Goal: Task Accomplishment & Management: Manage account settings

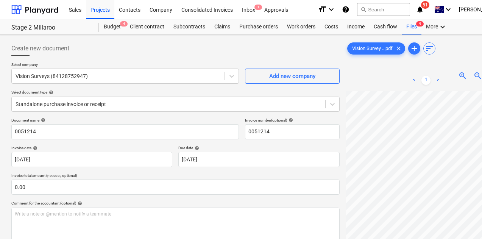
drag, startPoint x: 0, startPoint y: 0, endPoint x: 168, endPoint y: 121, distance: 207.7
click at [103, 11] on div "Projects" at bounding box center [100, 9] width 28 height 19
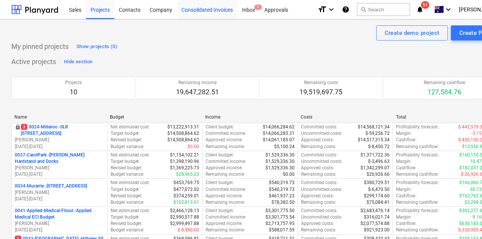
click at [207, 7] on div "Consolidated Invoices" at bounding box center [207, 9] width 61 height 19
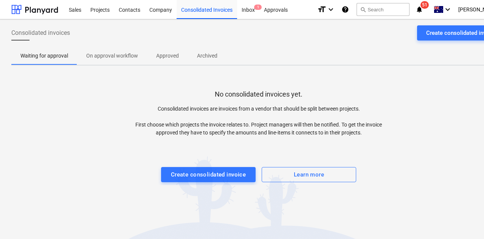
click at [161, 51] on span "Approved" at bounding box center [167, 56] width 41 height 12
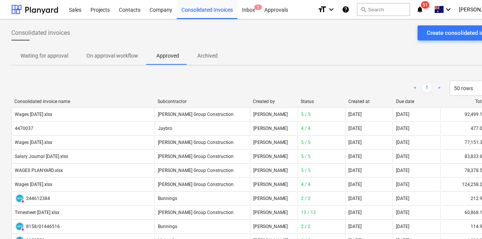
click at [408, 101] on div "Due date" at bounding box center [417, 101] width 42 height 5
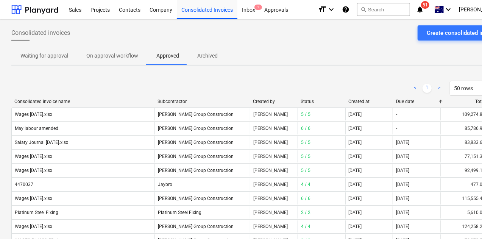
click at [408, 101] on div "Due date" at bounding box center [417, 101] width 42 height 5
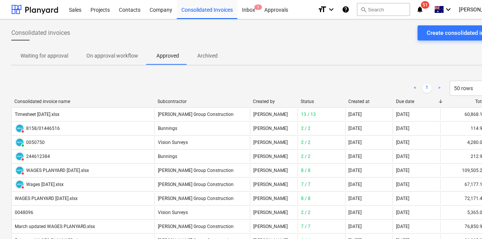
click at [360, 98] on div "< 1 > 50 rows" at bounding box center [258, 88] width 495 height 21
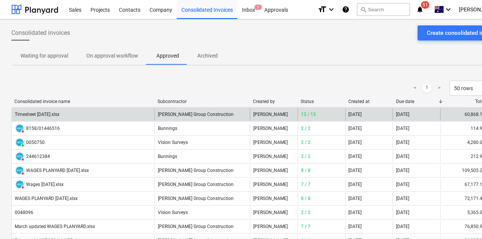
click at [50, 111] on div "Timesheet [DATE].xlsx" at bounding box center [83, 114] width 143 height 12
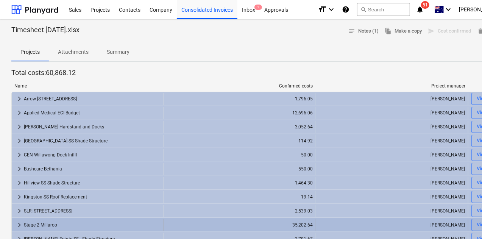
click at [21, 224] on span "keyboard_arrow_right" at bounding box center [19, 224] width 9 height 9
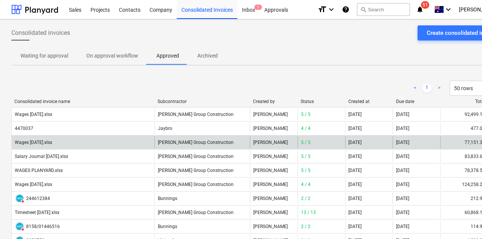
click at [47, 137] on div "Wages [DATE].xlsx" at bounding box center [83, 142] width 143 height 12
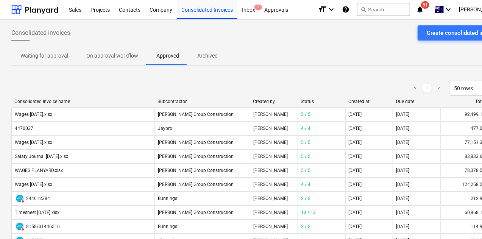
click at [407, 100] on div "Due date" at bounding box center [417, 101] width 42 height 5
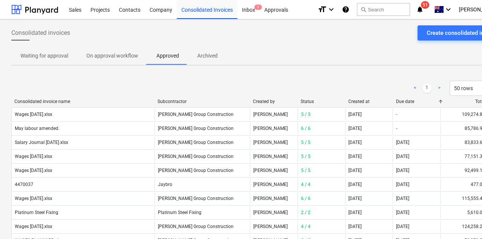
click at [407, 100] on div "Due date" at bounding box center [417, 101] width 42 height 5
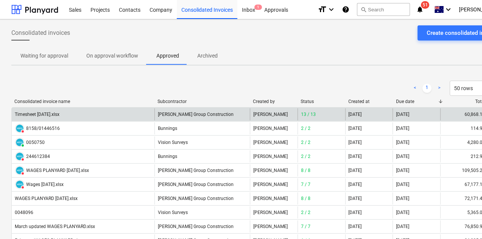
click at [402, 111] on div "[DATE]" at bounding box center [416, 114] width 48 height 12
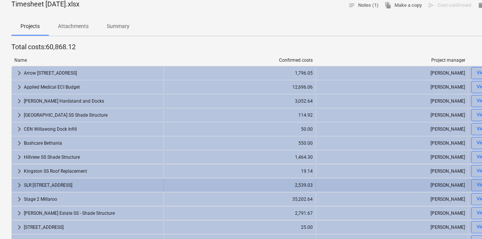
scroll to position [38, 0]
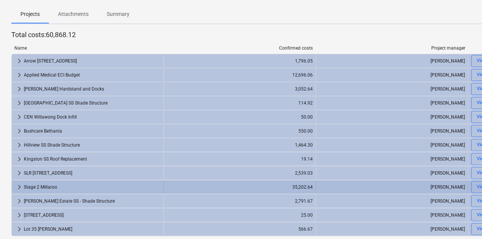
click at [18, 186] on span "keyboard_arrow_right" at bounding box center [19, 186] width 9 height 9
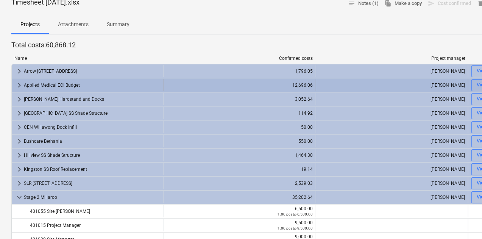
scroll to position [0, 0]
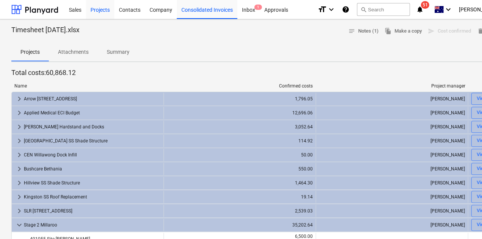
click at [101, 15] on div "Projects" at bounding box center [100, 9] width 28 height 19
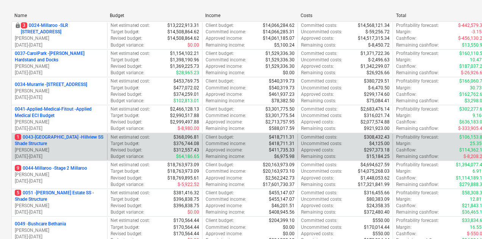
scroll to position [151, 0]
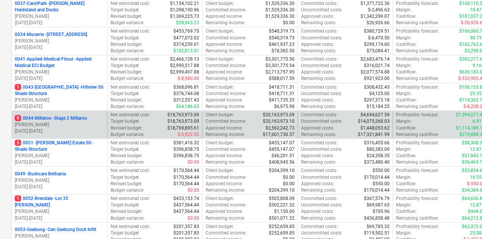
click at [75, 117] on p "9 0044-Millaroo - Stage 2 Millaroo" at bounding box center [51, 118] width 72 height 6
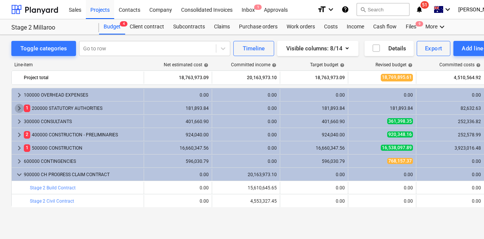
click at [17, 107] on span "keyboard_arrow_right" at bounding box center [19, 108] width 9 height 9
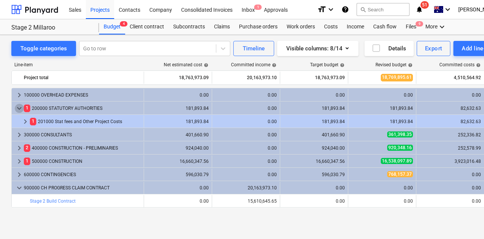
click at [17, 107] on span "keyboard_arrow_down" at bounding box center [19, 108] width 9 height 9
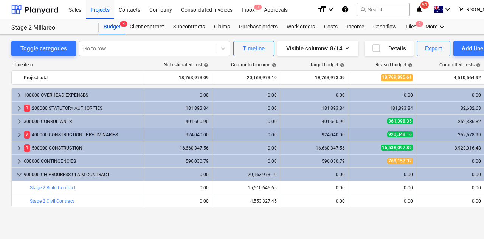
click at [21, 137] on span "keyboard_arrow_right" at bounding box center [19, 134] width 9 height 9
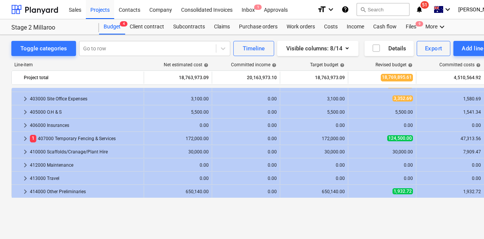
scroll to position [38, 0]
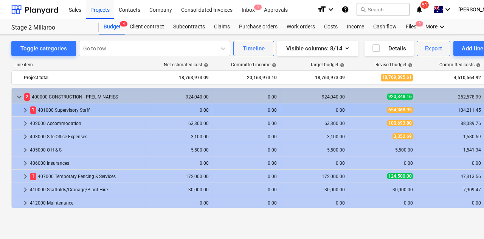
click at [26, 110] on span "keyboard_arrow_right" at bounding box center [25, 110] width 9 height 9
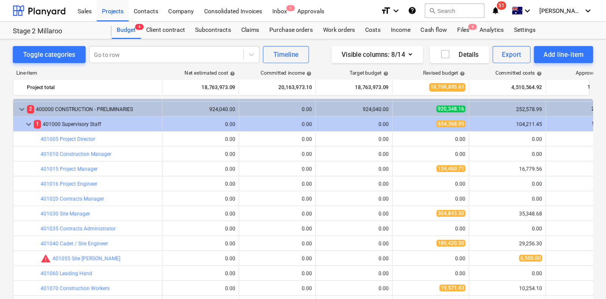
scroll to position [37, 0]
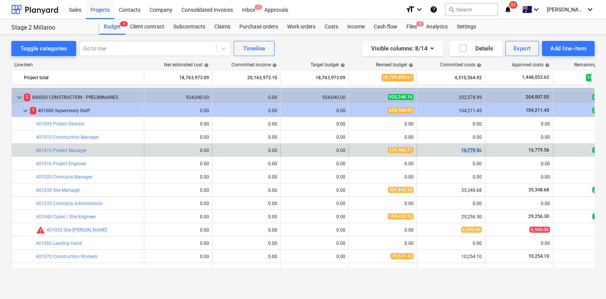
drag, startPoint x: 460, startPoint y: 148, endPoint x: 480, endPoint y: 148, distance: 20.1
click at [480, 148] on div "16,779.56" at bounding box center [451, 150] width 62 height 5
click at [481, 149] on div "16,779.56" at bounding box center [451, 150] width 62 height 5
drag, startPoint x: 462, startPoint y: 151, endPoint x: 481, endPoint y: 150, distance: 18.6
click at [481, 150] on div "16,779.56" at bounding box center [451, 150] width 62 height 5
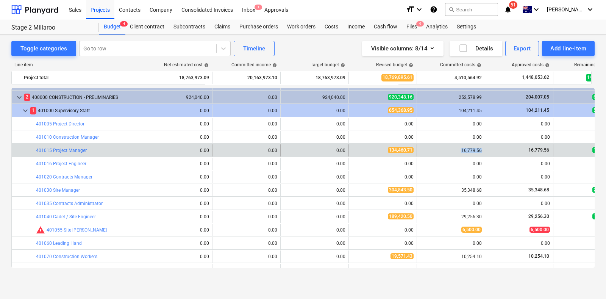
copy div "16,779.56"
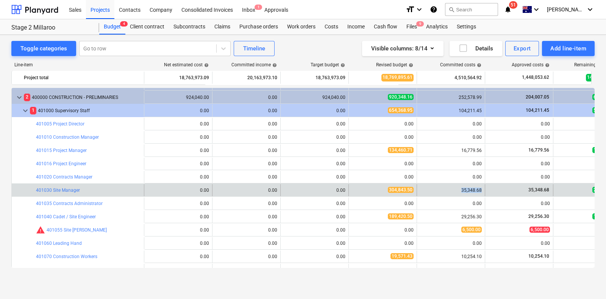
drag, startPoint x: 460, startPoint y: 188, endPoint x: 484, endPoint y: 192, distance: 24.1
click at [481, 192] on div "35,348.68" at bounding box center [451, 190] width 68 height 12
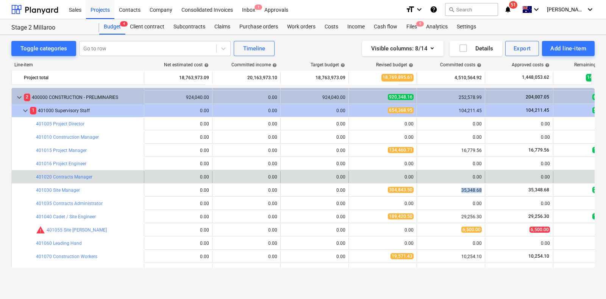
copy div "35,348.68"
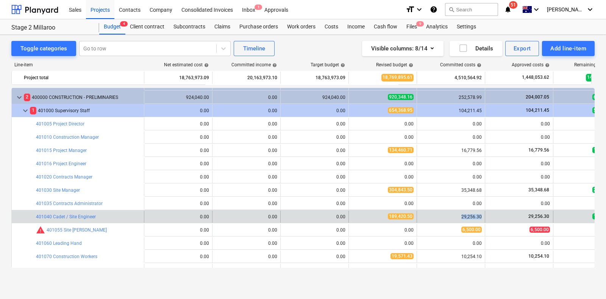
drag, startPoint x: 460, startPoint y: 216, endPoint x: 484, endPoint y: 216, distance: 24.6
click at [481, 216] on div "bar_chart 401040 Cadet / Site Engineer edit 0.00 0.00 edit 0.00 edit 189,420.50…" at bounding box center [360, 216] width 696 height 12
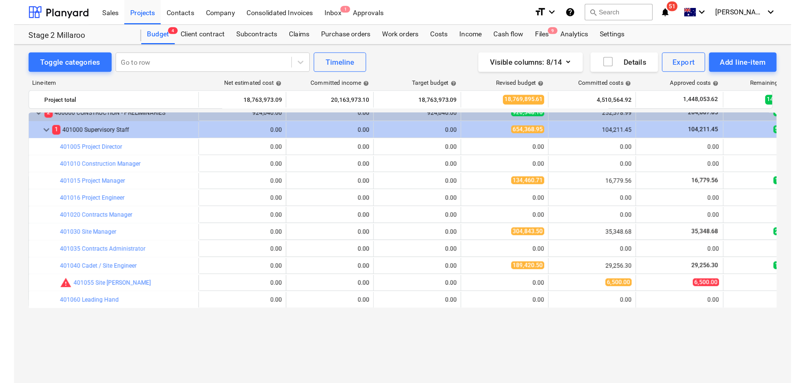
scroll to position [0, 0]
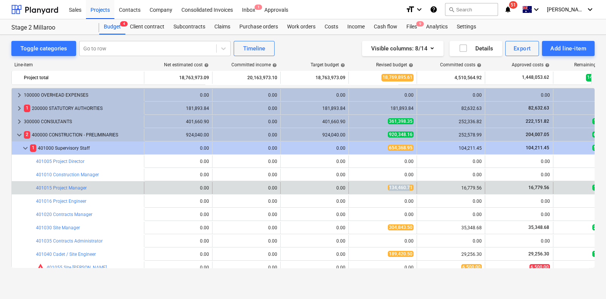
drag, startPoint x: 392, startPoint y: 188, endPoint x: 414, endPoint y: 189, distance: 22.0
click at [414, 189] on div "edit 134,460.71" at bounding box center [383, 188] width 68 height 12
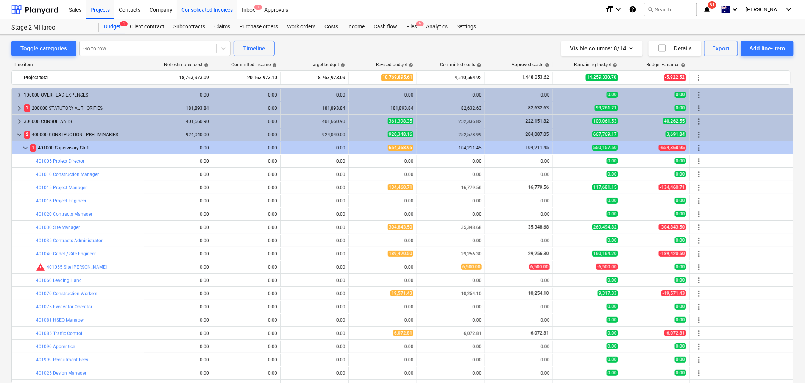
click at [212, 2] on div "Consolidated Invoices" at bounding box center [207, 9] width 61 height 19
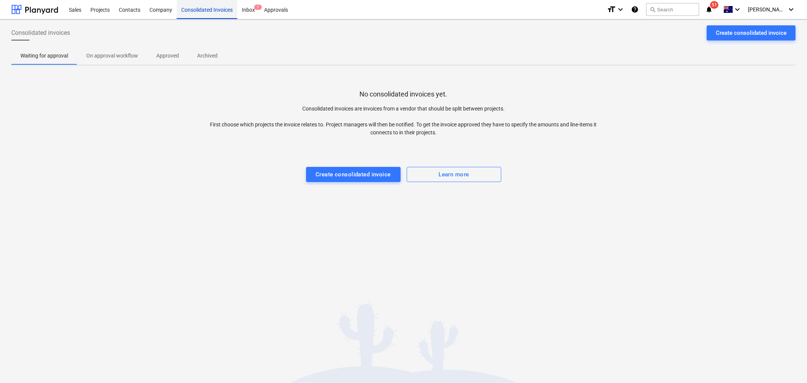
click at [211, 9] on div "Consolidated Invoices" at bounding box center [207, 9] width 61 height 19
click at [165, 47] on button "Approved" at bounding box center [167, 56] width 41 height 18
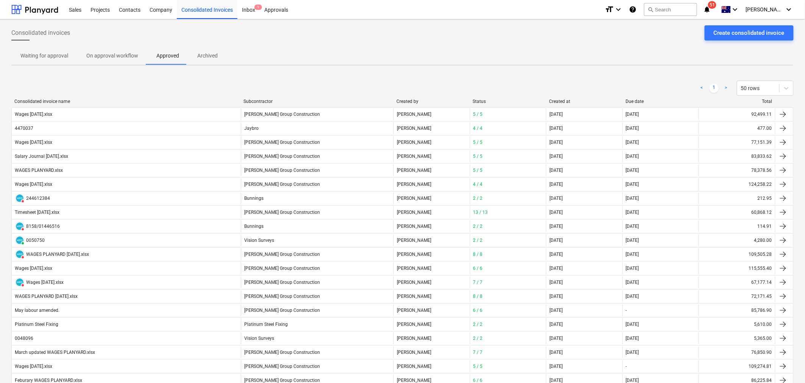
click at [481, 101] on div "Due date" at bounding box center [660, 101] width 70 height 5
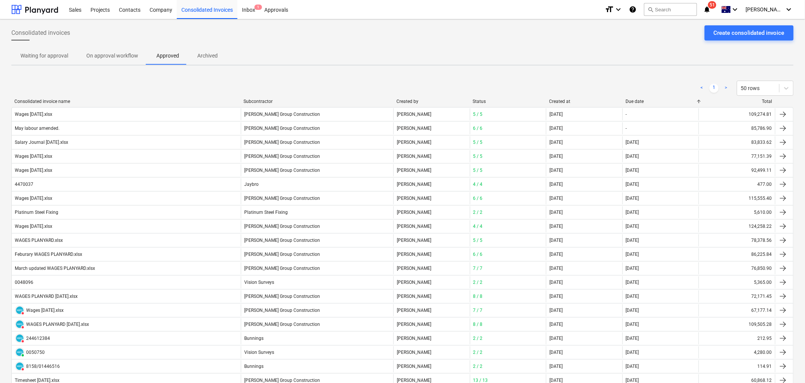
click at [481, 99] on div "Created at" at bounding box center [584, 101] width 70 height 5
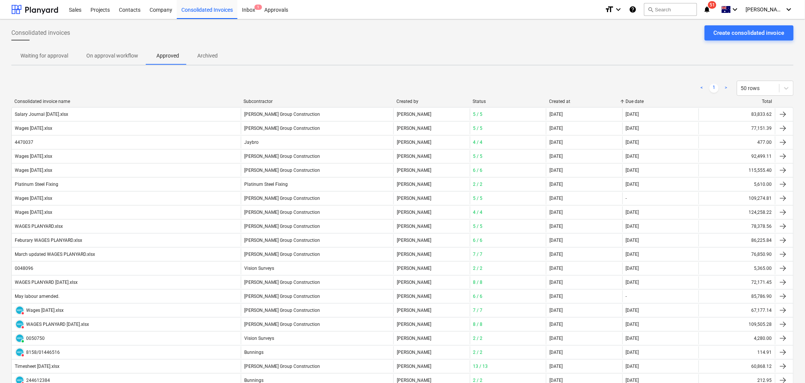
click at [481, 99] on div "Created at" at bounding box center [584, 101] width 70 height 5
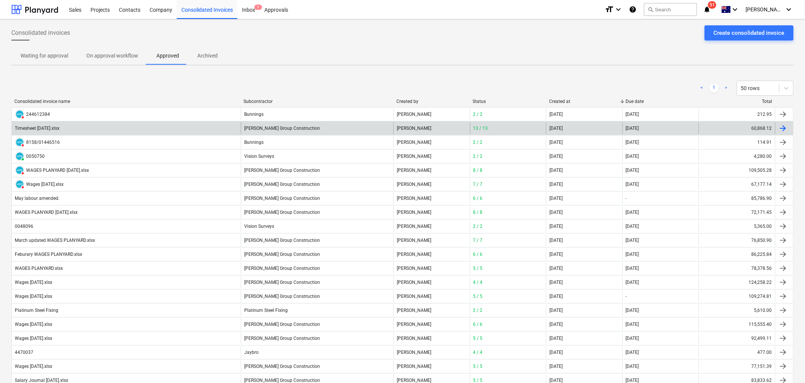
click at [273, 126] on div "[PERSON_NAME] Group Construction" at bounding box center [317, 128] width 153 height 12
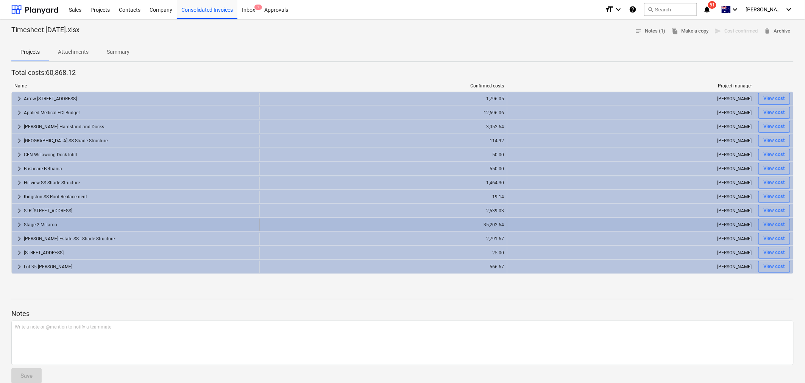
click at [19, 224] on span "keyboard_arrow_right" at bounding box center [19, 224] width 9 height 9
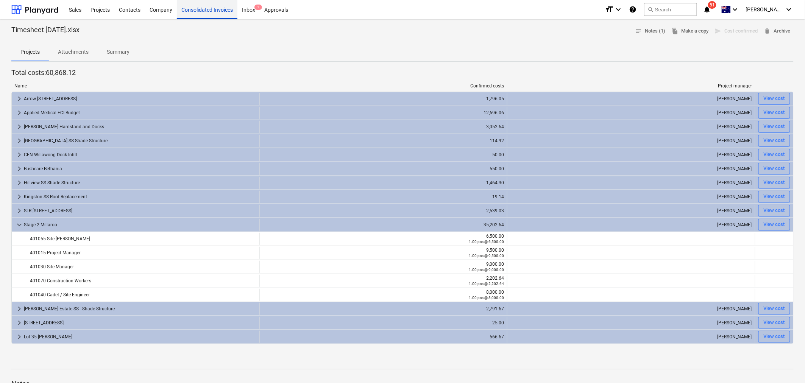
click at [222, 15] on div "Consolidated Invoices" at bounding box center [207, 9] width 61 height 19
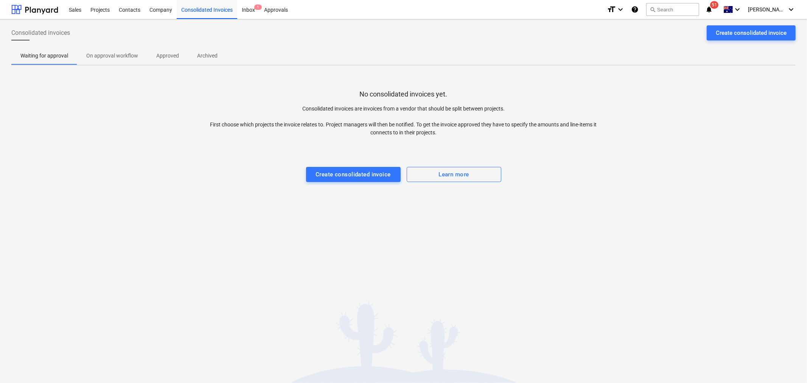
click at [153, 56] on span "Approved" at bounding box center [167, 56] width 41 height 12
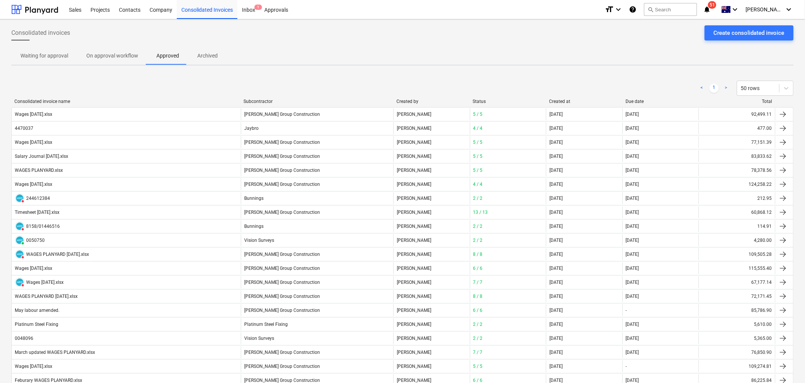
click at [481, 101] on div "Created at" at bounding box center [584, 101] width 70 height 5
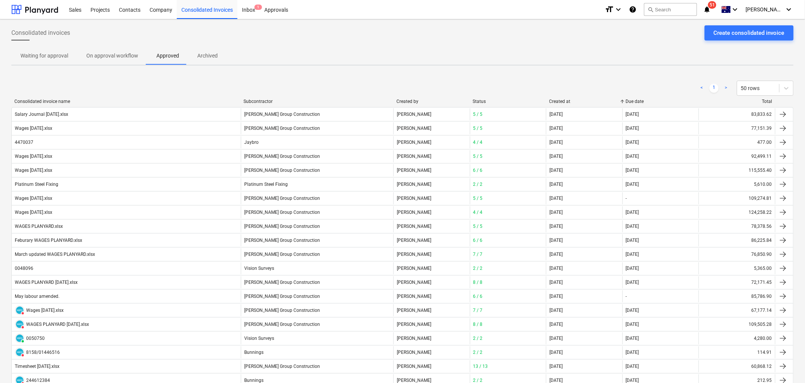
click at [481, 104] on div "Created at" at bounding box center [584, 101] width 70 height 5
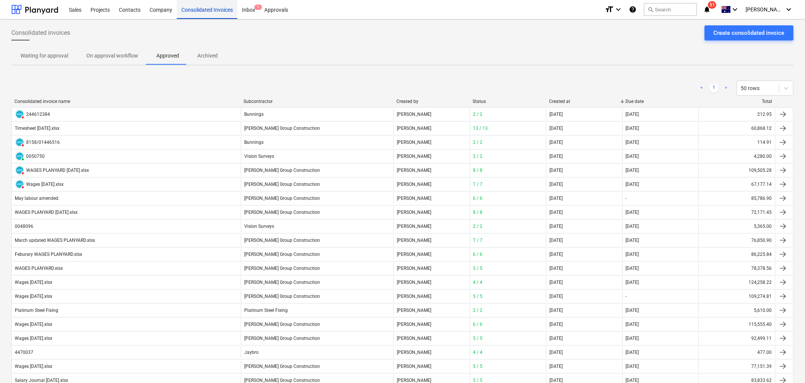
click at [205, 10] on div "Consolidated Invoices" at bounding box center [207, 9] width 61 height 19
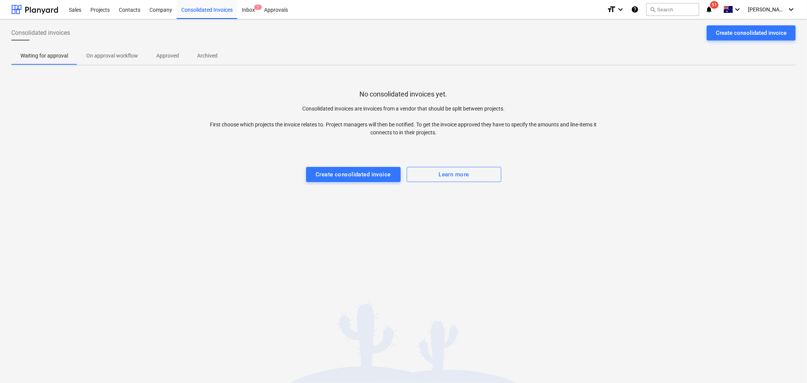
click at [158, 50] on span "Approved" at bounding box center [167, 56] width 41 height 12
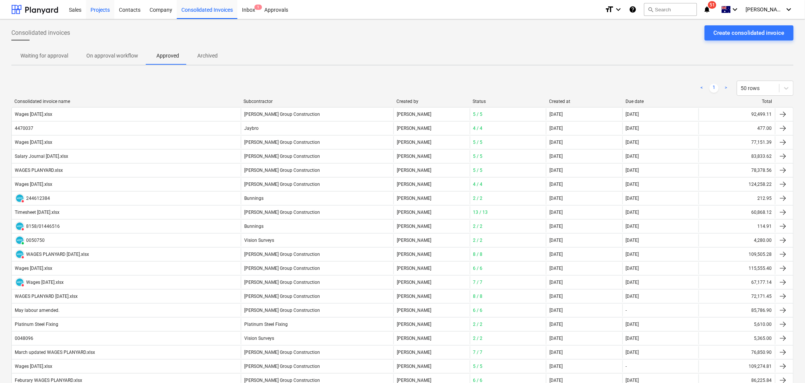
click at [97, 10] on div "Projects" at bounding box center [100, 9] width 28 height 19
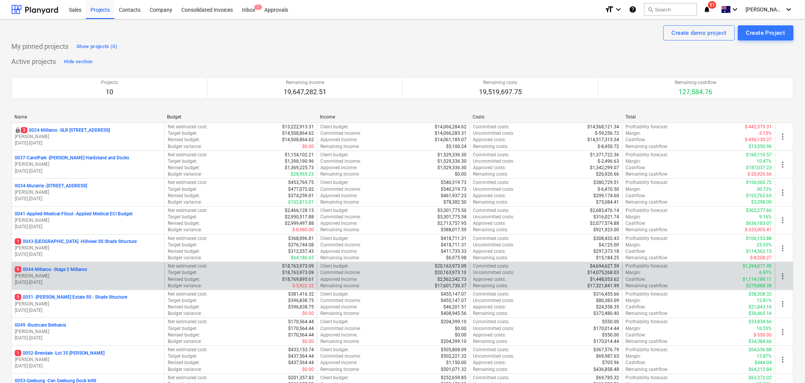
click at [71, 238] on p "9 0044-Millaroo - Stage 2 Millaroo" at bounding box center [51, 269] width 72 height 6
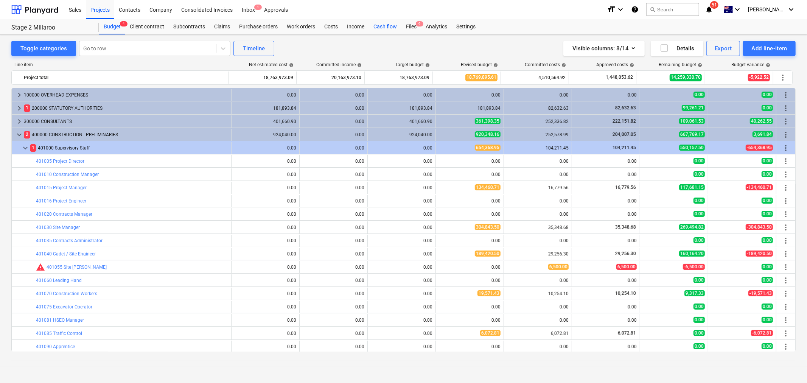
click at [389, 25] on div "Cash flow" at bounding box center [385, 26] width 33 height 15
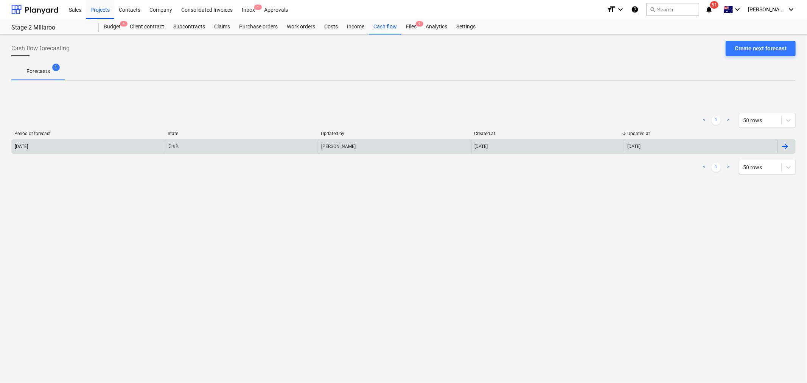
click at [176, 141] on div "Draft" at bounding box center [241, 146] width 153 height 12
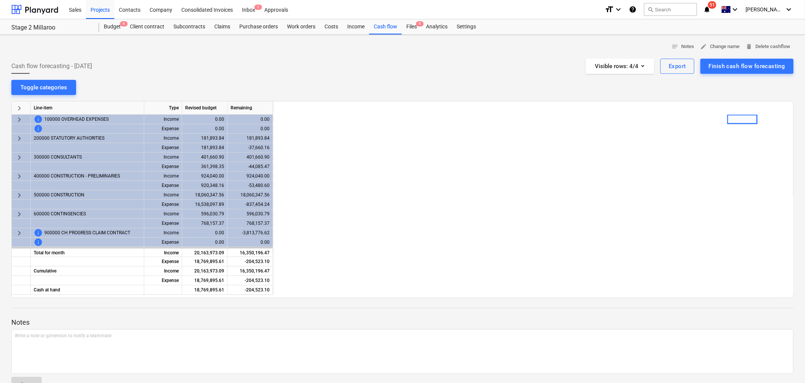
scroll to position [0, 454]
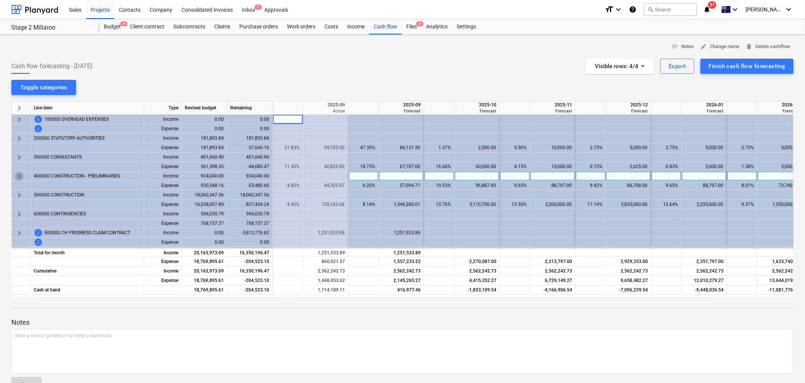
click at [21, 173] on span "keyboard_arrow_right" at bounding box center [19, 176] width 9 height 9
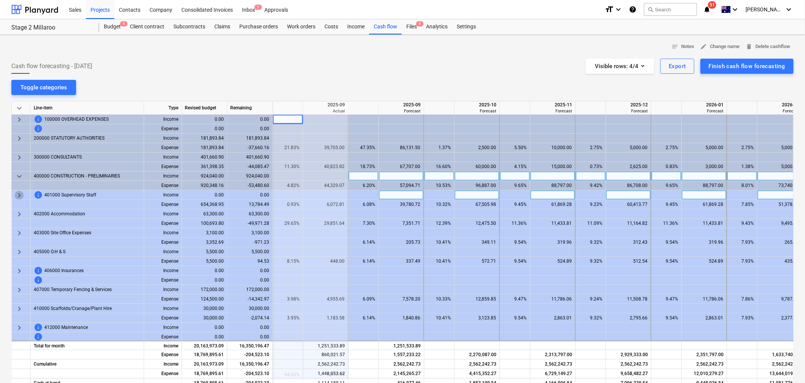
click at [20, 195] on span "keyboard_arrow_right" at bounding box center [19, 195] width 9 height 9
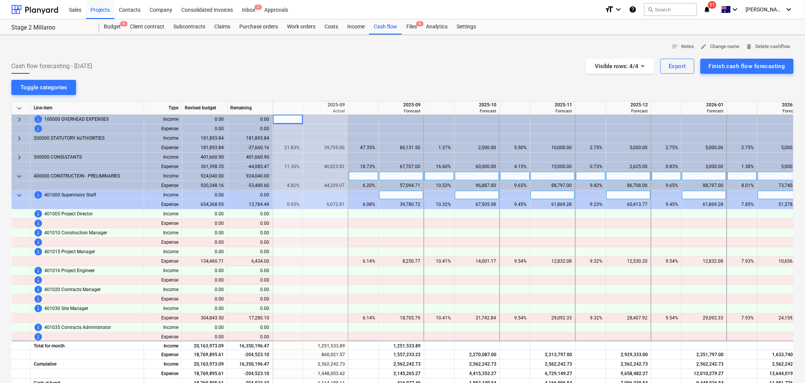
click at [20, 195] on span "keyboard_arrow_down" at bounding box center [19, 195] width 9 height 9
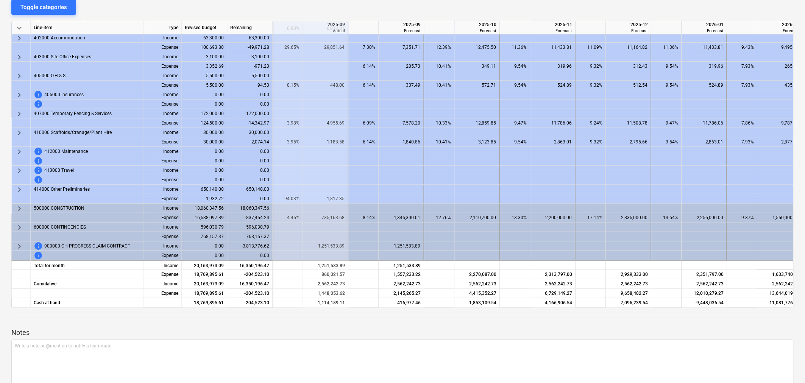
scroll to position [111, 0]
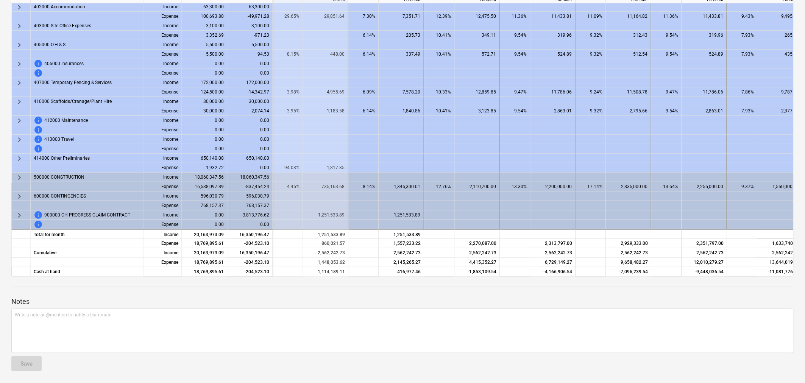
drag, startPoint x: 459, startPoint y: 277, endPoint x: 401, endPoint y: 276, distance: 58.3
click at [403, 238] on div "keyboard_arrow_down Line-item Type Revised budget Remaining 2025-08 Actual 2025…" at bounding box center [402, 133] width 782 height 287
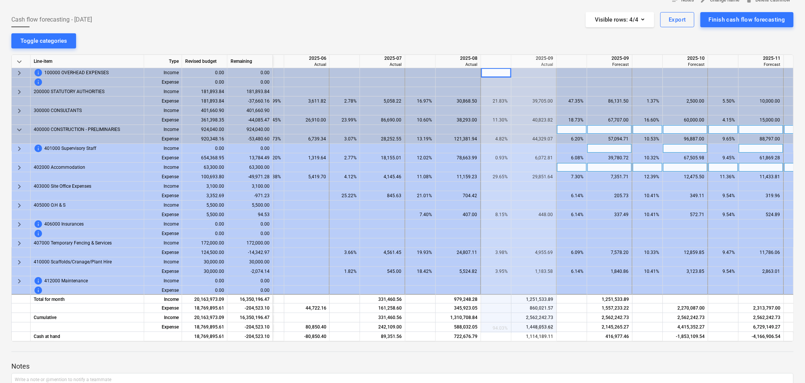
scroll to position [27, 0]
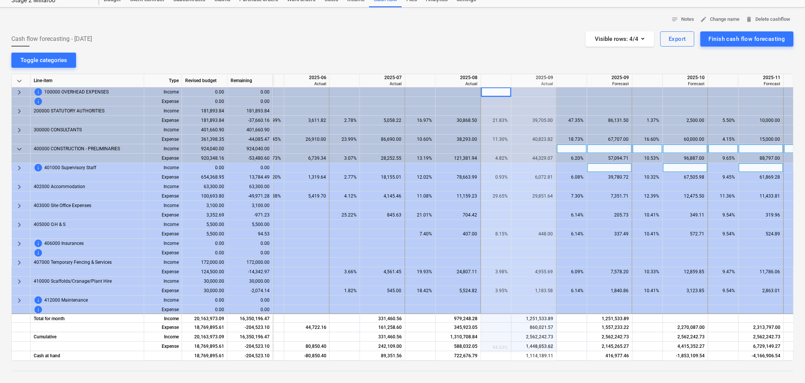
click at [18, 167] on span "keyboard_arrow_right" at bounding box center [19, 167] width 9 height 9
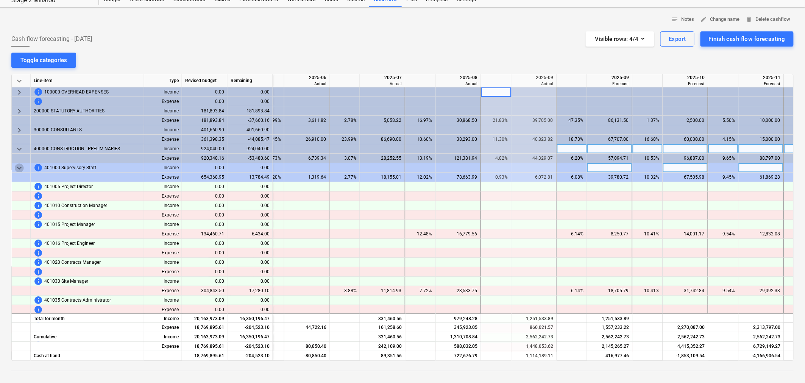
click at [18, 167] on span "keyboard_arrow_down" at bounding box center [19, 167] width 9 height 9
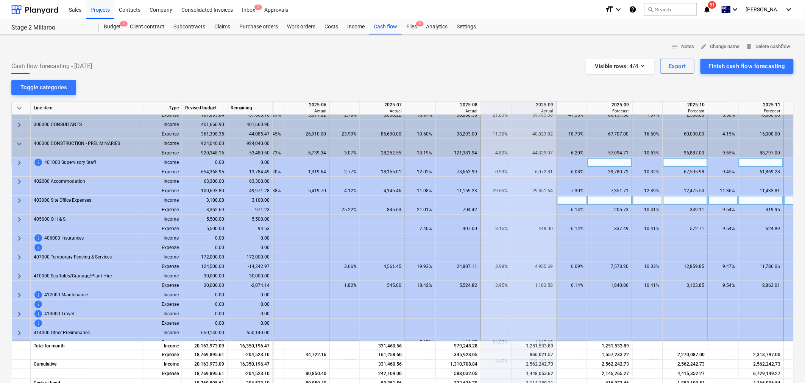
scroll to position [42, 246]
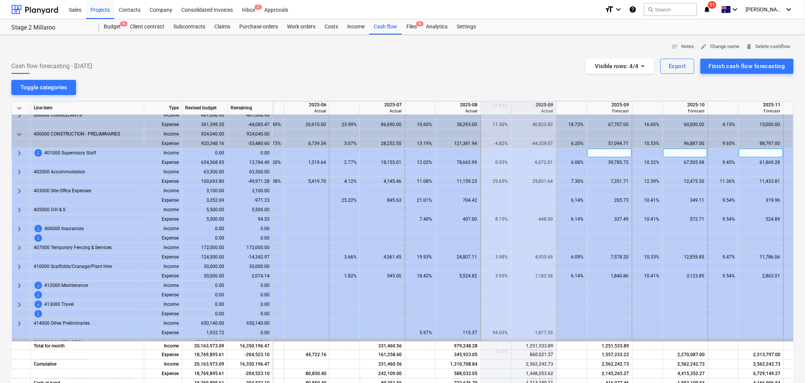
click at [16, 153] on span "keyboard_arrow_right" at bounding box center [19, 153] width 9 height 9
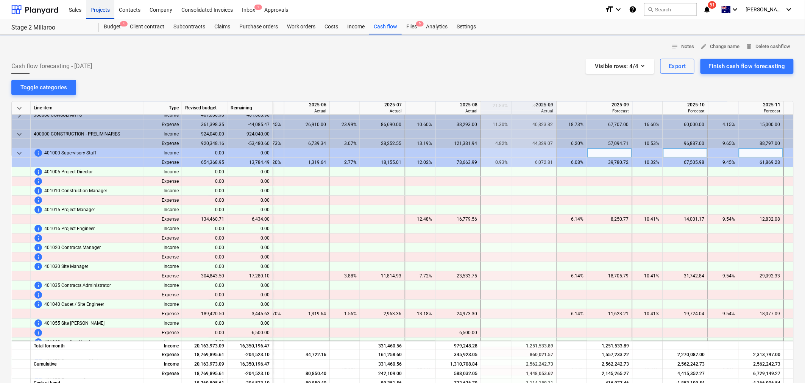
click at [96, 9] on div "Projects" at bounding box center [100, 9] width 28 height 19
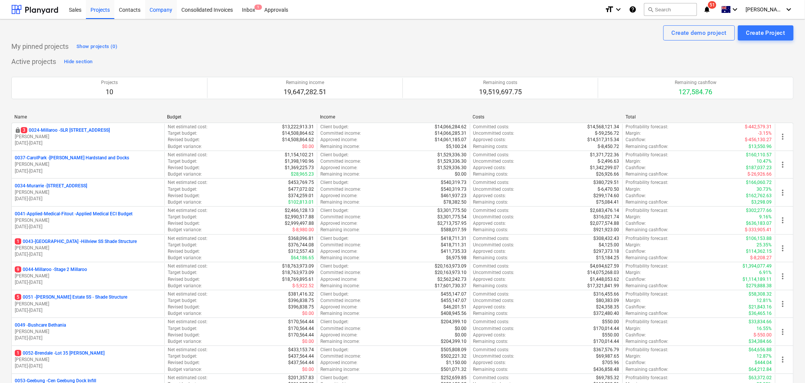
click at [154, 8] on div "Company" at bounding box center [161, 9] width 32 height 19
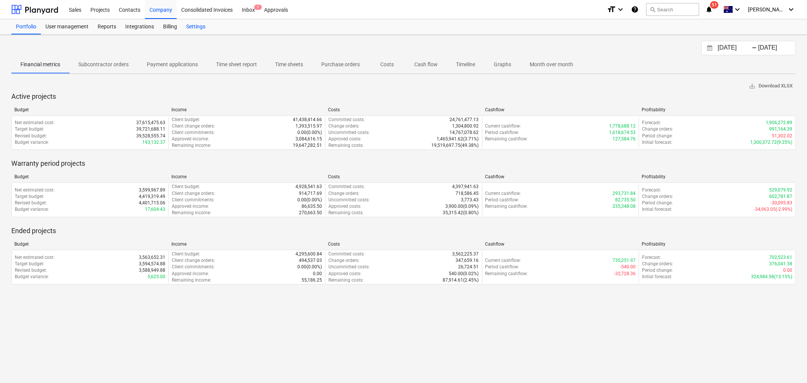
click at [191, 26] on div "Settings" at bounding box center [196, 26] width 28 height 15
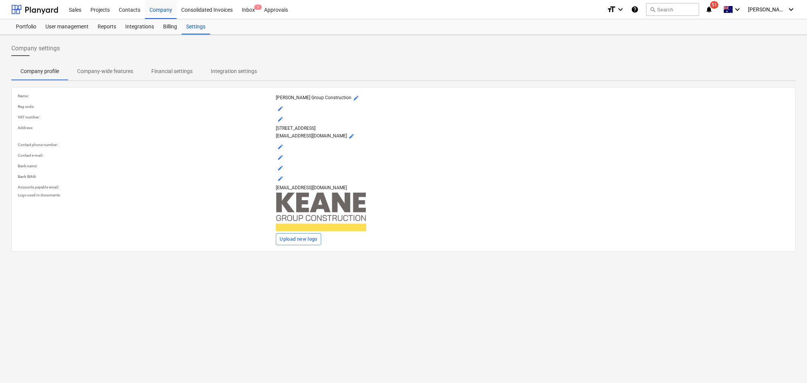
click at [107, 69] on p "Company-wide features" at bounding box center [105, 71] width 56 height 8
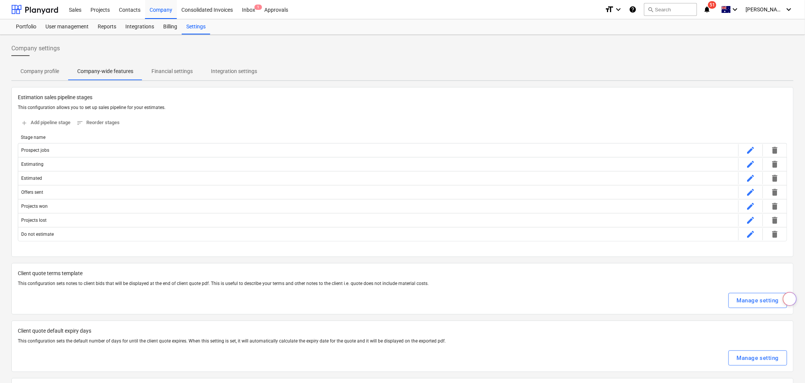
click at [178, 68] on p "Financial settings" at bounding box center [171, 71] width 41 height 8
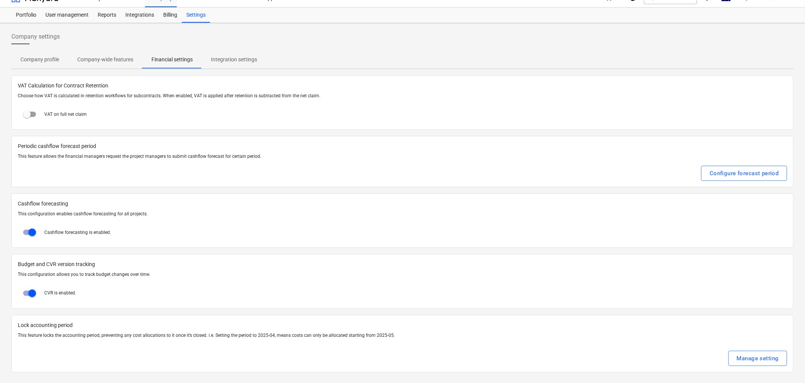
scroll to position [12, 0]
click at [481, 238] on button "Manage setting" at bounding box center [757, 357] width 59 height 15
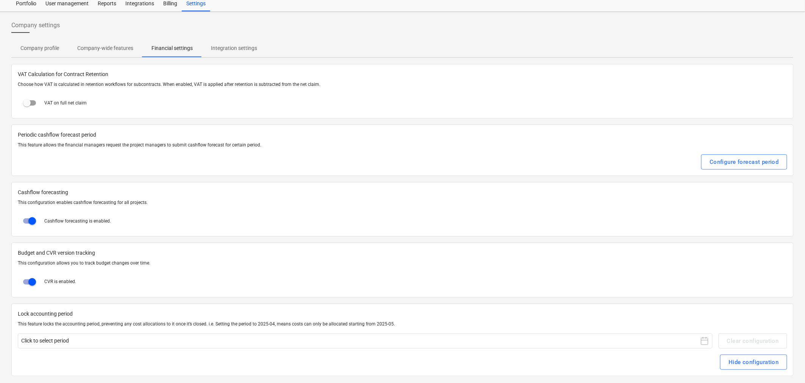
scroll to position [28, 0]
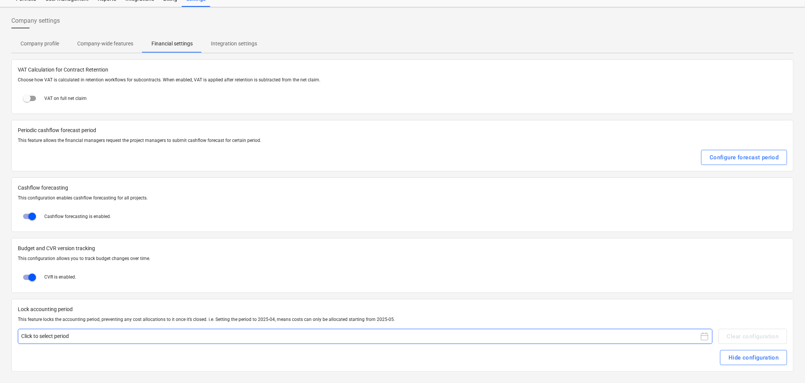
click at [481, 238] on icon at bounding box center [704, 336] width 9 height 9
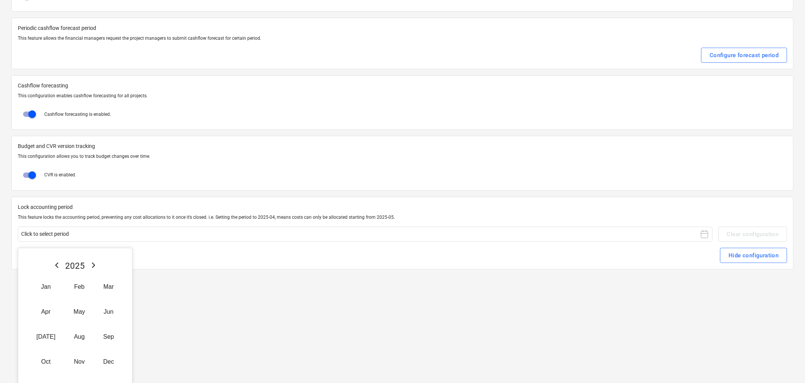
click at [481, 238] on html "Sales Projects Contacts Company Consolidated Invoices Inbox 1 Approvals format_…" at bounding box center [402, 61] width 805 height 383
click at [444, 238] on html "Sales Projects Contacts Company Consolidated Invoices Inbox 1 Approvals format_…" at bounding box center [402, 61] width 805 height 383
click at [413, 238] on div "Hide configuration" at bounding box center [402, 255] width 769 height 15
click at [411, 216] on p "This feature locks the accounting period, preventing any cost allocations to it…" at bounding box center [402, 217] width 769 height 6
click at [481, 234] on line at bounding box center [704, 234] width 7 height 0
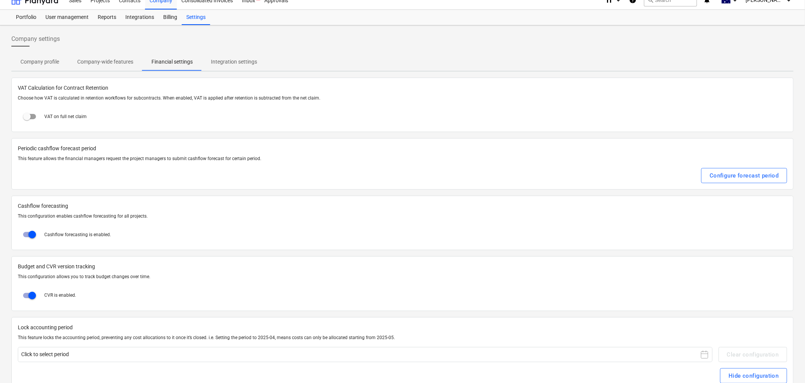
scroll to position [0, 0]
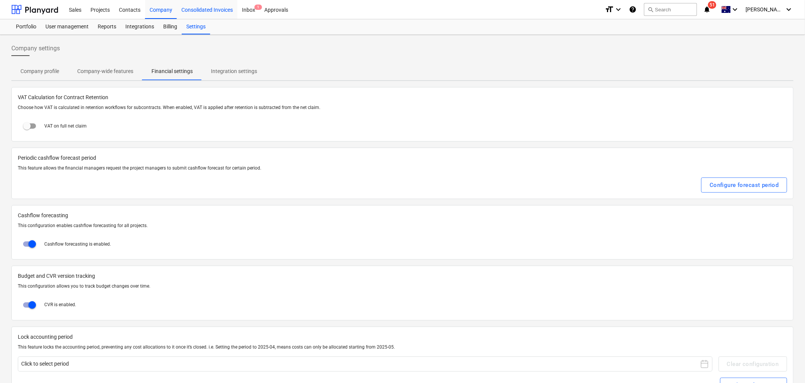
click at [191, 12] on div "Consolidated Invoices" at bounding box center [207, 9] width 61 height 19
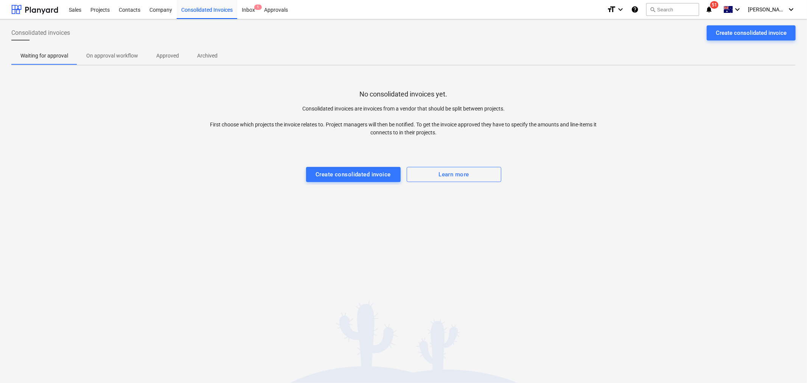
click at [181, 58] on span "Approved" at bounding box center [167, 56] width 41 height 12
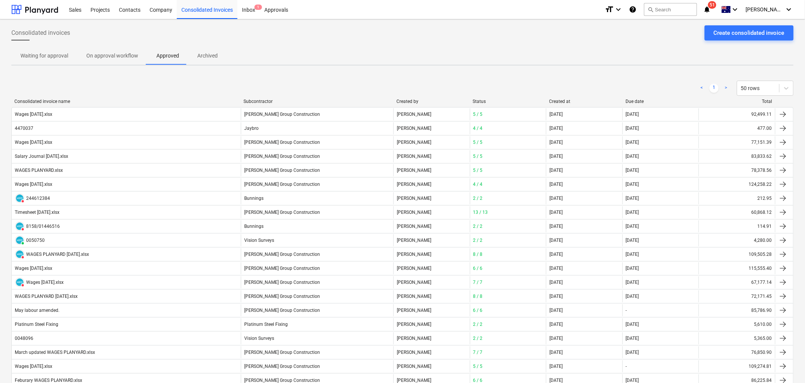
click at [481, 100] on div "Created at" at bounding box center [584, 101] width 70 height 5
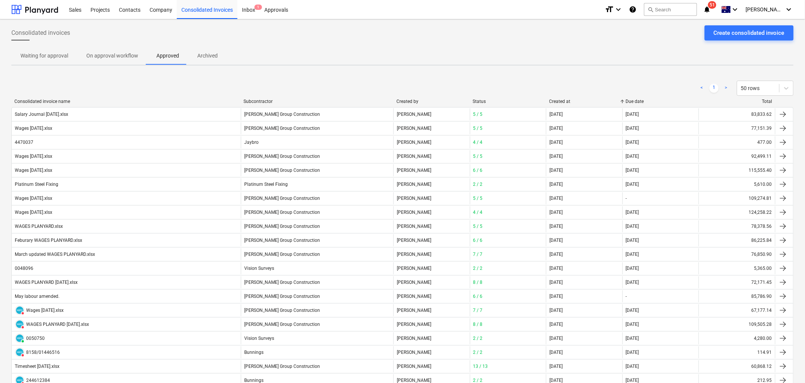
click at [481, 100] on div "Created at" at bounding box center [584, 101] width 70 height 5
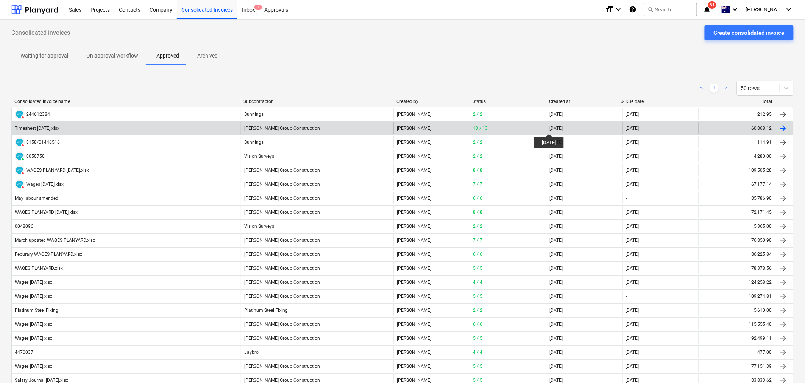
click at [481, 127] on div "[DATE]" at bounding box center [555, 128] width 13 height 5
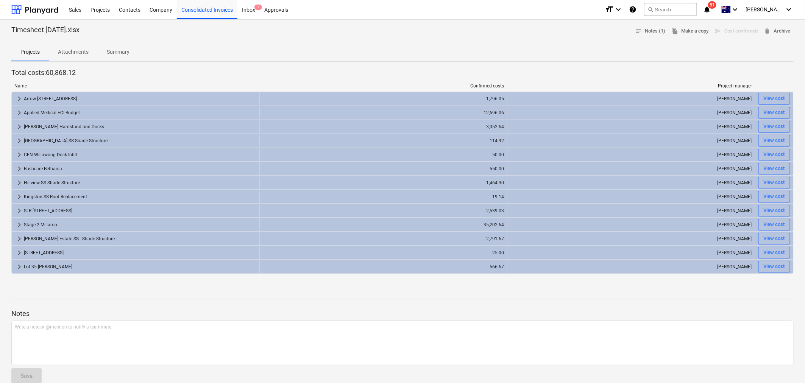
click at [76, 52] on p "Attachments" at bounding box center [73, 52] width 31 height 8
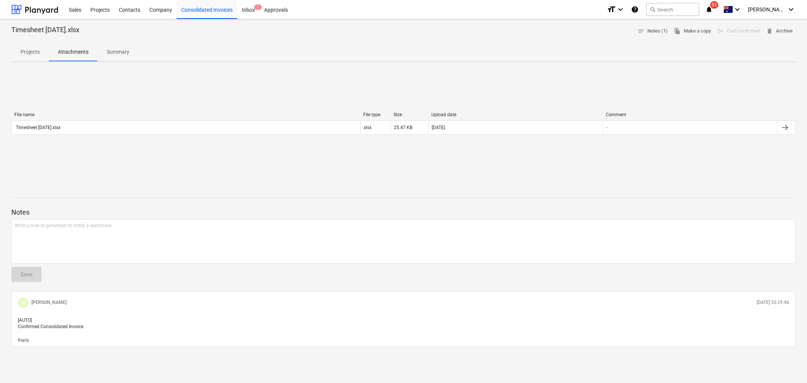
click at [117, 52] on p "Summary" at bounding box center [118, 52] width 23 height 8
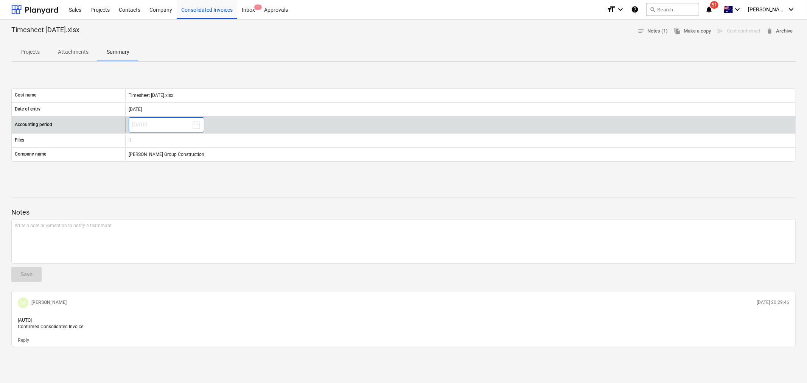
click at [162, 118] on button "[DATE]" at bounding box center [167, 124] width 76 height 15
click at [163, 124] on button "[DATE]" at bounding box center [167, 124] width 76 height 15
click at [210, 131] on div "[DATE]" at bounding box center [460, 124] width 670 height 15
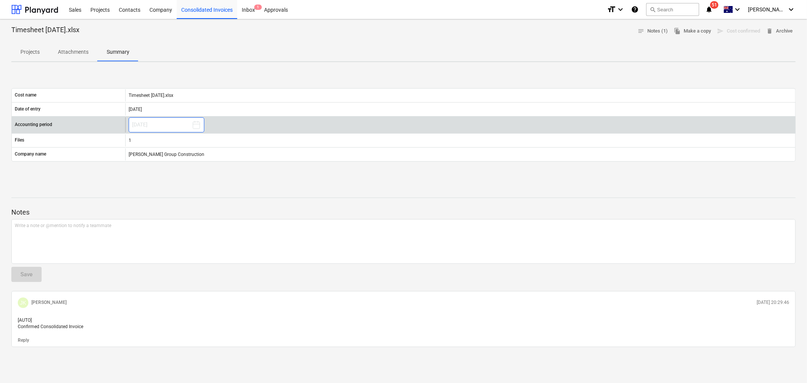
click at [198, 128] on icon at bounding box center [196, 124] width 9 height 9
click at [146, 129] on button "[DATE]" at bounding box center [167, 124] width 76 height 15
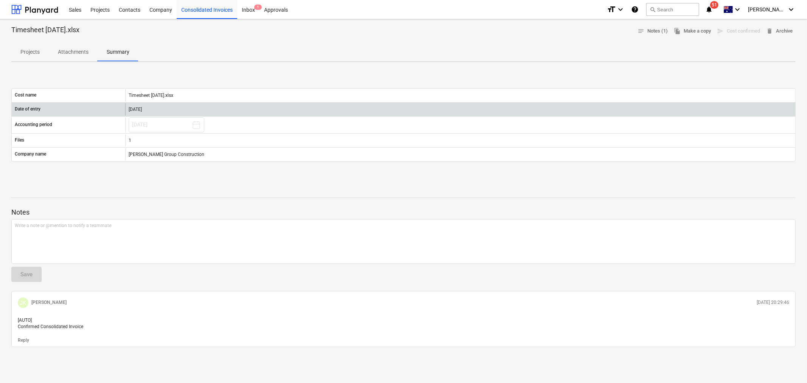
click at [143, 105] on div "[DATE]" at bounding box center [460, 109] width 670 height 12
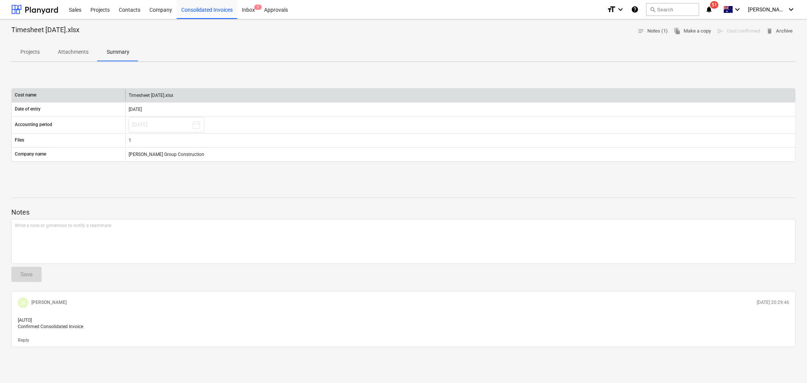
click at [179, 95] on div "Timesheet [DATE].xlsx" at bounding box center [460, 95] width 670 height 12
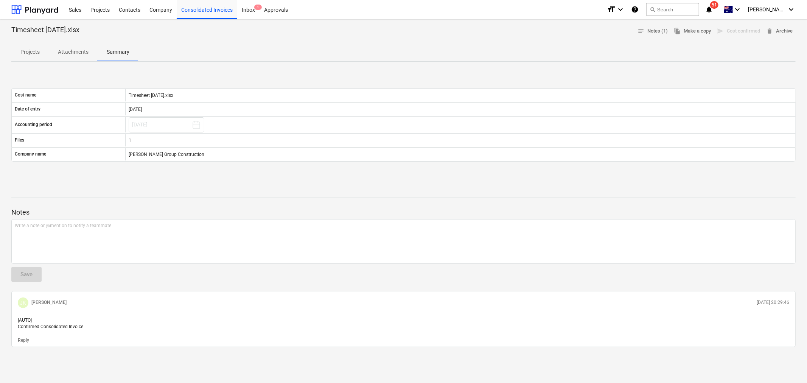
drag, startPoint x: 167, startPoint y: 158, endPoint x: 184, endPoint y: 180, distance: 27.9
click at [167, 158] on div "[PERSON_NAME] Group Construction" at bounding box center [460, 154] width 670 height 12
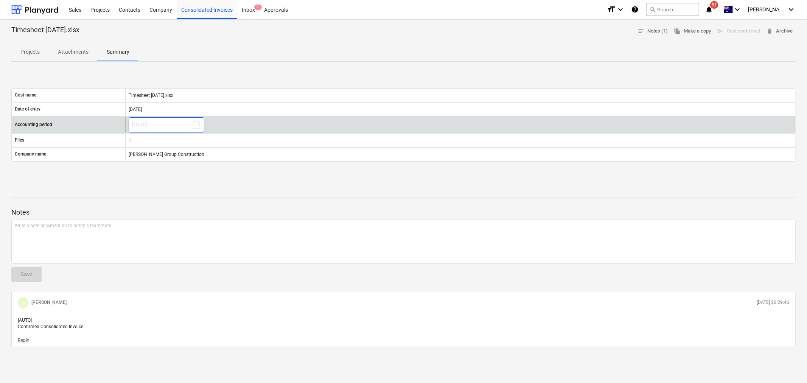
click at [187, 123] on button "[DATE]" at bounding box center [167, 124] width 76 height 15
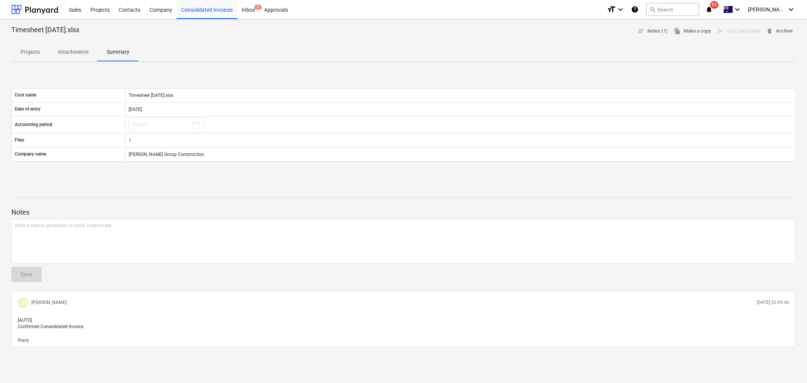
click at [237, 238] on div "Notes Write a note or @mention to notify a teammate ﻿ Save JK John Keane 03.09.…" at bounding box center [403, 267] width 785 height 159
click at [481, 26] on button "notes Notes (1)" at bounding box center [653, 31] width 36 height 12
click at [78, 54] on p "Attachments" at bounding box center [73, 52] width 31 height 8
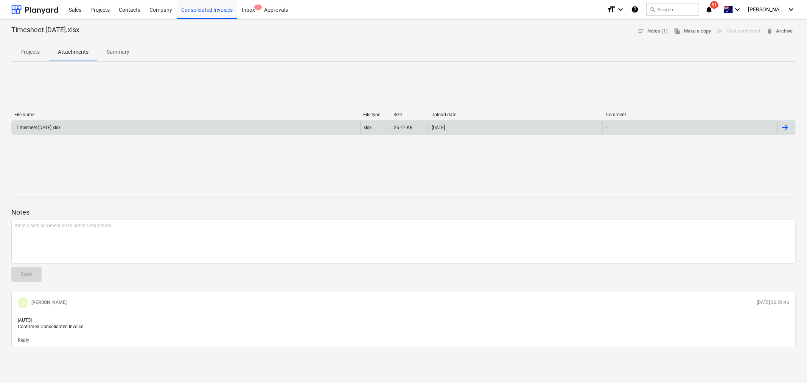
click at [58, 128] on div "Timesheet [DATE].xlsx" at bounding box center [38, 127] width 46 height 5
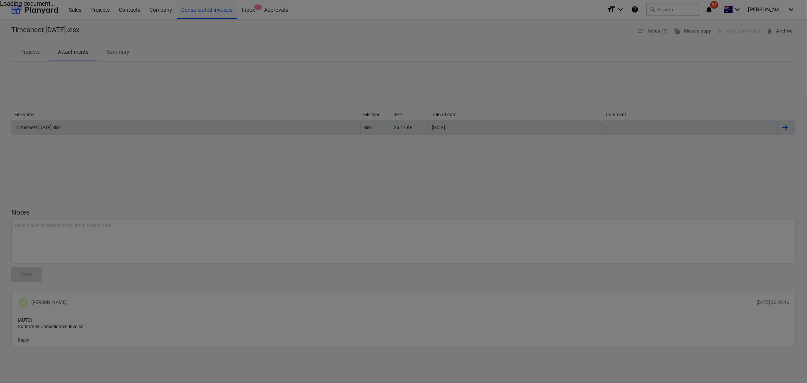
click at [28, 54] on div at bounding box center [403, 191] width 807 height 383
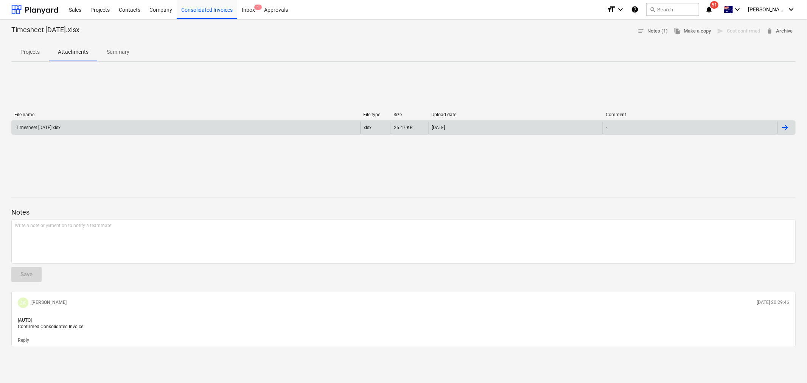
click at [32, 48] on p "Projects" at bounding box center [29, 52] width 19 height 8
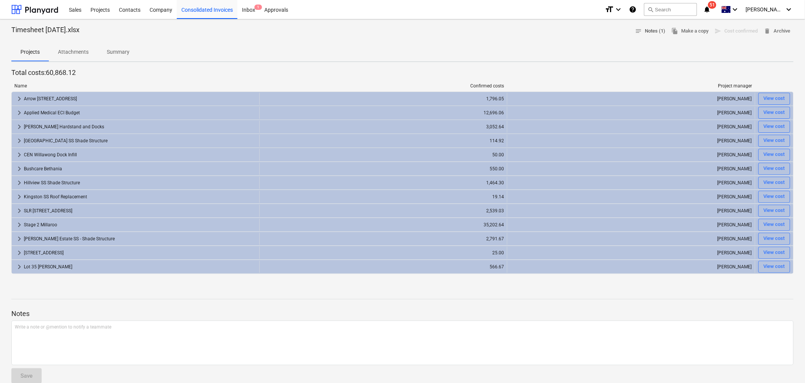
click at [481, 32] on span "notes Notes (1)" at bounding box center [650, 31] width 30 height 9
click at [56, 54] on span "Attachments" at bounding box center [73, 52] width 49 height 12
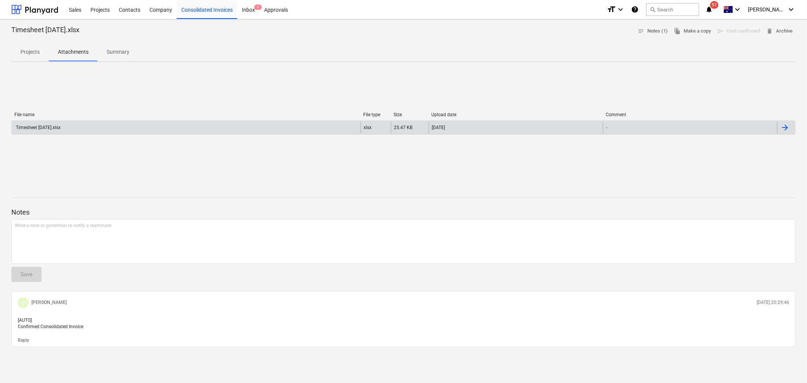
click at [481, 129] on div at bounding box center [786, 127] width 18 height 12
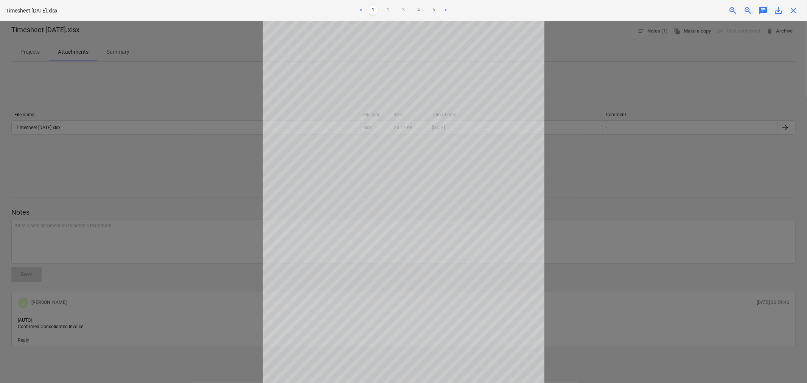
click at [481, 11] on span "save_alt" at bounding box center [778, 10] width 9 height 9
click at [481, 10] on span "close" at bounding box center [793, 10] width 9 height 9
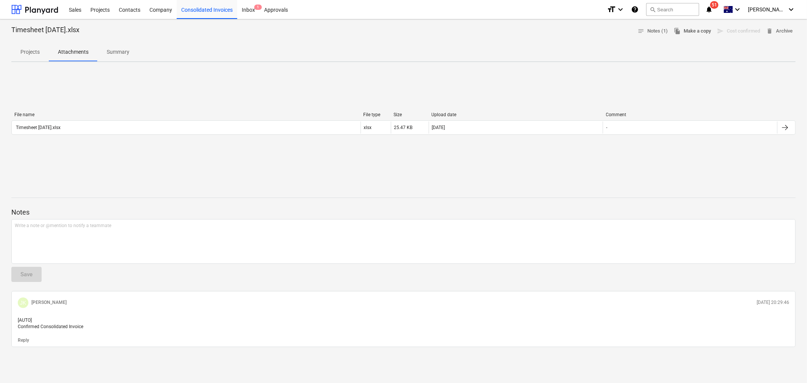
click at [481, 34] on span "file_copy Make a copy" at bounding box center [692, 31] width 37 height 9
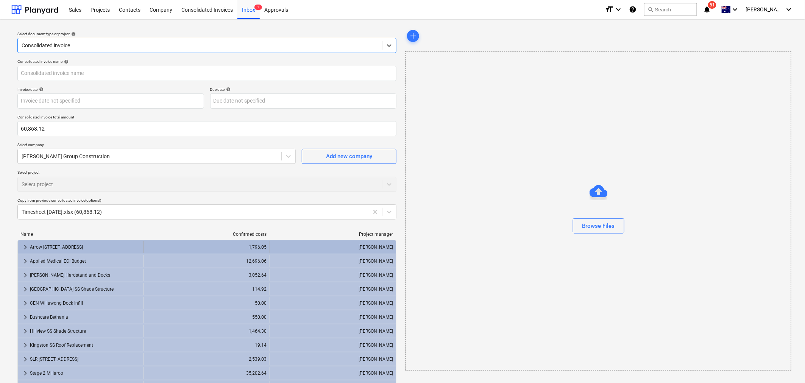
click at [27, 238] on span "keyboard_arrow_right" at bounding box center [25, 247] width 9 height 9
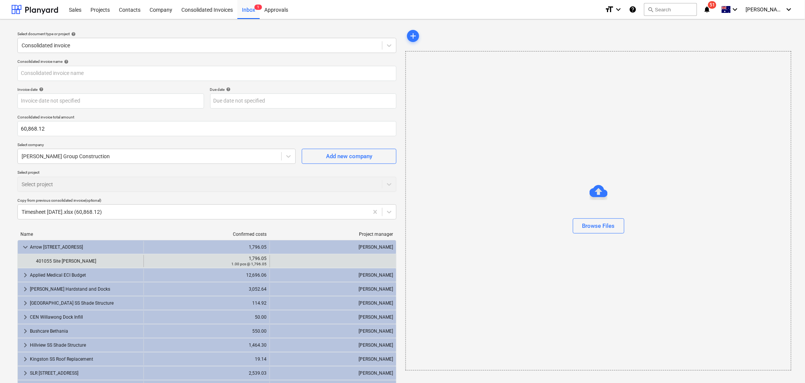
click at [249, 238] on div "1,796.05" at bounding box center [207, 258] width 120 height 5
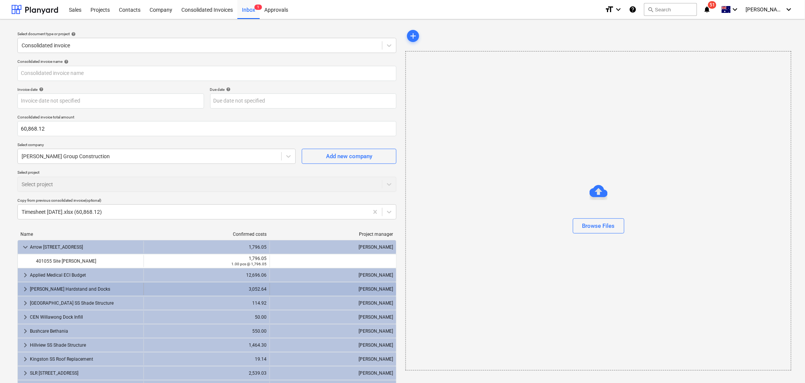
click at [256, 238] on div "3,052.64" at bounding box center [207, 289] width 120 height 12
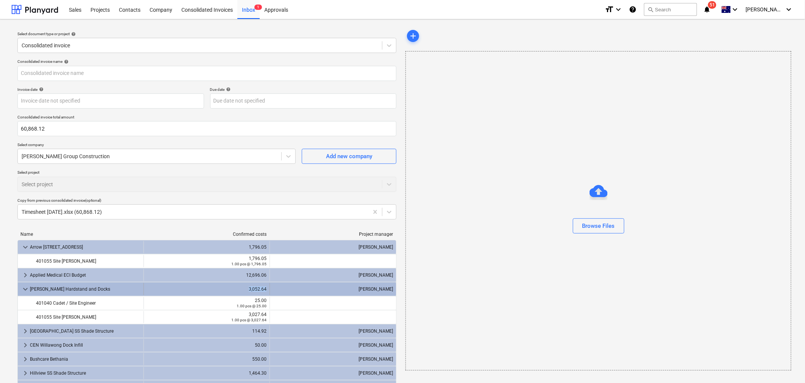
click at [256, 238] on div "3,052.64" at bounding box center [207, 289] width 120 height 12
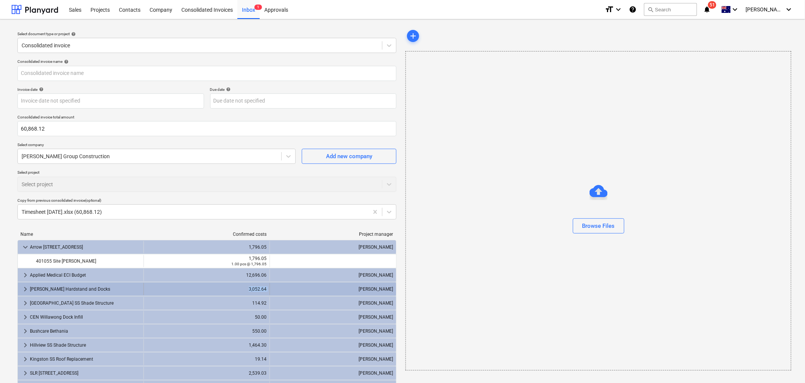
click at [256, 238] on div "3,052.64" at bounding box center [207, 289] width 120 height 12
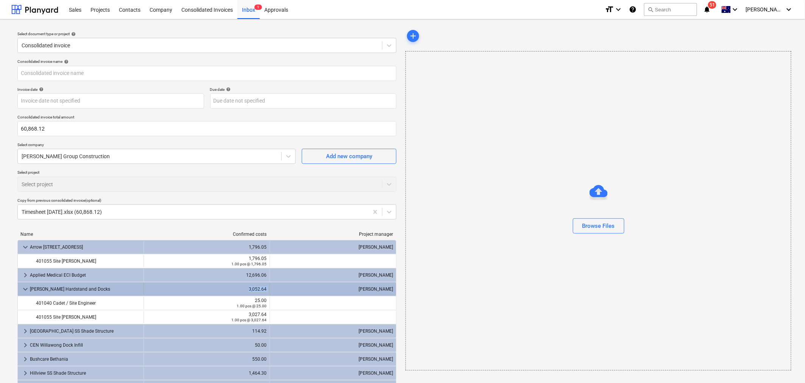
click at [256, 238] on div "3,052.64" at bounding box center [207, 289] width 120 height 12
click at [403, 209] on div "add Browse Files" at bounding box center [597, 268] width 391 height 487
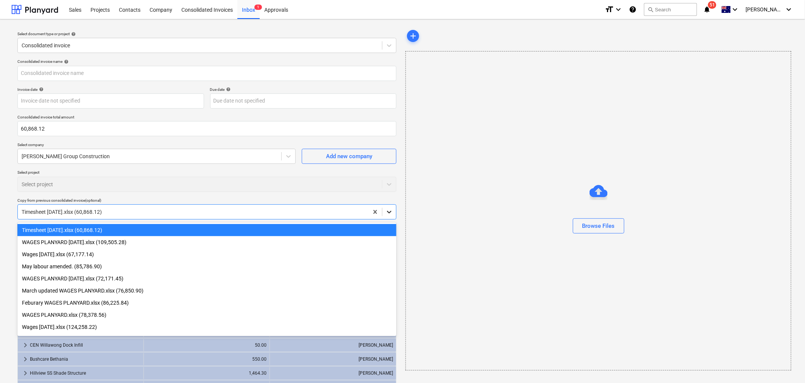
click at [388, 210] on icon at bounding box center [389, 212] width 8 height 8
click at [386, 195] on div "Consolidated invoice name help Invoice date help Press the down arrow key to in…" at bounding box center [206, 283] width 385 height 454
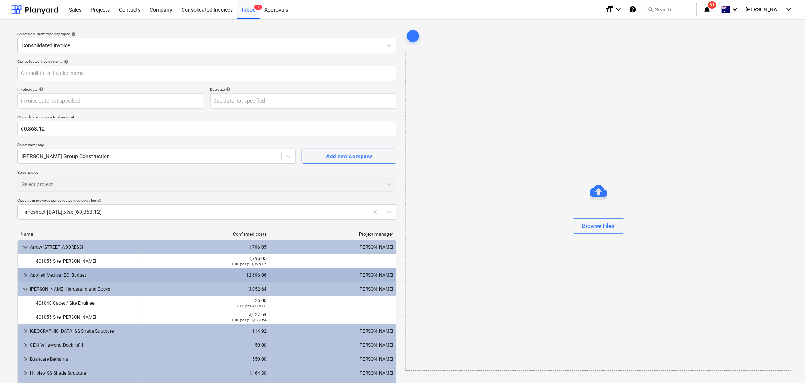
click at [350, 238] on div "keyboard_arrow_right Applied Medical ECI Budget 12,696.06 T. Pawar" at bounding box center [207, 275] width 378 height 14
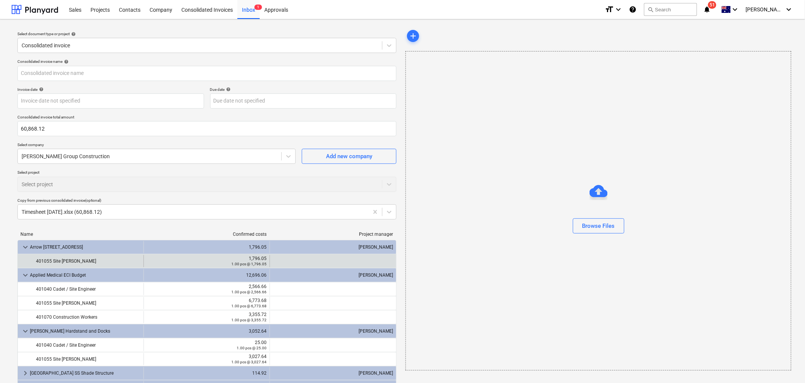
click at [247, 238] on small "1.00 pcs @ 1,796.05" at bounding box center [248, 264] width 35 height 4
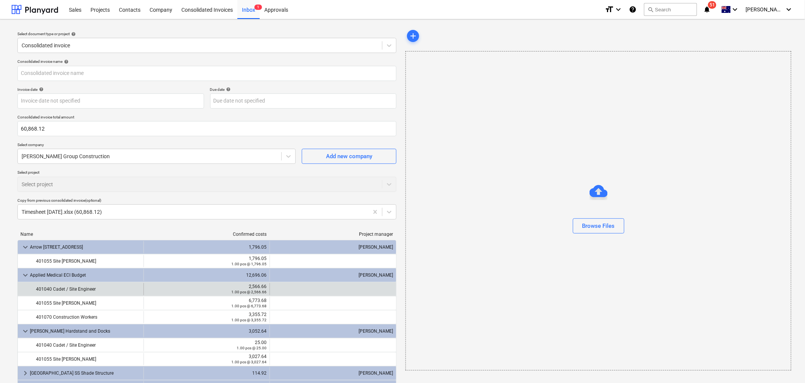
click at [246, 238] on div "2,566.66 1.00 pcs @ 2,566.66" at bounding box center [207, 289] width 120 height 12
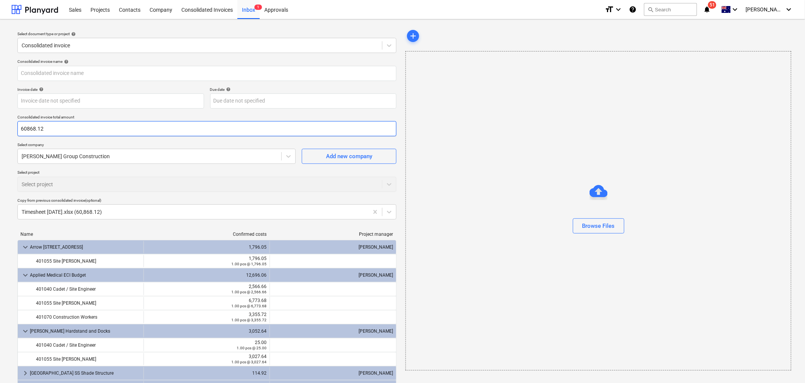
click at [59, 132] on input "60868.12" at bounding box center [206, 128] width 379 height 15
type input "0.00"
click at [203, 179] on div "Select project Select project" at bounding box center [206, 181] width 379 height 22
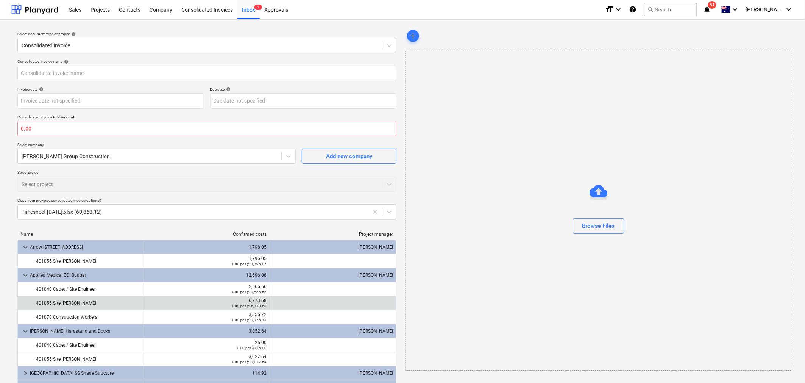
click at [256, 238] on small "1.00 pcs @ 6,773.68" at bounding box center [248, 306] width 35 height 4
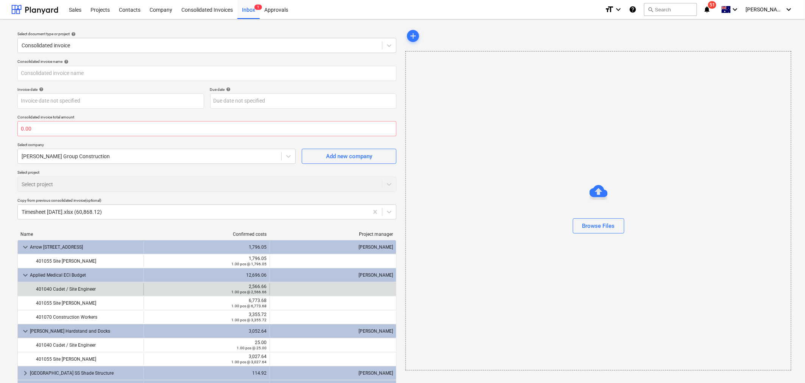
click at [252, 238] on div "2,566.66" at bounding box center [207, 286] width 120 height 5
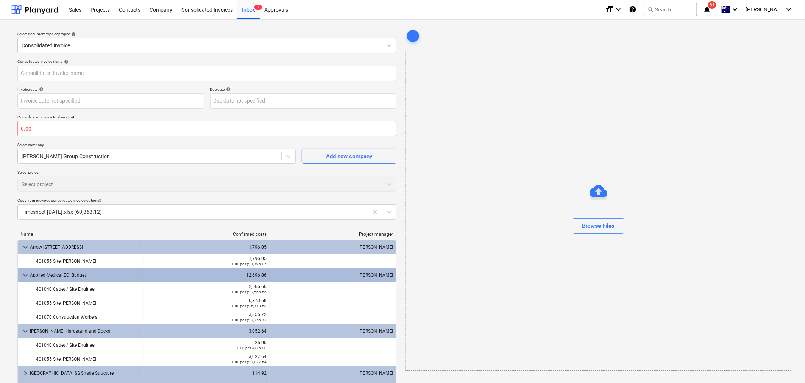
click at [255, 238] on div "12,696.06" at bounding box center [207, 275] width 120 height 12
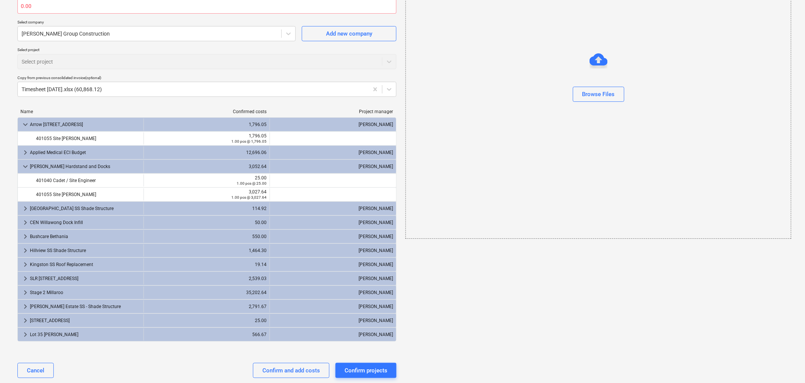
scroll to position [10, 0]
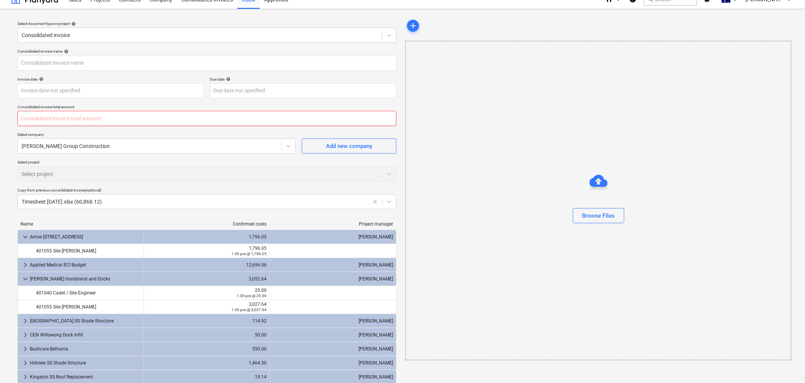
click at [78, 117] on input "text" at bounding box center [206, 118] width 379 height 15
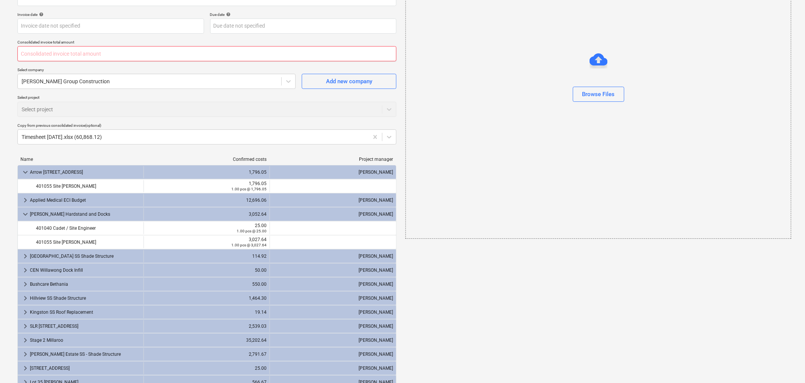
scroll to position [137, 0]
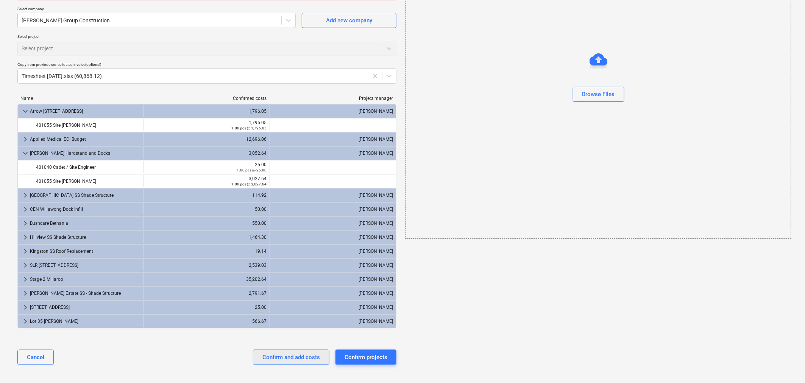
type input "0.00"
click at [302, 238] on div "Confirm and add costs" at bounding box center [291, 357] width 58 height 10
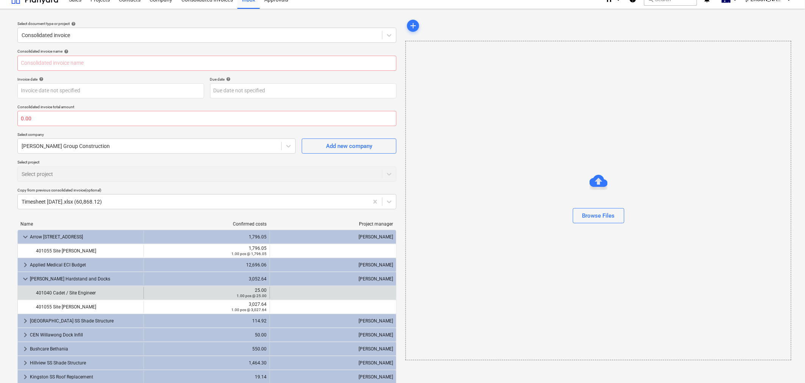
scroll to position [52, 0]
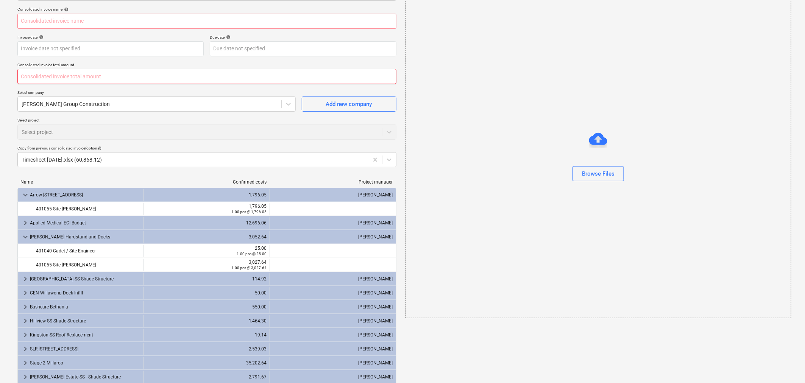
drag, startPoint x: 45, startPoint y: 78, endPoint x: 2, endPoint y: 78, distance: 43.9
click at [2, 78] on div "Select document type or project help Consolidated invoice Consolidated invoice …" at bounding box center [402, 217] width 805 height 500
type input "100,000.00"
click at [199, 126] on div "Select project Select project" at bounding box center [206, 129] width 379 height 22
click at [156, 22] on input "text" at bounding box center [206, 21] width 379 height 15
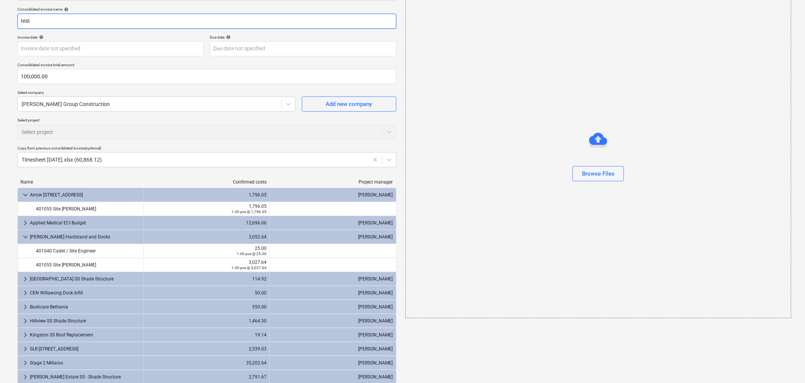
type input "test"
click at [306, 119] on p "Select project" at bounding box center [206, 121] width 379 height 6
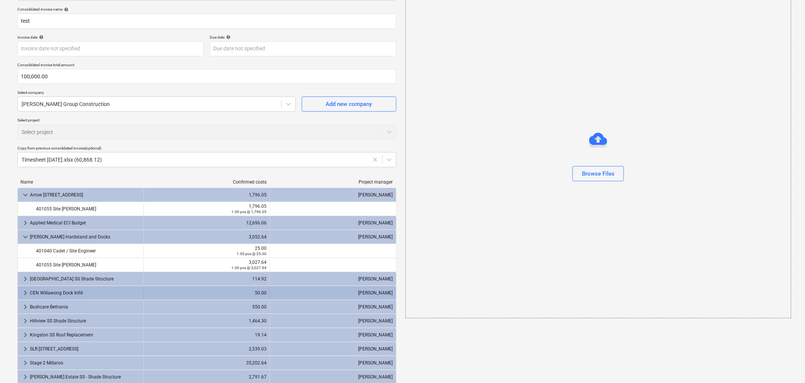
scroll to position [137, 0]
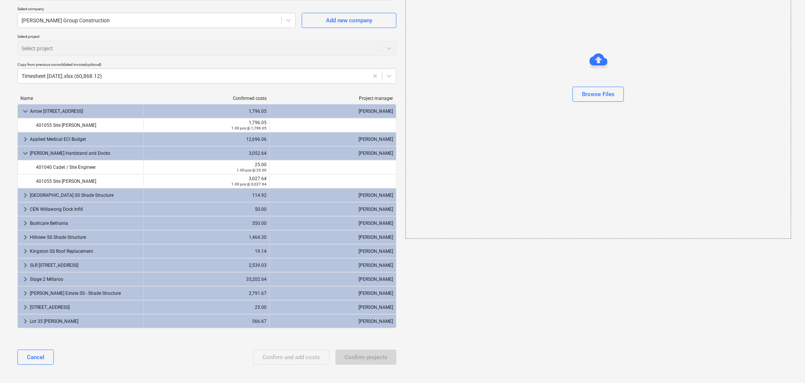
click at [355, 238] on div "Consolidated invoice name help test Invoice date help Press the down arrow key …" at bounding box center [206, 147] width 385 height 454
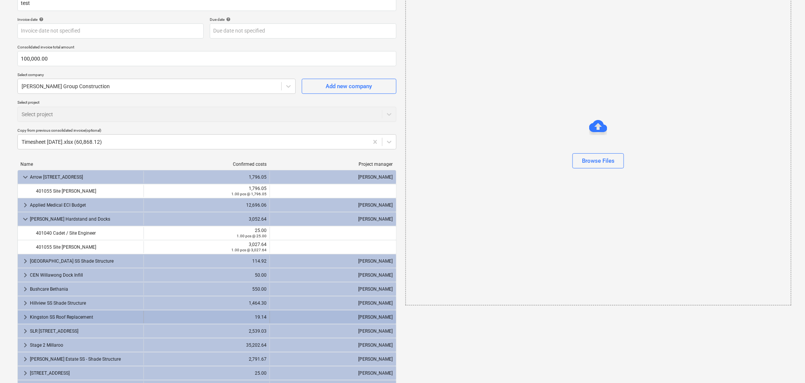
scroll to position [0, 0]
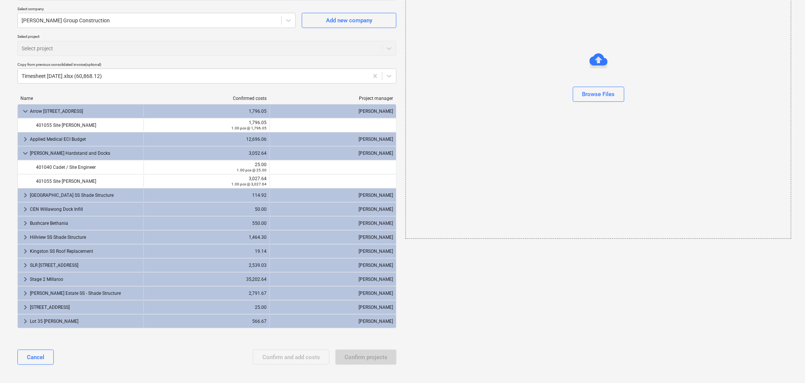
click at [290, 238] on div "Confirm and add costs Confirm projects" at bounding box center [324, 357] width 143 height 15
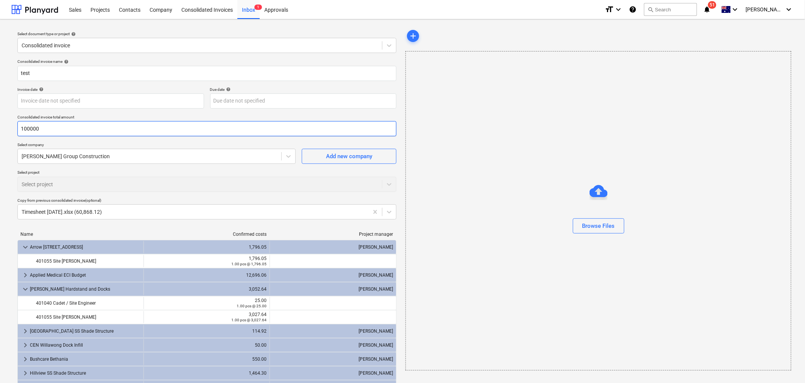
click at [68, 128] on input "100000" at bounding box center [206, 128] width 379 height 15
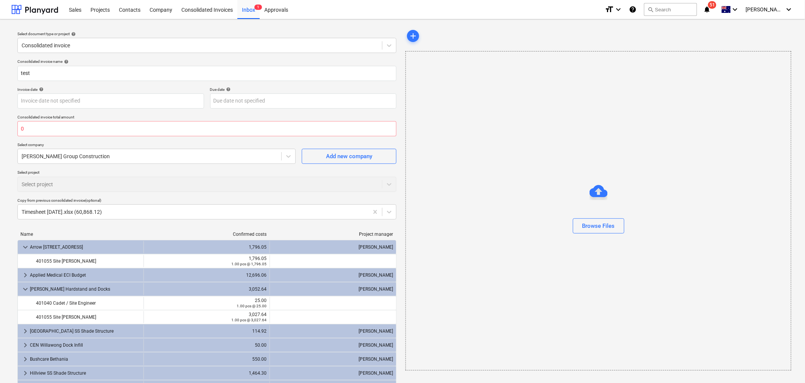
type input "0.00"
click at [221, 117] on p "Consolidated invoice total amount" at bounding box center [206, 118] width 379 height 6
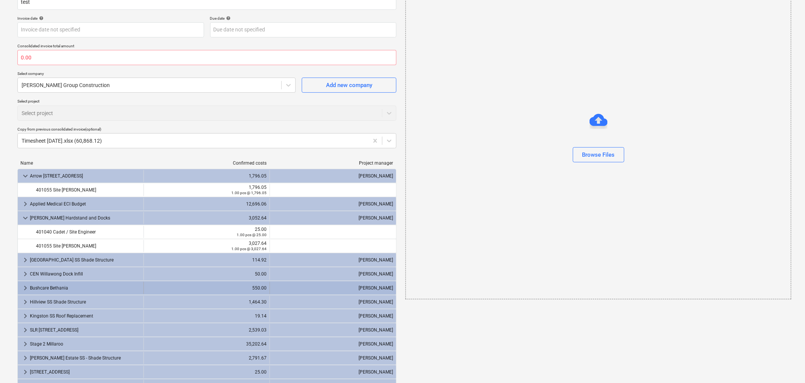
scroll to position [137, 0]
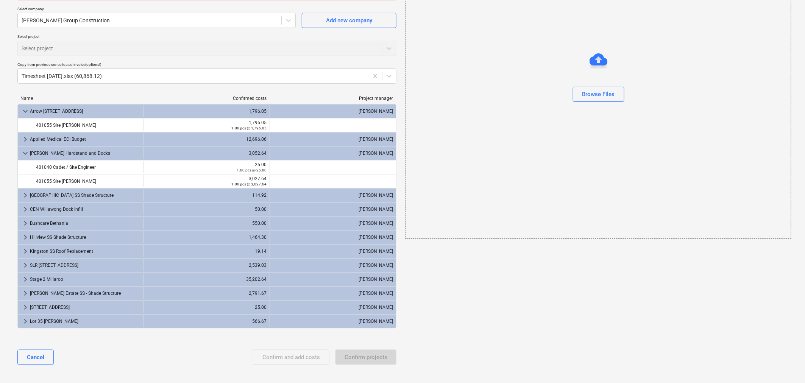
drag, startPoint x: 293, startPoint y: 334, endPoint x: 300, endPoint y: 341, distance: 10.4
click at [293, 238] on div "Name Confirmed costs Project manager keyboard_arrow_down Arrow 82 Noosa St 1,79…" at bounding box center [206, 214] width 379 height 248
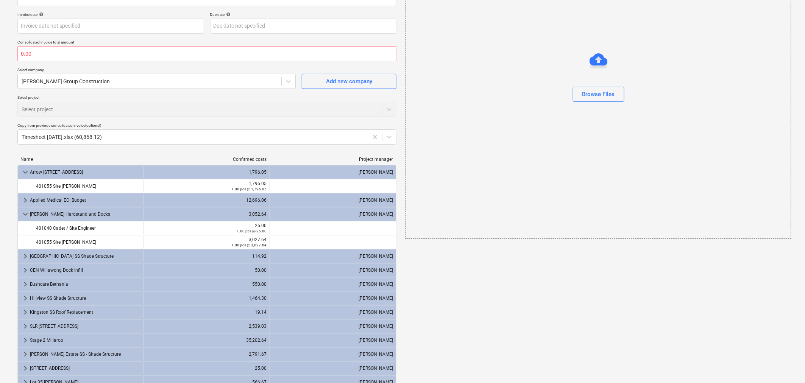
scroll to position [0, 0]
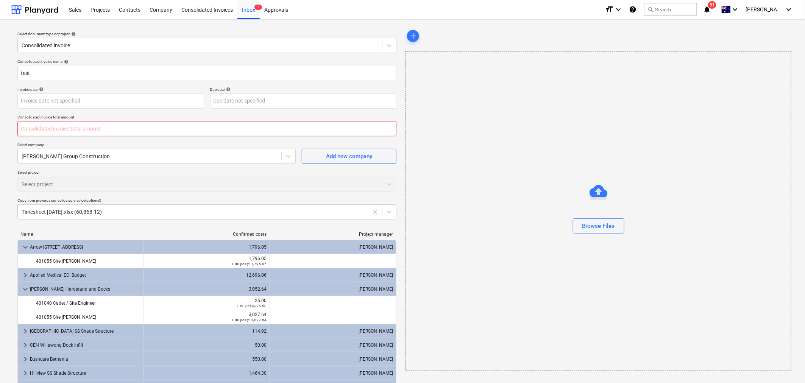
click at [48, 134] on input "text" at bounding box center [206, 128] width 379 height 15
type input "100,000.00"
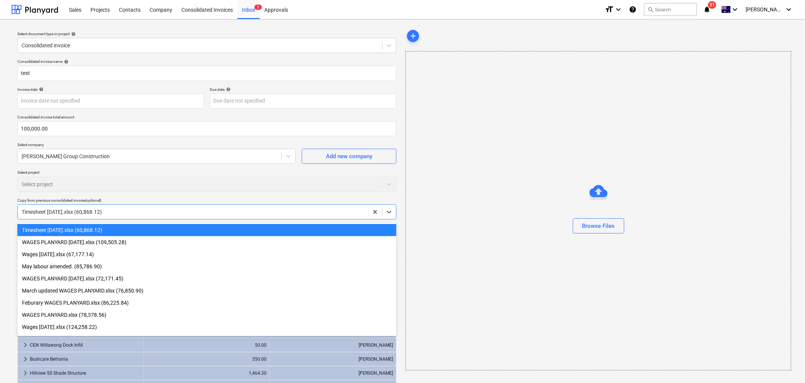
click at [170, 205] on div "Timesheet [DATE].xlsx (60,868.12)" at bounding box center [206, 211] width 379 height 15
click at [177, 187] on div "Select project Select project" at bounding box center [206, 181] width 379 height 22
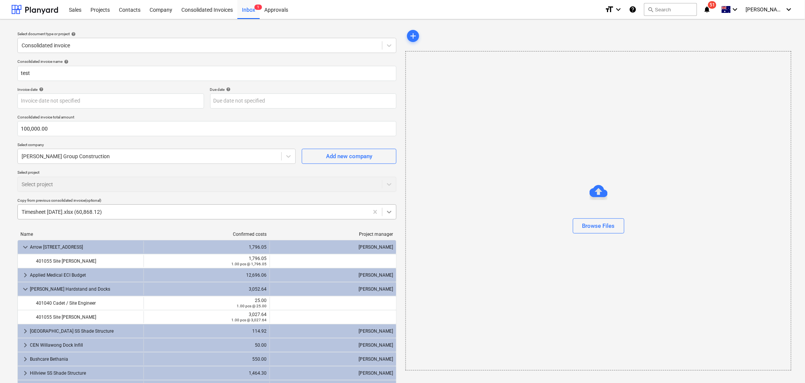
click at [391, 213] on icon at bounding box center [389, 212] width 8 height 8
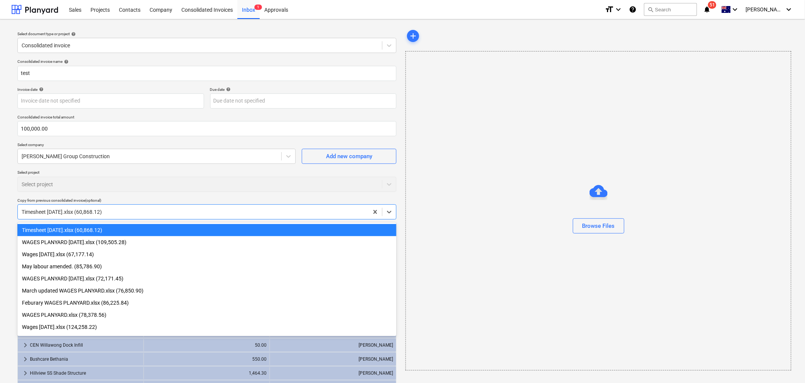
click at [134, 229] on div "Timesheet [DATE].xlsx (60,868.12)" at bounding box center [206, 230] width 379 height 12
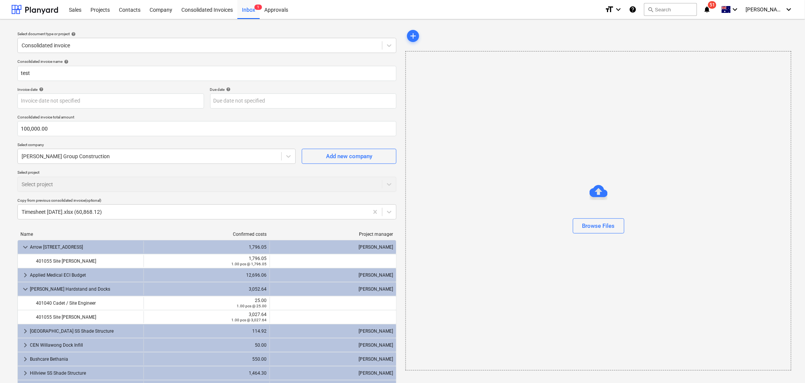
click at [191, 186] on div "Select project Select project" at bounding box center [206, 181] width 379 height 22
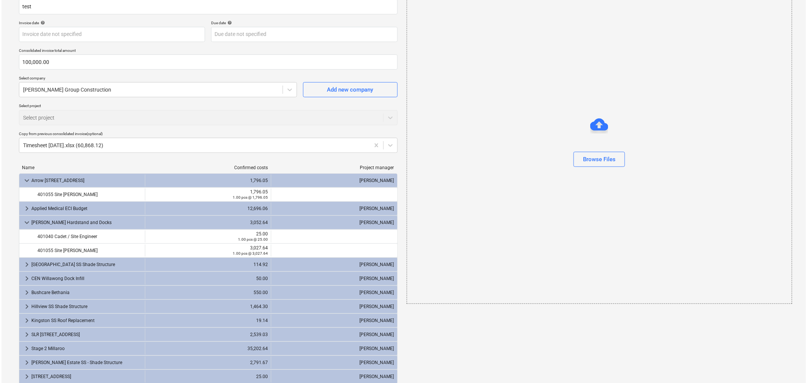
scroll to position [137, 0]
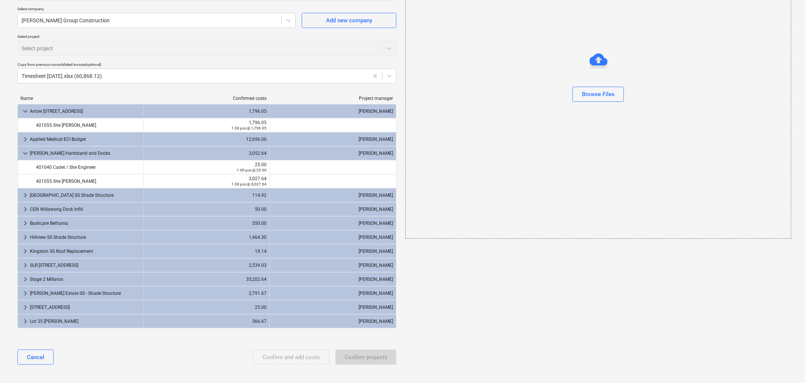
drag, startPoint x: 365, startPoint y: 360, endPoint x: 360, endPoint y: 359, distance: 5.7
click at [365, 238] on div "Confirm and add costs Confirm projects" at bounding box center [324, 357] width 143 height 15
click at [308, 238] on div "Confirm and add costs Confirm projects" at bounding box center [324, 357] width 143 height 15
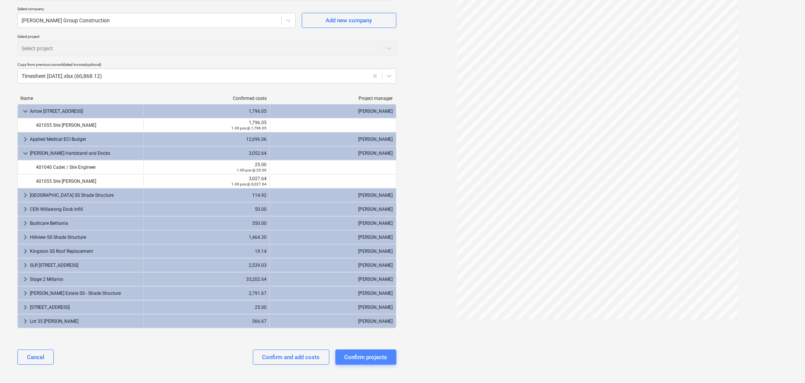
click at [365, 238] on div "Confirm projects" at bounding box center [365, 357] width 43 height 10
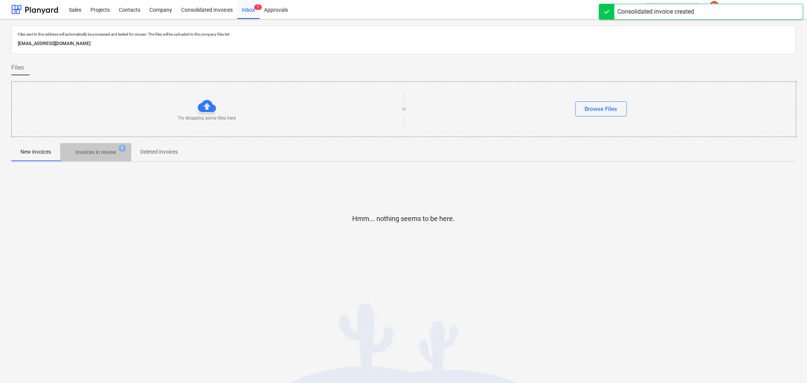
click at [99, 148] on span "Invoices in review 1" at bounding box center [95, 152] width 71 height 14
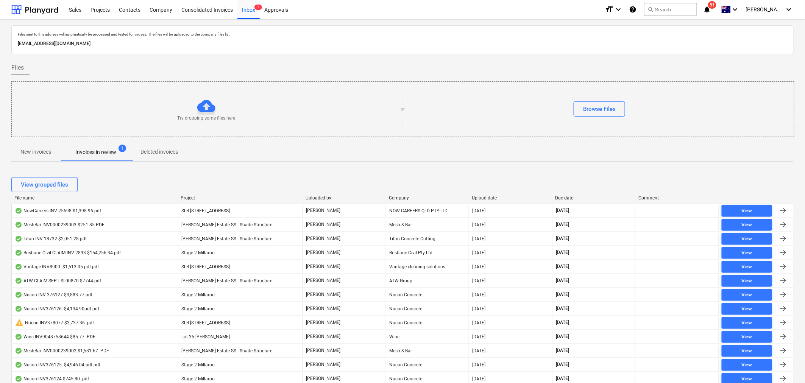
click at [159, 150] on p "Deleted invoices" at bounding box center [158, 152] width 37 height 8
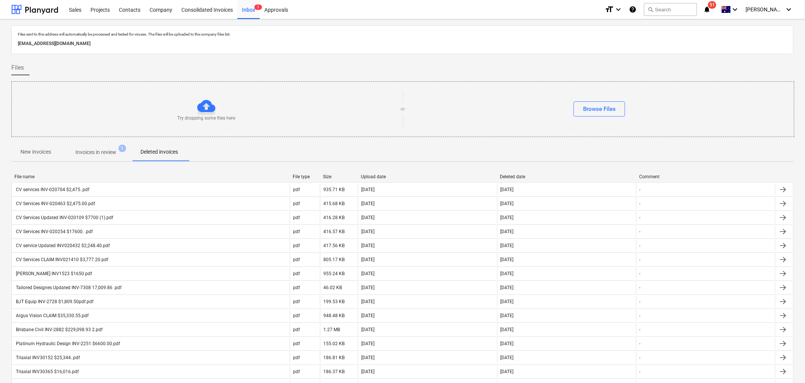
click at [46, 152] on p "New invoices" at bounding box center [35, 152] width 31 height 8
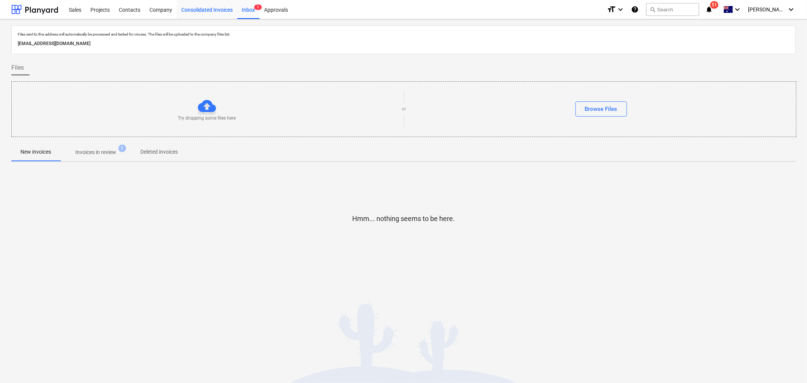
click at [202, 14] on div "Consolidated Invoices" at bounding box center [207, 9] width 61 height 19
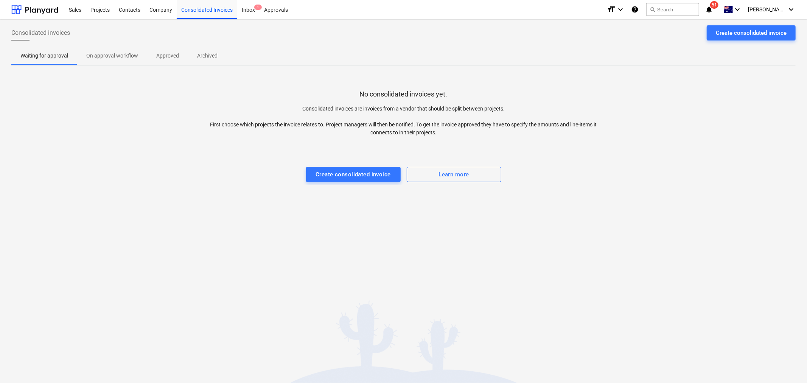
click at [122, 58] on p "On approval workflow" at bounding box center [112, 56] width 52 height 8
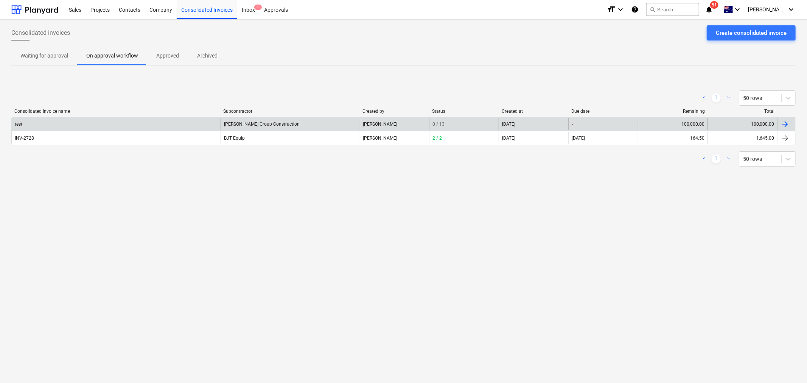
click at [262, 122] on div "[PERSON_NAME] Group Construction" at bounding box center [290, 124] width 139 height 12
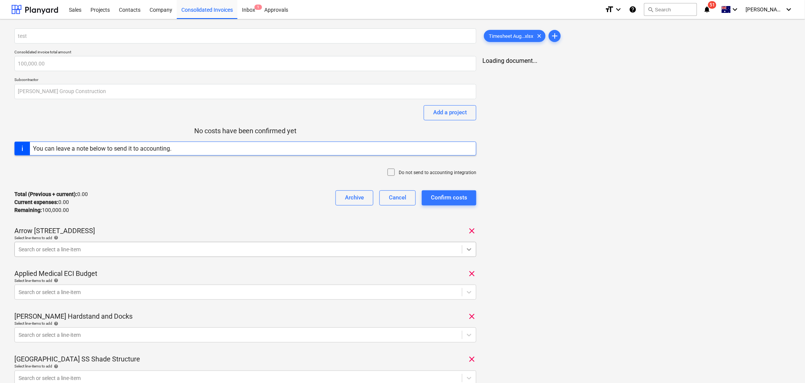
click at [467, 238] on icon at bounding box center [469, 250] width 8 height 8
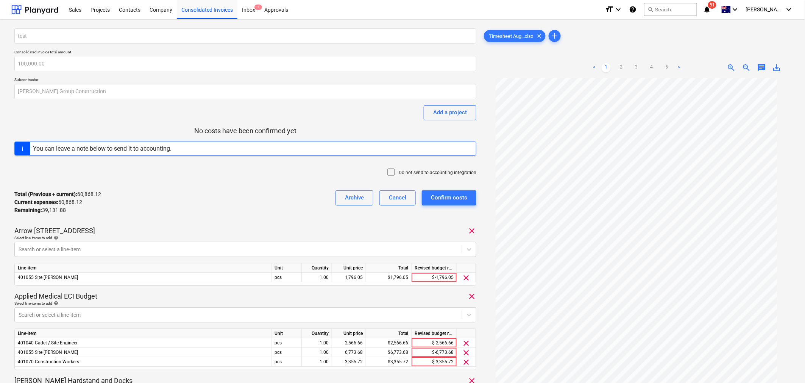
click at [399, 202] on div "Cancel" at bounding box center [397, 198] width 17 height 10
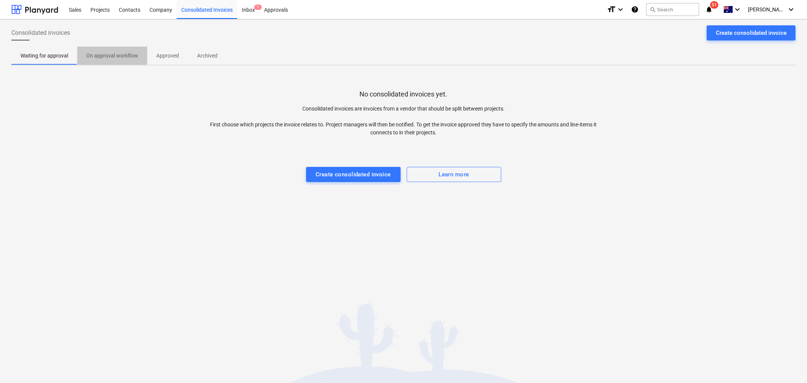
click at [111, 53] on p "On approval workflow" at bounding box center [112, 56] width 52 height 8
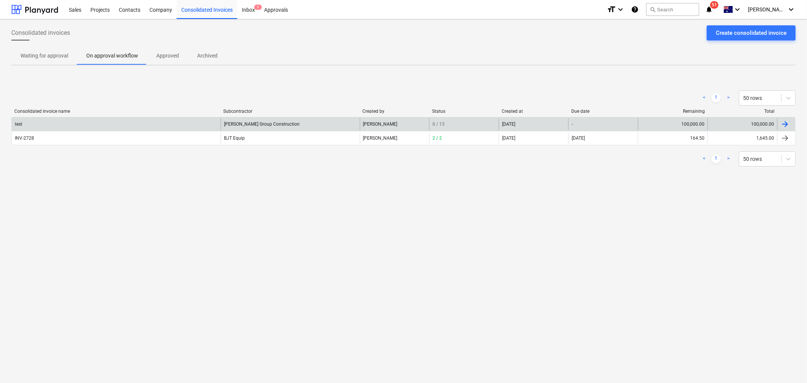
click at [240, 126] on div "[PERSON_NAME] Group Construction" at bounding box center [290, 124] width 139 height 12
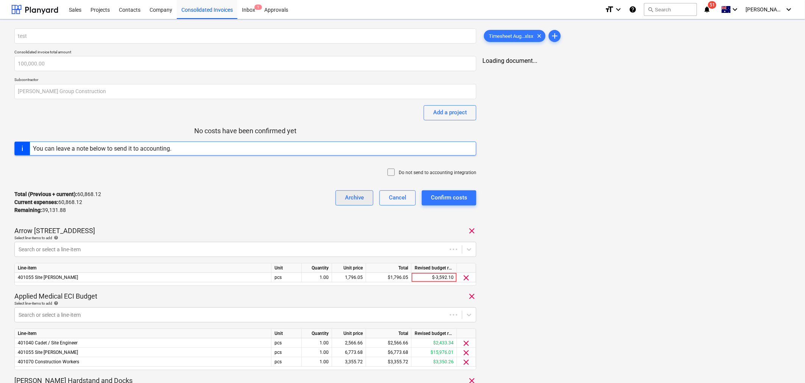
click at [354, 197] on div "Archive" at bounding box center [354, 198] width 19 height 10
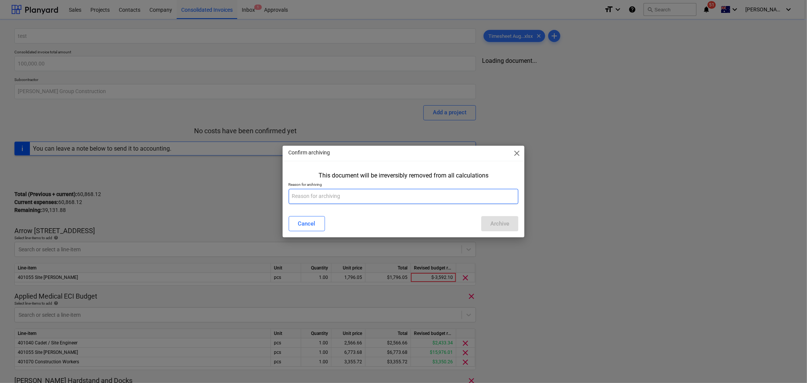
click at [481, 195] on input "text" at bounding box center [404, 196] width 230 height 15
type input "test"
click at [481, 221] on div "Archive" at bounding box center [499, 224] width 19 height 10
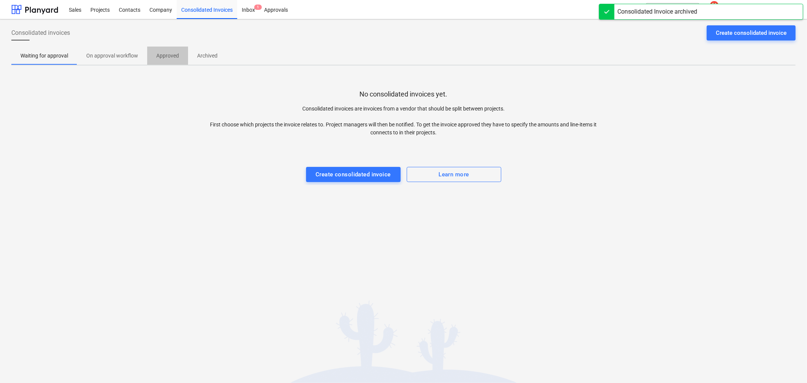
click at [163, 55] on p "Approved" at bounding box center [167, 56] width 23 height 8
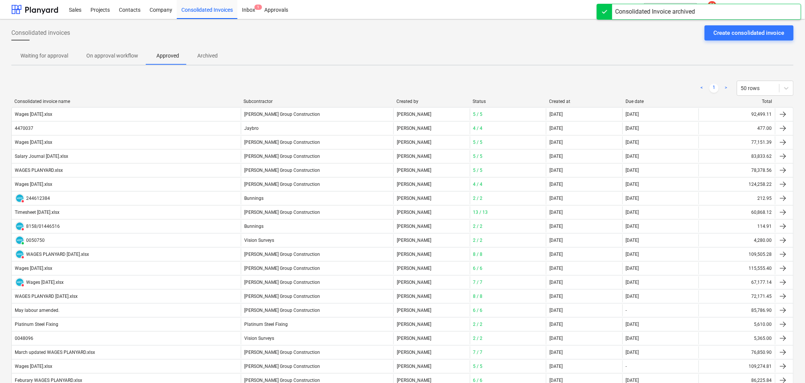
click at [62, 54] on p "Waiting for approval" at bounding box center [44, 56] width 48 height 8
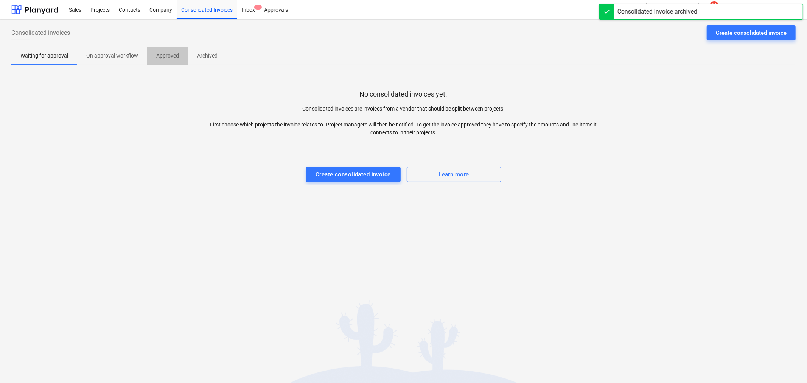
click at [160, 53] on p "Approved" at bounding box center [167, 56] width 23 height 8
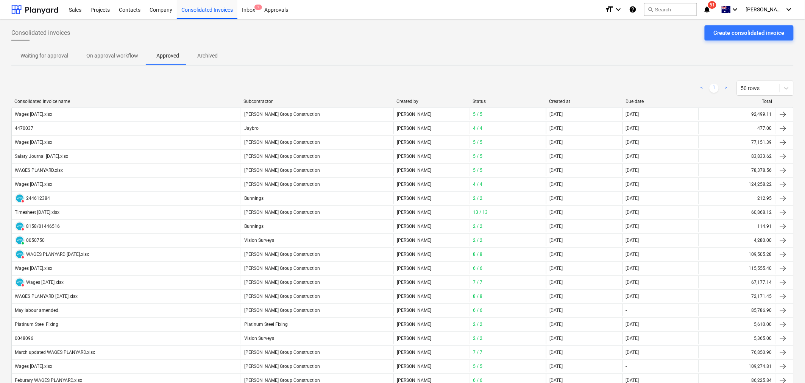
click at [481, 101] on div "Created at" at bounding box center [584, 101] width 70 height 5
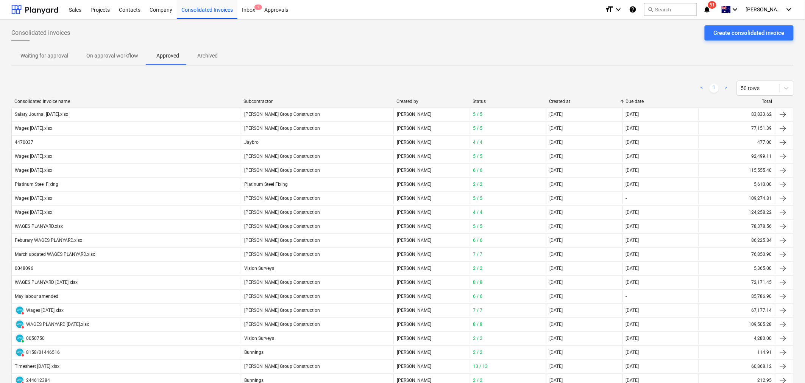
click at [481, 101] on div "Created at" at bounding box center [584, 101] width 70 height 5
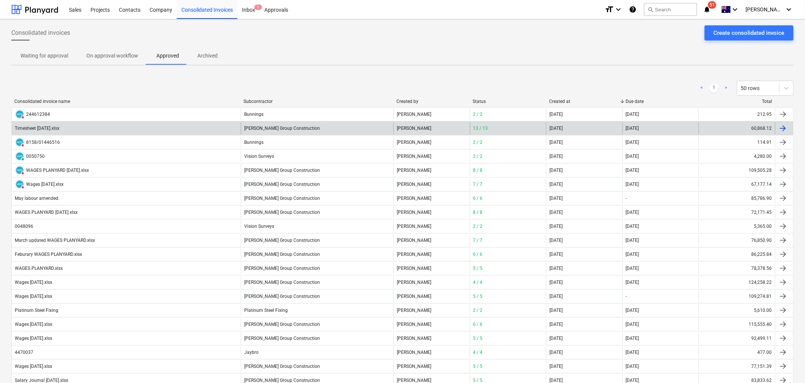
click at [87, 124] on div "Timesheet [DATE].xlsx" at bounding box center [126, 128] width 229 height 12
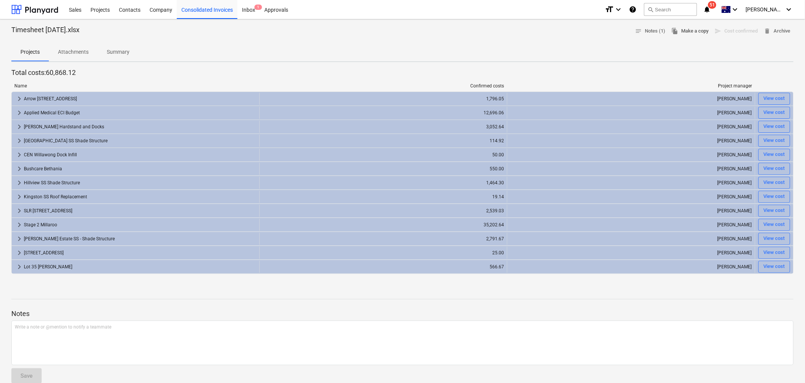
click at [481, 32] on span "file_copy Make a copy" at bounding box center [689, 31] width 37 height 9
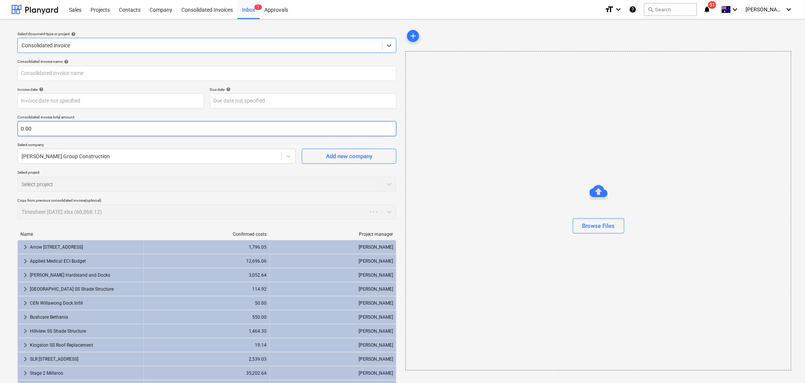
type input "60,868.12"
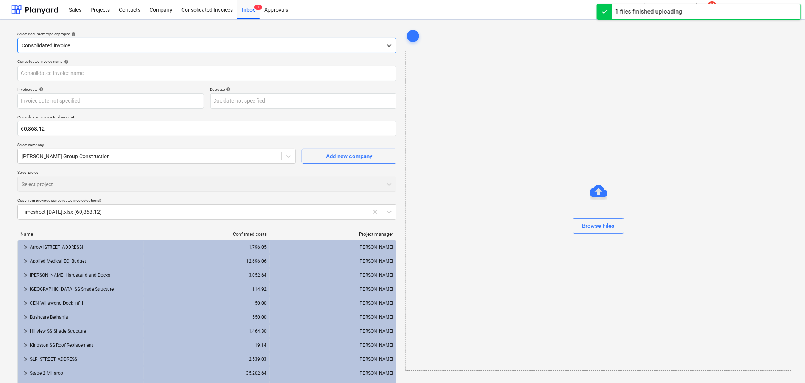
type input "Timesheet August 25 rev1.xlsx"
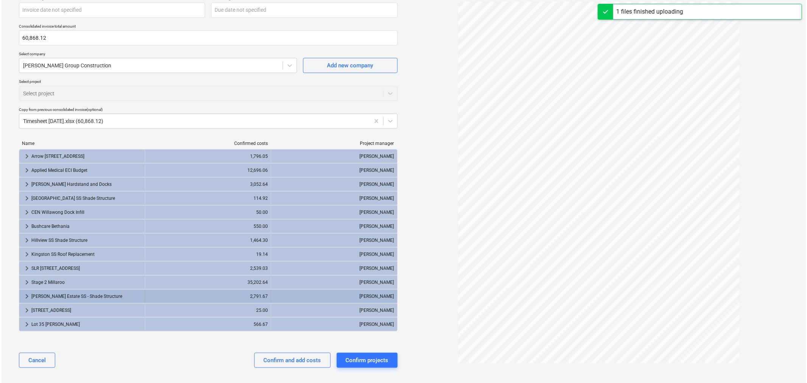
scroll to position [95, 0]
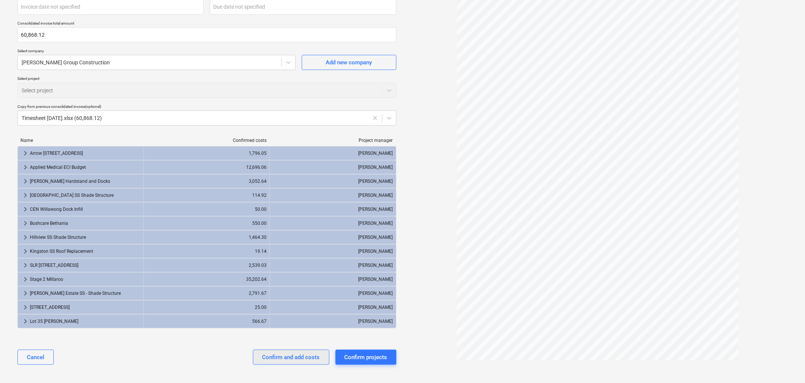
click at [283, 238] on div "Confirm and add costs" at bounding box center [291, 357] width 58 height 10
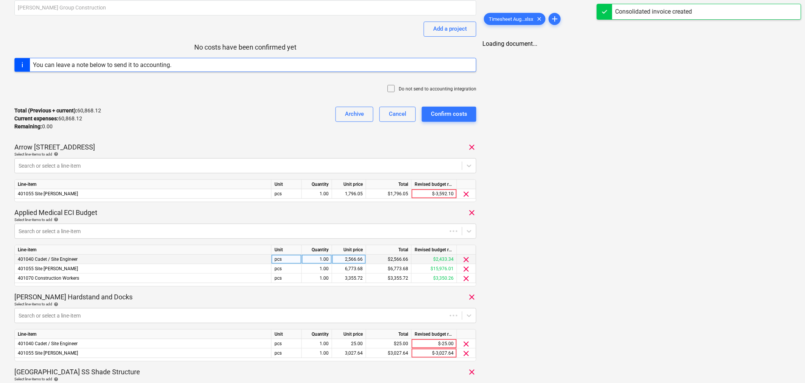
scroll to position [84, 0]
click at [351, 238] on div "2,566.66" at bounding box center [349, 258] width 28 height 9
click at [351, 238] on input "2566.66" at bounding box center [349, 258] width 34 height 9
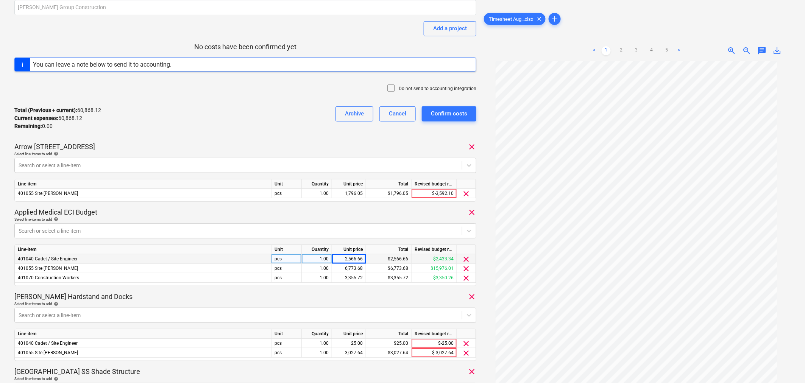
click at [233, 95] on div "Do not send to accounting integration" at bounding box center [245, 89] width 462 height 23
click at [256, 131] on div "Total (Previous + current) : 60,868.12 Current expenses : 60,868.12 Remaining :…" at bounding box center [245, 118] width 462 height 36
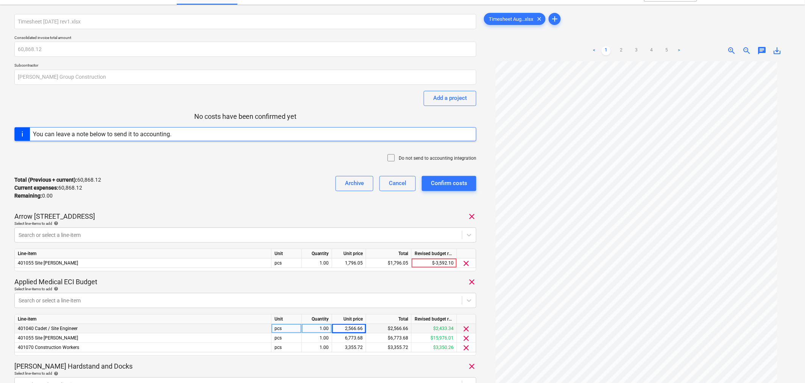
scroll to position [0, 0]
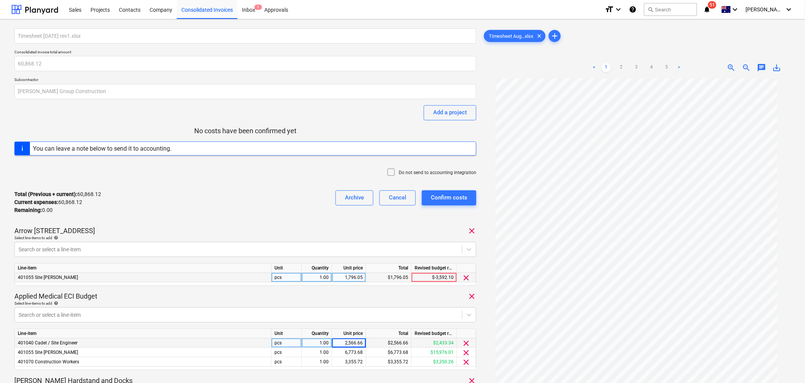
click at [357, 238] on div "1,796.05" at bounding box center [349, 277] width 28 height 9
click at [349, 238] on div "1,796.05" at bounding box center [349, 277] width 28 height 9
type input "3412.5"
click at [341, 228] on div "Arrow [STREET_ADDRESS]" at bounding box center [245, 230] width 462 height 9
click at [213, 210] on div "Total (Previous + current) : 62,484.57 Current expenses : 62,484.57 Remaining :…" at bounding box center [245, 202] width 462 height 36
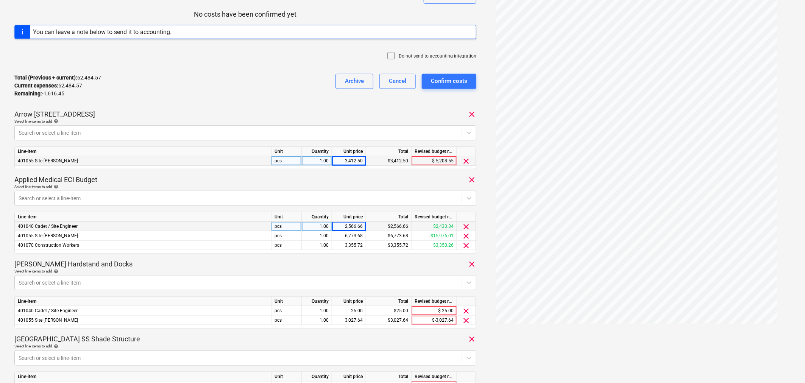
scroll to position [126, 0]
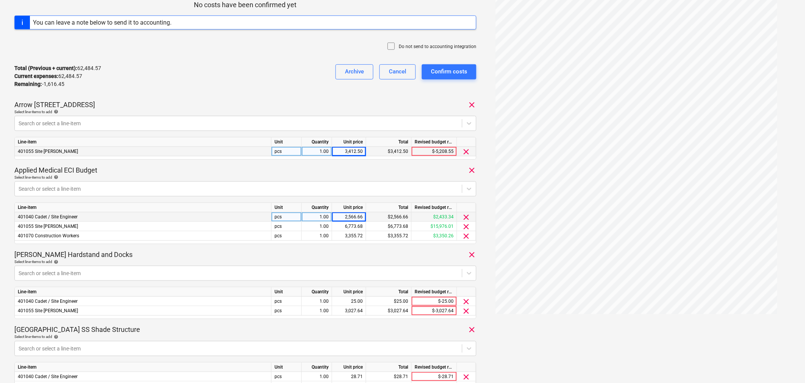
click at [346, 219] on div "2,566.66" at bounding box center [349, 216] width 28 height 9
click at [346, 219] on input "2566.66" at bounding box center [349, 216] width 34 height 9
type input "4426.67"
click at [350, 226] on div "6,773.68" at bounding box center [349, 226] width 28 height 9
click at [350, 226] on input "6773.68" at bounding box center [349, 226] width 34 height 9
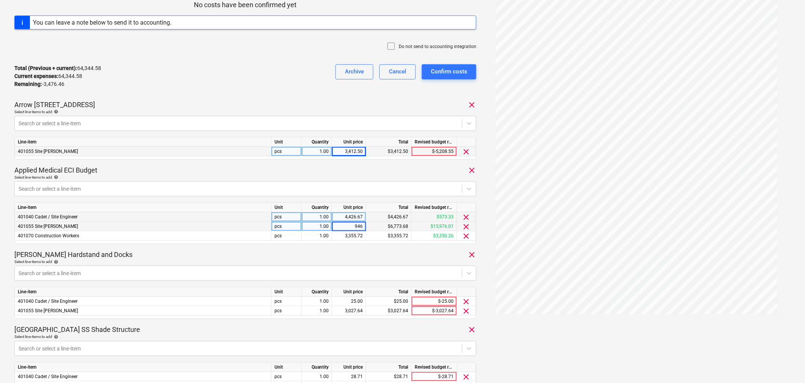
type input "9460"
click at [355, 236] on div "3,355.72" at bounding box center [349, 235] width 28 height 9
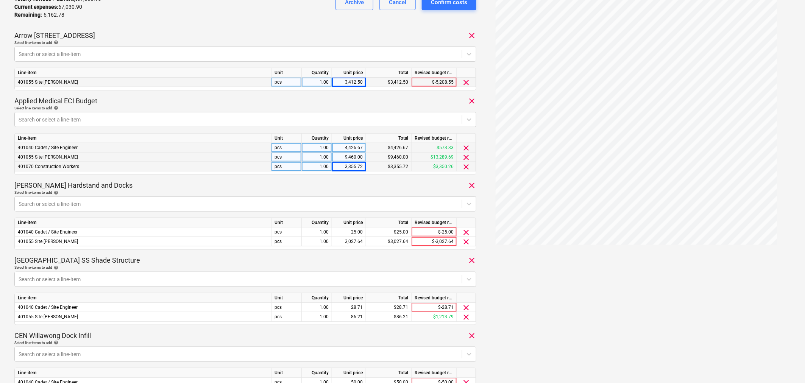
scroll to position [210, 0]
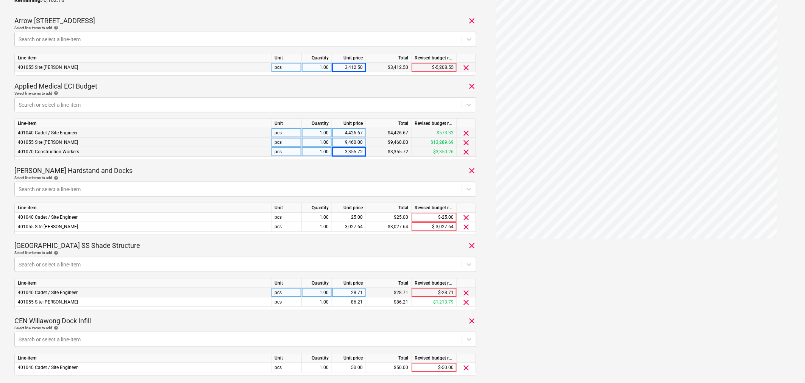
click at [355, 238] on div "28.71" at bounding box center [349, 292] width 28 height 9
click at [355, 238] on input "28.71" at bounding box center [349, 292] width 34 height 9
type input "44.44"
click at [351, 238] on div "86.21" at bounding box center [349, 301] width 28 height 9
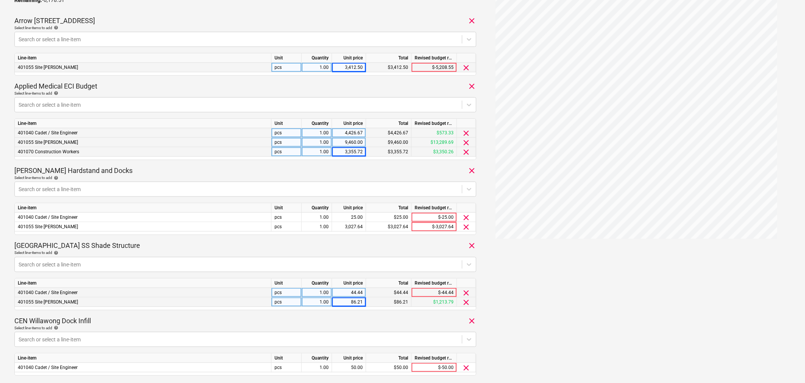
drag, startPoint x: 605, startPoint y: 305, endPoint x: 364, endPoint y: 313, distance: 241.2
click at [347, 238] on div "86.21" at bounding box center [349, 301] width 28 height 9
type input "195"
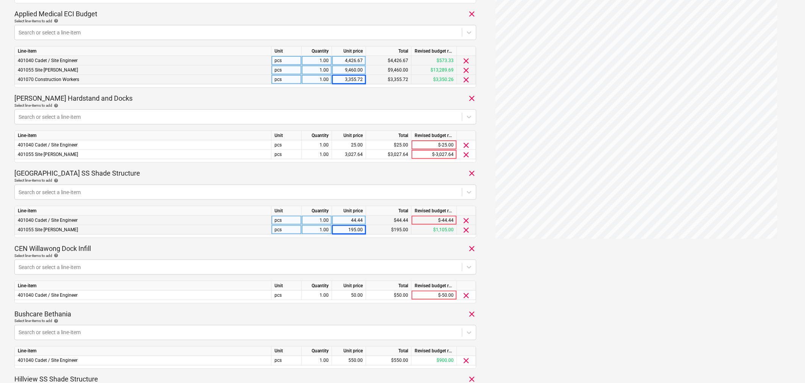
scroll to position [336, 0]
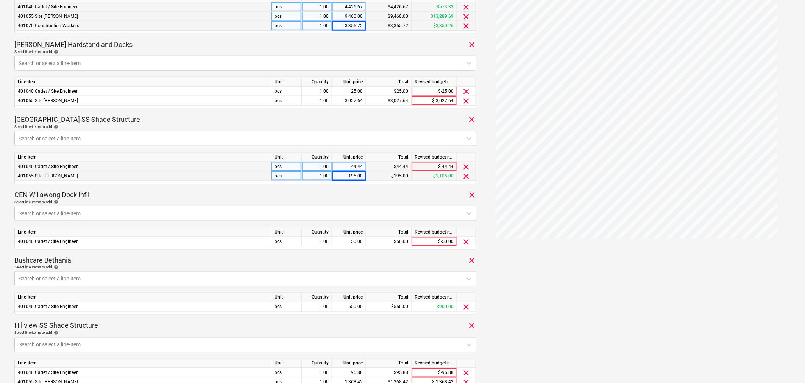
drag, startPoint x: 347, startPoint y: 243, endPoint x: 395, endPoint y: 290, distance: 68.0
click at [347, 238] on div "50.00" at bounding box center [349, 241] width 28 height 9
type input "60"
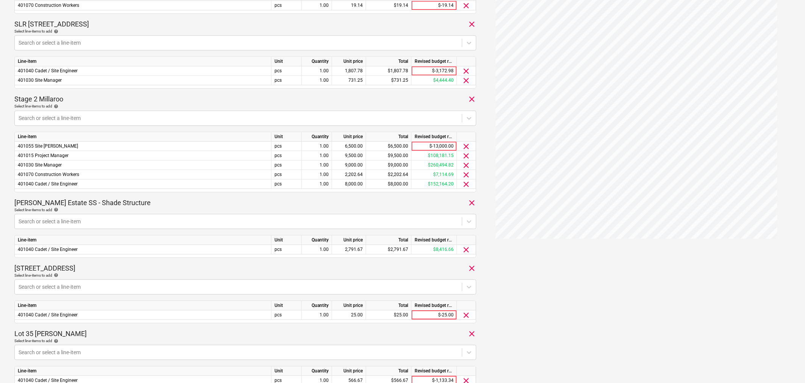
scroll to position [799, 0]
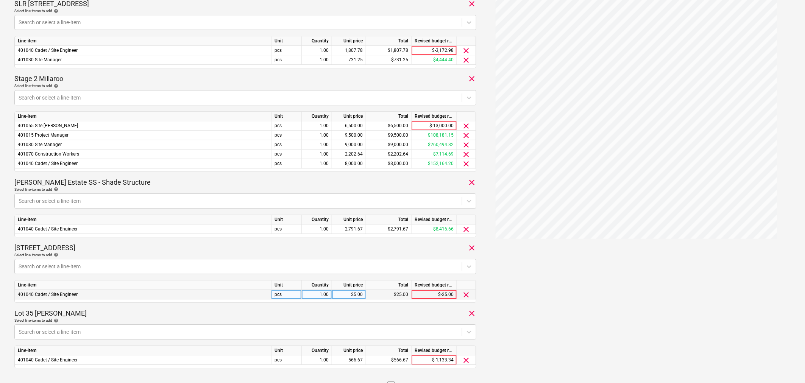
click at [351, 238] on div "25.00" at bounding box center [349, 294] width 28 height 9
type input "60"
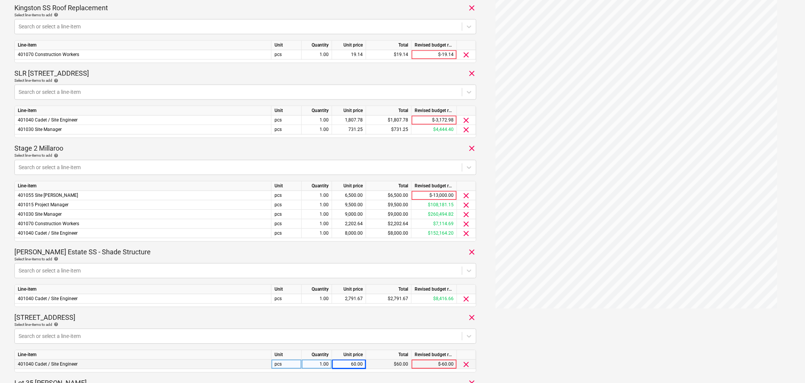
scroll to position [715, 0]
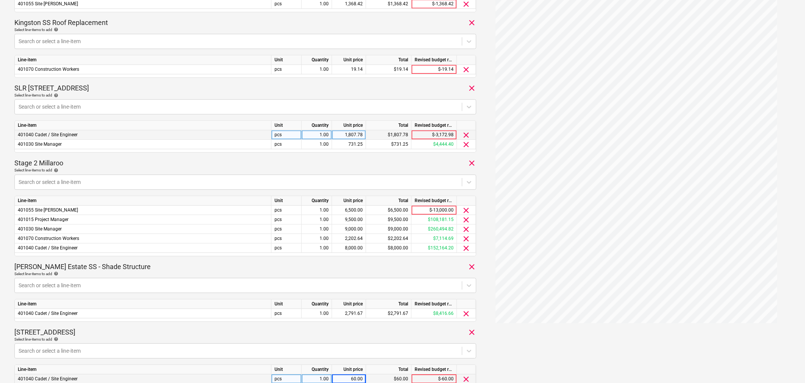
click at [354, 135] on div "1,807.78" at bounding box center [349, 134] width 28 height 9
type input "1768.25"
click at [374, 89] on div "SLR 2 Millaroo Drive clear" at bounding box center [245, 88] width 462 height 9
drag, startPoint x: 350, startPoint y: 141, endPoint x: 355, endPoint y: 151, distance: 10.8
click at [350, 141] on div "731.25" at bounding box center [349, 144] width 28 height 9
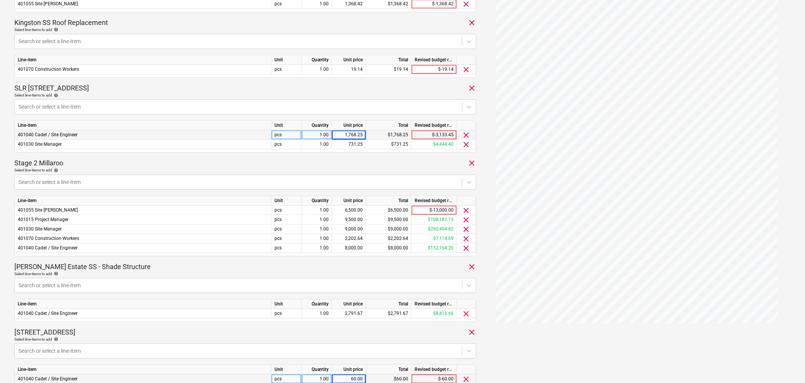
click at [355, 151] on div "Line-item Unit Quantity Unit price Total Revised budget remaining 401040 Cadet …" at bounding box center [245, 136] width 462 height 32
click at [353, 147] on div "731.25" at bounding box center [349, 144] width 28 height 9
click at [353, 147] on input "731.25" at bounding box center [349, 144] width 34 height 9
type input "2057.14"
click at [359, 159] on div "Stage 2 Millaroo clear" at bounding box center [245, 163] width 462 height 9
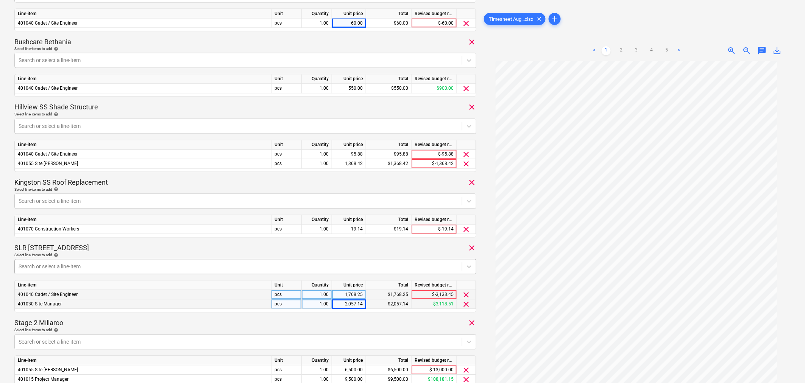
scroll to position [546, 0]
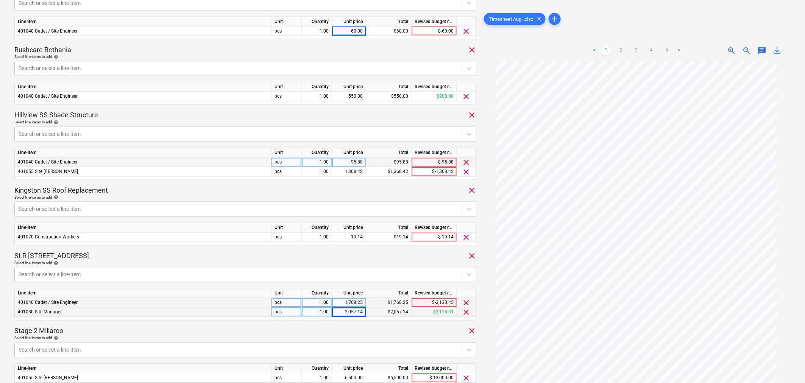
click at [359, 165] on div "95.88" at bounding box center [349, 162] width 28 height 9
type input "106.67"
click at [360, 192] on div "Kingston SS Roof Replacement clear" at bounding box center [245, 190] width 462 height 9
click at [467, 172] on span "clear" at bounding box center [466, 171] width 9 height 9
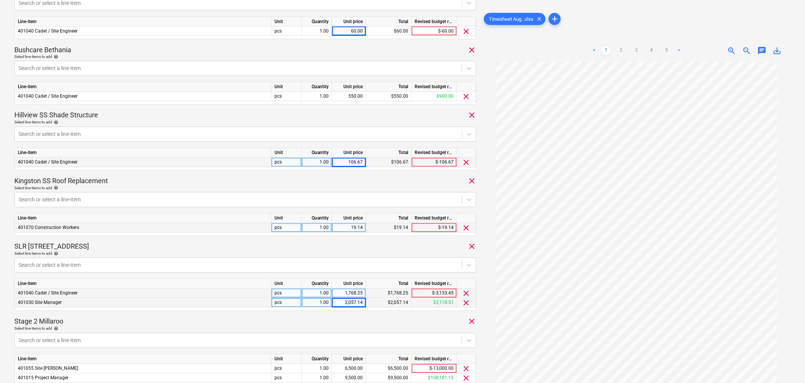
drag, startPoint x: 333, startPoint y: 182, endPoint x: 349, endPoint y: 229, distance: 49.1
click at [333, 182] on div "Kingston SS Roof Replacement clear" at bounding box center [245, 181] width 462 height 9
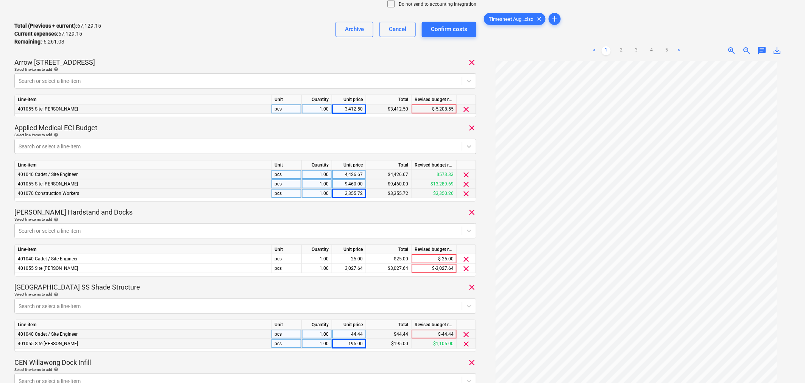
scroll to position [168, 0]
click at [464, 238] on span "clear" at bounding box center [466, 259] width 9 height 9
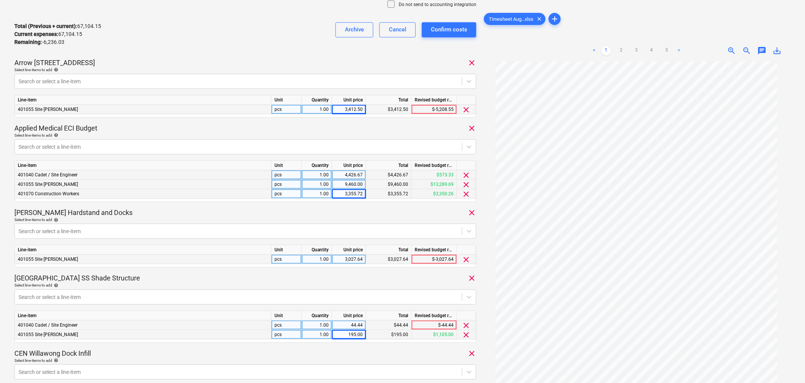
click at [352, 238] on div "3,027.64" at bounding box center [349, 259] width 28 height 9
type input "6113.61"
click at [347, 238] on p "Select line-items to add help" at bounding box center [245, 286] width 462 height 6
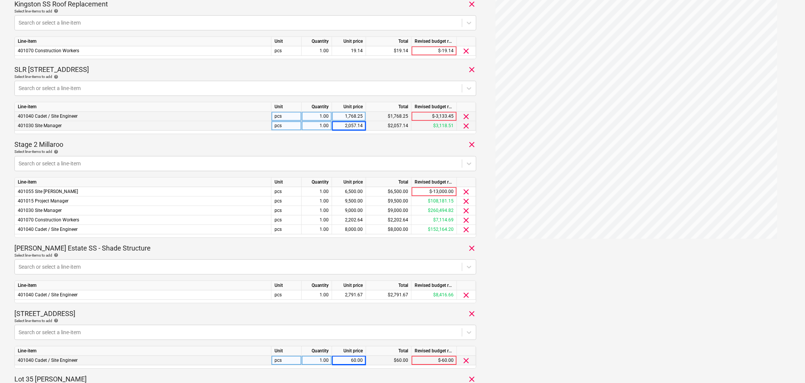
scroll to position [715, 0]
click at [356, 238] on div "2,791.67" at bounding box center [349, 294] width 28 height 9
click at [356, 238] on input "2791.67" at bounding box center [349, 294] width 34 height 9
type input "7031.43"
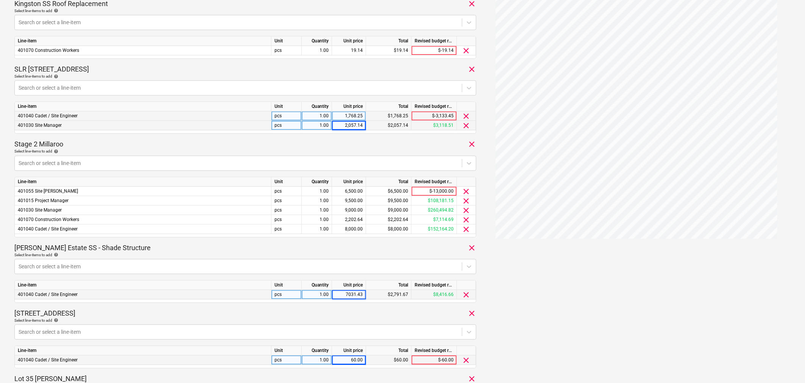
click at [357, 238] on div "[STREET_ADDRESS]" at bounding box center [245, 313] width 462 height 9
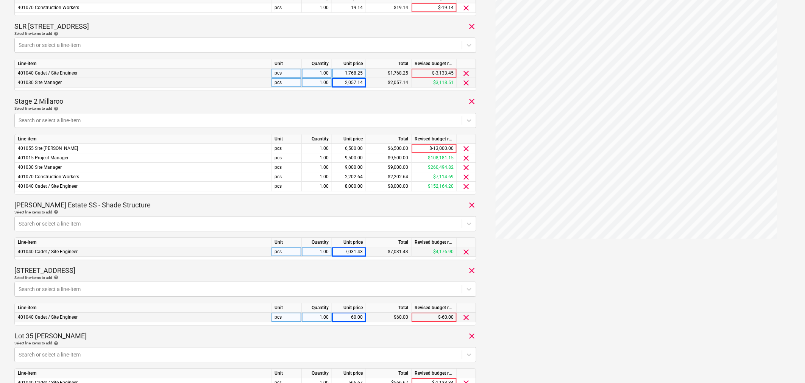
scroll to position [841, 0]
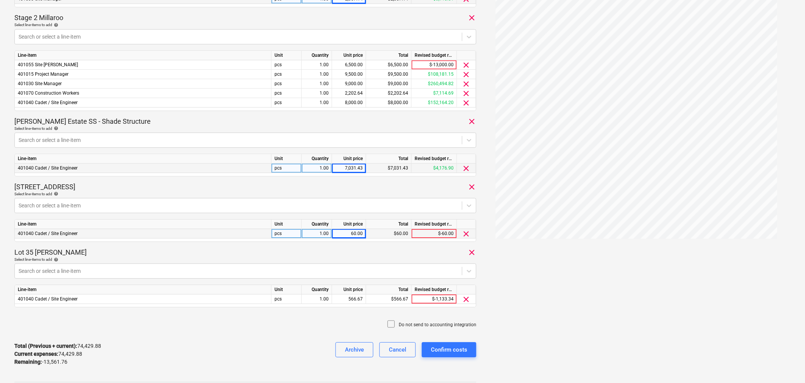
drag, startPoint x: 349, startPoint y: 300, endPoint x: 274, endPoint y: 335, distance: 83.3
click at [349, 238] on div "566.67" at bounding box center [349, 298] width 28 height 9
type input "1511.11"
click at [273, 238] on div "Do not send to accounting integration" at bounding box center [245, 324] width 462 height 23
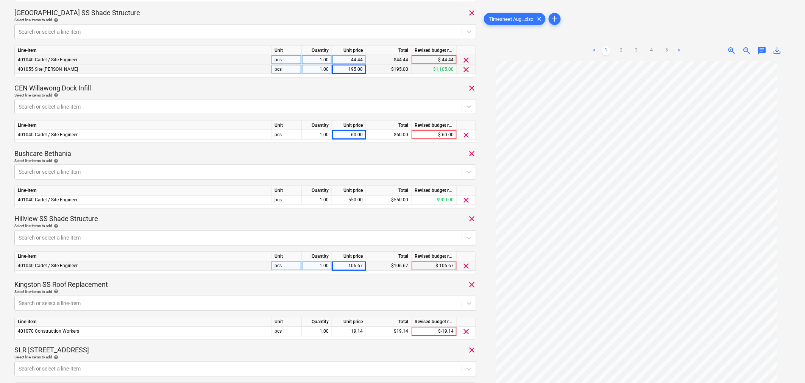
scroll to position [420, 0]
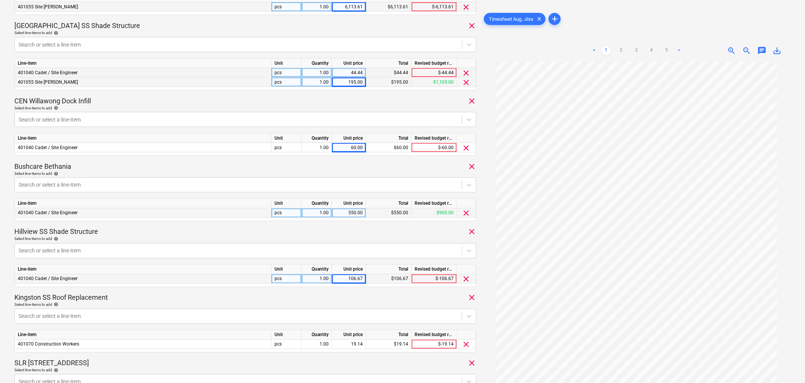
click at [347, 213] on div "550.00" at bounding box center [349, 213] width 28 height 9
type input "1320.32"
click at [354, 232] on div "Hillview SS Shade Structure clear" at bounding box center [245, 231] width 462 height 9
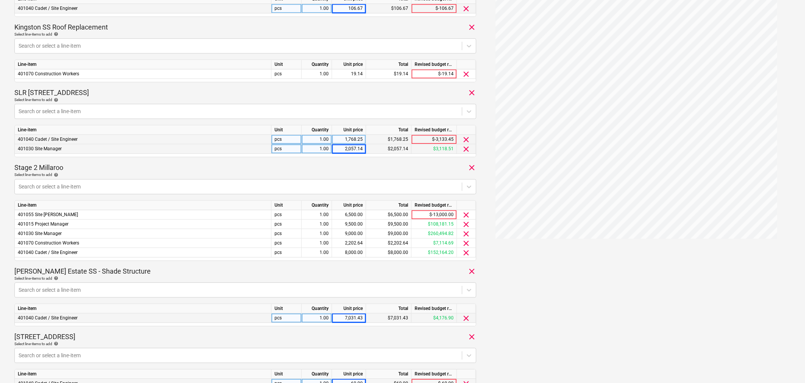
scroll to position [715, 0]
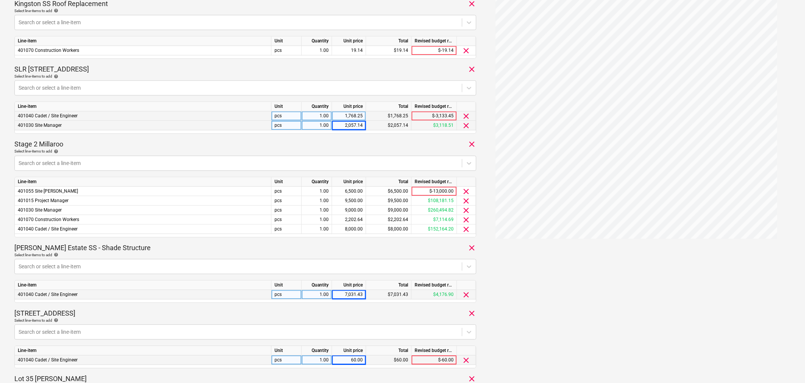
drag, startPoint x: 526, startPoint y: 319, endPoint x: 486, endPoint y: 319, distance: 40.1
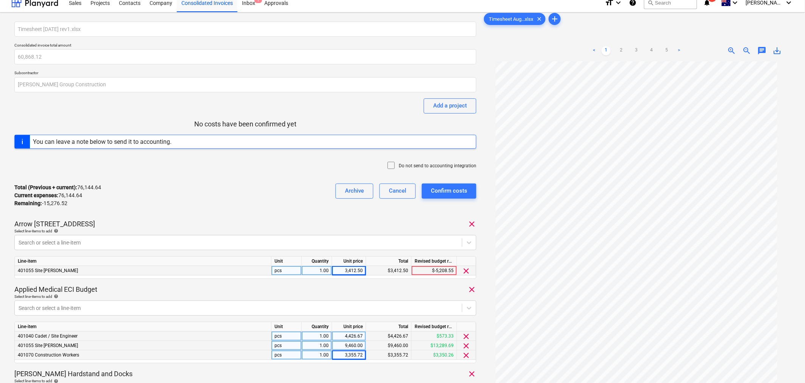
scroll to position [0, 0]
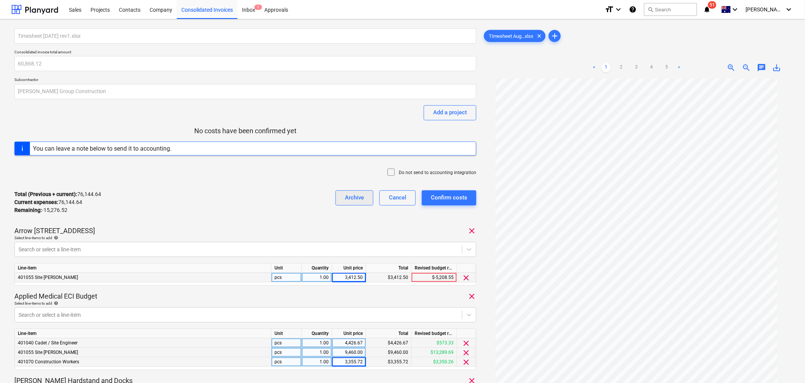
click at [357, 191] on button "Archive" at bounding box center [354, 197] width 38 height 15
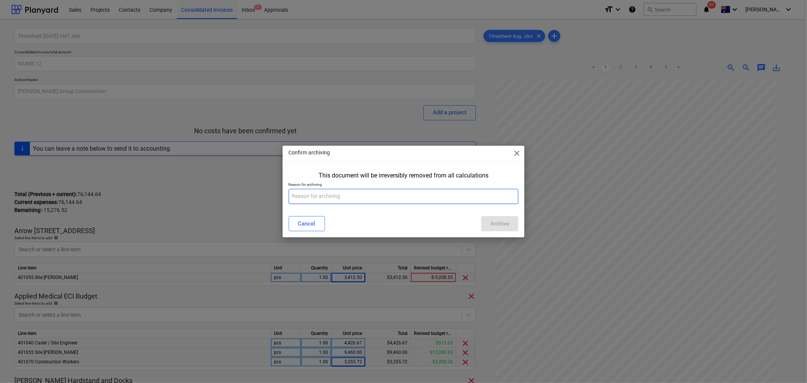
click at [453, 199] on input "text" at bounding box center [404, 196] width 230 height 15
type input "incorrect"
click at [481, 220] on div "Archive" at bounding box center [499, 224] width 19 height 10
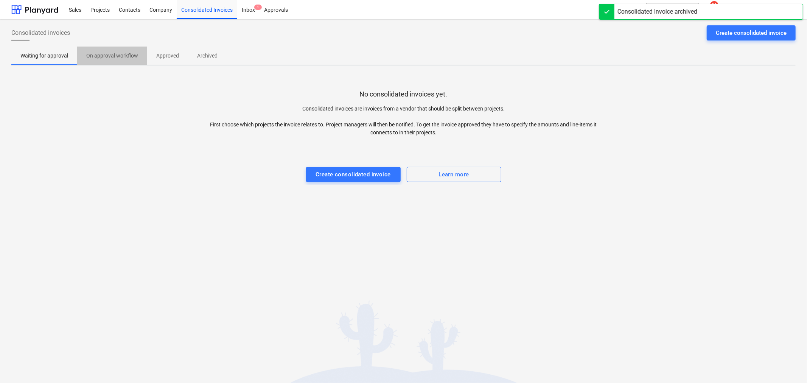
click at [127, 54] on p "On approval workflow" at bounding box center [112, 56] width 52 height 8
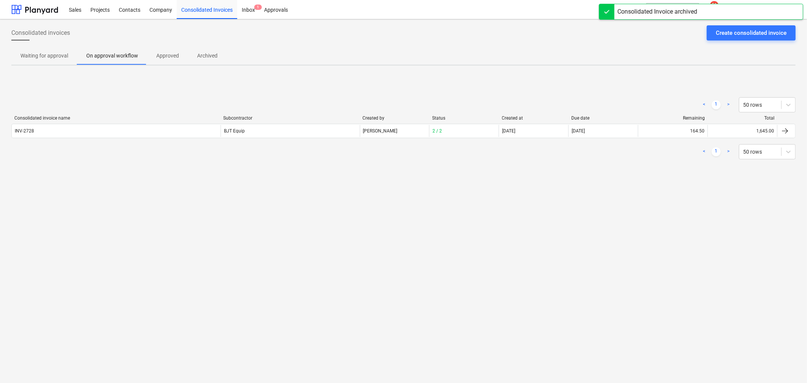
click at [164, 54] on p "Approved" at bounding box center [167, 56] width 23 height 8
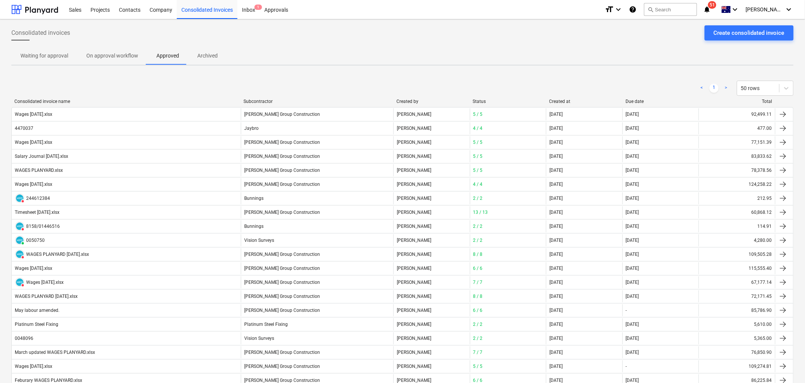
click at [481, 100] on div "Created at" at bounding box center [584, 101] width 70 height 5
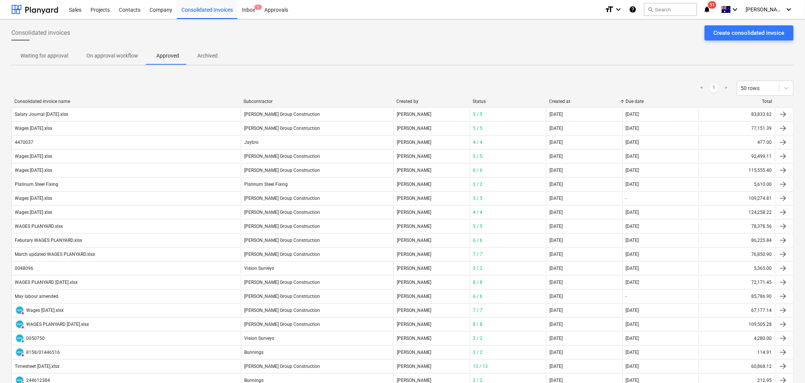
click at [481, 100] on div "Created at" at bounding box center [584, 101] width 70 height 5
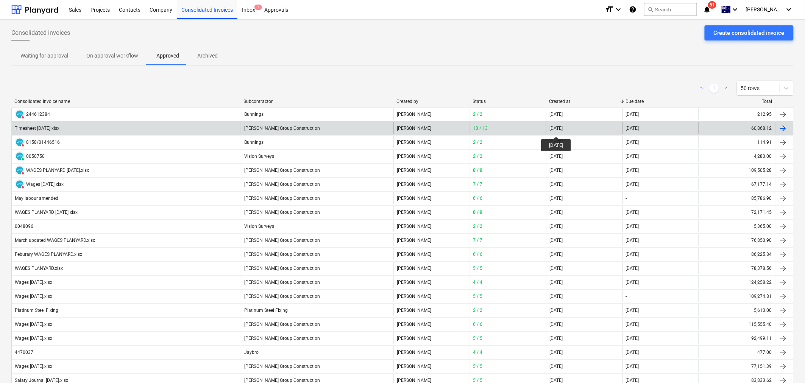
click at [481, 130] on div "[DATE]" at bounding box center [555, 128] width 13 height 5
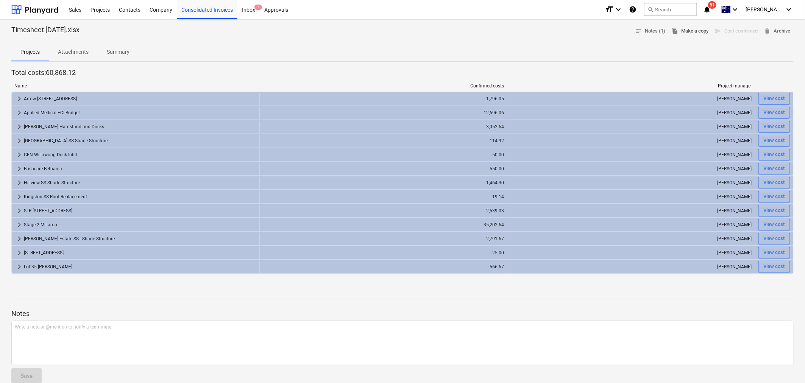
click at [481, 25] on button "file_copy Make a copy" at bounding box center [689, 31] width 43 height 12
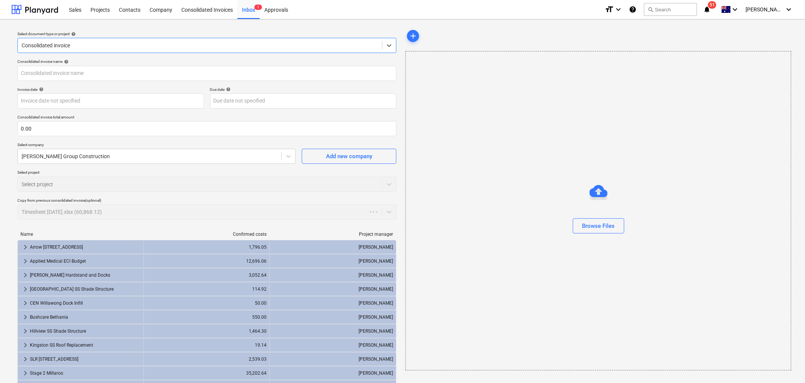
type input "60,868.12"
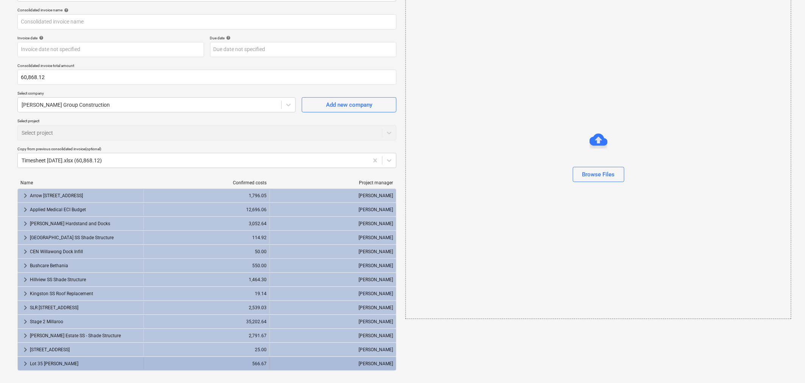
scroll to position [95, 0]
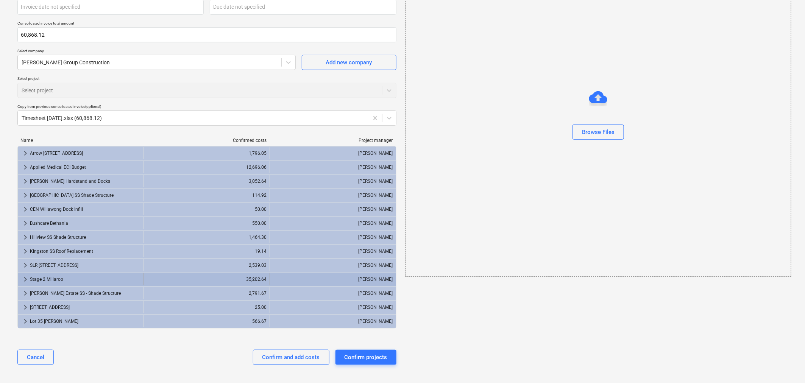
drag, startPoint x: 288, startPoint y: 360, endPoint x: 320, endPoint y: 276, distance: 90.0
click at [288, 238] on div "Confirm and add costs" at bounding box center [291, 357] width 58 height 10
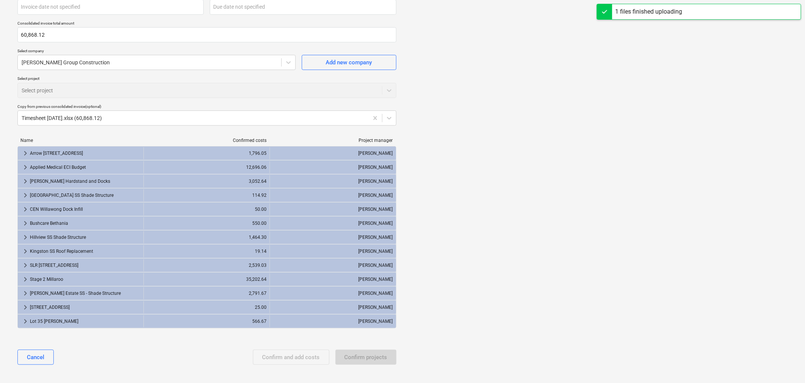
type input "August Timesheets (Full month).xlsx"
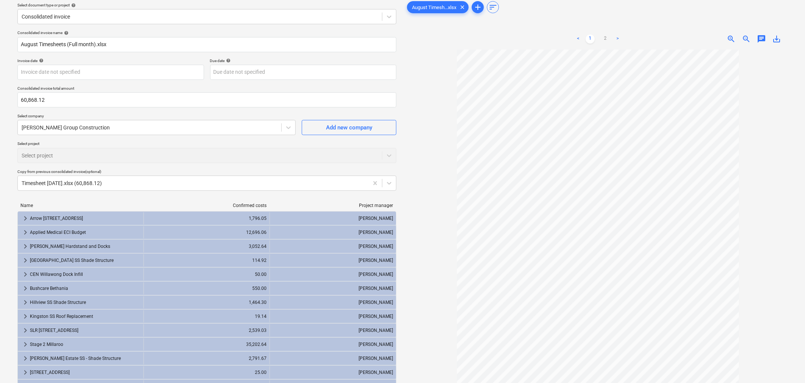
scroll to position [10, 0]
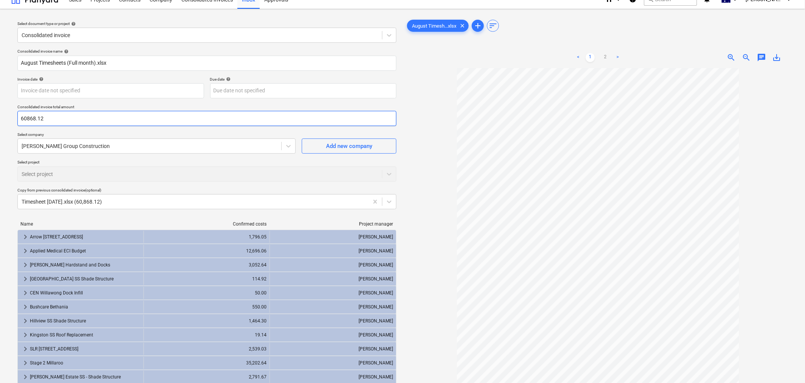
click at [102, 121] on input "60868.12" at bounding box center [206, 118] width 379 height 15
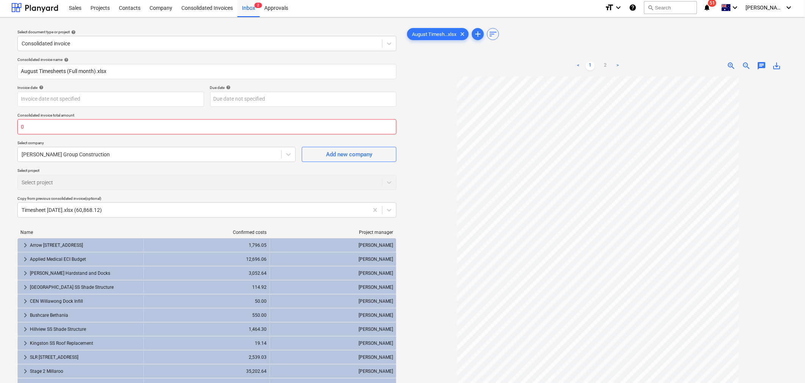
scroll to position [0, 0]
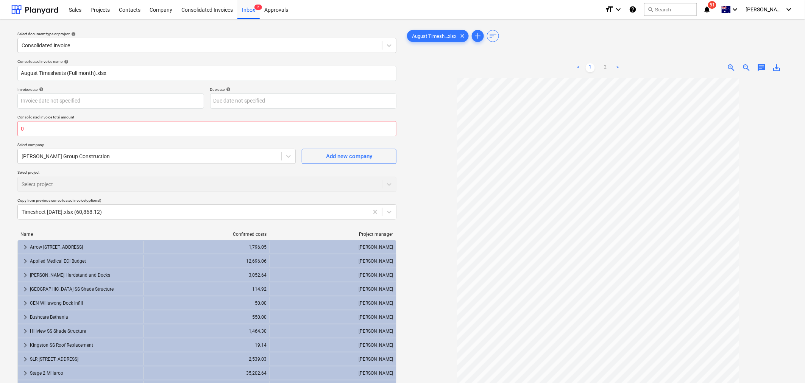
type input "0.00"
click at [419, 195] on div at bounding box center [597, 259] width 385 height 362
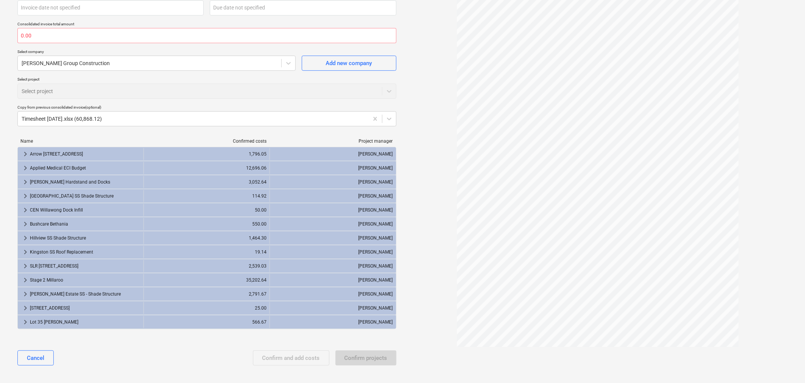
scroll to position [95, 0]
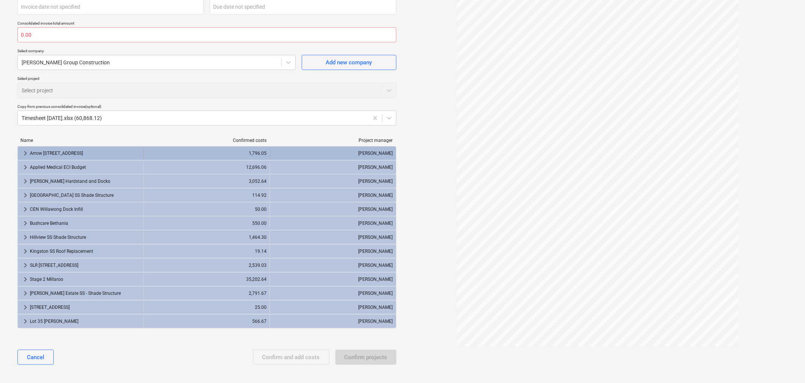
click at [23, 148] on div "keyboard_arrow_right" at bounding box center [25, 153] width 9 height 12
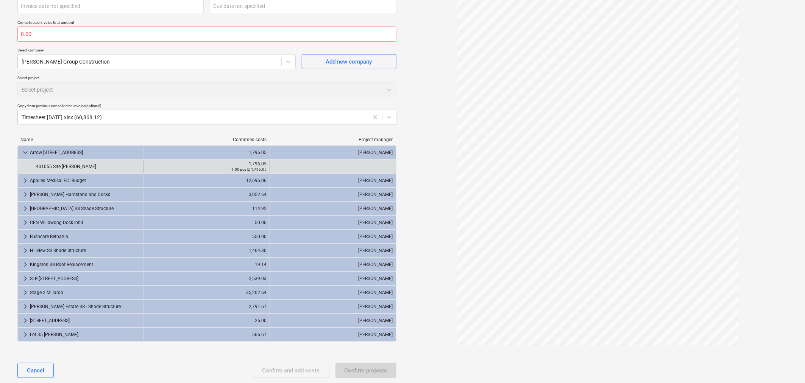
click at [263, 172] on div "1,796.05 1.00 pcs @ 1,796.05" at bounding box center [207, 166] width 120 height 12
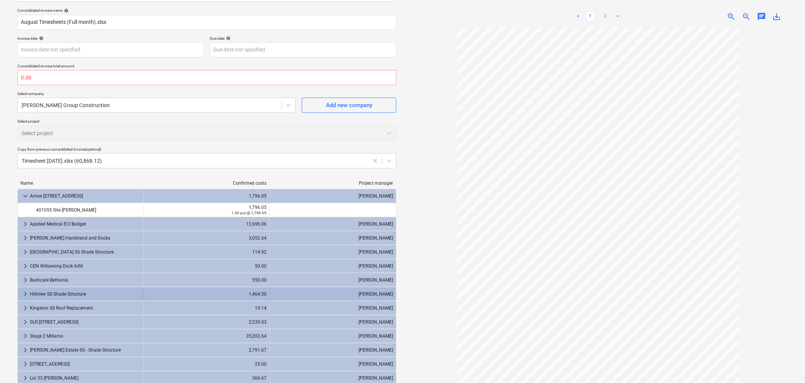
scroll to position [0, 0]
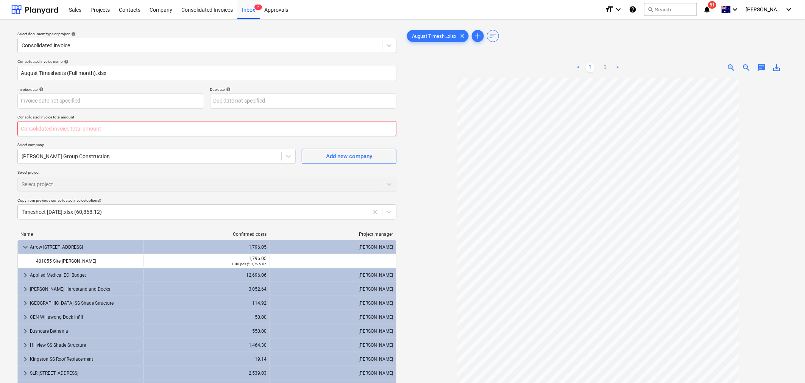
click at [52, 129] on input "text" at bounding box center [206, 128] width 379 height 15
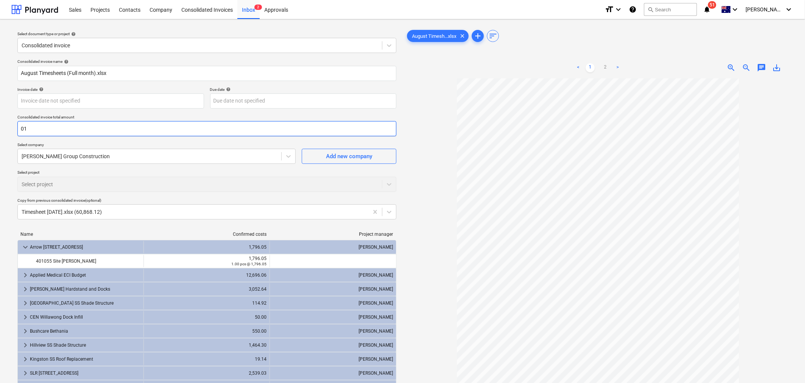
type input "0"
type input "100,000.00"
click at [432, 238] on div at bounding box center [597, 259] width 385 height 362
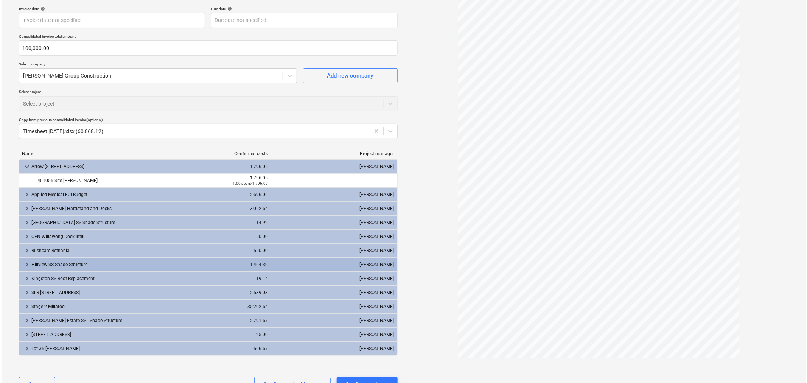
scroll to position [108, 0]
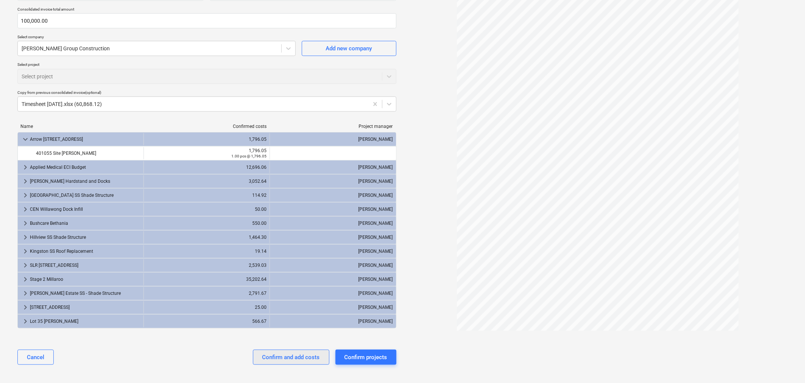
click at [284, 238] on div "Confirm and add costs" at bounding box center [291, 357] width 58 height 10
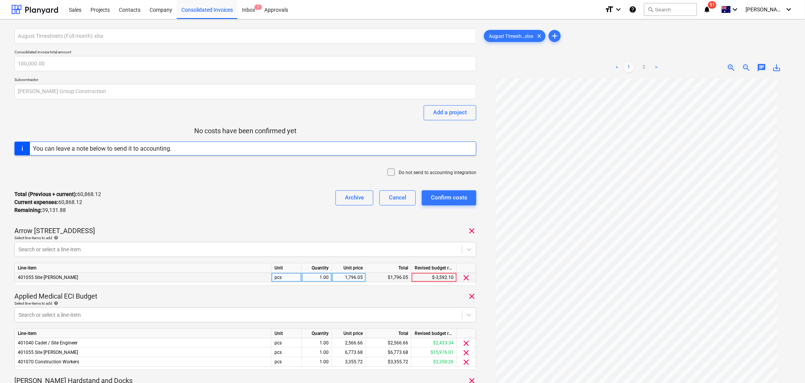
click at [317, 238] on div "1.00" at bounding box center [317, 277] width 24 height 9
click at [277, 204] on div "Total (Previous + current) : 60,868.12 Current expenses : 60,868.12 Remaining :…" at bounding box center [245, 202] width 462 height 36
click at [361, 199] on div "Archive" at bounding box center [354, 198] width 19 height 10
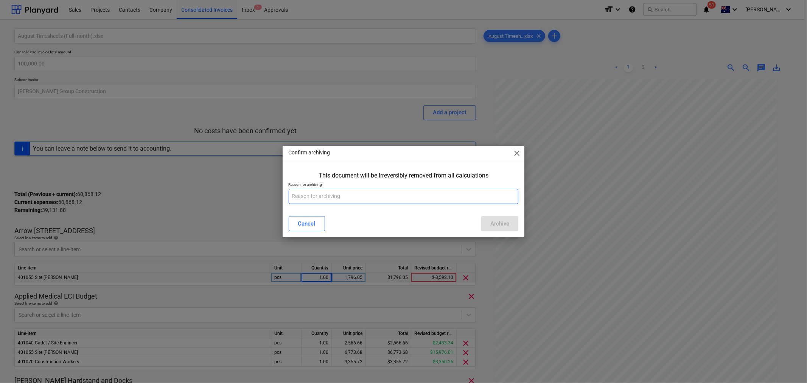
click at [377, 192] on input "text" at bounding box center [404, 196] width 230 height 15
type input "incorrect"
click at [481, 220] on button "Archive" at bounding box center [499, 223] width 37 height 15
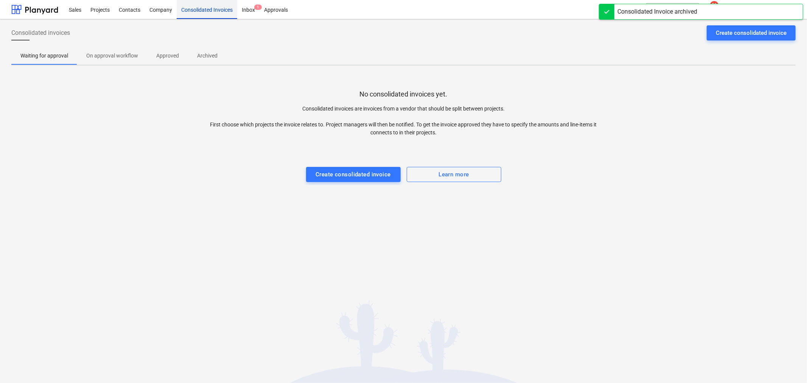
click at [199, 5] on div "Consolidated Invoices" at bounding box center [207, 9] width 61 height 19
click at [161, 57] on p "Approved" at bounding box center [167, 56] width 23 height 8
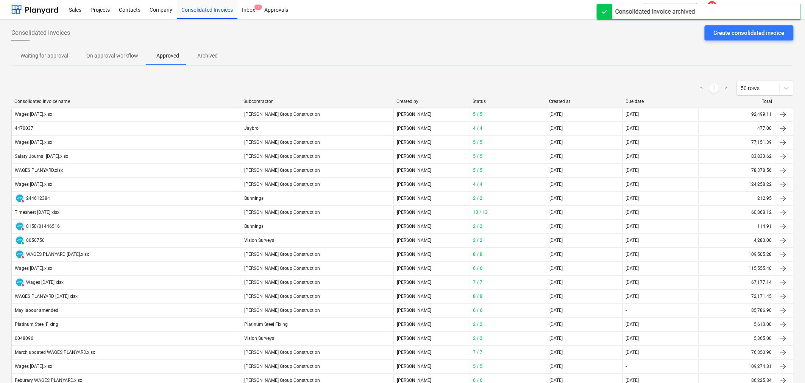
click at [481, 103] on div "Created at" at bounding box center [584, 101] width 70 height 5
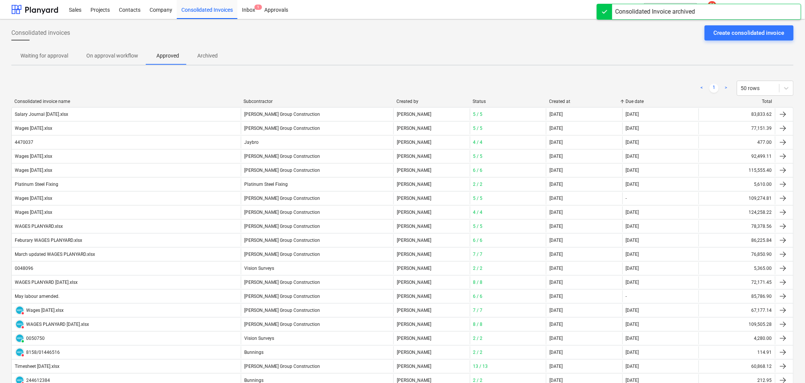
click at [481, 103] on div "Created at" at bounding box center [584, 101] width 70 height 5
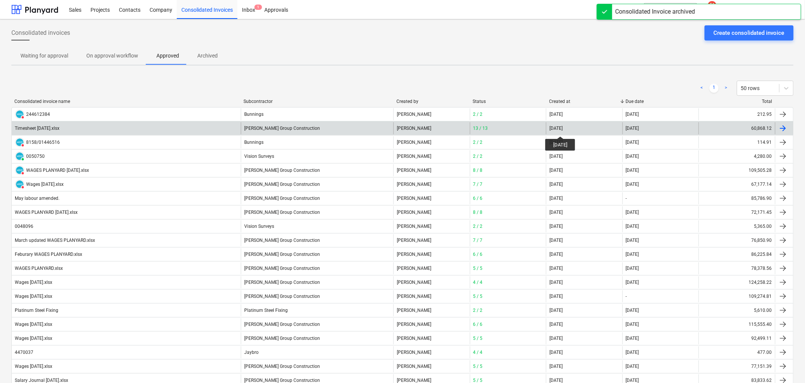
click at [481, 128] on div "[DATE]" at bounding box center [555, 128] width 13 height 5
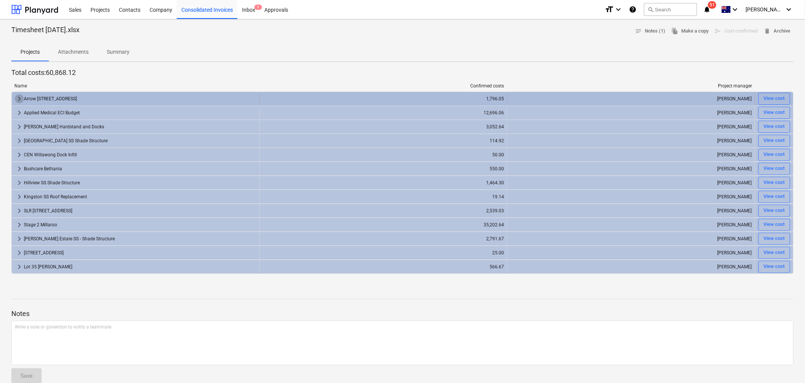
click at [17, 97] on span "keyboard_arrow_right" at bounding box center [19, 98] width 9 height 9
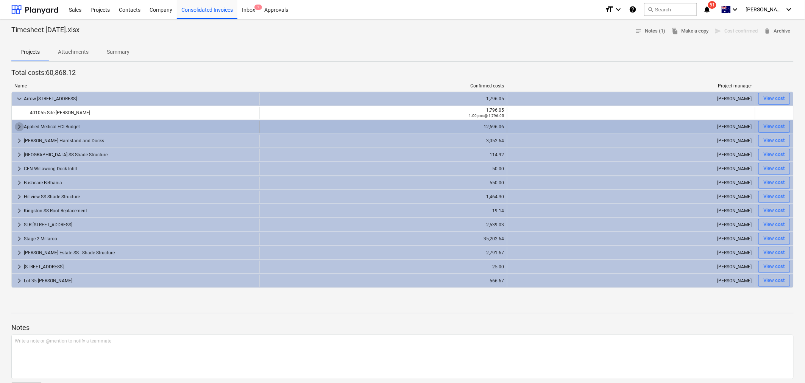
click at [20, 128] on span "keyboard_arrow_right" at bounding box center [19, 126] width 9 height 9
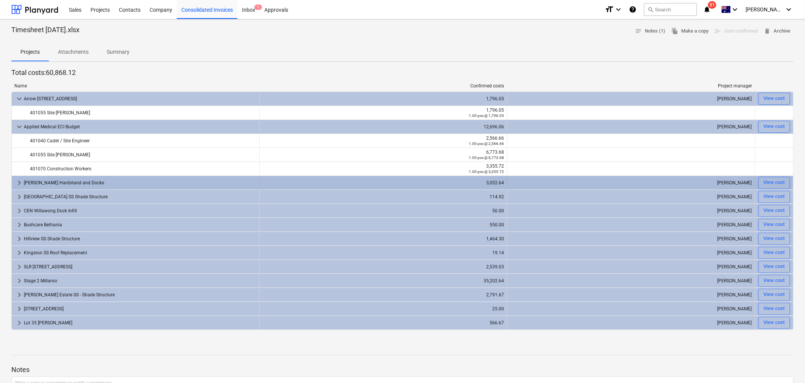
click at [16, 181] on span "keyboard_arrow_right" at bounding box center [19, 182] width 9 height 9
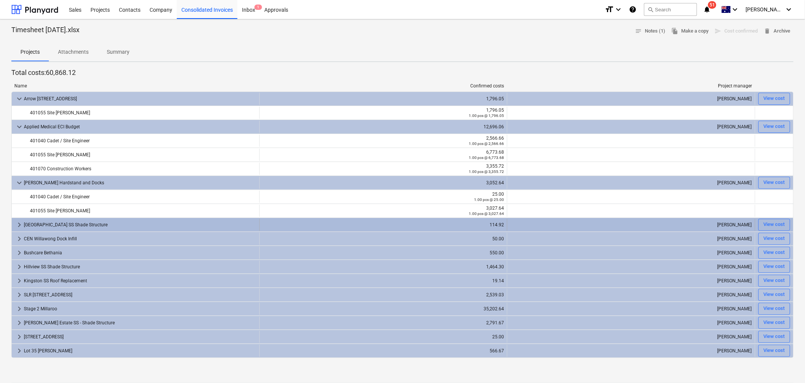
click at [14, 223] on div "keyboard_arrow_right Cedar Creek SS Shade Structure" at bounding box center [136, 225] width 248 height 12
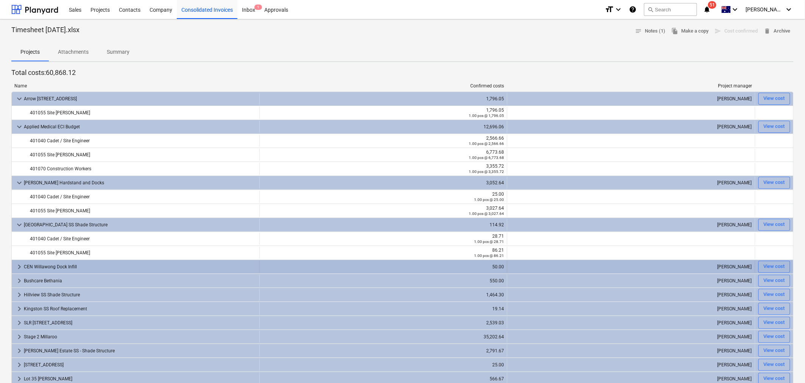
click at [17, 238] on span "keyboard_arrow_right" at bounding box center [19, 266] width 9 height 9
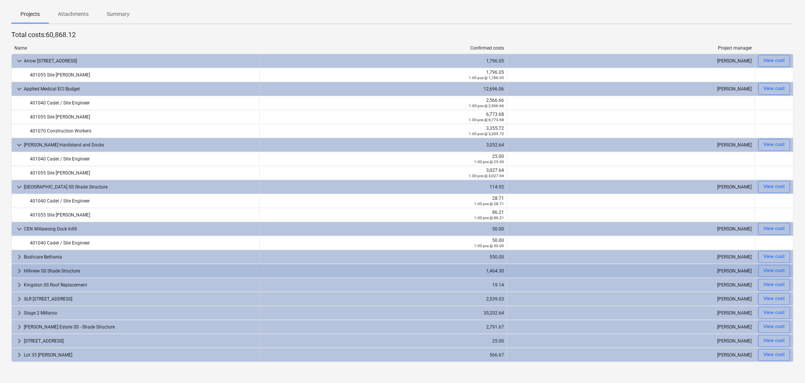
scroll to position [84, 0]
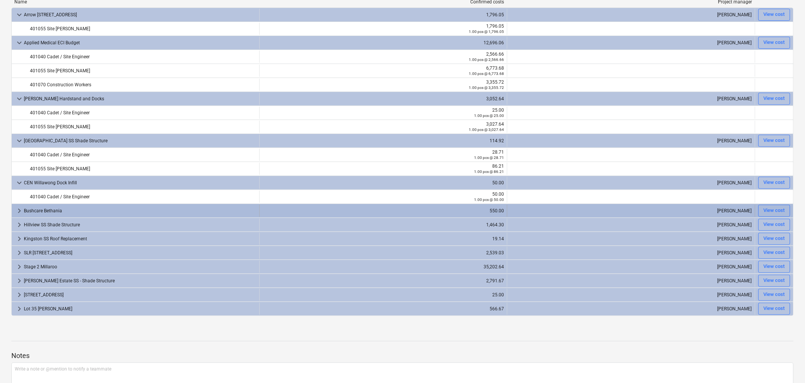
click at [17, 210] on span "keyboard_arrow_right" at bounding box center [19, 210] width 9 height 9
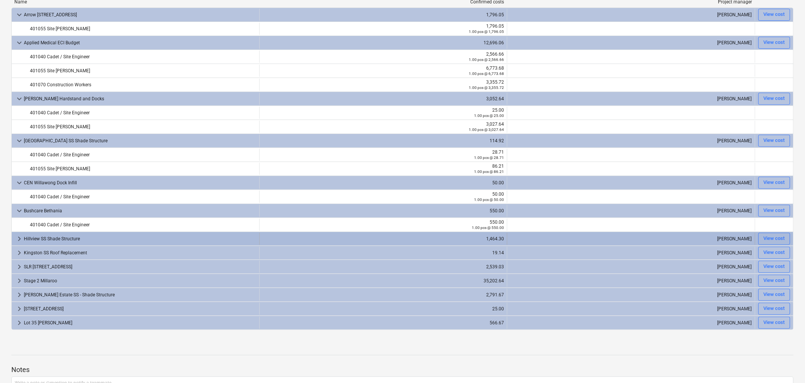
click at [18, 238] on span "keyboard_arrow_right" at bounding box center [19, 238] width 9 height 9
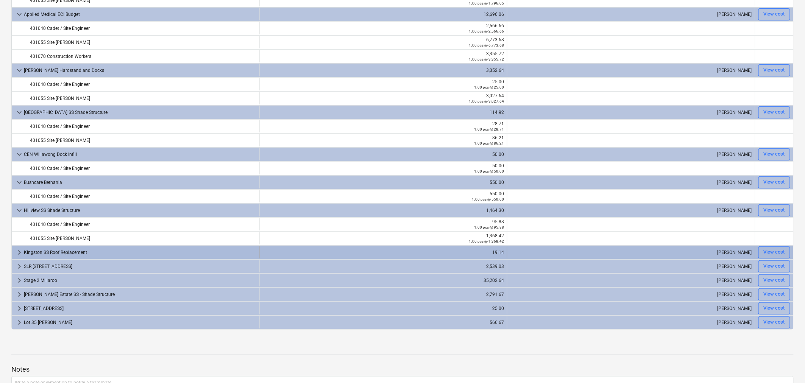
scroll to position [168, 0]
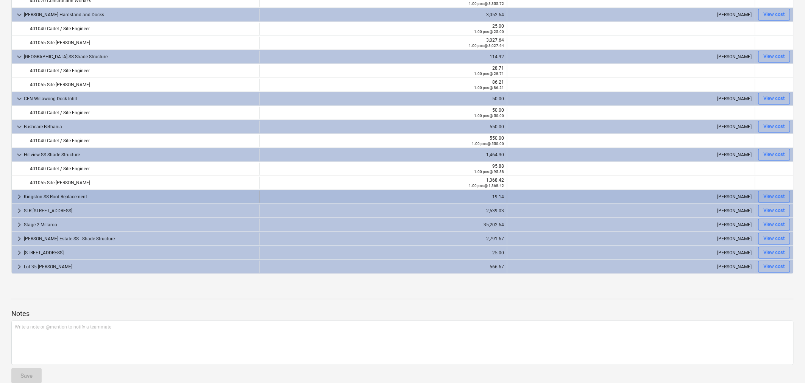
click at [17, 195] on span "keyboard_arrow_right" at bounding box center [19, 196] width 9 height 9
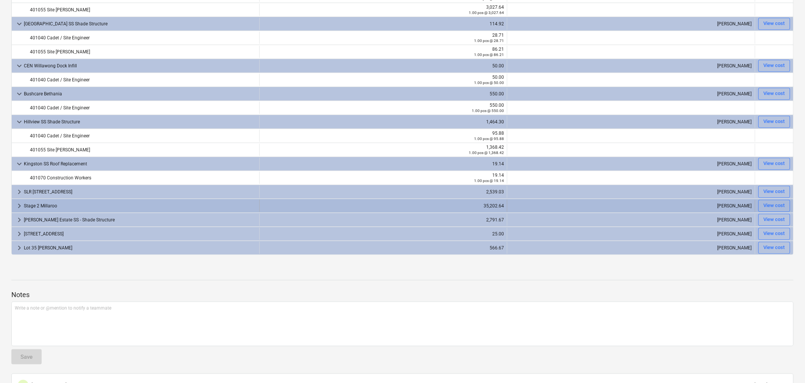
scroll to position [252, 0]
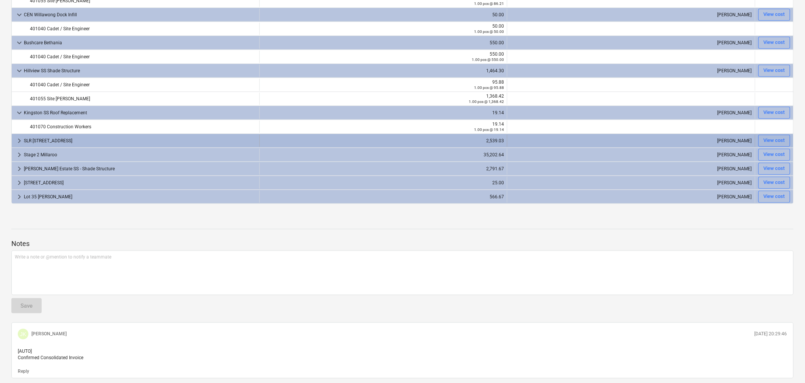
click at [16, 140] on span "keyboard_arrow_right" at bounding box center [19, 140] width 9 height 9
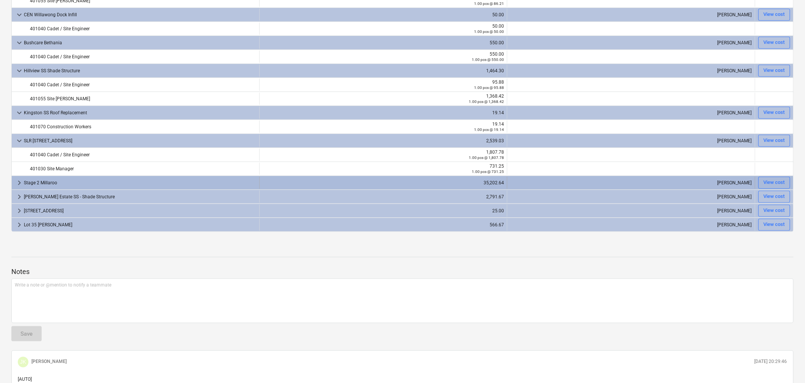
click at [17, 184] on span "keyboard_arrow_right" at bounding box center [19, 182] width 9 height 9
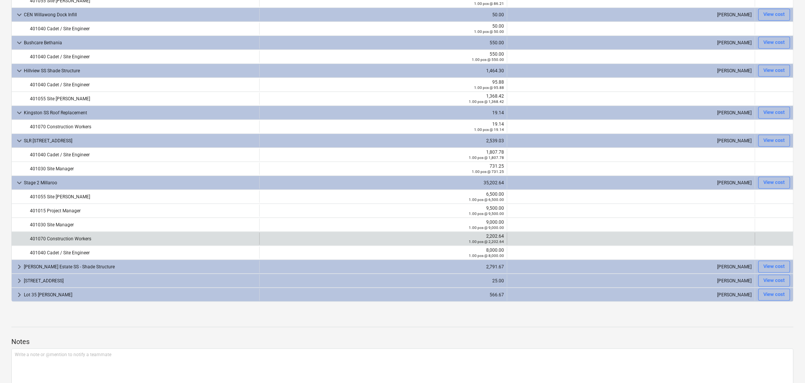
drag, startPoint x: 16, startPoint y: 266, endPoint x: 40, endPoint y: 235, distance: 39.9
click at [16, 238] on span "keyboard_arrow_right" at bounding box center [19, 266] width 9 height 9
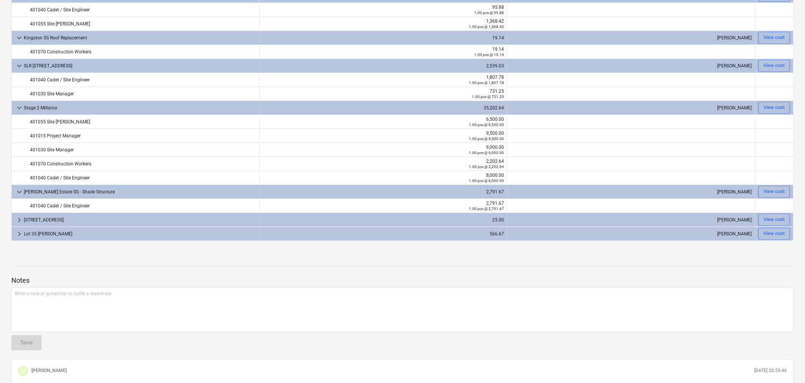
scroll to position [336, 0]
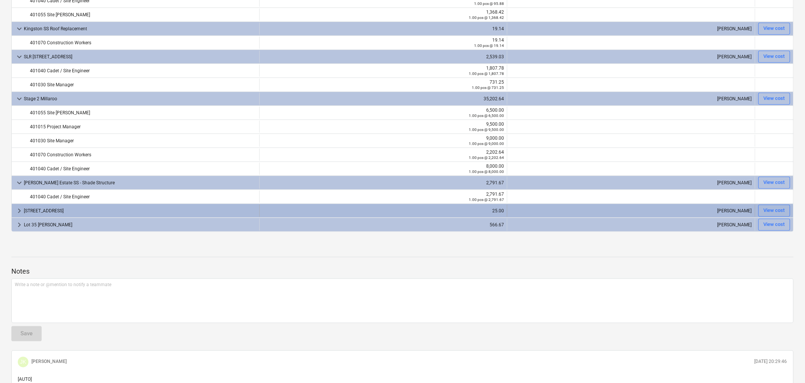
click at [17, 211] on span "keyboard_arrow_right" at bounding box center [19, 210] width 9 height 9
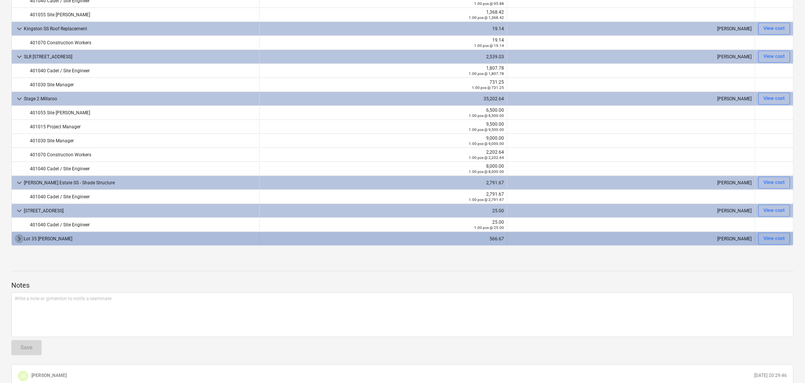
click at [17, 238] on span "keyboard_arrow_right" at bounding box center [19, 238] width 9 height 9
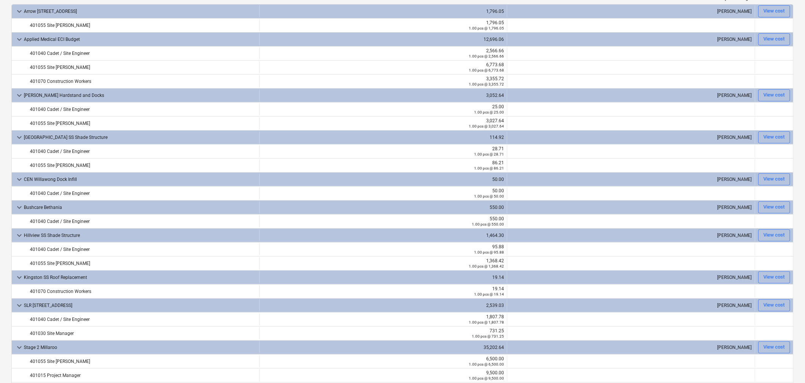
scroll to position [0, 0]
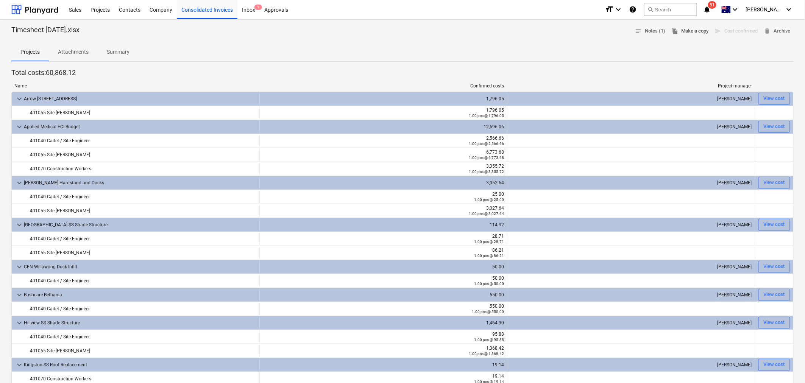
click at [481, 27] on span "file_copy Make a copy" at bounding box center [689, 31] width 37 height 9
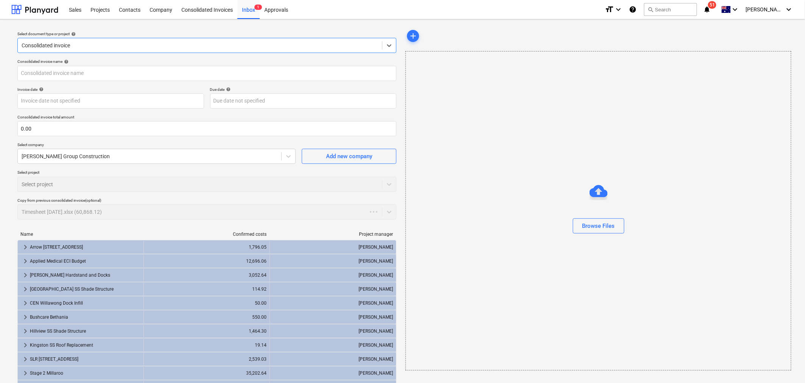
type input "60,868.12"
click at [106, 77] on input "text" at bounding box center [206, 73] width 379 height 15
click at [65, 71] on input "August Timesheets (Full Month)" at bounding box center [206, 73] width 379 height 15
type input "August Timesheets Revised (Full Month)"
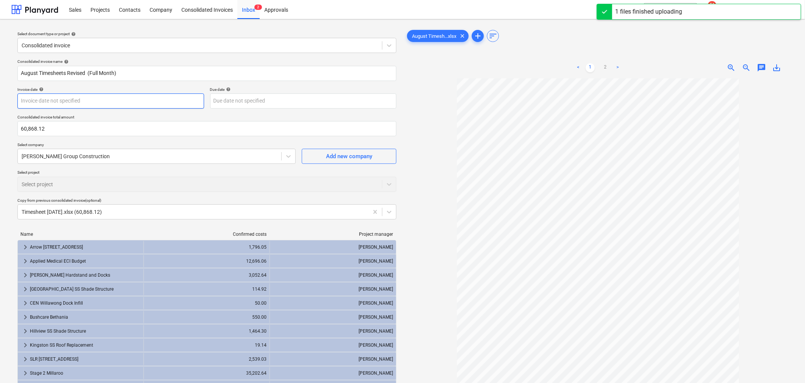
click at [67, 101] on body "Sales Projects Contacts Company Consolidated Invoices Inbox 2 Approvals format_…" at bounding box center [402, 191] width 805 height 383
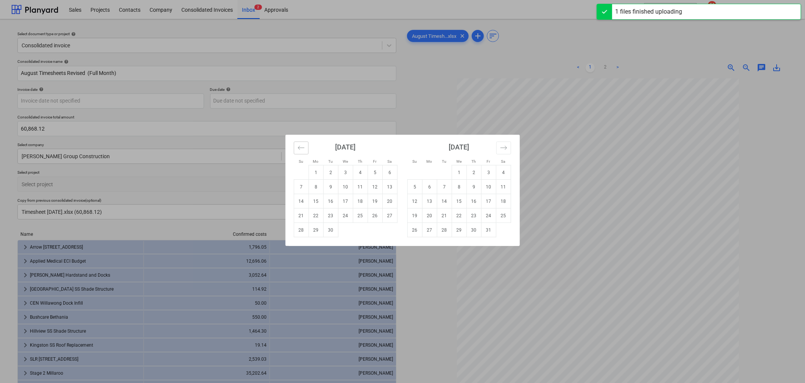
click at [299, 149] on icon "Move backward to switch to the previous month." at bounding box center [300, 148] width 6 height 4
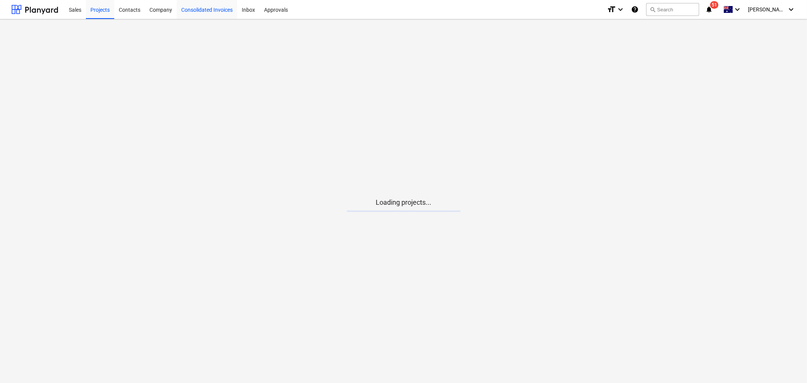
click at [213, 10] on div "Consolidated Invoices" at bounding box center [207, 9] width 61 height 19
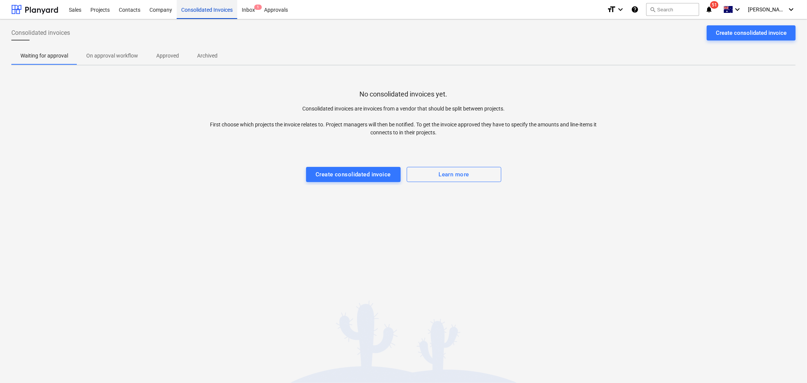
click at [205, 9] on div "Consolidated Invoices" at bounding box center [207, 9] width 61 height 19
click at [165, 53] on p "Approved" at bounding box center [167, 56] width 23 height 8
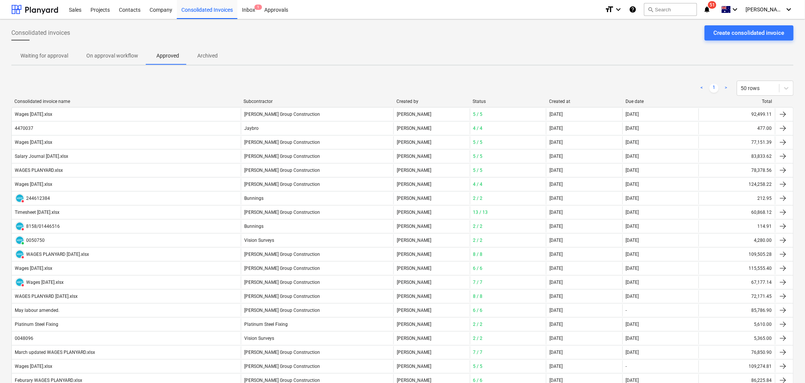
click at [568, 100] on div "Created at" at bounding box center [584, 101] width 70 height 5
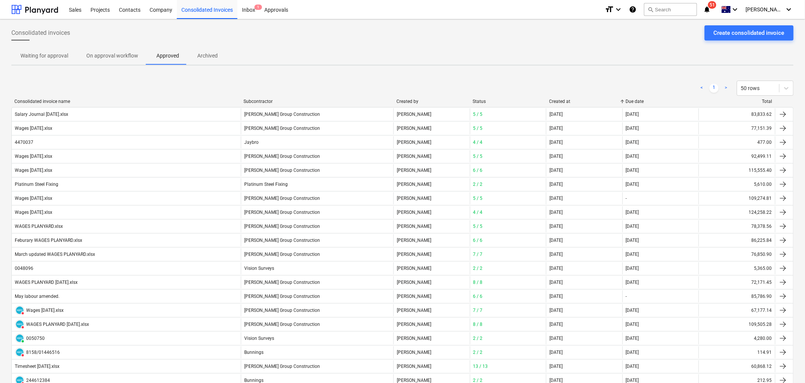
click at [564, 100] on div "Created at" at bounding box center [584, 101] width 70 height 5
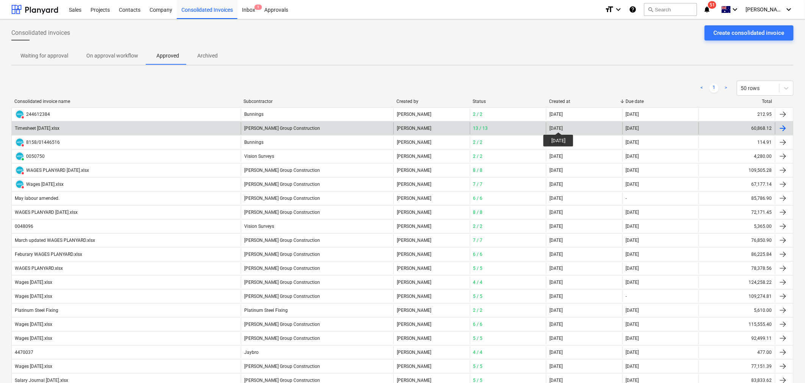
click at [562, 126] on div "[DATE]" at bounding box center [555, 128] width 13 height 5
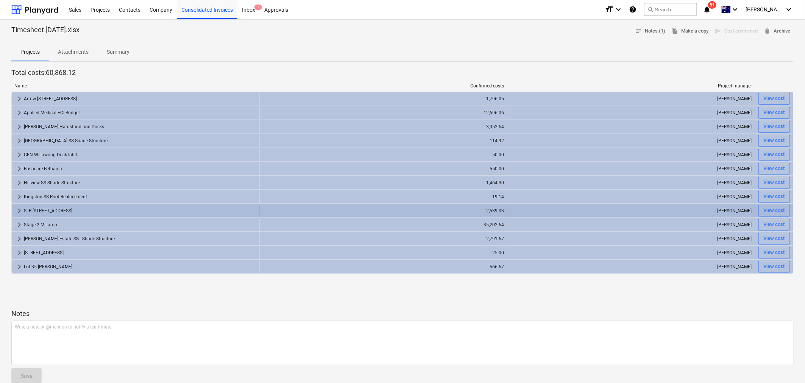
click at [16, 211] on span "keyboard_arrow_right" at bounding box center [19, 210] width 9 height 9
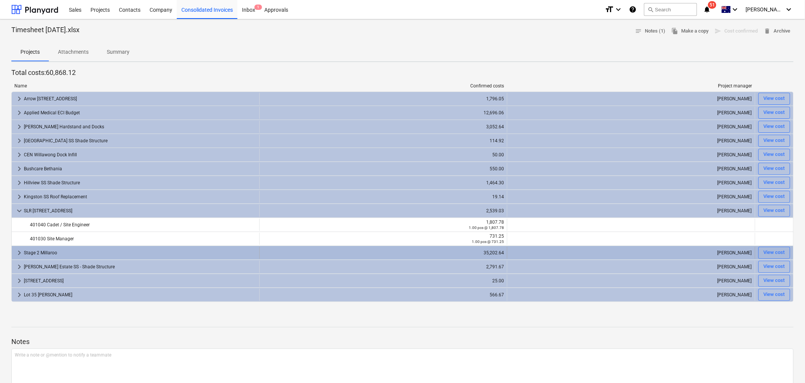
click at [18, 253] on span "keyboard_arrow_right" at bounding box center [19, 252] width 9 height 9
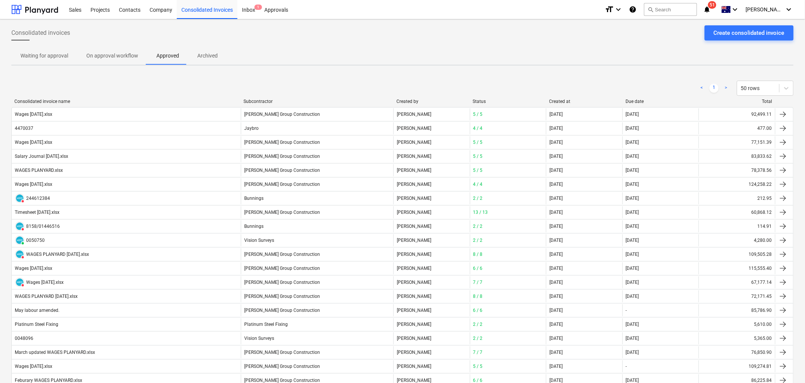
click at [569, 101] on div "Created at" at bounding box center [584, 101] width 70 height 5
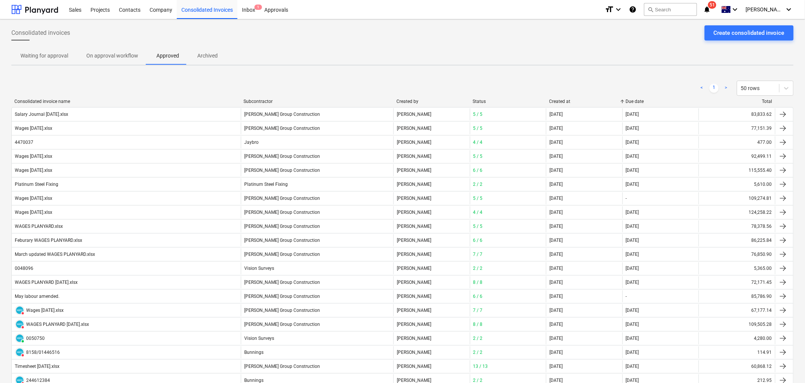
click at [569, 101] on div "Created at" at bounding box center [584, 101] width 70 height 5
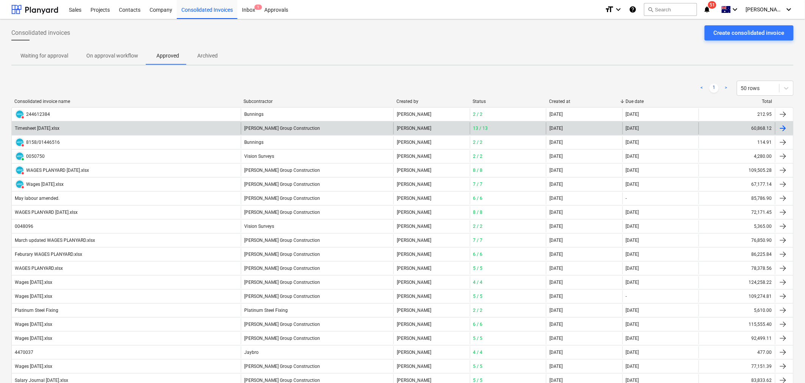
click at [638, 131] on div "[DATE]" at bounding box center [660, 128] width 76 height 12
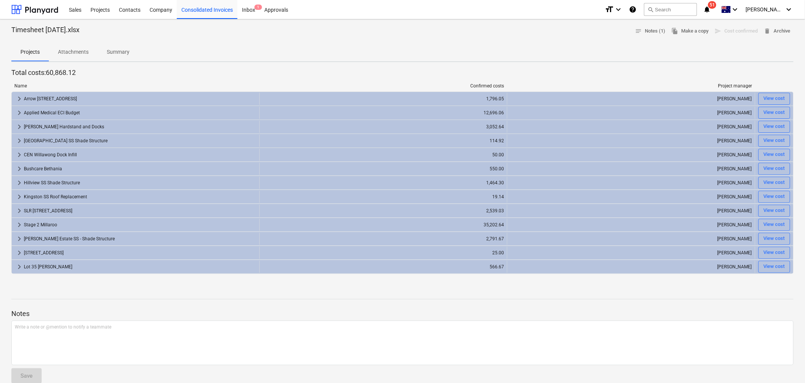
click at [126, 48] on p "Summary" at bounding box center [118, 52] width 23 height 8
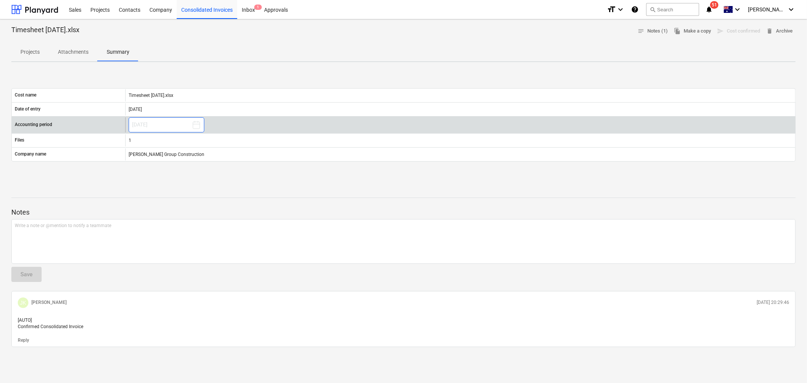
click at [195, 123] on icon at bounding box center [196, 124] width 9 height 9
click at [196, 125] on icon at bounding box center [196, 124] width 9 height 9
click at [137, 122] on button "[DATE]" at bounding box center [167, 124] width 76 height 15
click at [214, 124] on div "[DATE]" at bounding box center [460, 124] width 670 height 15
click at [187, 123] on button "[DATE]" at bounding box center [167, 124] width 76 height 15
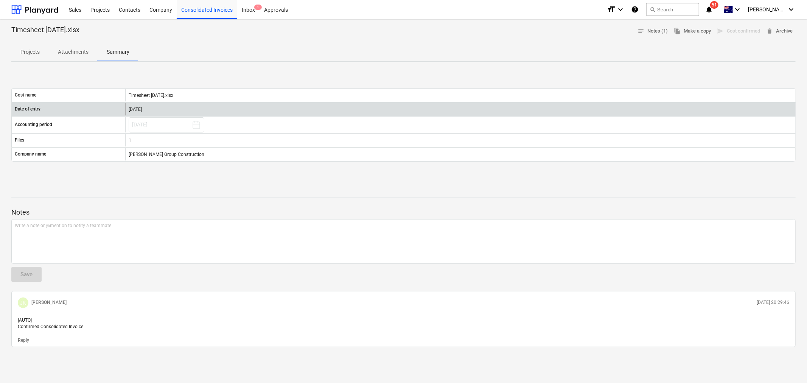
click at [168, 108] on div "[DATE]" at bounding box center [460, 109] width 670 height 12
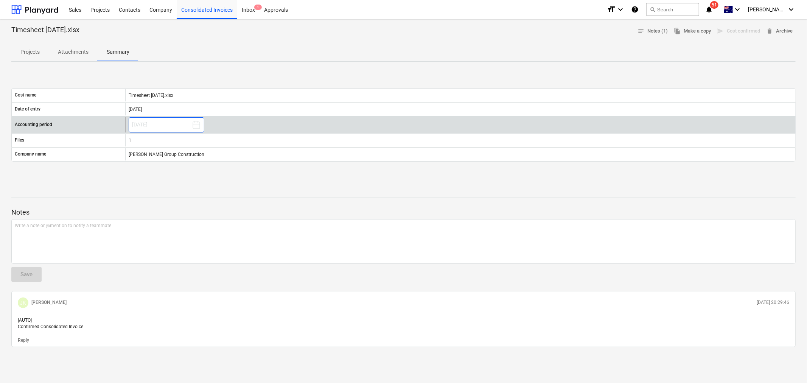
click at [196, 125] on icon at bounding box center [196, 124] width 9 height 9
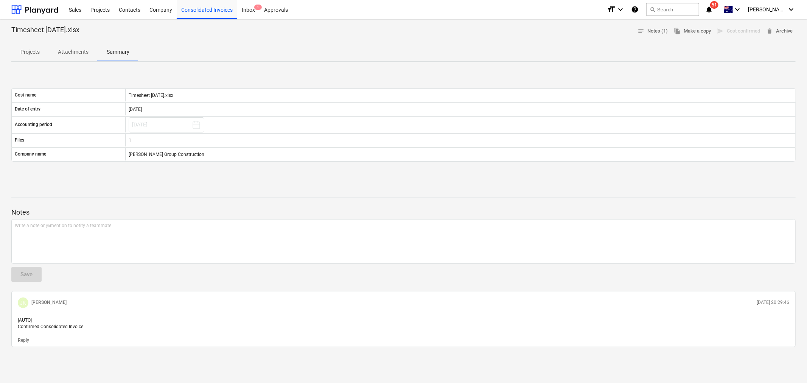
click at [35, 53] on p "Projects" at bounding box center [29, 52] width 19 height 8
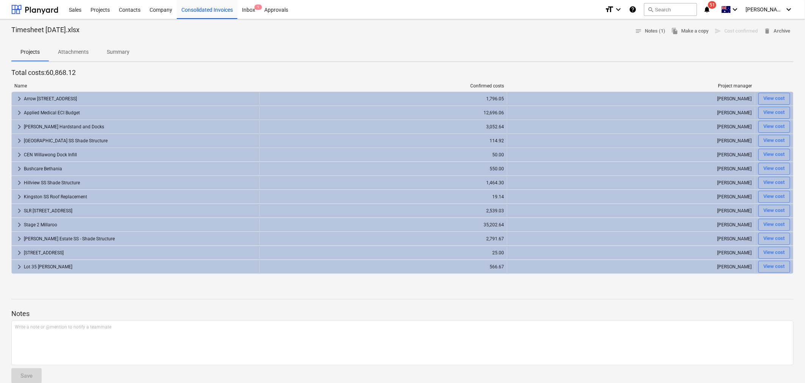
click at [109, 51] on p "Summary" at bounding box center [118, 52] width 23 height 8
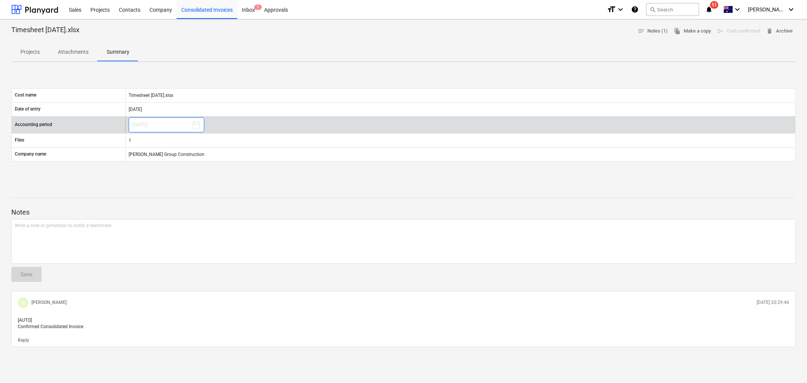
click at [194, 128] on icon at bounding box center [196, 124] width 9 height 9
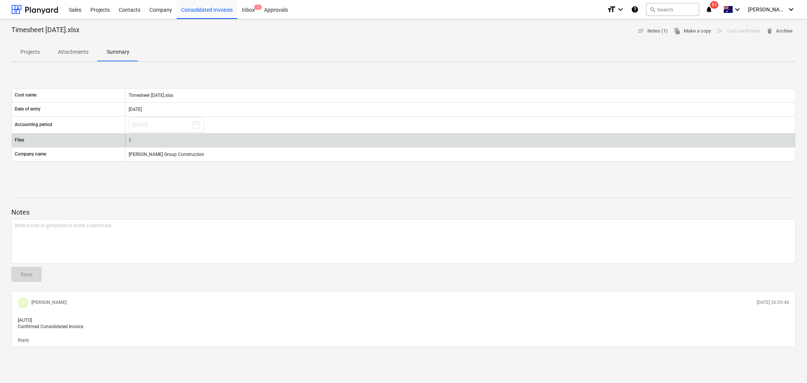
click at [157, 134] on div "1" at bounding box center [460, 140] width 670 height 12
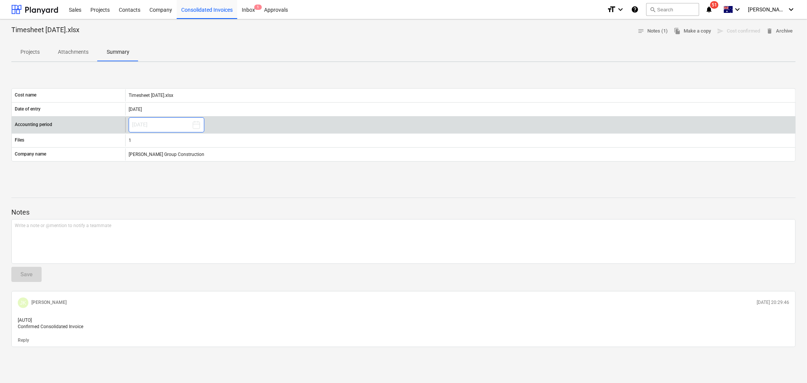
click at [157, 125] on button "[DATE]" at bounding box center [167, 124] width 76 height 15
click at [196, 123] on icon at bounding box center [196, 124] width 9 height 9
click at [185, 124] on button "[DATE]" at bounding box center [167, 124] width 76 height 15
click at [215, 119] on div "[DATE]" at bounding box center [460, 124] width 670 height 15
click at [184, 131] on button "[DATE]" at bounding box center [167, 124] width 76 height 15
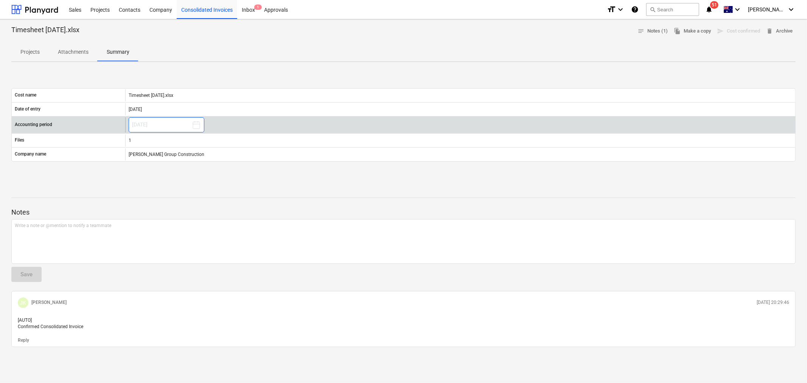
click at [184, 130] on button "[DATE]" at bounding box center [167, 124] width 76 height 15
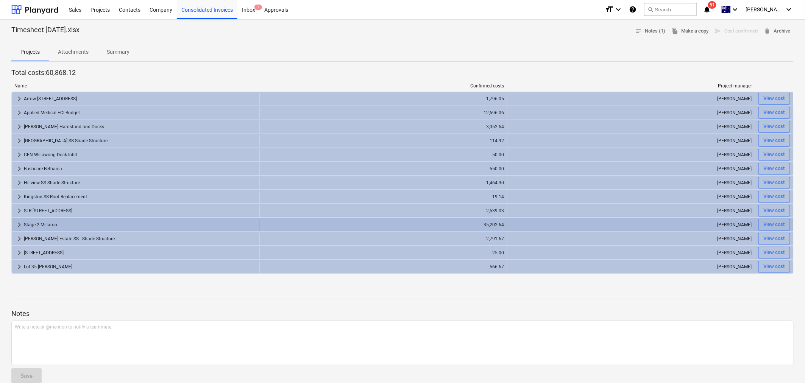
click at [17, 221] on span "keyboard_arrow_right" at bounding box center [19, 224] width 9 height 9
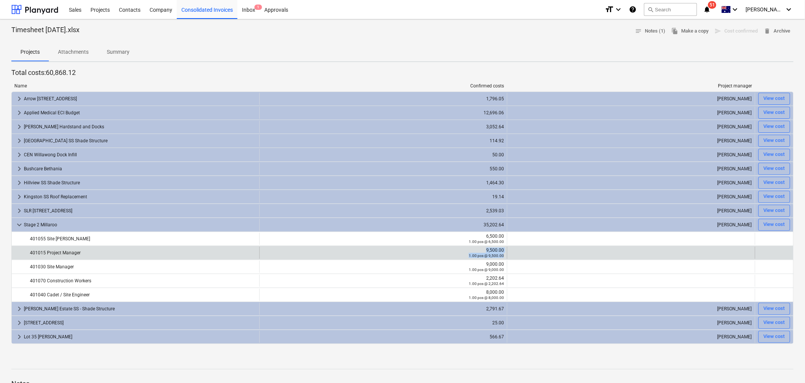
drag, startPoint x: 484, startPoint y: 250, endPoint x: 518, endPoint y: 250, distance: 34.1
click at [518, 250] on div "401015 Project Manager 9,500.00 1.00 pcs @ 9,500.00" at bounding box center [402, 253] width 781 height 12
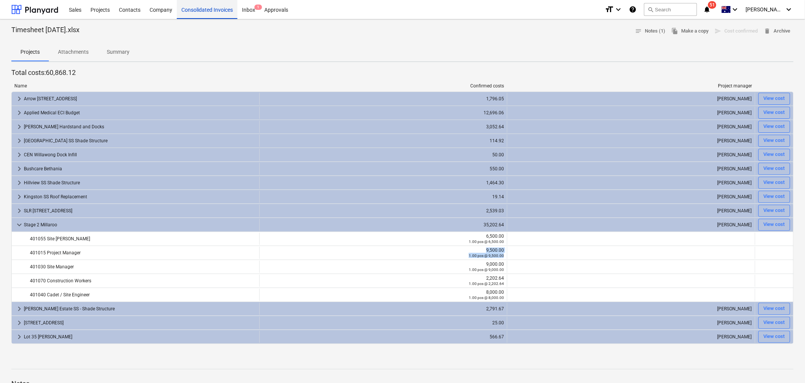
click at [195, 9] on div "Consolidated Invoices" at bounding box center [207, 9] width 61 height 19
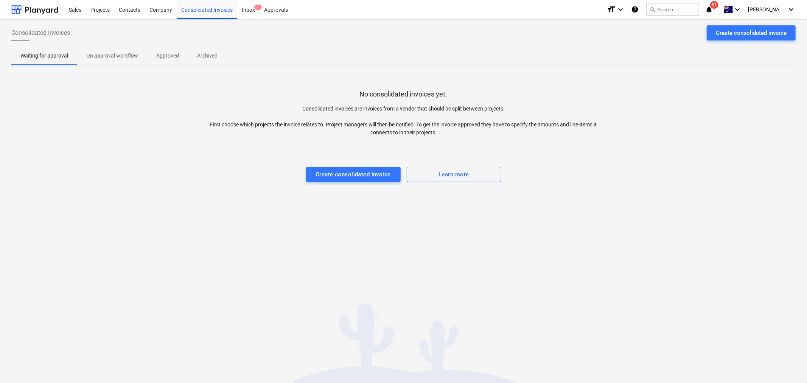
click at [163, 52] on p "Approved" at bounding box center [167, 56] width 23 height 8
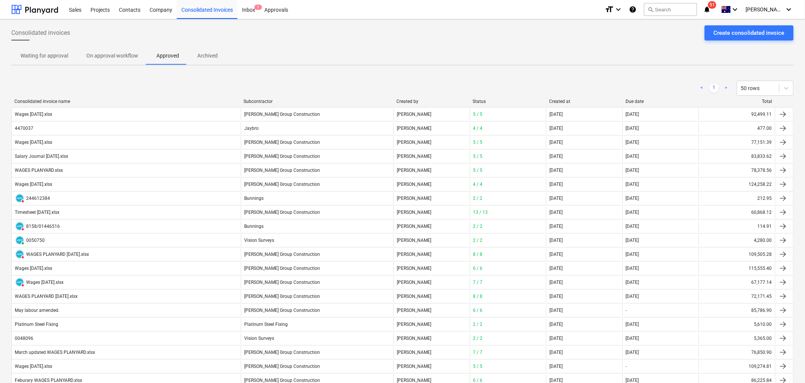
click at [641, 101] on div "Due date" at bounding box center [660, 101] width 70 height 5
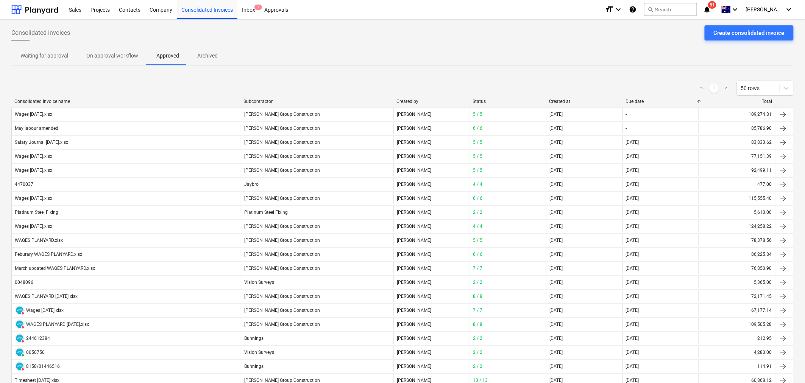
click at [581, 99] on div "Created at" at bounding box center [584, 101] width 70 height 5
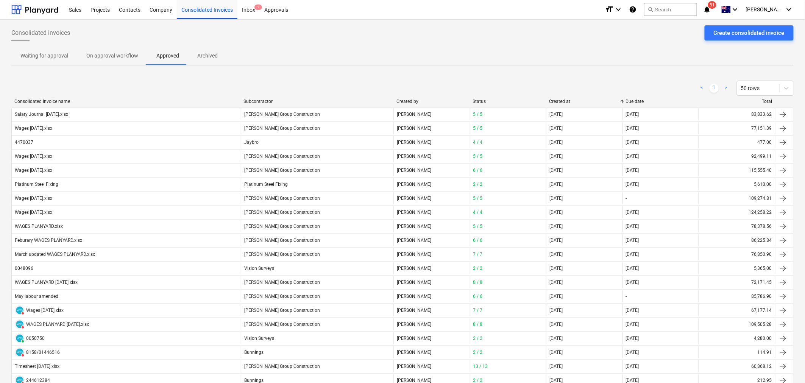
click at [565, 97] on div "< 1 > 50 rows" at bounding box center [402, 88] width 782 height 21
click at [565, 99] on div "Created at" at bounding box center [584, 101] width 70 height 5
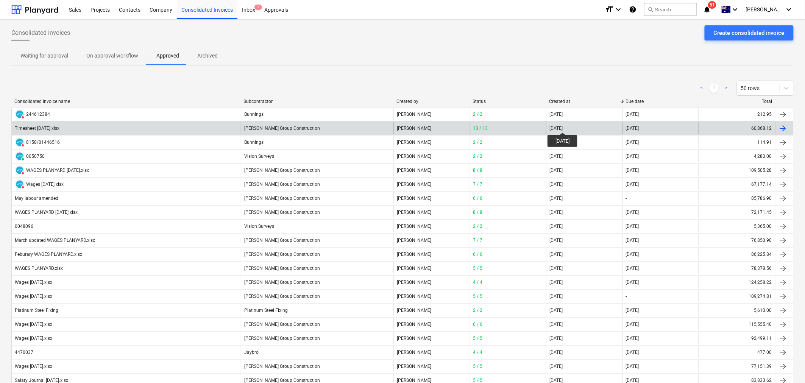
click at [562, 126] on div "[DATE]" at bounding box center [555, 128] width 13 height 5
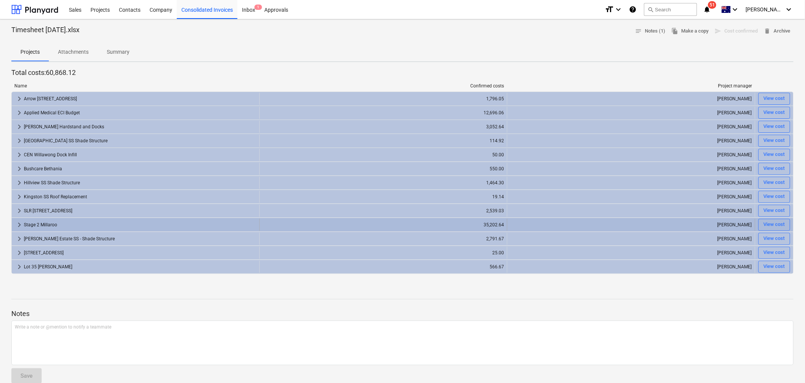
click at [18, 223] on span "keyboard_arrow_right" at bounding box center [19, 224] width 9 height 9
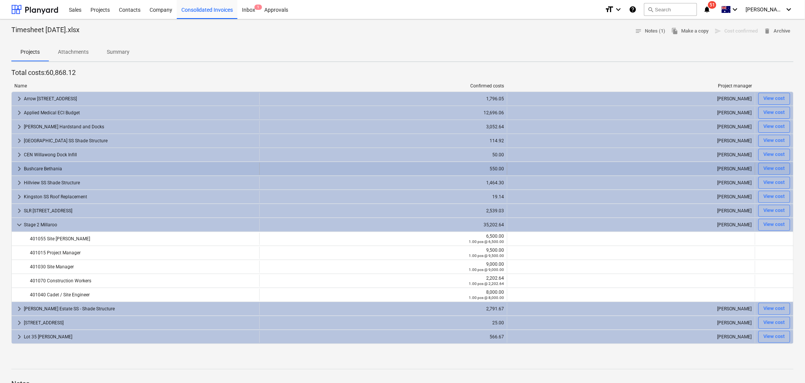
click at [17, 168] on span "keyboard_arrow_right" at bounding box center [19, 168] width 9 height 9
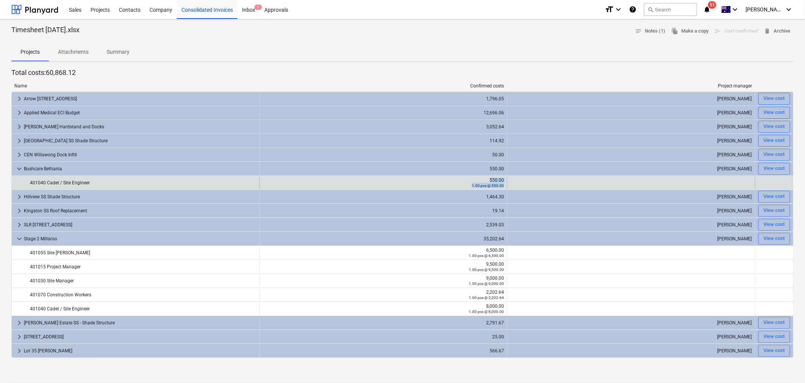
drag, startPoint x: 483, startPoint y: 182, endPoint x: 521, endPoint y: 184, distance: 37.5
click at [514, 182] on div "401040 Cadet / Site Engineer 550.00 1.00 pcs @ 550.00" at bounding box center [402, 183] width 781 height 12
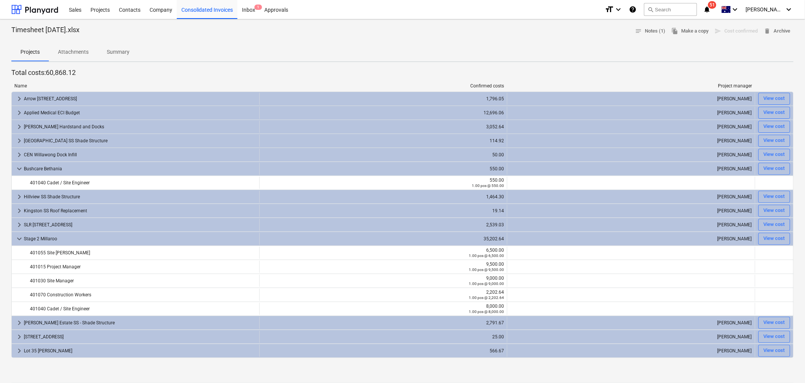
click at [473, 64] on div "Timesheet August 25.xlsx notes Notes (1) file_copy Make a copy send Cost confir…" at bounding box center [402, 290] width 805 height 543
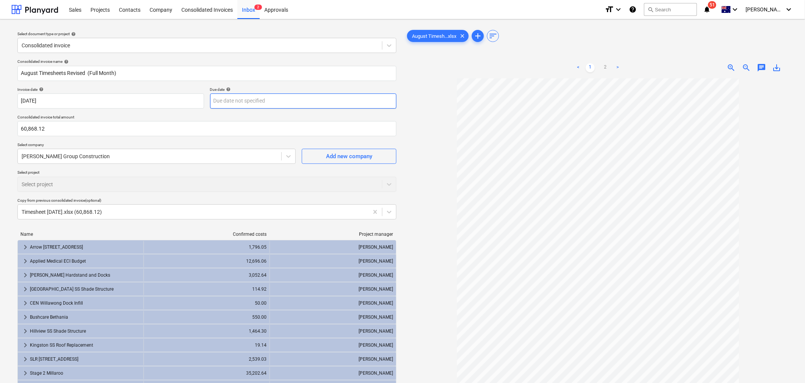
click at [263, 101] on body "Sales Projects Contacts Company Consolidated Invoices Inbox 2 Approvals format_…" at bounding box center [402, 191] width 805 height 383
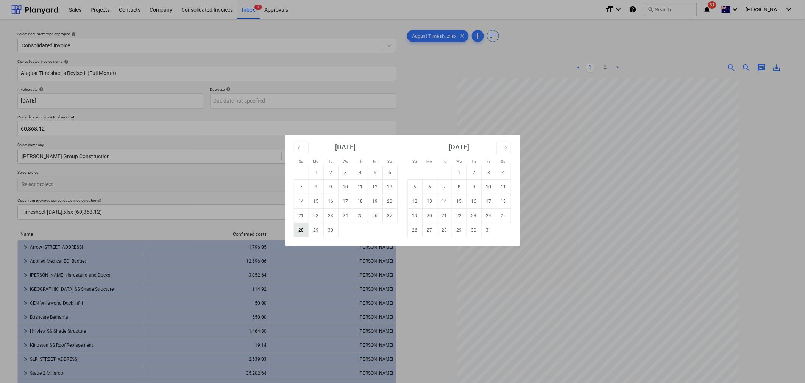
click at [305, 228] on td "28" at bounding box center [301, 230] width 15 height 14
type input "[DATE]"
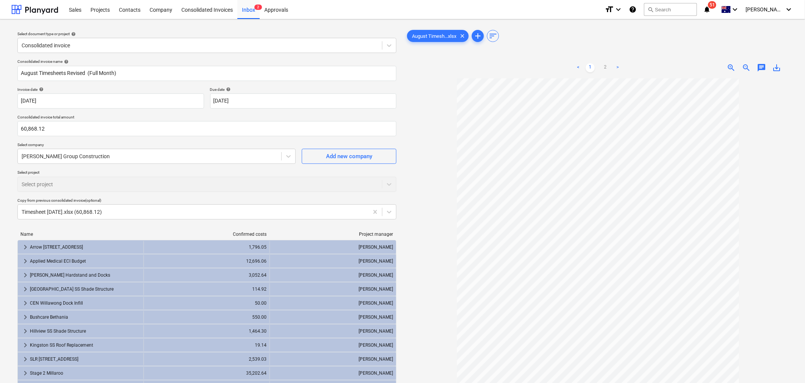
click at [274, 82] on div "Consolidated invoice name help August Timesheets Revised (Full Month) Invoice d…" at bounding box center [206, 262] width 385 height 412
click at [54, 132] on input "60868.12" at bounding box center [206, 128] width 379 height 15
type input "103,555.56"
click at [146, 177] on div "Select project Select project" at bounding box center [206, 181] width 379 height 22
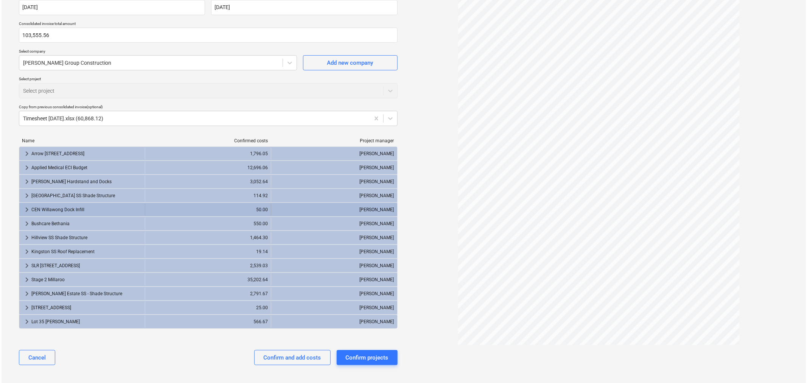
scroll to position [95, 0]
click at [277, 358] on div "Confirm and add costs" at bounding box center [291, 357] width 58 height 10
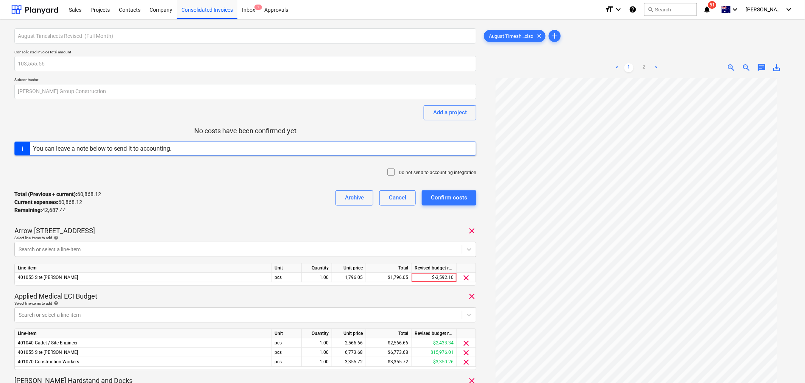
click at [268, 216] on div "Total (Previous + current) : 60,868.12 Current expenses : 60,868.12 Remaining :…" at bounding box center [245, 202] width 462 height 36
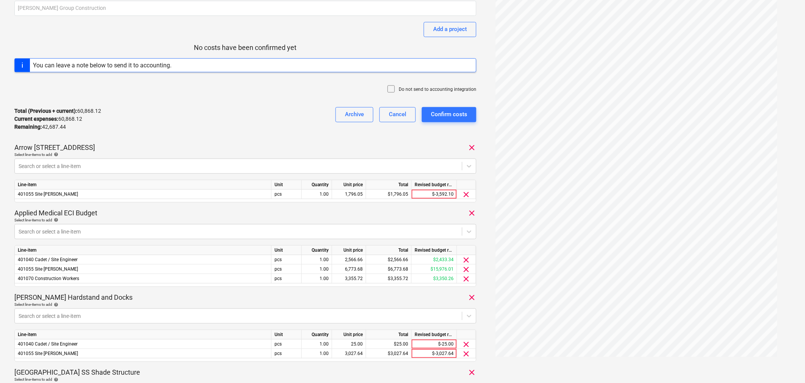
scroll to position [84, 0]
click at [346, 193] on div "1,796.05" at bounding box center [349, 193] width 28 height 9
type input "3412.5"
click at [213, 130] on div "Total (Previous + current) : 60,868.12 Current expenses : 60,868.12 Remaining :…" at bounding box center [245, 118] width 462 height 36
click at [284, 124] on div "Total (Previous + current) : 62,484.57 Current expenses : 62,484.57 Remaining :…" at bounding box center [245, 118] width 462 height 36
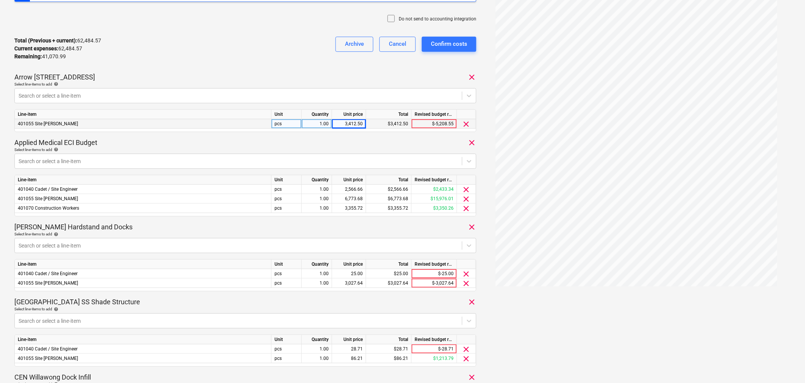
scroll to position [168, 0]
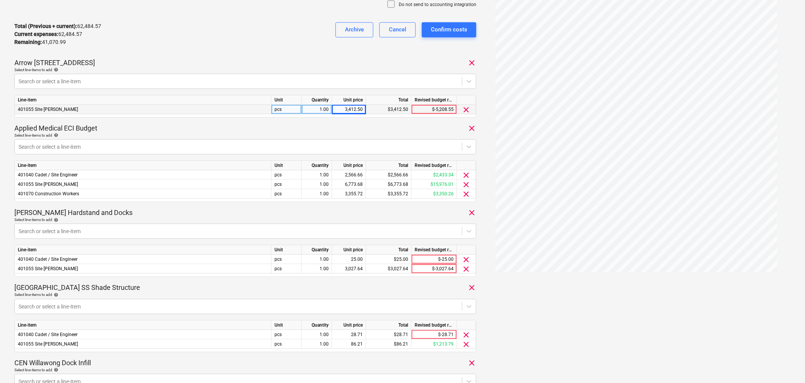
drag, startPoint x: 352, startPoint y: 173, endPoint x: 303, endPoint y: 250, distance: 91.2
click at [352, 173] on div "2,566.66" at bounding box center [349, 174] width 28 height 9
type input "4426.67"
click at [349, 185] on div "6,773.68" at bounding box center [349, 184] width 28 height 9
click at [349, 185] on input "6773.68" at bounding box center [349, 184] width 34 height 9
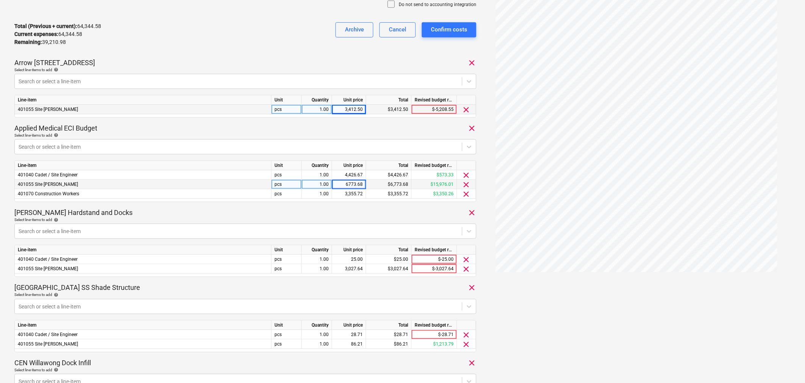
click at [349, 185] on input "6773.68" at bounding box center [349, 184] width 34 height 9
type input "13520"
click at [358, 213] on div "[PERSON_NAME] Hardstand and Docks clear" at bounding box center [245, 212] width 462 height 9
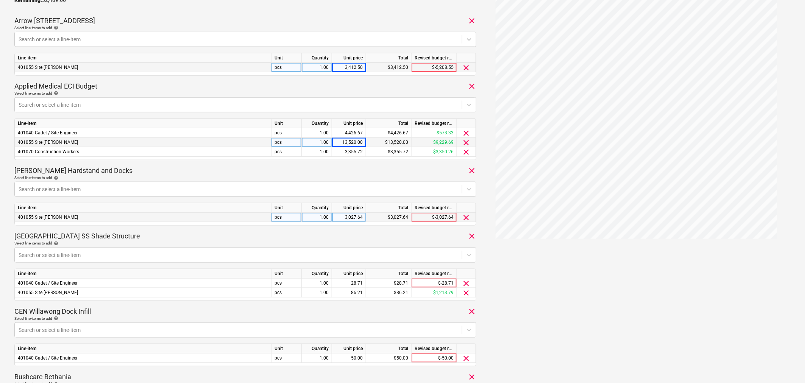
click at [357, 217] on div "3,027.64" at bounding box center [349, 217] width 28 height 9
type input "6113.61"
click at [373, 237] on div "[GEOGRAPHIC_DATA] SS Shade Structure clear" at bounding box center [245, 236] width 462 height 9
click at [365, 237] on div "[GEOGRAPHIC_DATA] SS Shade Structure clear" at bounding box center [245, 236] width 462 height 9
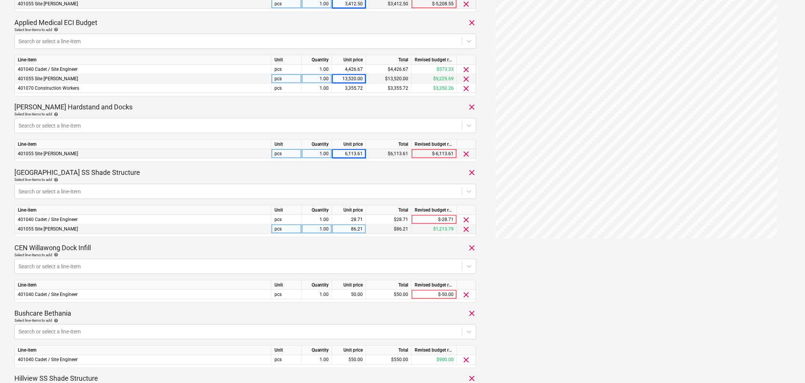
scroll to position [294, 0]
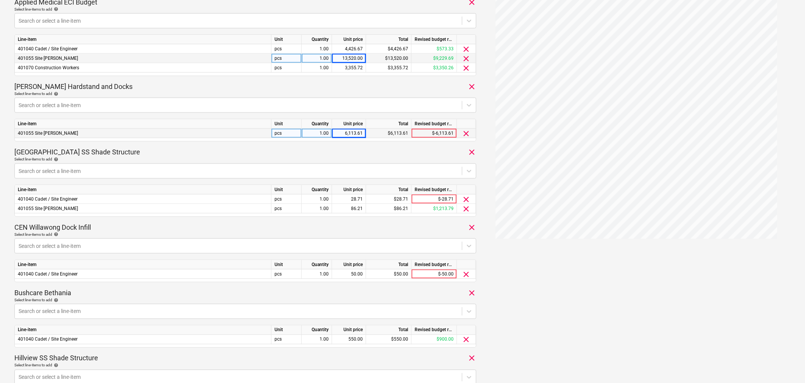
drag, startPoint x: 352, startPoint y: 199, endPoint x: 338, endPoint y: 236, distance: 39.6
click at [352, 199] on div "28.71" at bounding box center [349, 199] width 28 height 9
type input "44.44"
click at [354, 207] on div "86.21" at bounding box center [349, 208] width 28 height 9
click at [354, 207] on input "86.21" at bounding box center [349, 208] width 34 height 9
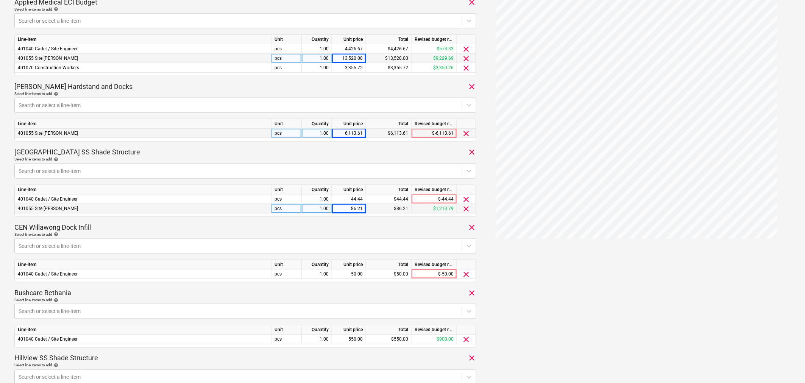
drag, startPoint x: 360, startPoint y: 224, endPoint x: 355, endPoint y: 207, distance: 17.8
click at [360, 224] on div "CEN Willawong Dock Infill clear" at bounding box center [245, 227] width 462 height 9
click at [355, 207] on div "86.21" at bounding box center [349, 208] width 28 height 9
type input "195"
click at [359, 224] on div "CEN Willawong Dock Infill clear" at bounding box center [245, 227] width 462 height 9
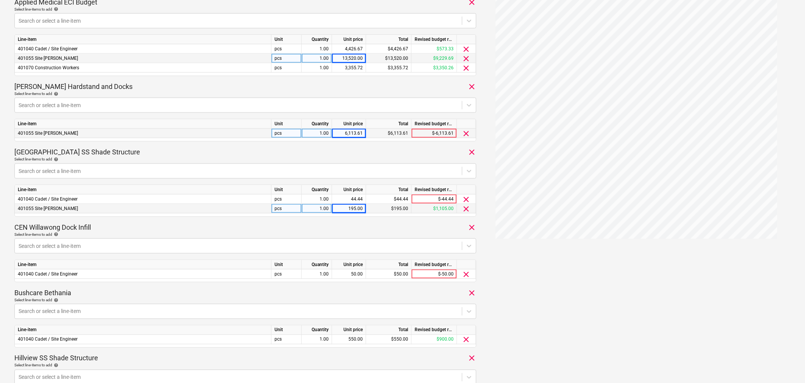
scroll to position [336, 0]
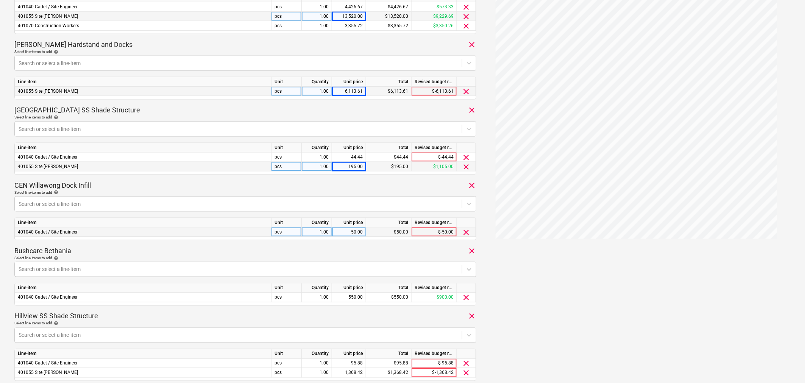
click at [351, 236] on div "50.00" at bounding box center [349, 231] width 28 height 9
type input "60"
click at [350, 255] on div "Bushcare Bethania clear" at bounding box center [245, 250] width 462 height 9
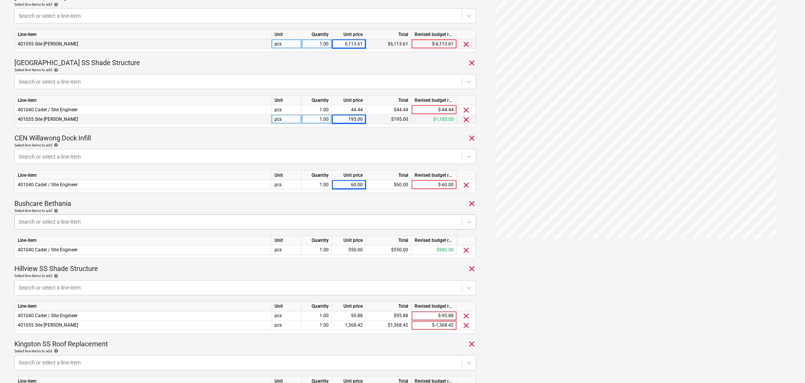
scroll to position [420, 0]
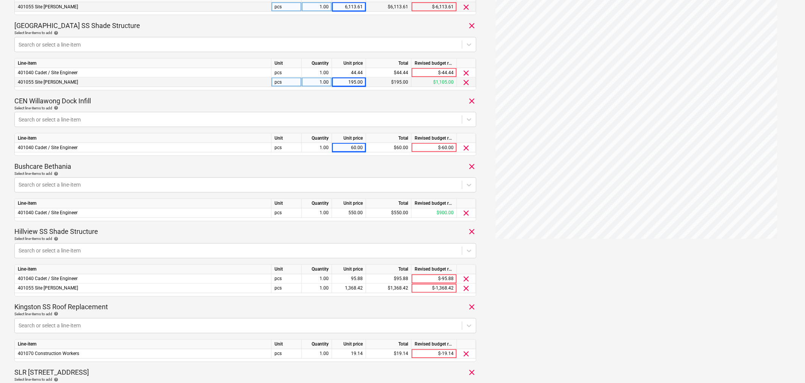
click at [340, 229] on div "Hillview SS Shade Structure clear" at bounding box center [245, 231] width 462 height 9
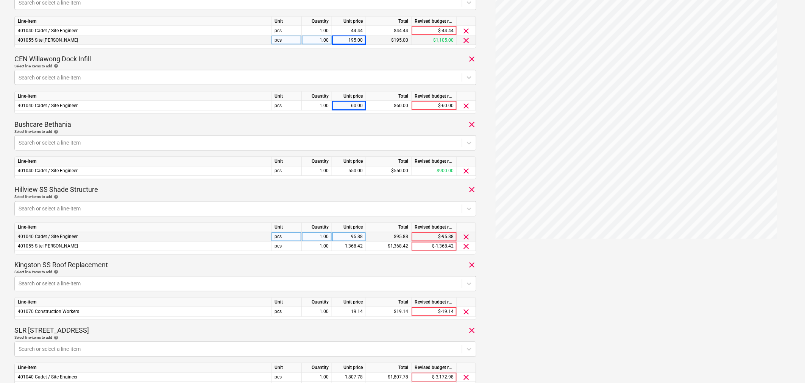
click at [342, 237] on div "95.88" at bounding box center [349, 236] width 28 height 9
click at [342, 237] on input "95.88" at bounding box center [349, 236] width 34 height 9
type input "106.67"
click at [354, 274] on div "Select line-items to add help" at bounding box center [245, 272] width 462 height 5
click at [466, 246] on span "clear" at bounding box center [466, 246] width 9 height 9
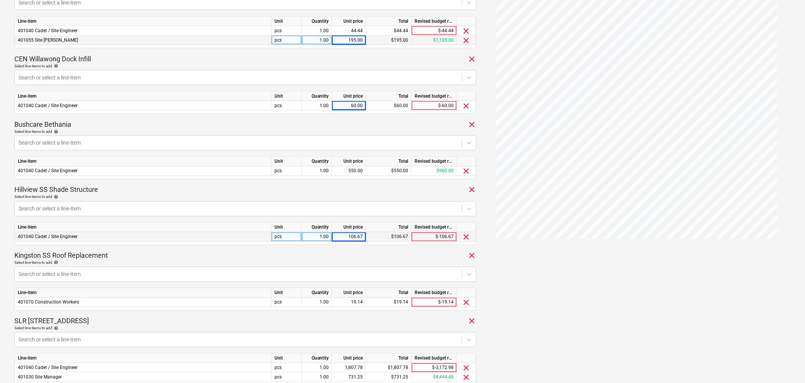
click at [368, 256] on div "Kingston SS Roof Replacement clear" at bounding box center [245, 255] width 462 height 9
click at [365, 255] on div "Kingston SS Roof Replacement clear" at bounding box center [245, 255] width 462 height 9
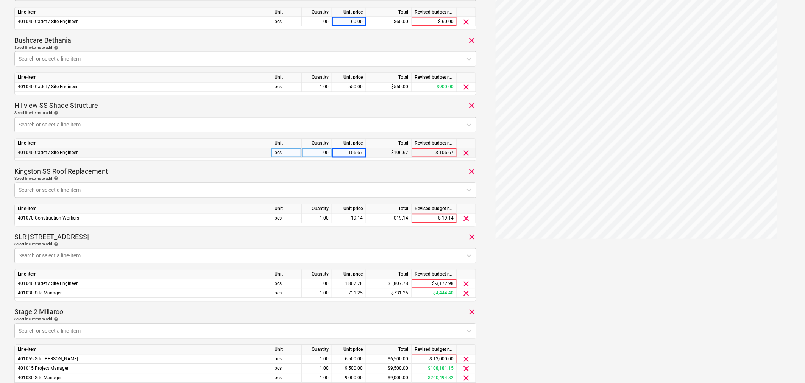
scroll to position [588, 0]
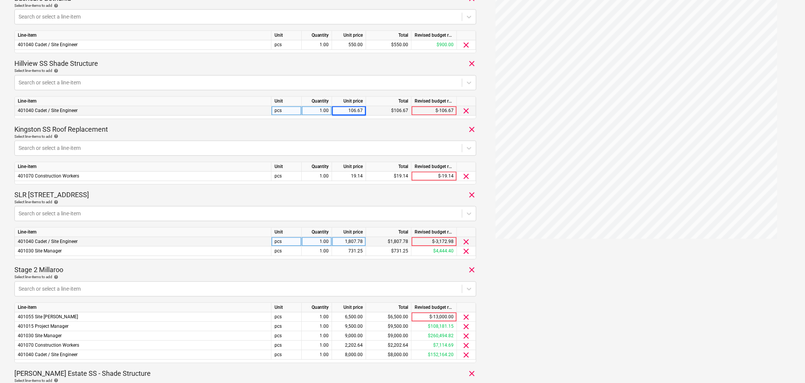
drag, startPoint x: 354, startPoint y: 240, endPoint x: 341, endPoint y: 292, distance: 53.6
click at [354, 240] on div "1,807.78" at bounding box center [349, 241] width 28 height 9
type input "15626.67"
click at [361, 272] on div "Stage 2 Millaroo clear" at bounding box center [245, 270] width 462 height 9
drag, startPoint x: 352, startPoint y: 252, endPoint x: 356, endPoint y: 290, distance: 37.7
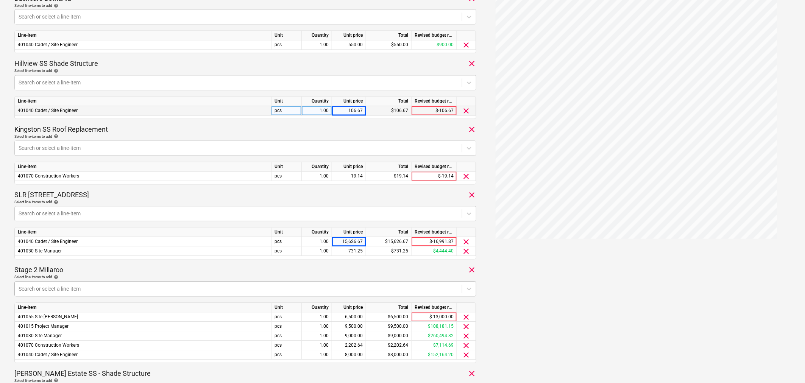
click at [352, 252] on div "731.25" at bounding box center [349, 251] width 28 height 9
type input "29035"
click at [355, 275] on div "Select line-items to add help" at bounding box center [245, 277] width 462 height 5
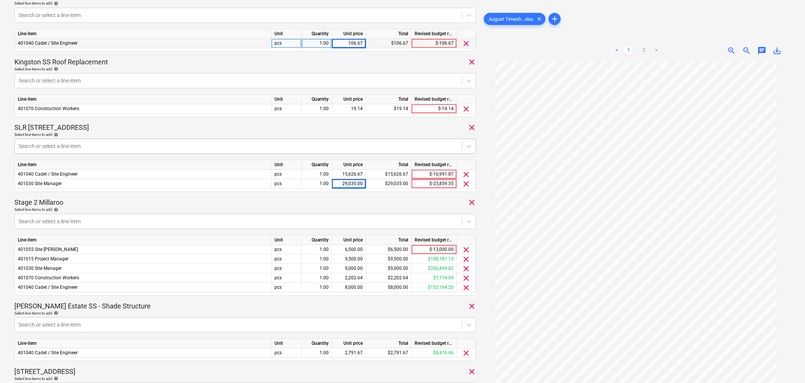
scroll to position [645, 0]
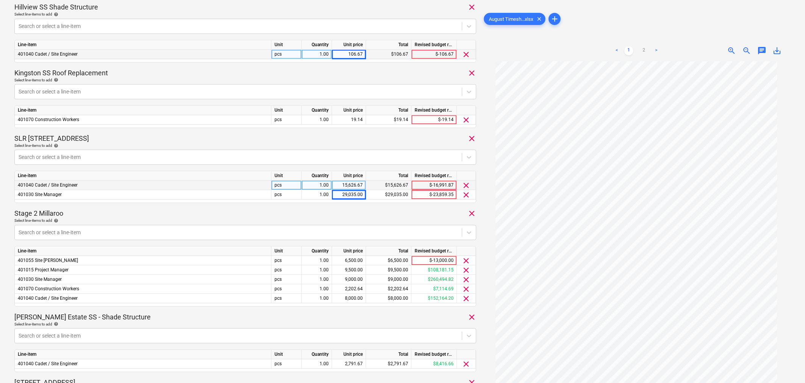
click at [350, 184] on div "15,626.67" at bounding box center [349, 185] width 28 height 9
click at [350, 184] on input "15626.67" at bounding box center [349, 185] width 34 height 9
type input "1768.25"
click at [381, 217] on div "Stage 2 Millaroo clear" at bounding box center [245, 213] width 462 height 9
click at [353, 192] on div "29,035.00" at bounding box center [349, 194] width 28 height 9
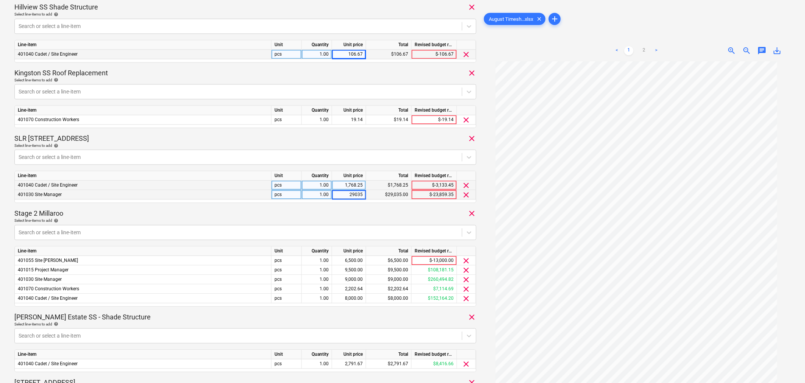
click at [353, 192] on input "29035" at bounding box center [349, 194] width 34 height 9
type input "1835"
click at [356, 217] on div "Stage 2 Millaroo clear" at bounding box center [245, 213] width 462 height 9
click at [391, 217] on div "Stage 2 Millaroo clear" at bounding box center [245, 213] width 462 height 9
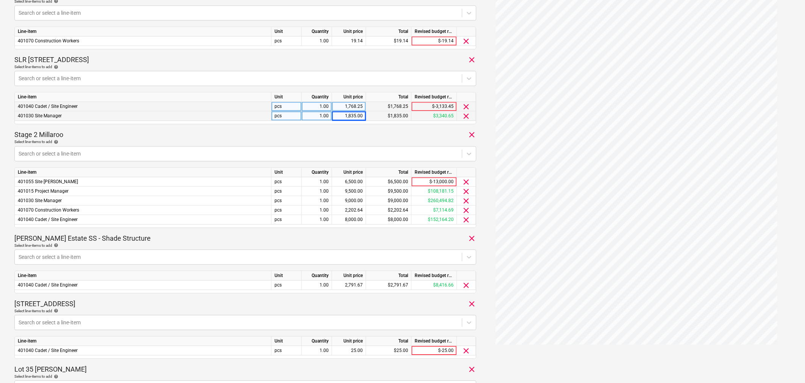
scroll to position [729, 0]
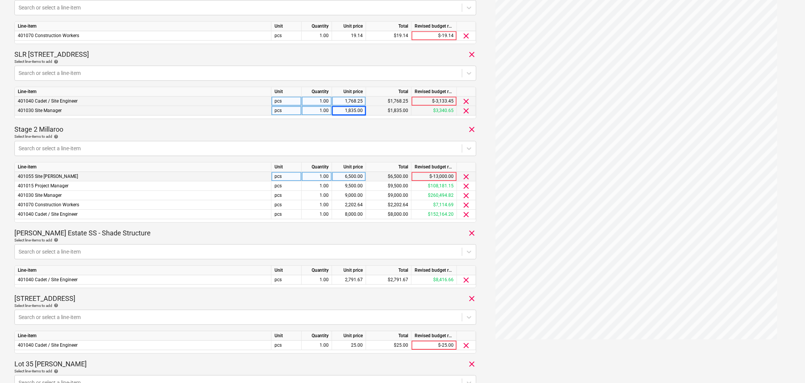
click at [355, 176] on div "6,500.00" at bounding box center [349, 176] width 28 height 9
click at [466, 176] on span "clear" at bounding box center [466, 176] width 9 height 9
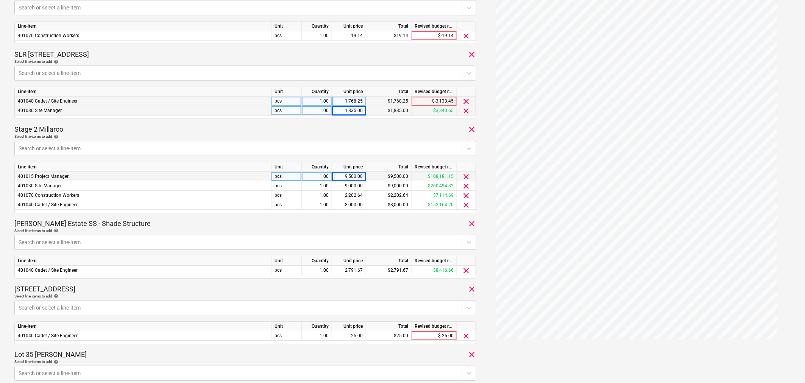
click at [352, 178] on div "9,500.00" at bounding box center [349, 176] width 28 height 9
type input "19000"
click at [387, 221] on div "[PERSON_NAME] Estate SS - Shade Structure clear" at bounding box center [245, 223] width 462 height 9
click at [341, 181] on div "9,000.00" at bounding box center [349, 185] width 28 height 9
type input "29035"
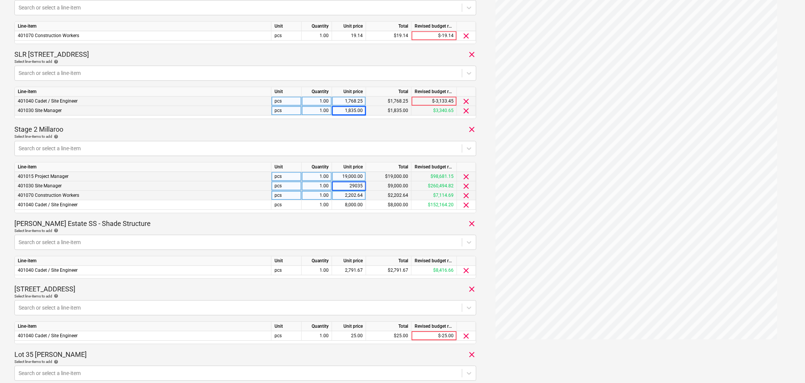
click at [347, 196] on div "2,202.64" at bounding box center [349, 195] width 28 height 9
click at [347, 204] on div "8,000.00" at bounding box center [349, 204] width 28 height 9
type input "15626.67"
click at [364, 227] on div "[PERSON_NAME] Estate SS - Shade Structure clear" at bounding box center [245, 223] width 462 height 9
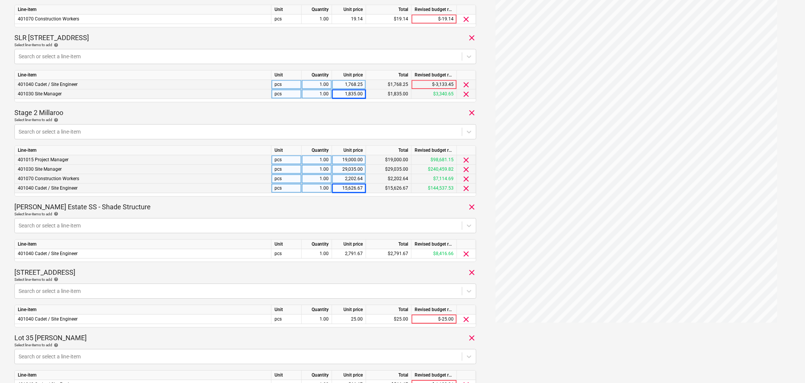
scroll to position [771, 0]
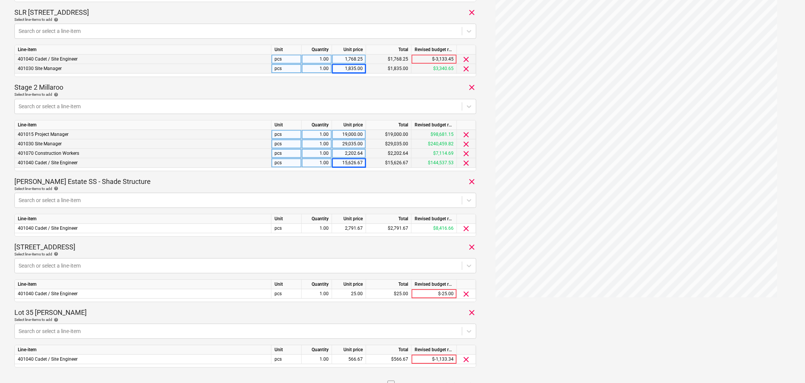
drag, startPoint x: 348, startPoint y: 224, endPoint x: 341, endPoint y: 246, distance: 23.2
click at [348, 224] on div "2,791.67" at bounding box center [349, 228] width 28 height 9
type input "7031.43"
click at [342, 244] on div "[STREET_ADDRESS]" at bounding box center [245, 247] width 462 height 9
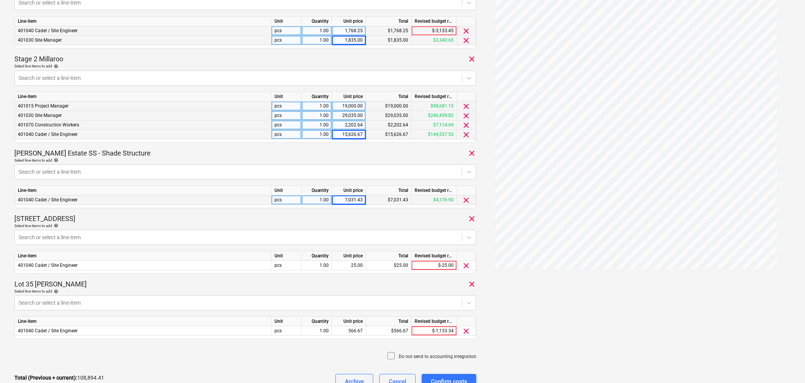
scroll to position [814, 0]
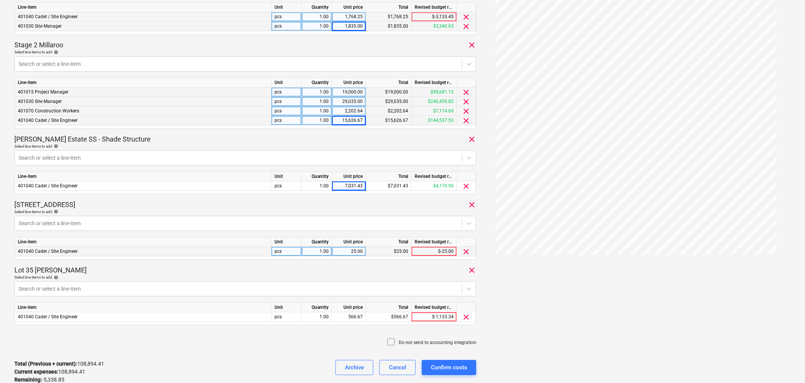
click at [357, 249] on div "25.00" at bounding box center [349, 251] width 28 height 9
click at [354, 251] on input "25" at bounding box center [349, 251] width 34 height 9
type input "5"
type input "60"
click at [381, 273] on div "Lot 35 [PERSON_NAME] clear" at bounding box center [245, 270] width 462 height 9
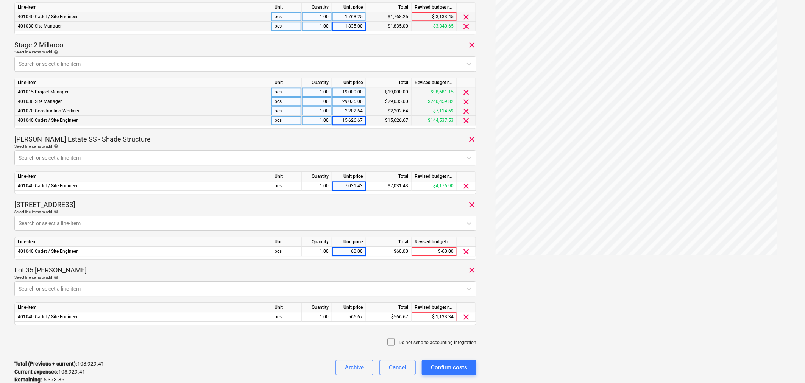
drag, startPoint x: 298, startPoint y: 267, endPoint x: 311, endPoint y: 311, distance: 45.7
click at [298, 267] on div "Lot 35 [PERSON_NAME] clear" at bounding box center [245, 270] width 462 height 9
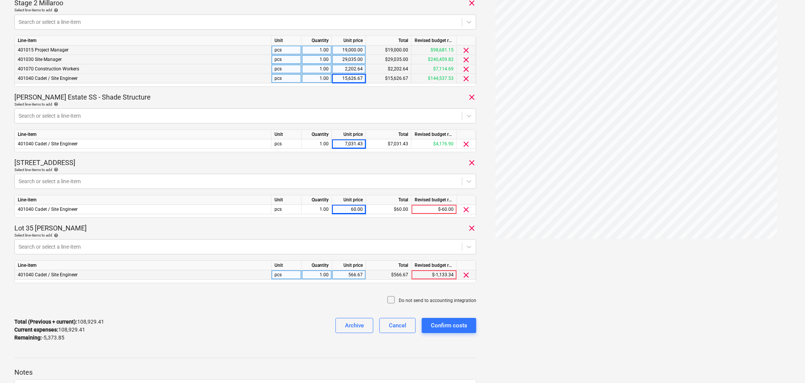
click at [351, 277] on div "566.67" at bounding box center [349, 274] width 28 height 9
click at [351, 277] on input "566.67" at bounding box center [349, 274] width 34 height 9
type input "1511.11"
click at [255, 324] on div "Total (Previous + current) : 108,929.41 Current expenses : 108,929.41 Remaining…" at bounding box center [245, 330] width 462 height 36
drag, startPoint x: 221, startPoint y: 300, endPoint x: 258, endPoint y: 340, distance: 54.1
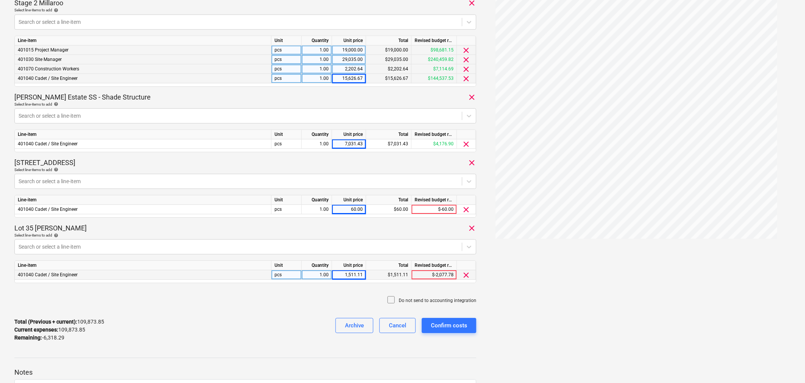
click at [221, 300] on div "Do not send to accounting integration" at bounding box center [245, 300] width 462 height 23
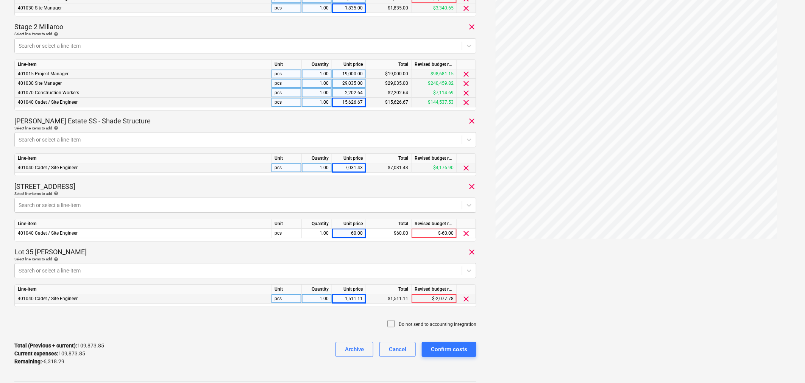
scroll to position [841, 0]
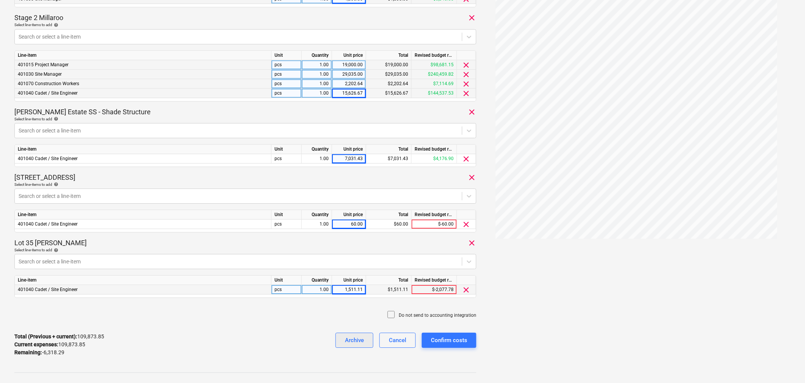
click at [356, 341] on div "Archive" at bounding box center [354, 340] width 19 height 10
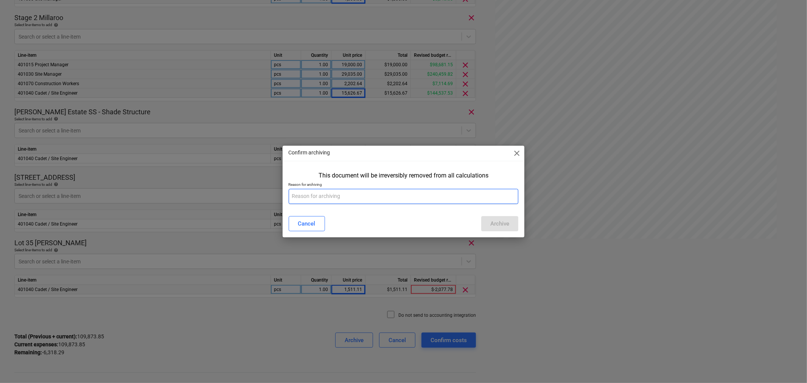
click at [335, 193] on input "text" at bounding box center [404, 196] width 230 height 15
type input "incorrect"
click at [501, 218] on button "Archive" at bounding box center [499, 223] width 37 height 15
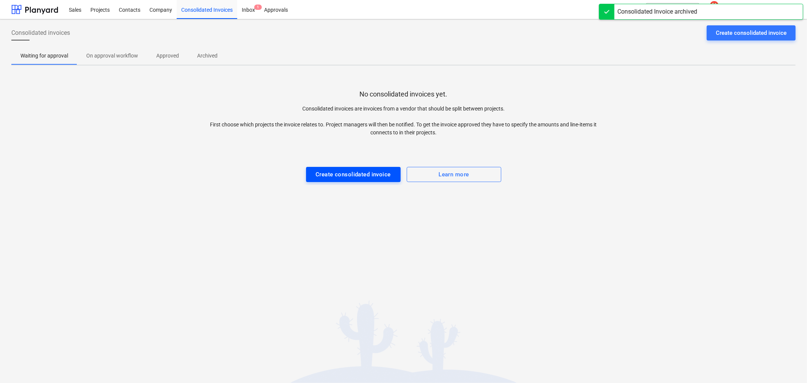
click at [366, 177] on div "Create consolidated invoice" at bounding box center [353, 175] width 75 height 10
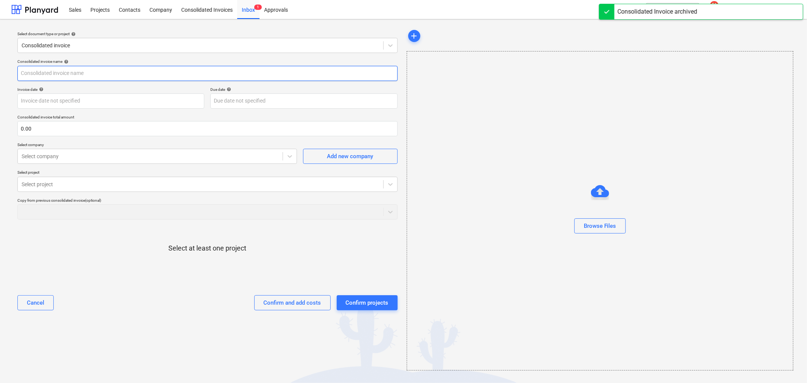
click at [66, 67] on input "text" at bounding box center [207, 73] width 380 height 15
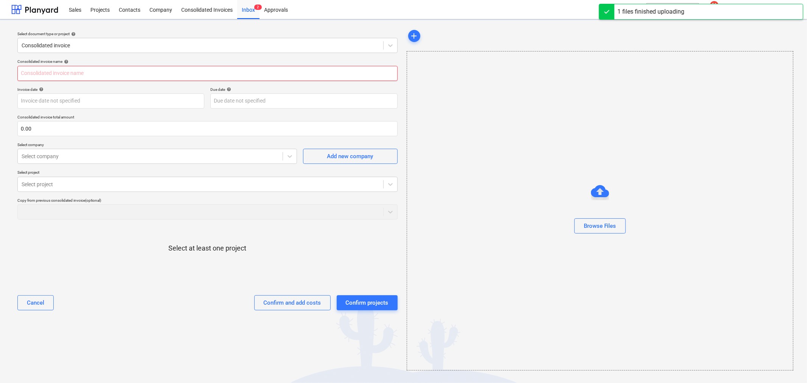
type input "August Timesheets (Full month).xlsx"
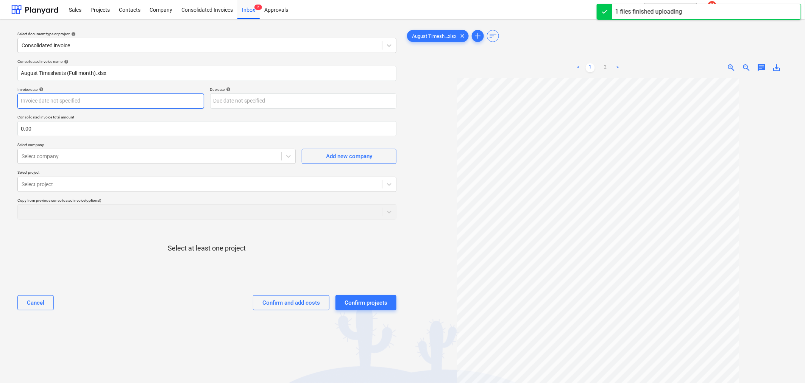
click at [63, 101] on body "Sales Projects Contacts Company Consolidated Invoices Inbox 2 Approvals format_…" at bounding box center [402, 191] width 805 height 383
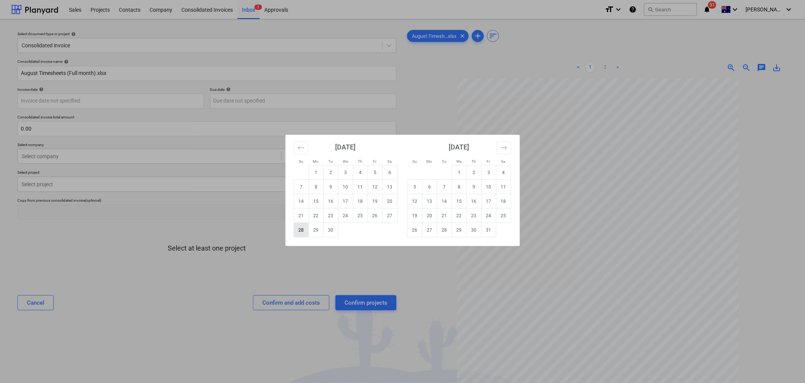
click at [303, 235] on td "28" at bounding box center [301, 230] width 15 height 14
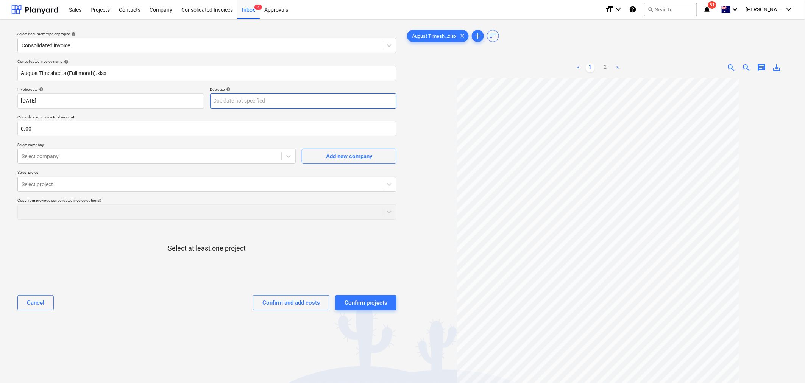
click at [237, 101] on body "Sales Projects Contacts Company Consolidated Invoices Inbox 2 Approvals format_…" at bounding box center [402, 191] width 805 height 383
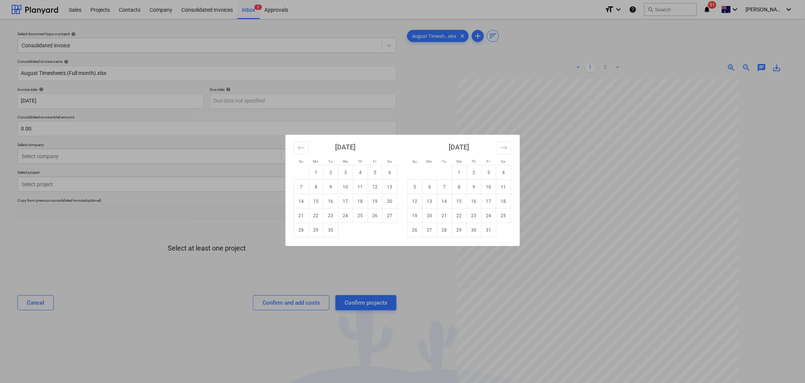
click at [144, 93] on div "Su Mo Tu We Th Fr Sa Su Mo Tu We Th Fr Sa [DATE] 1 2 3 4 5 6 7 8 9 10 11 12 13 …" at bounding box center [402, 191] width 805 height 383
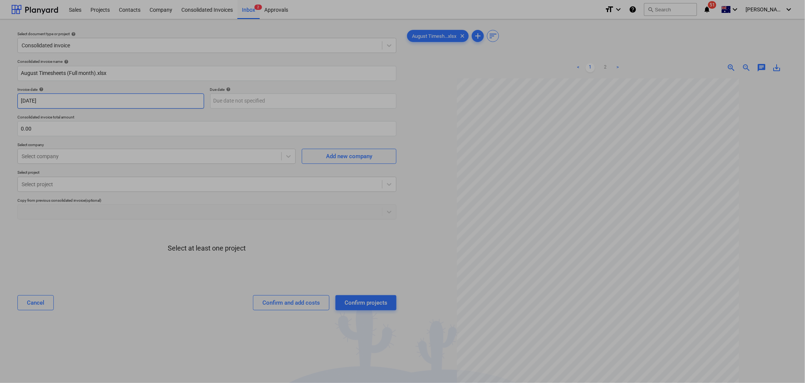
click at [71, 98] on body "Sales Projects Contacts Company Consolidated Invoices Inbox 2 Approvals format_…" at bounding box center [402, 191] width 805 height 383
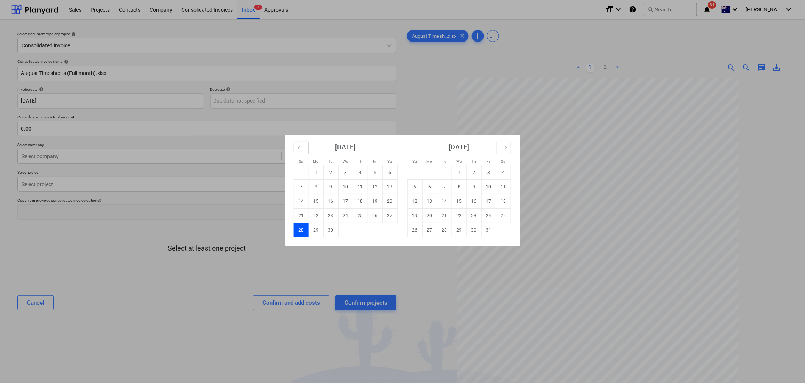
click at [303, 148] on icon "Move backward to switch to the previous month." at bounding box center [300, 147] width 7 height 7
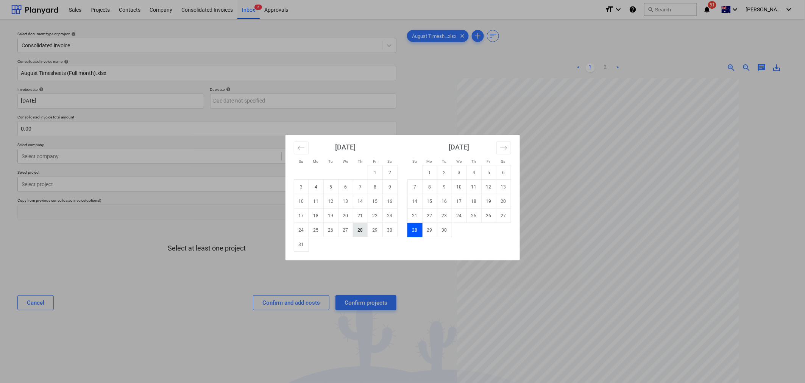
click at [358, 232] on td "28" at bounding box center [360, 230] width 15 height 14
type input "[DATE]"
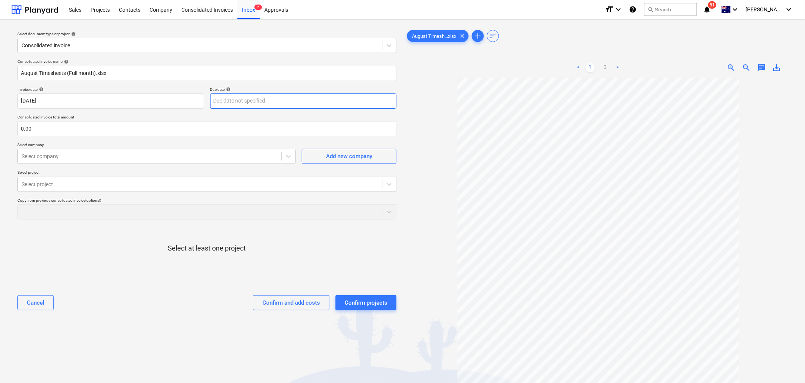
click at [261, 100] on body "Sales Projects Contacts Company Consolidated Invoices Inbox 2 Approvals format_…" at bounding box center [402, 191] width 805 height 383
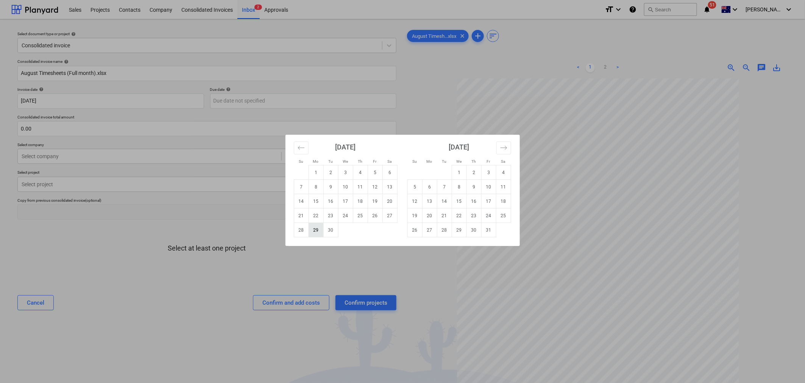
click at [316, 231] on td "29" at bounding box center [315, 230] width 15 height 14
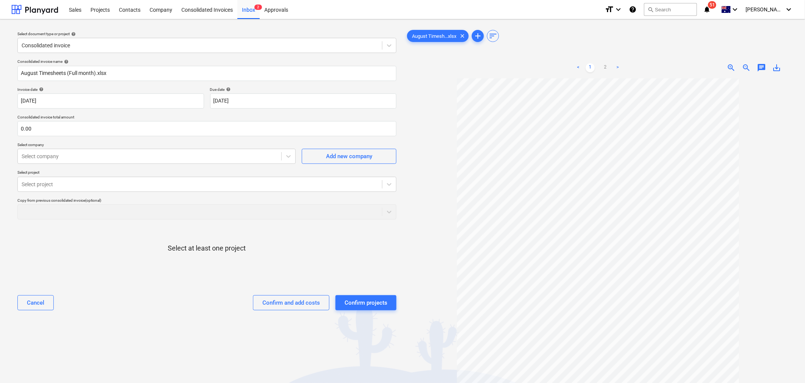
click at [252, 110] on div "Consolidated invoice name help August Timesheets (Full month).xlsx Invoice date…" at bounding box center [206, 187] width 385 height 263
click at [254, 101] on body "Sales Projects Contacts Company Consolidated Invoices Inbox 2 Approvals format_…" at bounding box center [402, 191] width 805 height 383
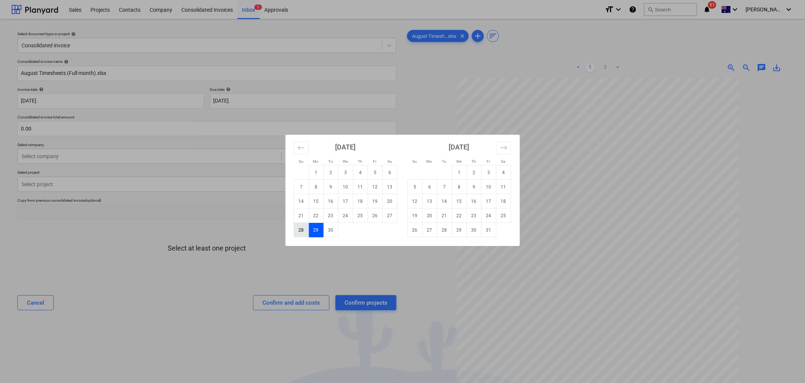
click at [301, 232] on td "28" at bounding box center [301, 230] width 15 height 14
type input "[DATE]"
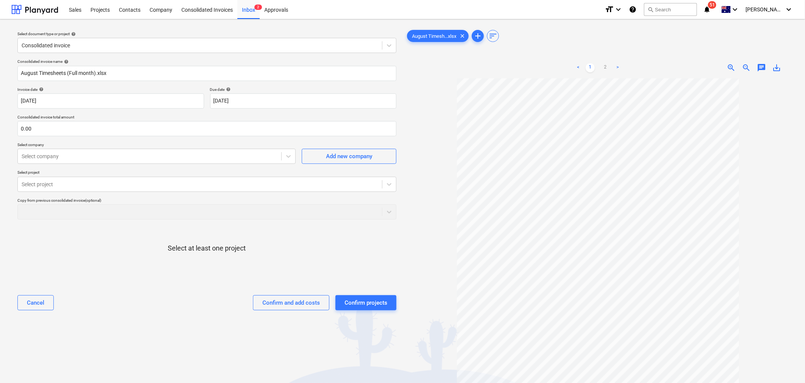
click at [149, 271] on div at bounding box center [206, 275] width 379 height 15
click at [28, 126] on input "text" at bounding box center [206, 128] width 379 height 15
type input "111,175.03"
click at [125, 226] on div "Select at least one project" at bounding box center [206, 255] width 379 height 58
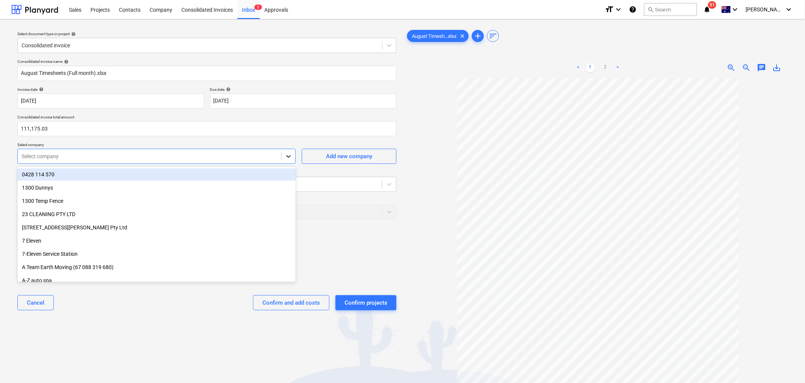
click at [286, 157] on icon at bounding box center [289, 157] width 8 height 8
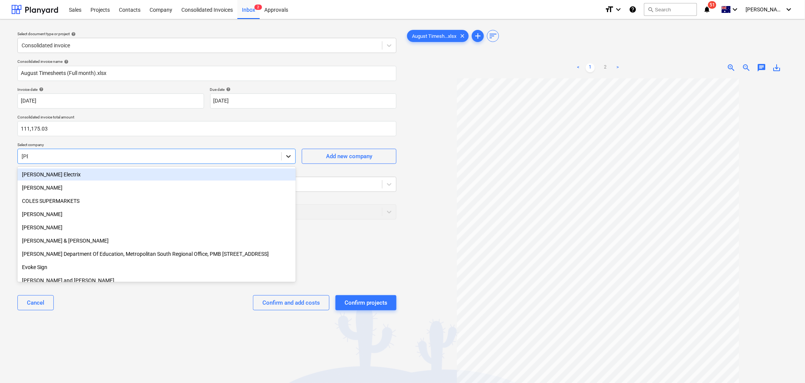
type input "[PERSON_NAME]"
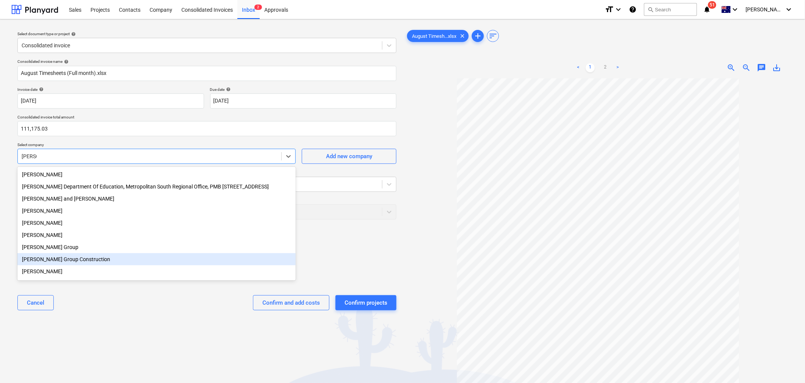
click at [82, 260] on div "[PERSON_NAME] Group Construction" at bounding box center [156, 259] width 278 height 12
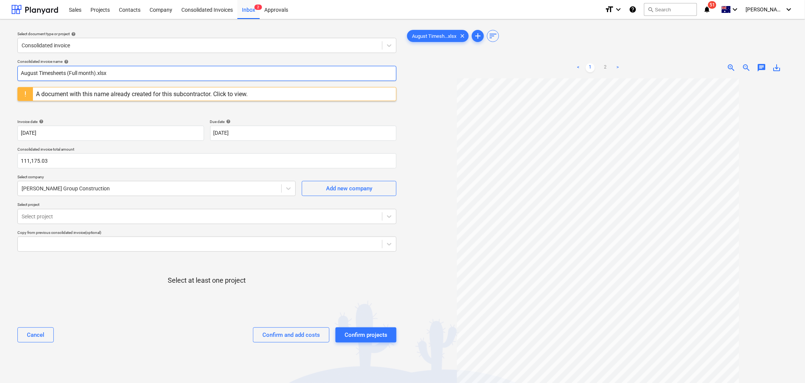
click at [89, 72] on input "August Timesheets (Full month).xlsx" at bounding box center [206, 73] width 379 height 15
drag, startPoint x: 125, startPoint y: 71, endPoint x: 68, endPoint y: 70, distance: 57.2
click at [68, 70] on input "August Timesheets (Full month).xlsx" at bounding box center [206, 73] width 379 height 15
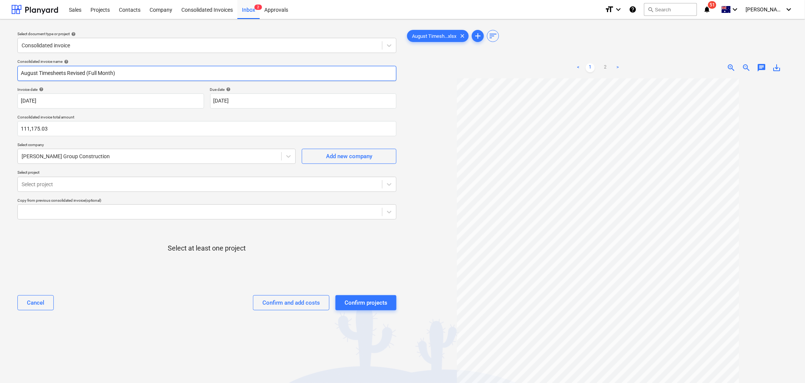
type input "August Timesheets Revised (Full Month)"
click at [113, 277] on div at bounding box center [206, 275] width 379 height 15
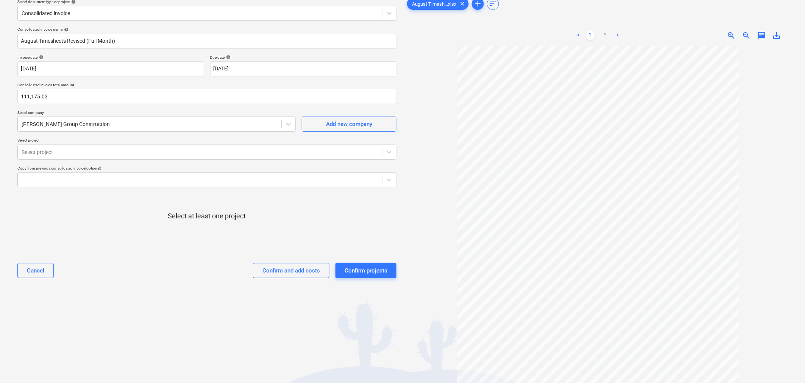
scroll to position [66, 0]
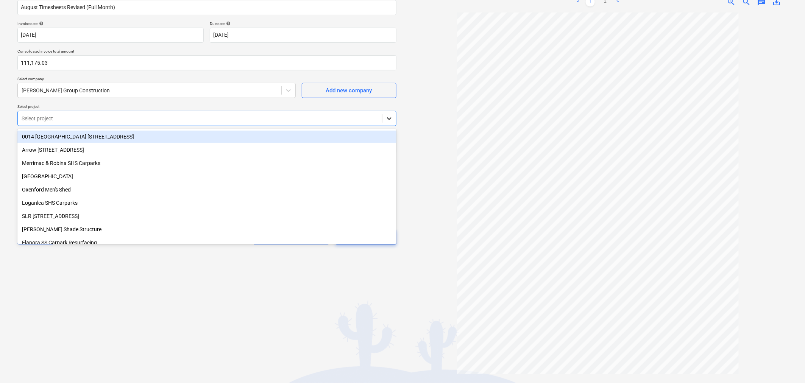
click at [393, 115] on div at bounding box center [389, 119] width 14 height 14
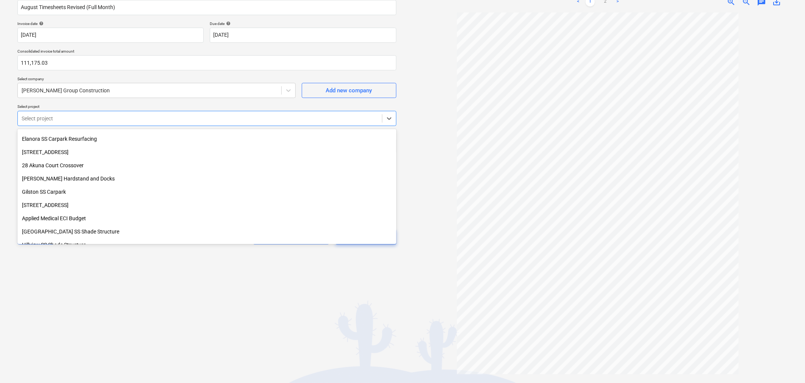
scroll to position [126, 0]
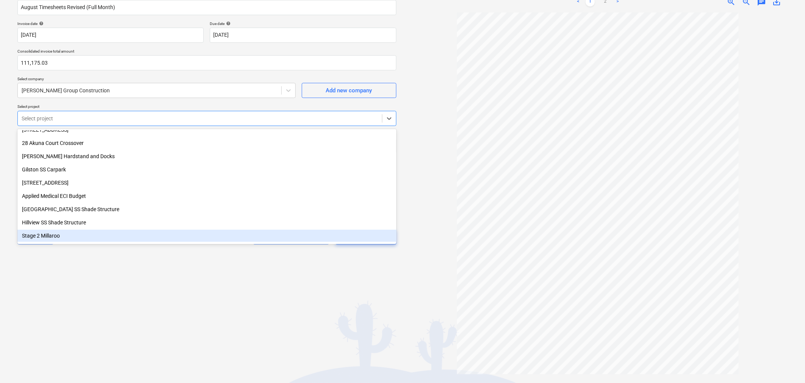
click at [92, 239] on div "Stage 2 Millaroo" at bounding box center [206, 236] width 379 height 12
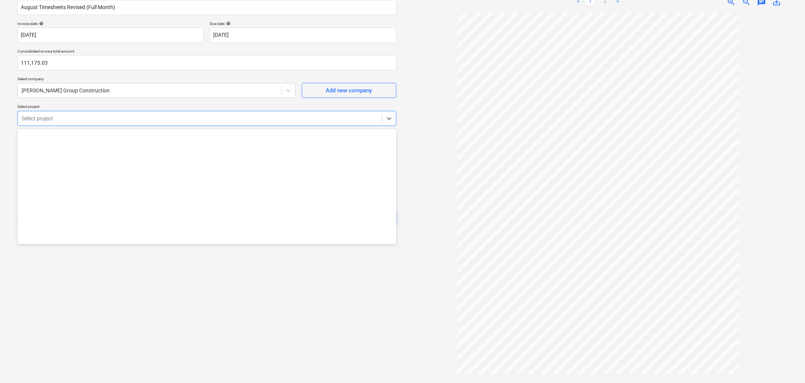
scroll to position [0, 0]
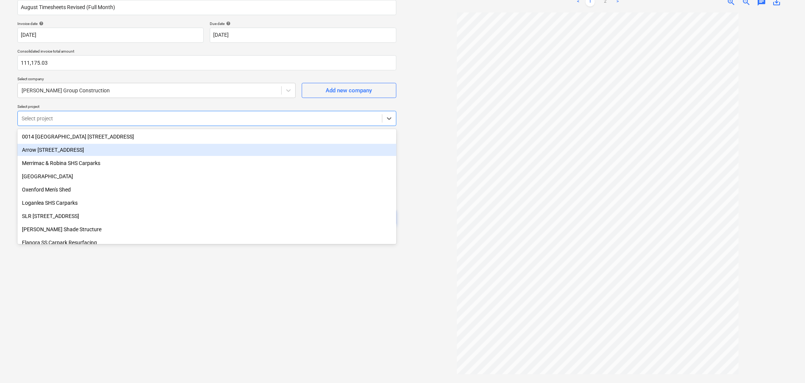
click at [139, 148] on div "Arrow [STREET_ADDRESS]" at bounding box center [206, 150] width 379 height 12
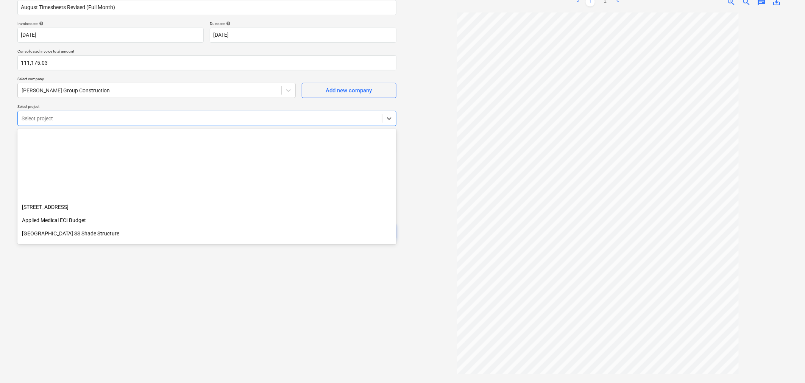
scroll to position [178, 0]
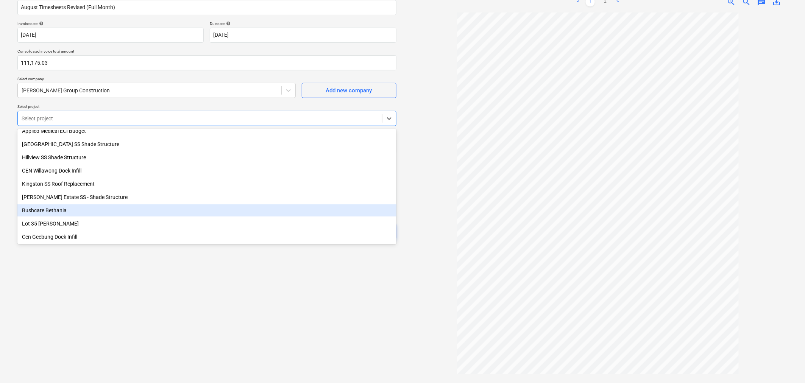
click at [101, 213] on div "Bushcare Bethania" at bounding box center [206, 210] width 379 height 12
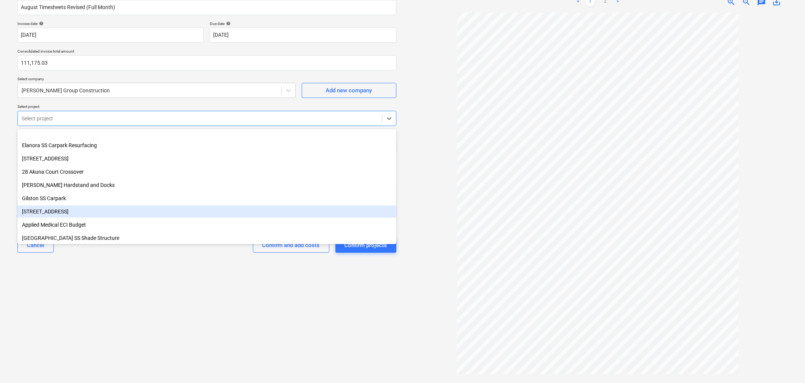
scroll to position [126, 0]
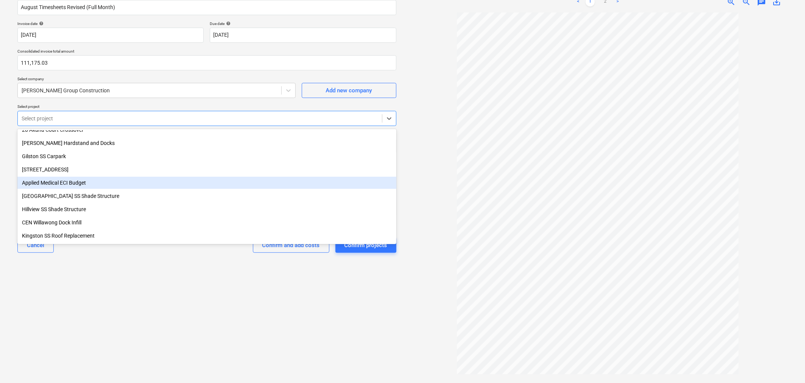
click at [114, 182] on div "Applied Medical ECI Budget" at bounding box center [206, 183] width 379 height 12
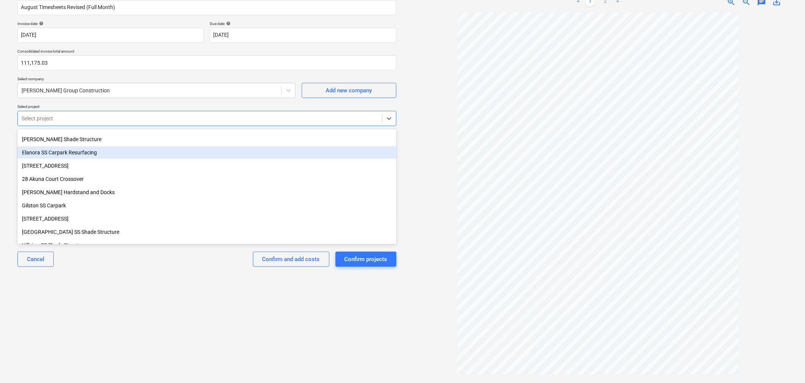
scroll to position [151, 0]
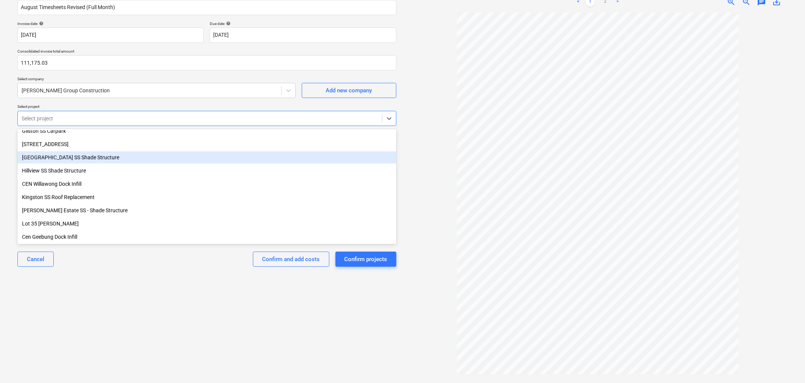
click at [111, 157] on div "[GEOGRAPHIC_DATA] SS Shade Structure" at bounding box center [206, 157] width 379 height 12
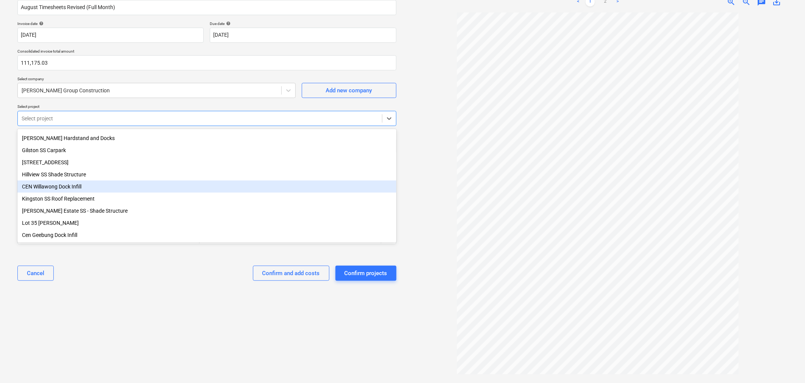
click at [103, 184] on div "CEN Willawong Dock Infill" at bounding box center [206, 187] width 379 height 12
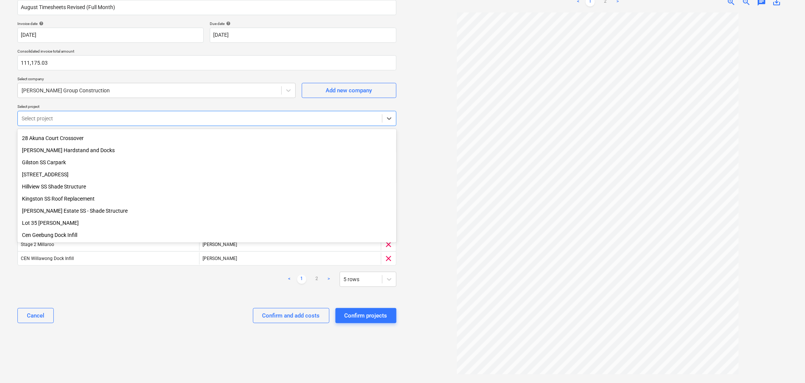
scroll to position [112, 0]
click at [65, 173] on div "[STREET_ADDRESS]" at bounding box center [206, 174] width 379 height 12
click at [68, 183] on div "SLR [STREET_ADDRESS]" at bounding box center [206, 182] width 379 height 12
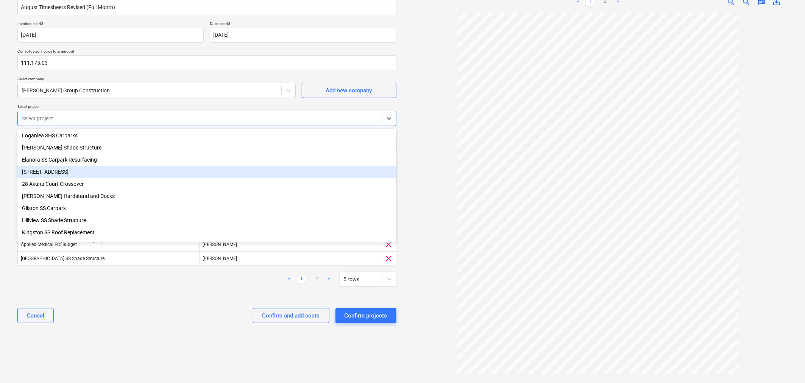
scroll to position [87, 0]
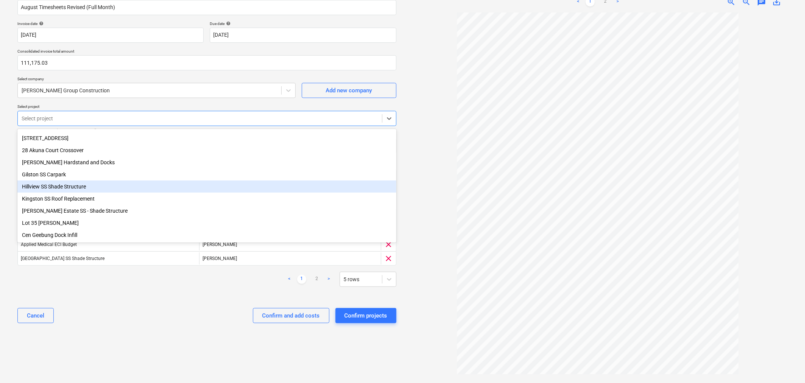
click at [64, 188] on div "Hillview SS Shade Structure" at bounding box center [206, 187] width 379 height 12
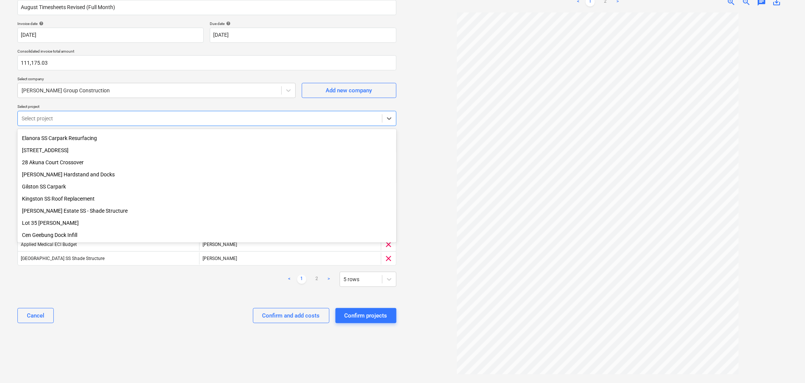
scroll to position [75, 0]
click at [101, 173] on div "[PERSON_NAME] Hardstand and Docks" at bounding box center [206, 174] width 379 height 12
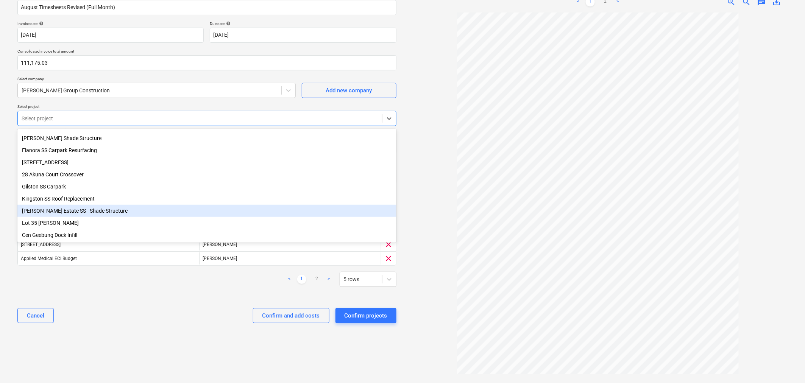
click at [63, 213] on div "[PERSON_NAME] Estate SS - Shade Structure" at bounding box center [206, 211] width 379 height 12
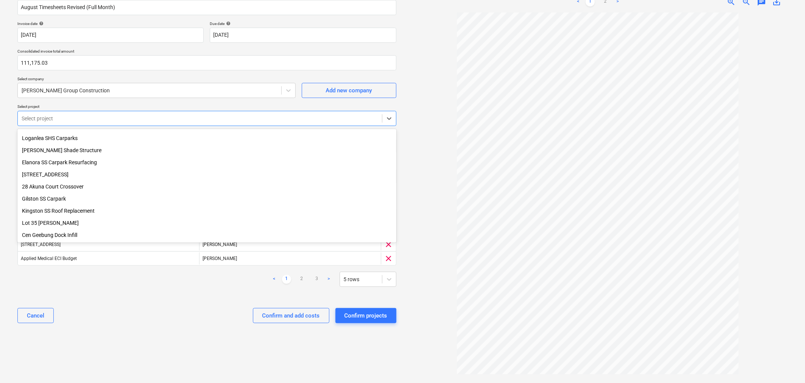
scroll to position [50, 0]
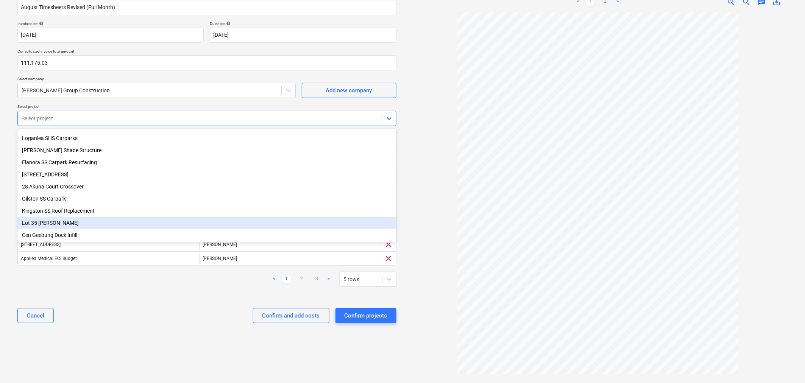
click at [52, 223] on div "Lot 35 [PERSON_NAME]" at bounding box center [206, 223] width 379 height 12
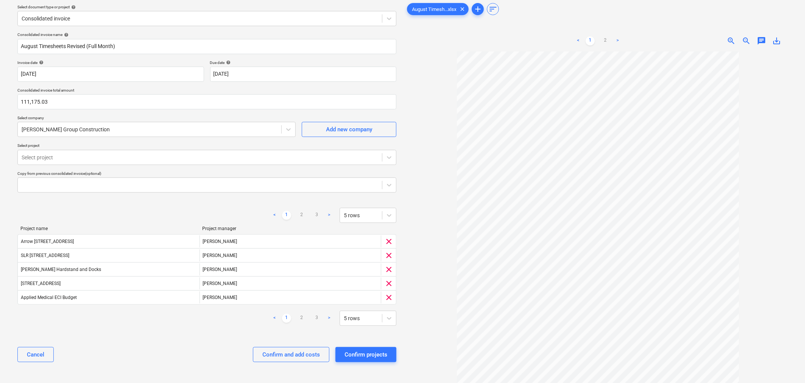
scroll to position [0, 0]
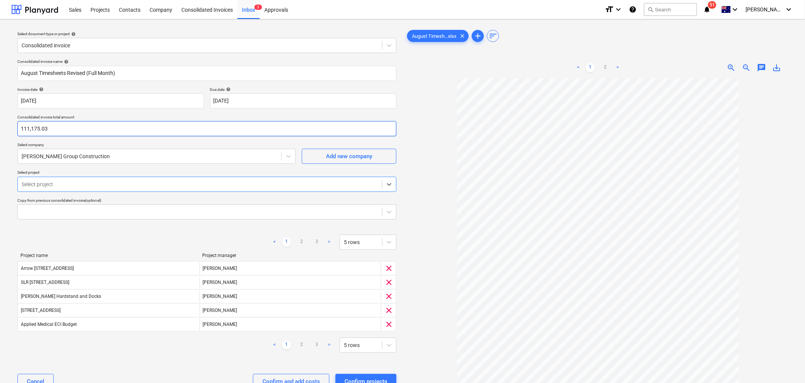
drag, startPoint x: 63, startPoint y: 133, endPoint x: 58, endPoint y: 130, distance: 6.0
click at [63, 133] on input "111,175.03" at bounding box center [206, 128] width 379 height 15
drag, startPoint x: 58, startPoint y: 130, endPoint x: 12, endPoint y: 129, distance: 46.2
click at [13, 129] on div "Select document type or project help Consolidated invoice Consolidated invoice …" at bounding box center [206, 234] width 391 height 418
click at [358, 24] on div "Select document type or project help Consolidated invoice Consolidated invoice …" at bounding box center [402, 234] width 805 height 430
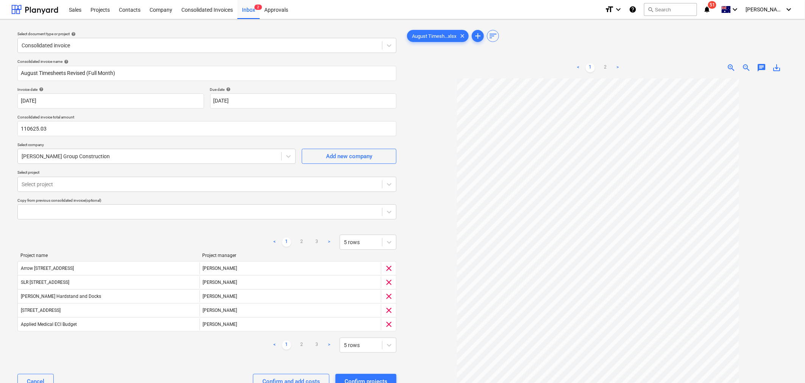
type input "110,625.03"
drag, startPoint x: 411, startPoint y: 231, endPoint x: 425, endPoint y: 252, distance: 25.5
click at [411, 231] on div at bounding box center [597, 259] width 385 height 362
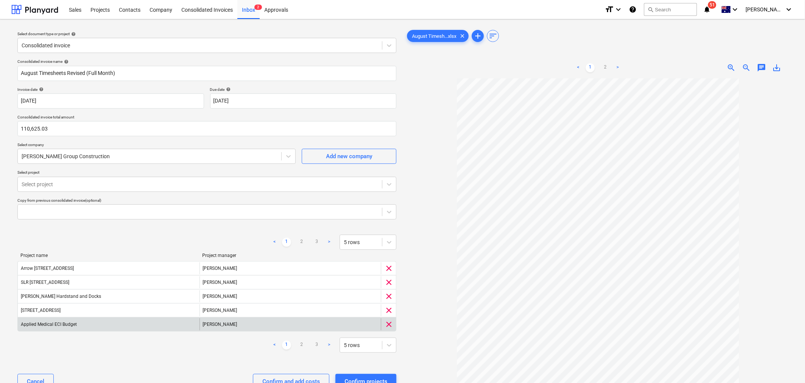
scroll to position [66, 0]
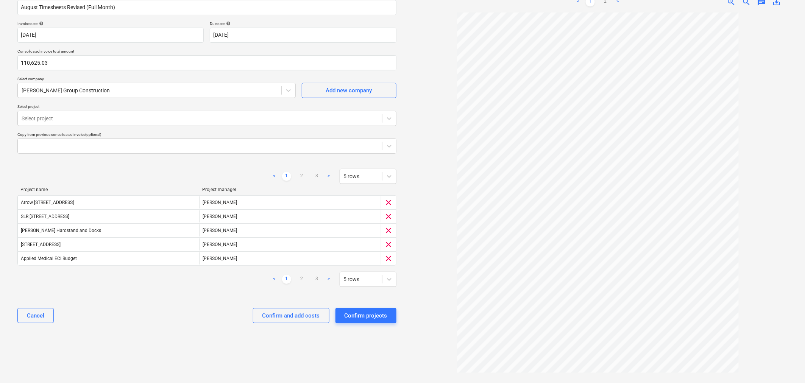
click at [274, 175] on link "<" at bounding box center [274, 176] width 9 height 9
click at [303, 176] on link "2" at bounding box center [301, 176] width 9 height 9
click at [320, 174] on link "3" at bounding box center [316, 176] width 9 height 9
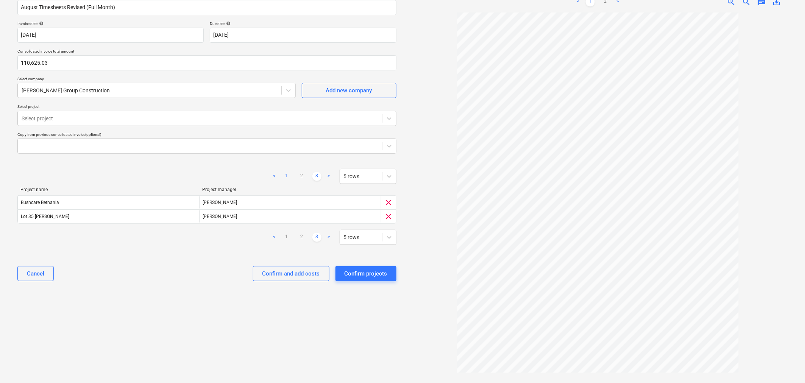
click at [285, 175] on link "1" at bounding box center [286, 176] width 9 height 9
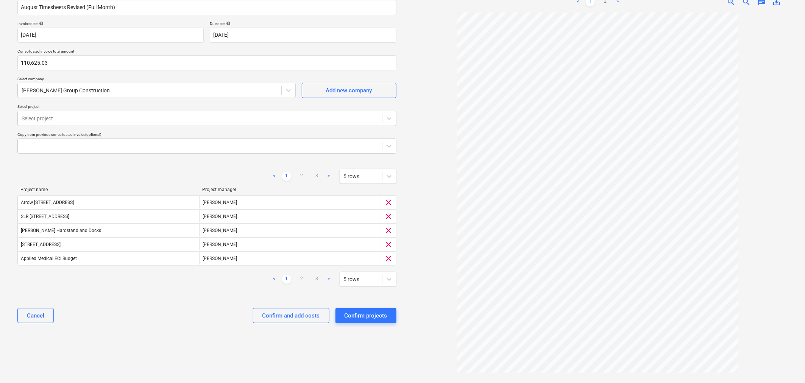
click at [285, 175] on link "1" at bounding box center [286, 176] width 9 height 9
click at [301, 176] on link "2" at bounding box center [301, 176] width 9 height 9
click at [313, 176] on link "3" at bounding box center [316, 176] width 9 height 9
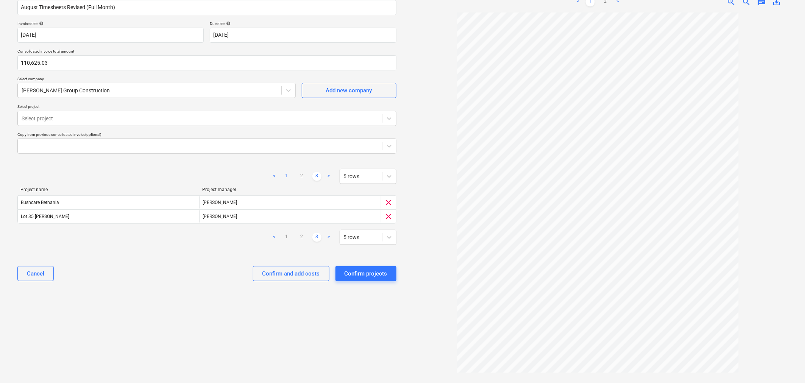
click at [288, 173] on link "1" at bounding box center [286, 176] width 9 height 9
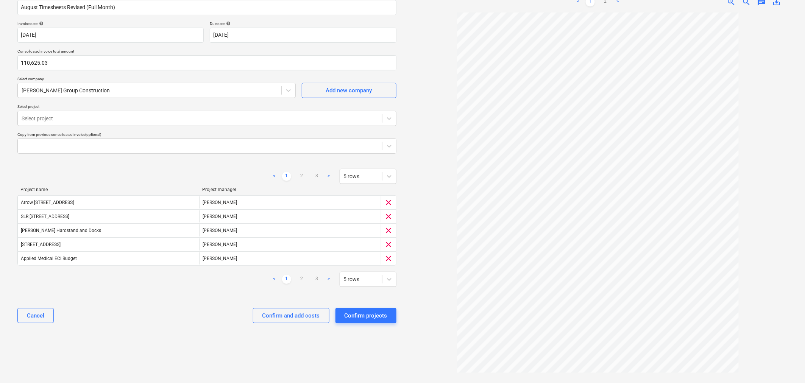
click at [288, 173] on link "1" at bounding box center [286, 176] width 9 height 9
click at [299, 175] on link "2" at bounding box center [301, 176] width 9 height 9
click at [313, 177] on link "3" at bounding box center [316, 176] width 9 height 9
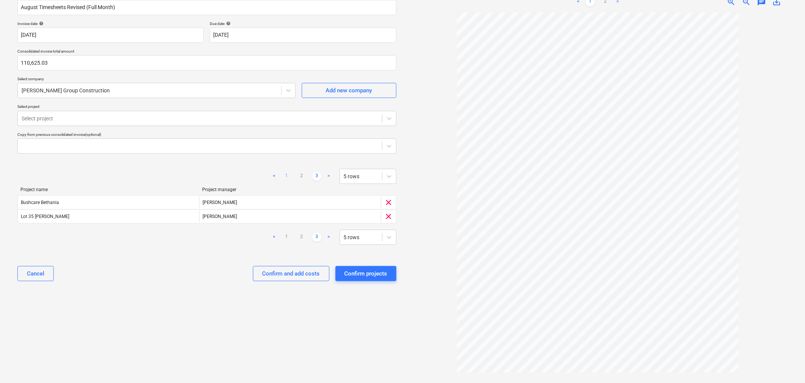
click at [285, 176] on link "1" at bounding box center [286, 176] width 9 height 9
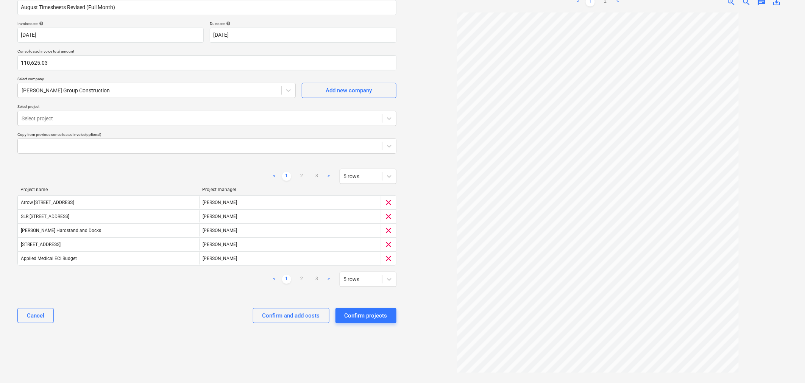
click at [285, 176] on link "1" at bounding box center [286, 176] width 9 height 9
click at [298, 176] on link "2" at bounding box center [301, 176] width 9 height 9
click at [287, 176] on link "1" at bounding box center [286, 176] width 9 height 9
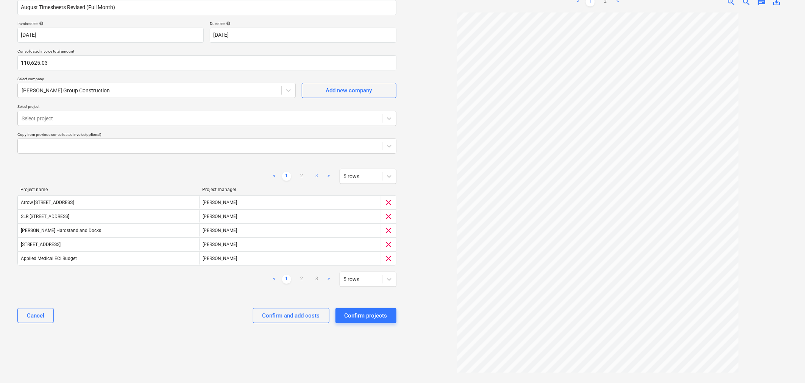
click at [316, 176] on link "3" at bounding box center [316, 176] width 9 height 9
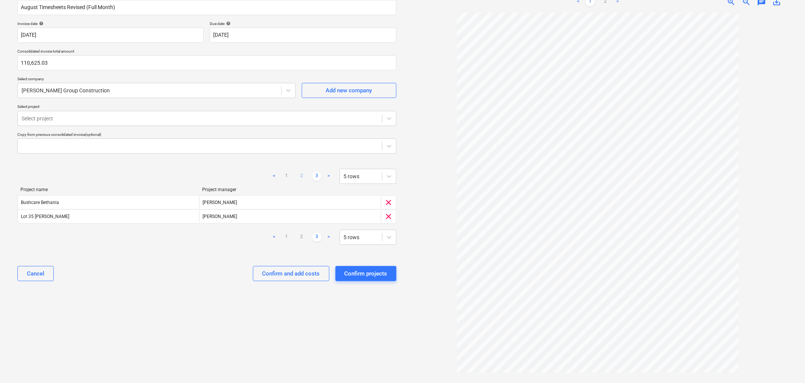
click at [297, 176] on link "2" at bounding box center [301, 176] width 9 height 9
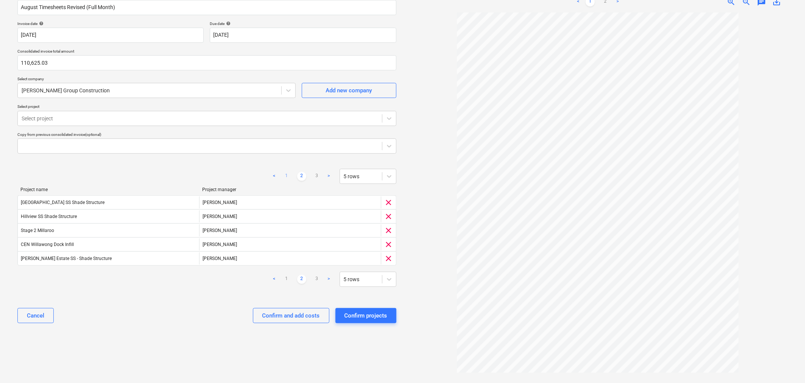
click at [282, 175] on link "1" at bounding box center [286, 176] width 9 height 9
click at [385, 119] on icon at bounding box center [389, 119] width 8 height 8
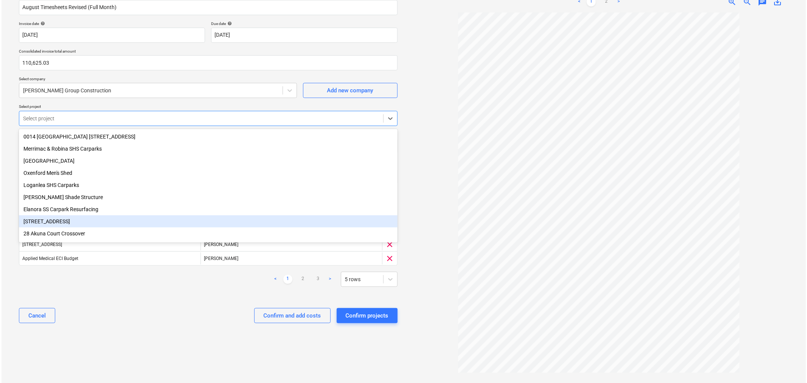
scroll to position [38, 0]
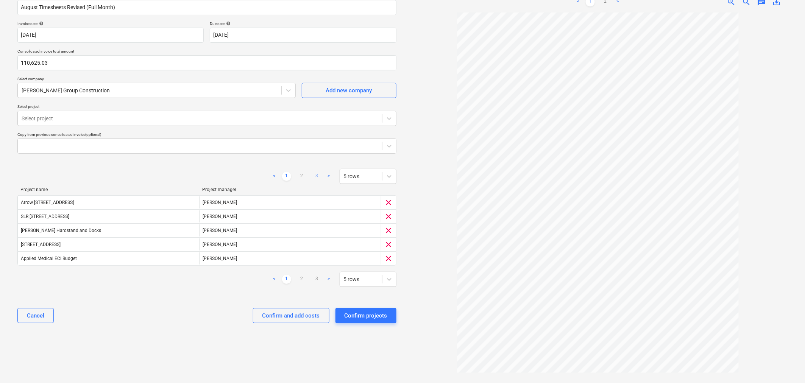
click at [316, 173] on link "3" at bounding box center [316, 176] width 9 height 9
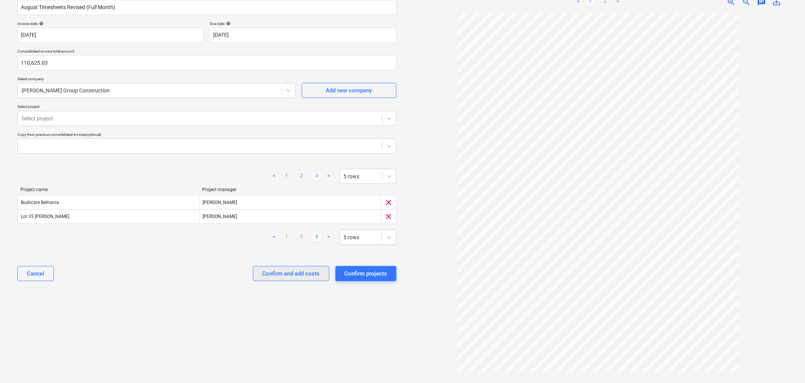
click at [290, 273] on div "Confirm and add costs" at bounding box center [291, 274] width 58 height 10
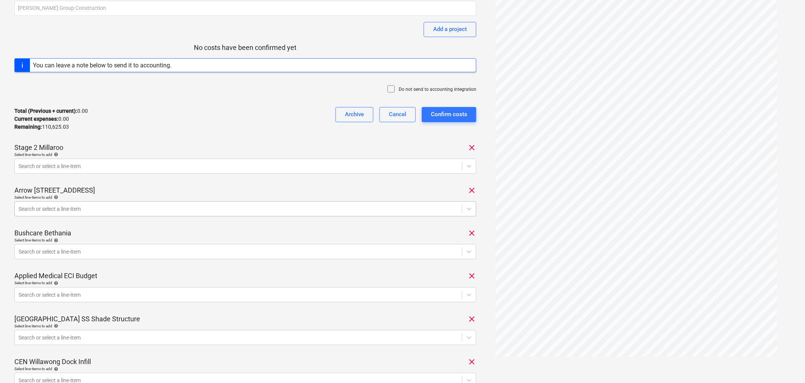
scroll to position [84, 0]
click at [464, 166] on div at bounding box center [469, 166] width 14 height 14
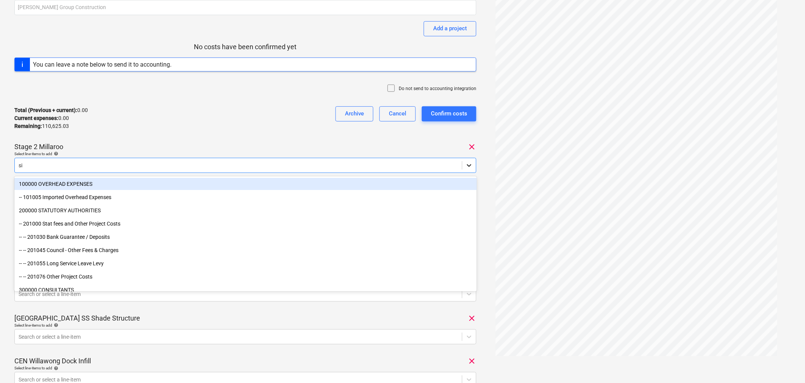
type input "site"
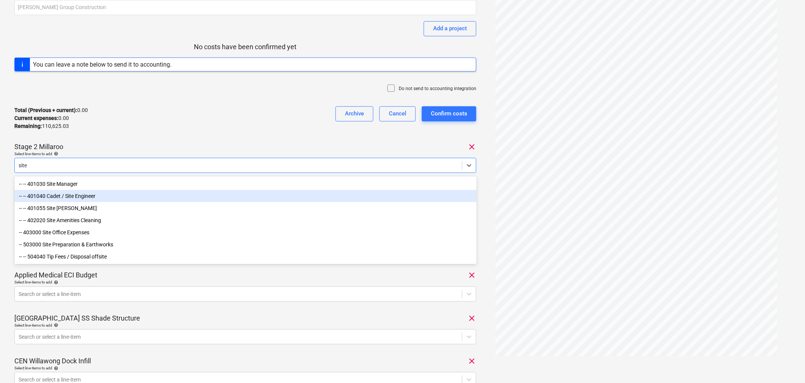
click at [81, 197] on div "-- -- 401040 Cadet / Site Engineer" at bounding box center [245, 196] width 462 height 12
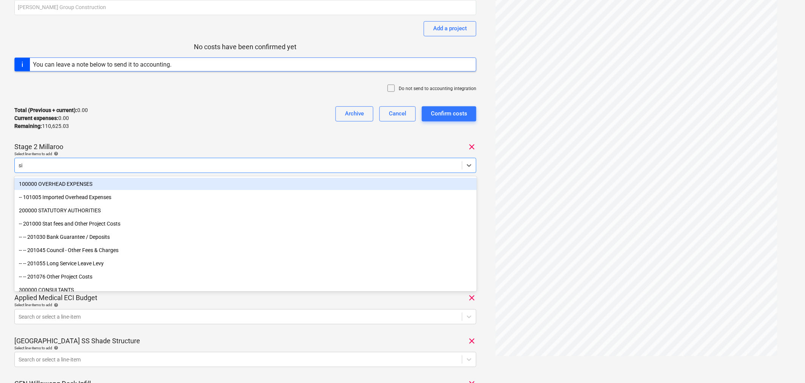
type input "site"
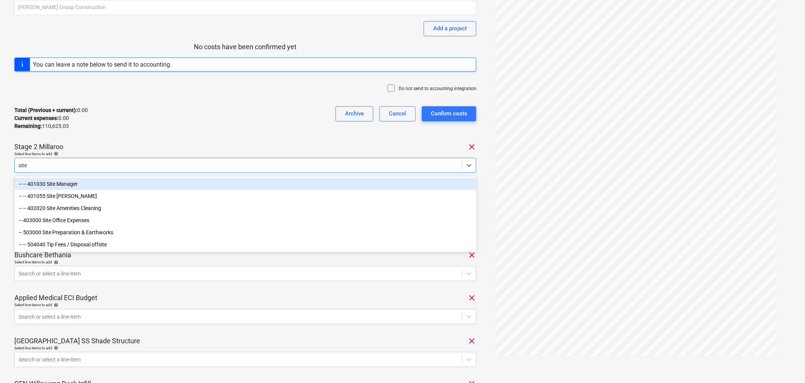
click at [74, 182] on div "-- -- 401030 Site Manager" at bounding box center [245, 184] width 462 height 12
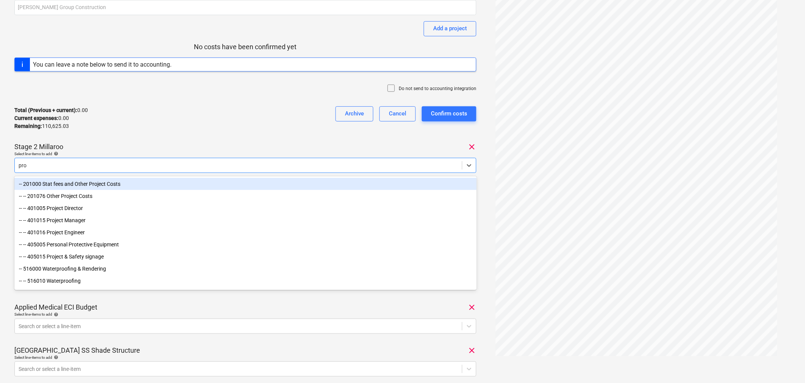
type input "proj"
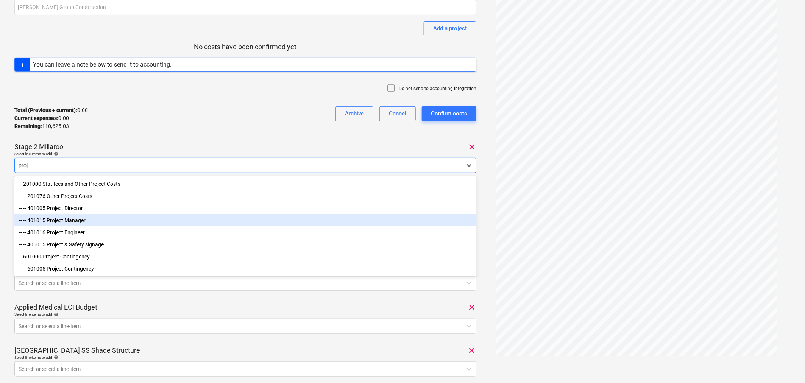
click at [65, 221] on div "-- -- 401015 Project Manager" at bounding box center [245, 220] width 462 height 12
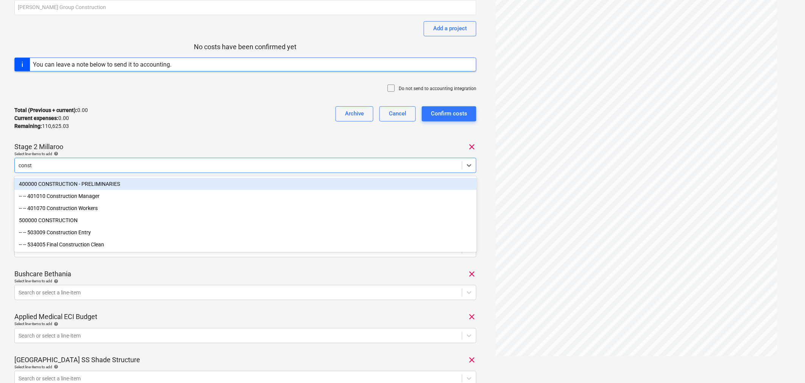
type input "constr"
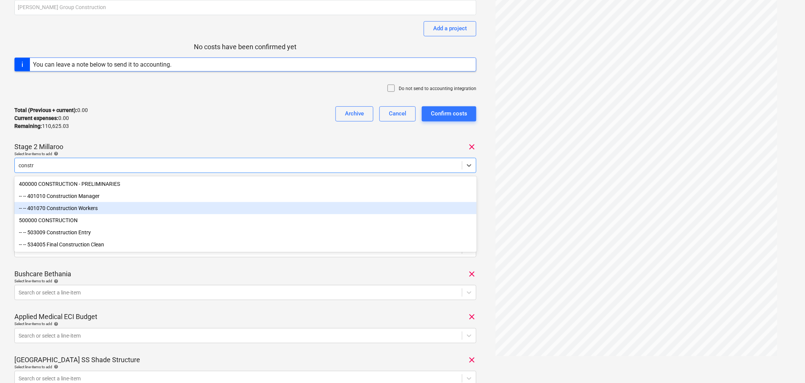
click at [101, 211] on div "-- -- 401070 Construction Workers" at bounding box center [245, 208] width 462 height 12
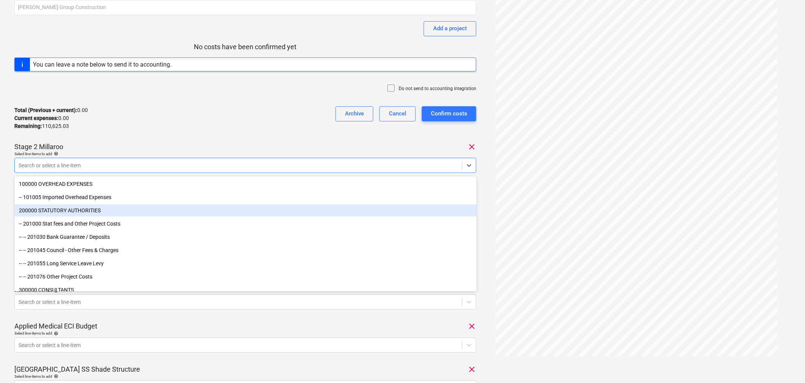
click at [145, 137] on div "August Timesheets Revised (Full Month) Consolidated invoice total amount 110,62…" at bounding box center [245, 355] width 462 height 822
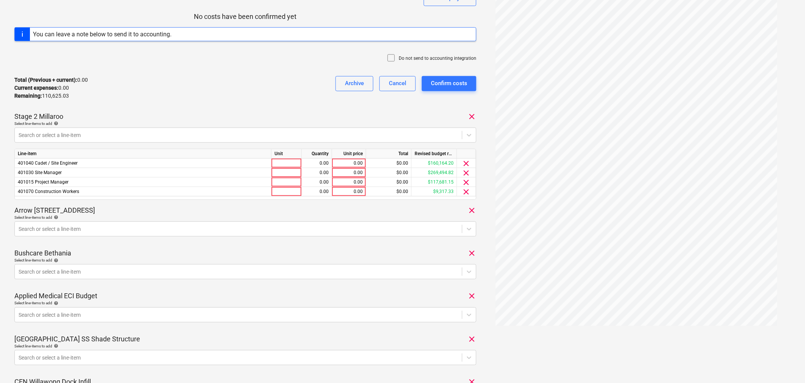
scroll to position [168, 0]
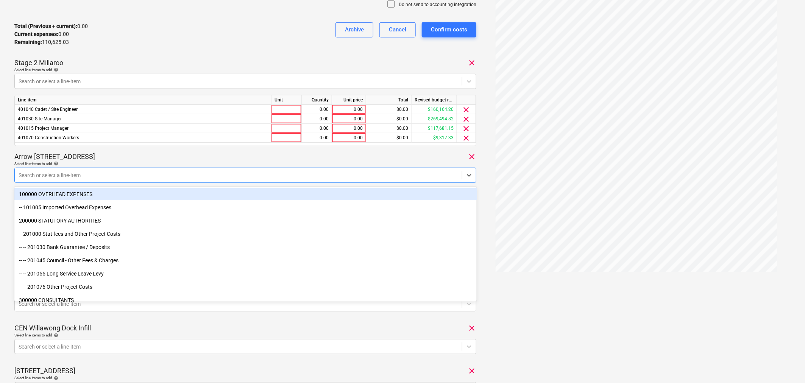
click at [153, 177] on div at bounding box center [238, 175] width 439 height 8
type input "fore"
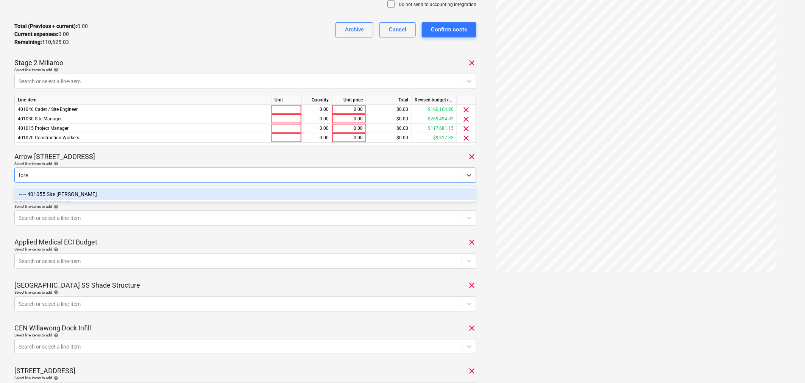
click at [162, 197] on div "-- -- 401055 Site [PERSON_NAME]" at bounding box center [245, 194] width 462 height 12
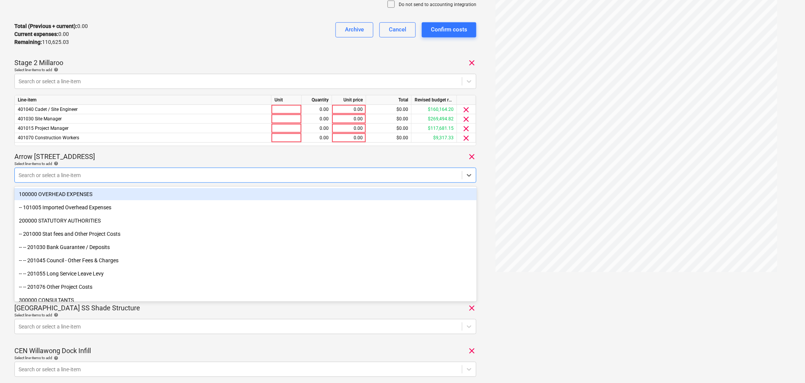
click at [158, 161] on div "Arrow [STREET_ADDRESS]" at bounding box center [245, 156] width 462 height 9
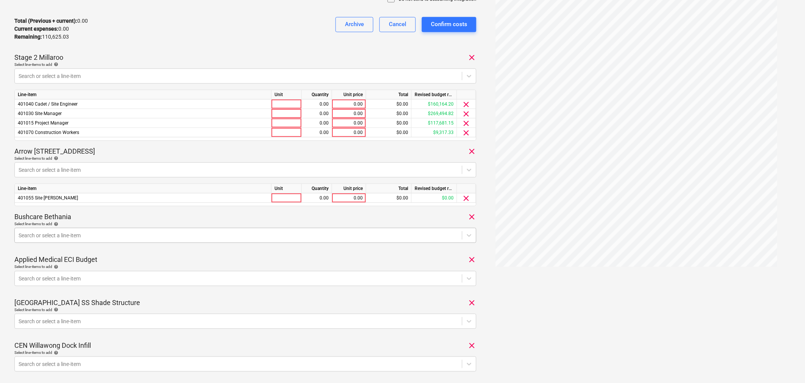
scroll to position [252, 0]
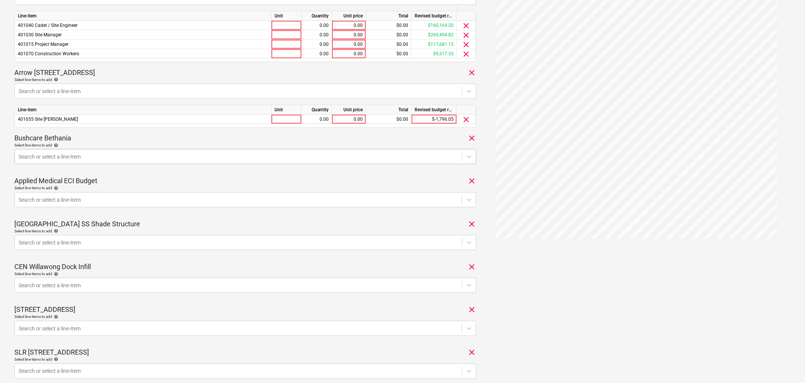
click at [66, 156] on div at bounding box center [238, 157] width 439 height 8
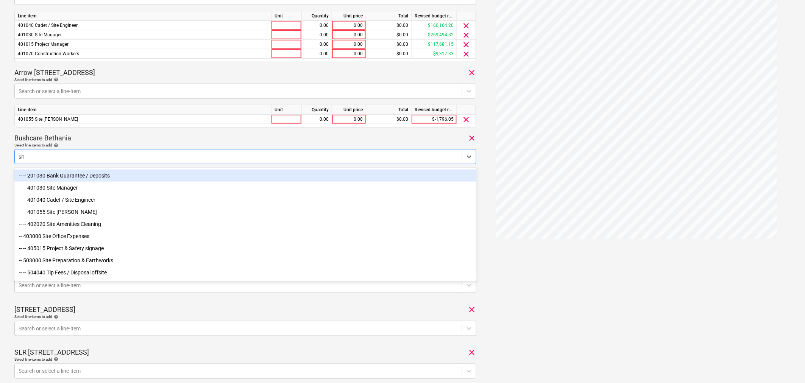
type input "site"
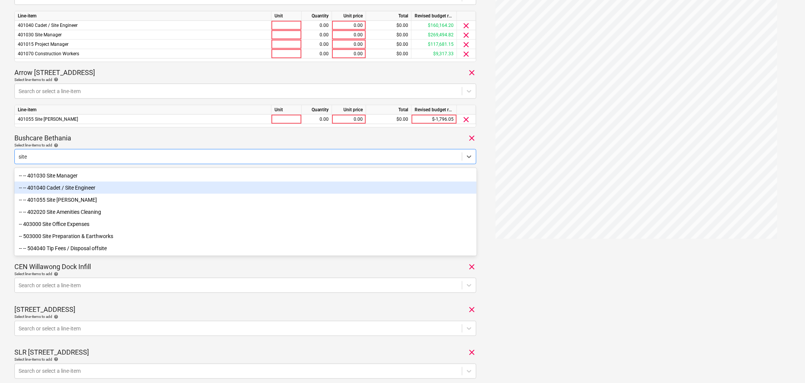
click at [73, 187] on div "-- -- 401040 Cadet / Site Engineer" at bounding box center [245, 188] width 462 height 12
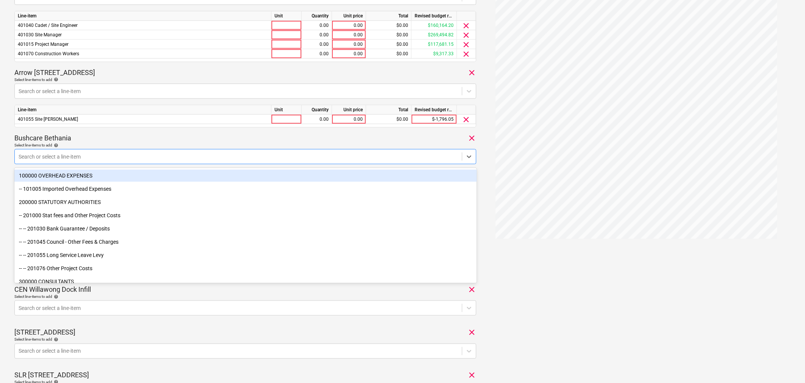
click at [117, 138] on div "Bushcare Bethania clear" at bounding box center [245, 138] width 462 height 9
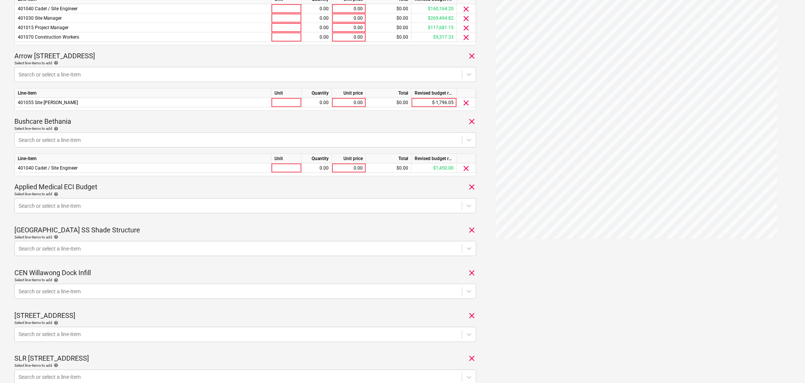
scroll to position [294, 0]
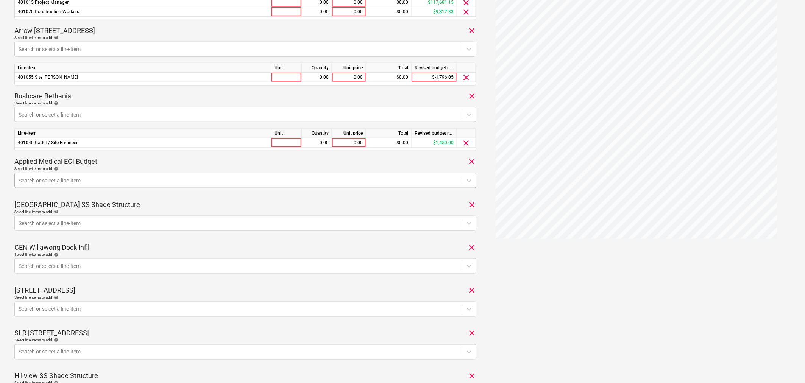
click at [85, 181] on div at bounding box center [238, 181] width 439 height 8
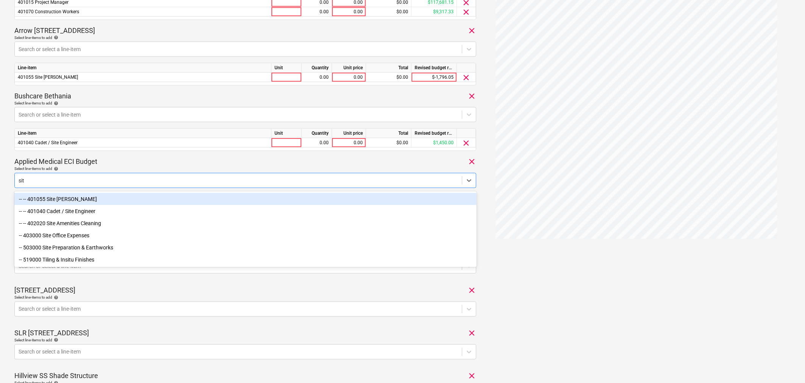
type input "site"
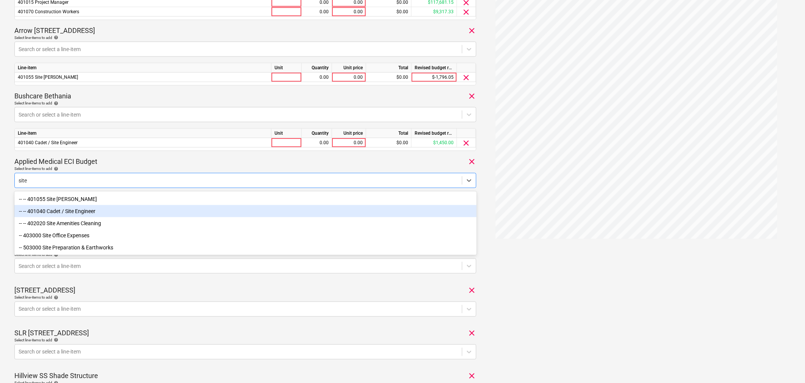
click at [81, 209] on div "-- -- 401040 Cadet / Site Engineer" at bounding box center [245, 211] width 462 height 12
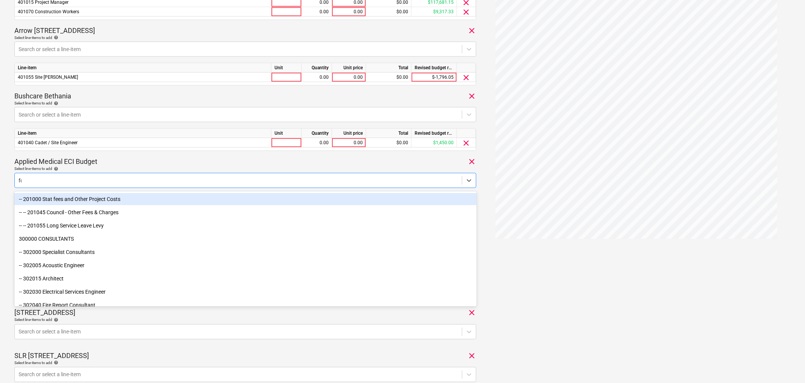
type input "fore"
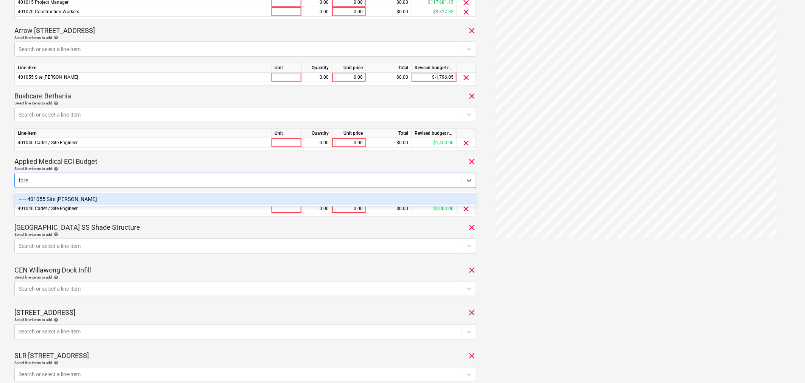
click at [89, 196] on div "-- -- 401055 Site [PERSON_NAME]" at bounding box center [245, 199] width 462 height 12
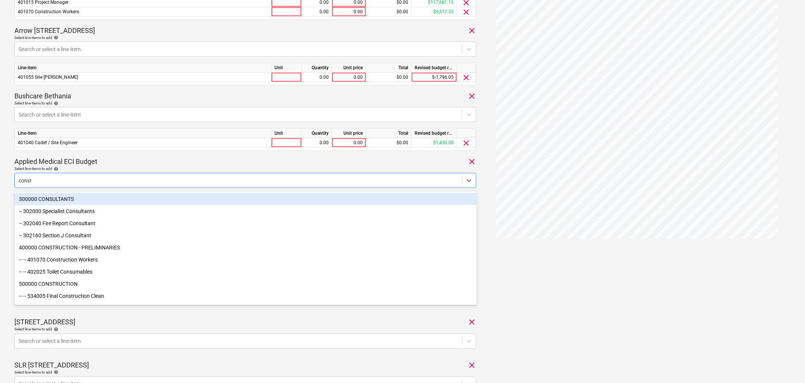
type input "constr"
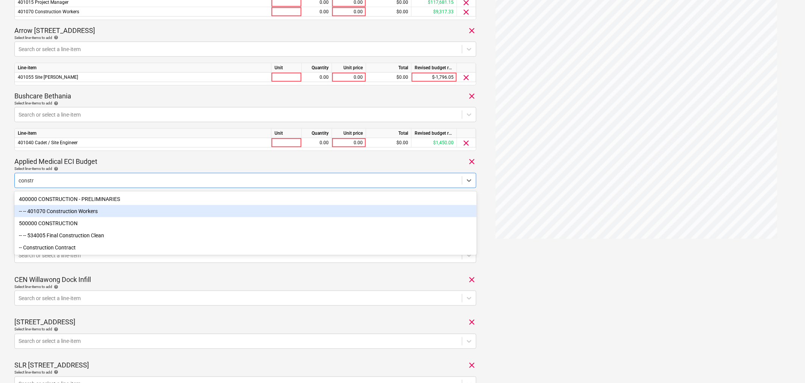
click at [86, 212] on div "-- -- 401070 Construction Workers" at bounding box center [245, 211] width 462 height 12
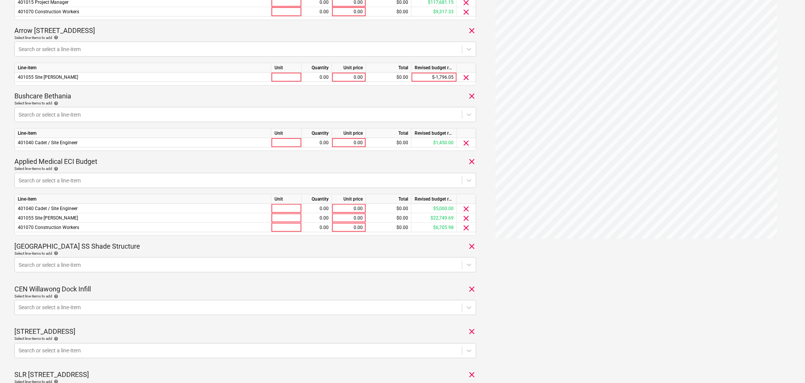
click at [127, 157] on div "Applied Medical ECI Budget clear" at bounding box center [245, 161] width 462 height 9
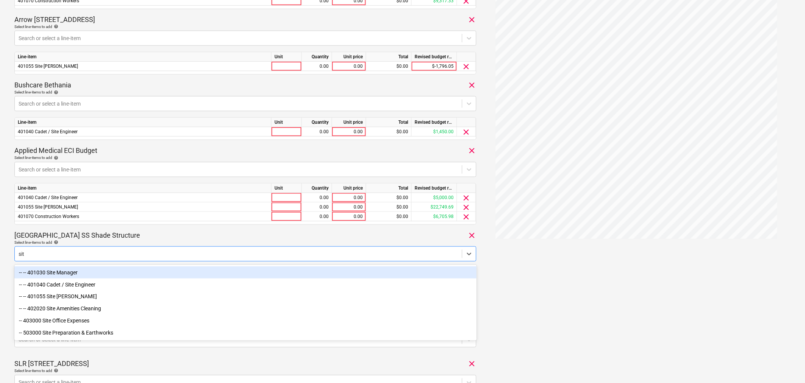
type input "site"
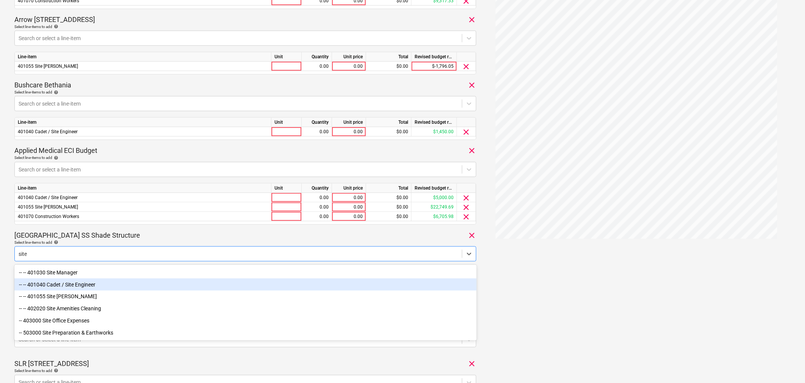
click at [83, 282] on div "-- -- 401040 Cadet / Site Engineer" at bounding box center [245, 285] width 462 height 12
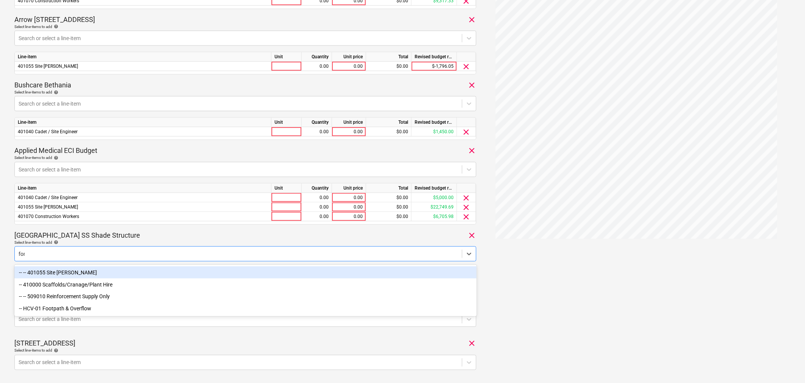
type input "forem"
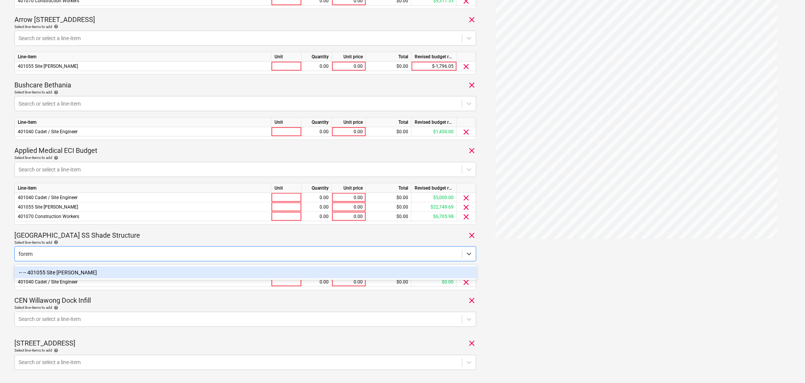
click at [81, 272] on div "-- -- 401055 Site [PERSON_NAME]" at bounding box center [245, 272] width 462 height 12
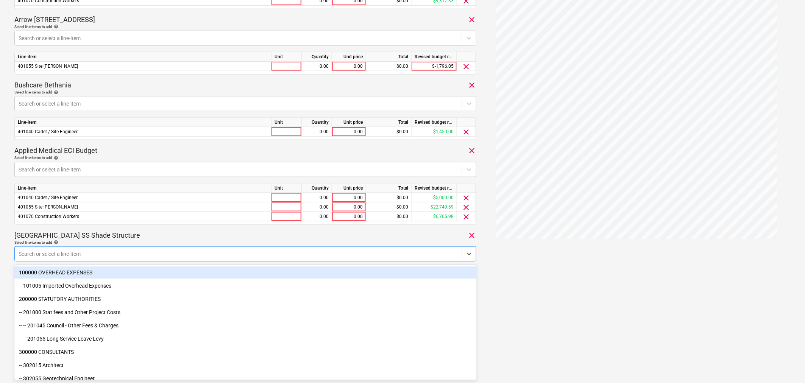
click at [118, 233] on div "[GEOGRAPHIC_DATA] SS Shade Structure clear" at bounding box center [245, 235] width 462 height 9
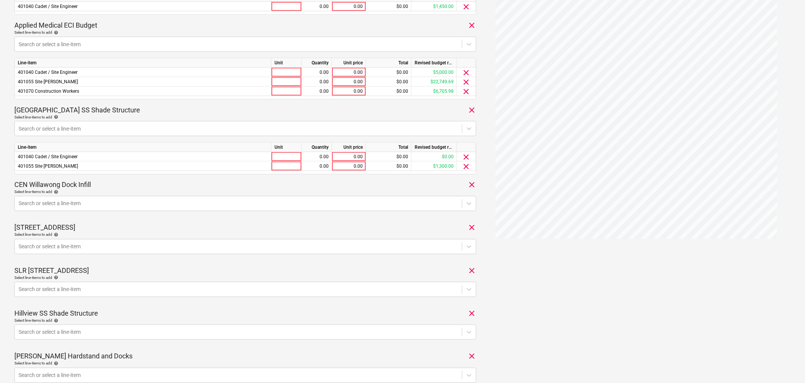
scroll to position [431, 0]
click at [76, 202] on div at bounding box center [238, 203] width 439 height 8
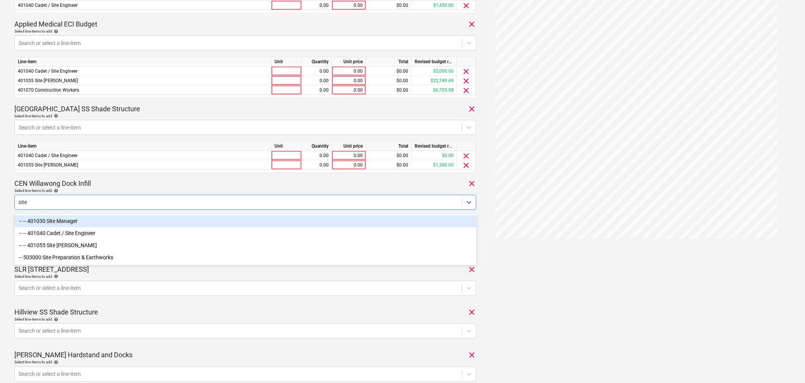
type input "site"
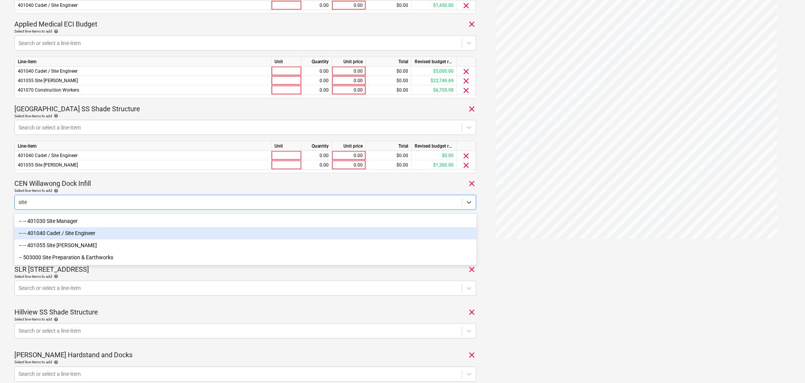
drag, startPoint x: 79, startPoint y: 231, endPoint x: 87, endPoint y: 210, distance: 22.9
click at [80, 231] on div "-- -- 401040 Cadet / Site Engineer" at bounding box center [245, 233] width 462 height 12
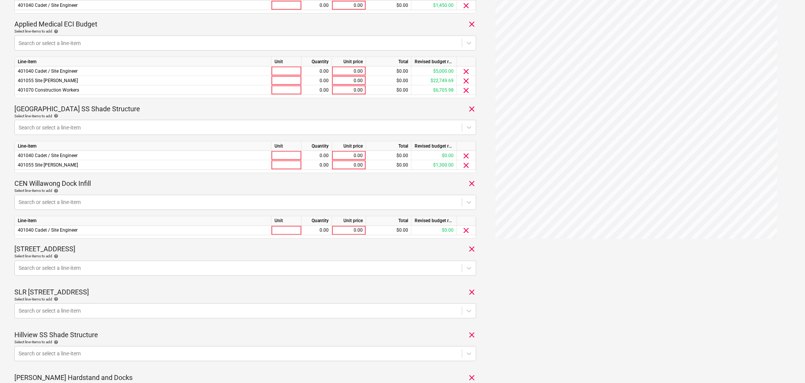
click at [106, 190] on div "Select line-items to add help" at bounding box center [245, 190] width 462 height 5
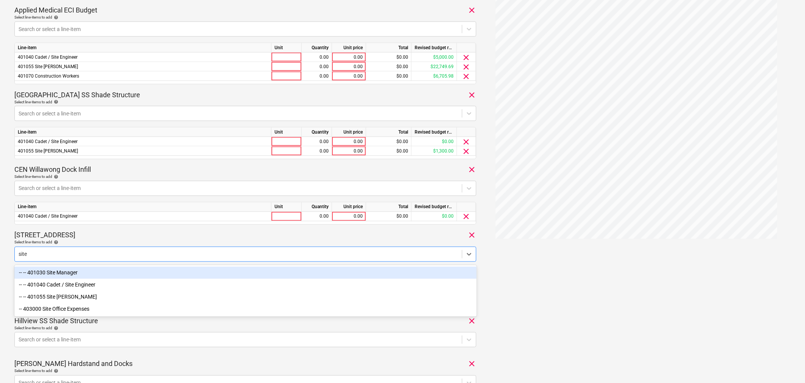
type input "site en"
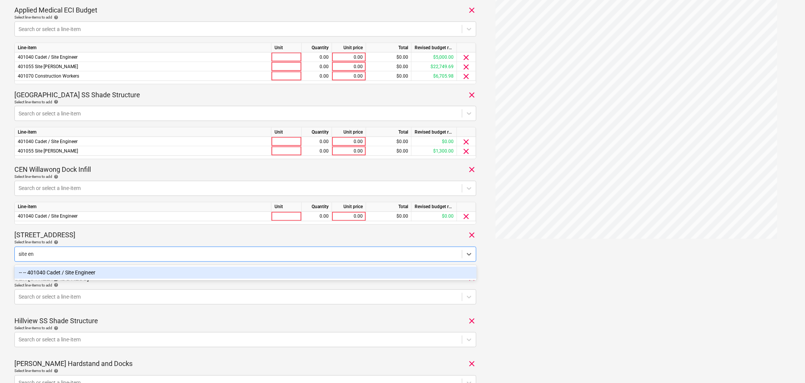
click at [114, 270] on div "-- -- 401040 Cadet / Site Engineer" at bounding box center [245, 273] width 462 height 12
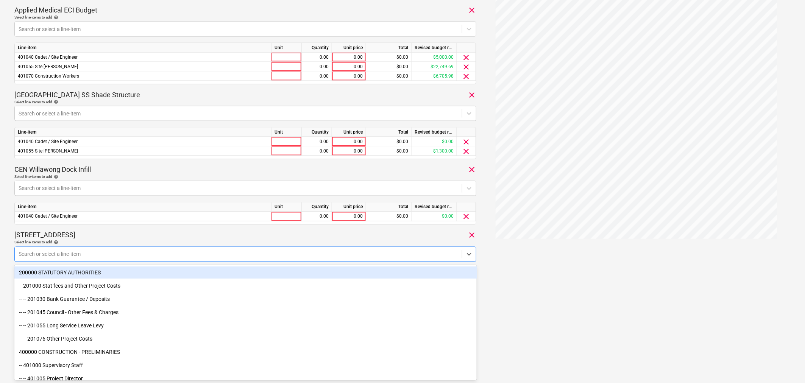
click at [127, 241] on div "Select line-items to add help" at bounding box center [245, 242] width 462 height 5
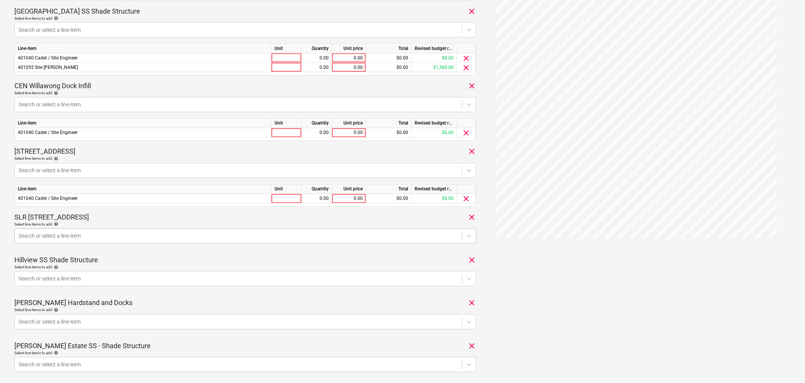
scroll to position [530, 0]
click at [74, 236] on div at bounding box center [238, 236] width 439 height 8
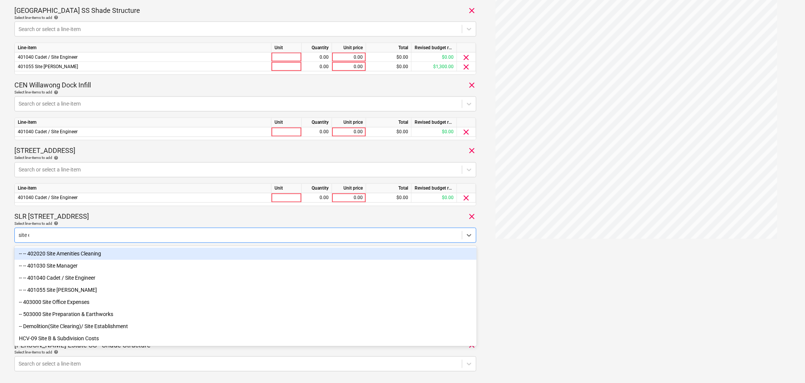
type input "site en"
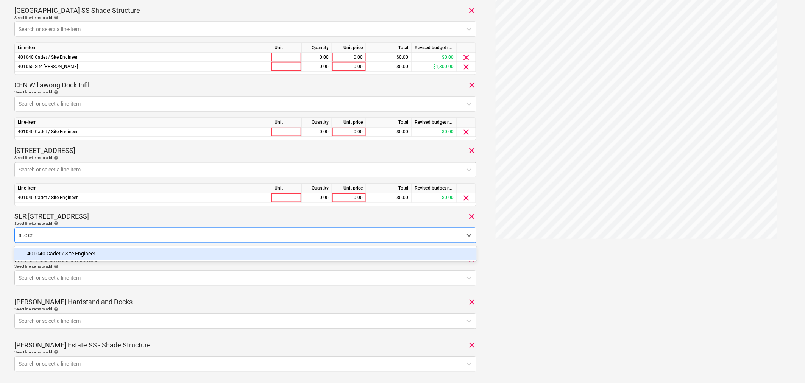
click at [79, 251] on div "-- -- 401040 Cadet / Site Engineer" at bounding box center [245, 254] width 462 height 12
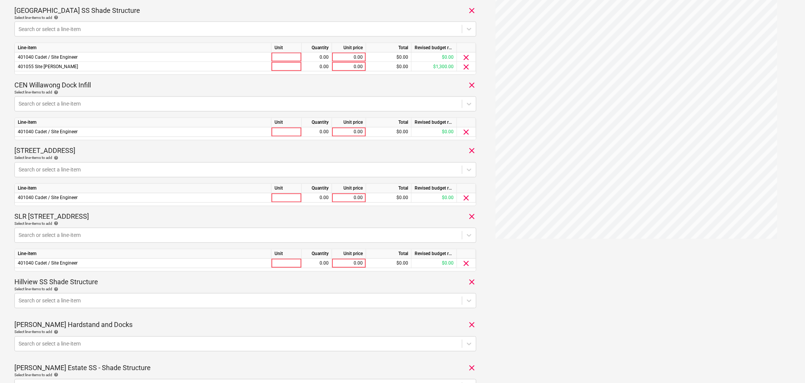
click at [91, 215] on div "SLR 2 Millaroo Drive clear" at bounding box center [245, 216] width 462 height 9
click at [89, 234] on div at bounding box center [238, 236] width 439 height 8
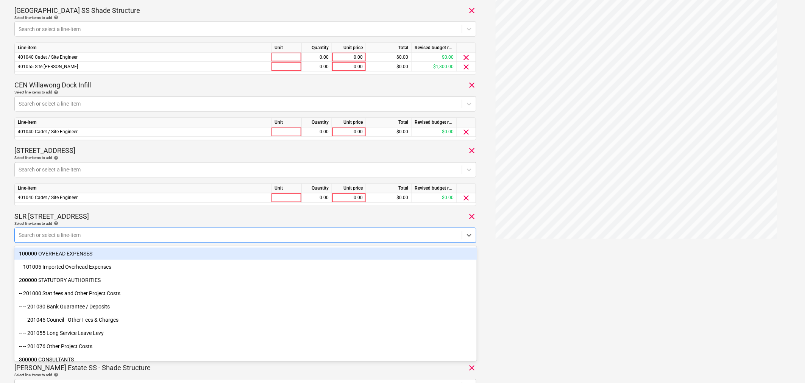
click at [97, 221] on div "Select line-items to add help" at bounding box center [245, 223] width 462 height 5
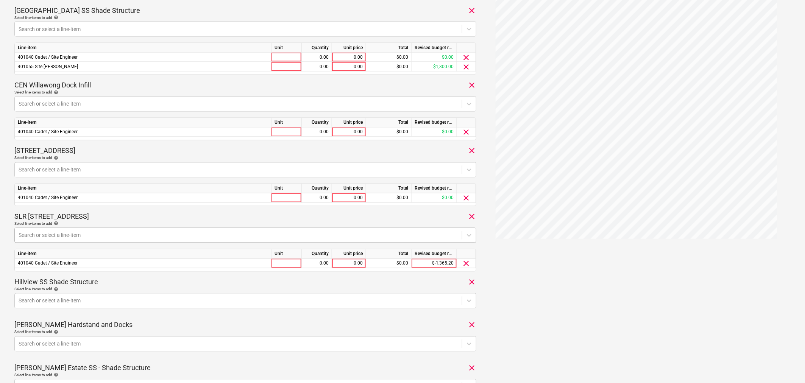
click at [77, 233] on div at bounding box center [238, 236] width 439 height 8
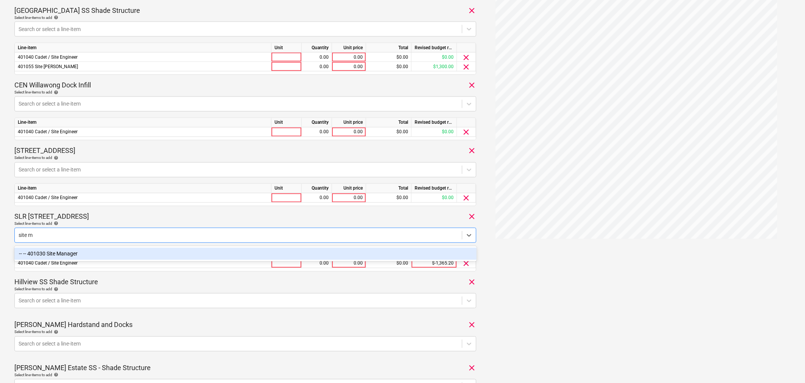
type input "site ma"
click at [111, 252] on div "-- -- 401030 Site Manager" at bounding box center [245, 254] width 462 height 12
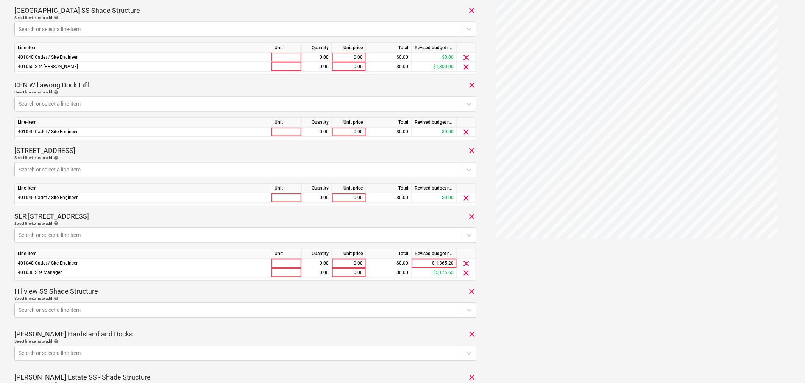
click at [112, 218] on div "SLR 2 Millaroo Drive clear" at bounding box center [245, 216] width 462 height 9
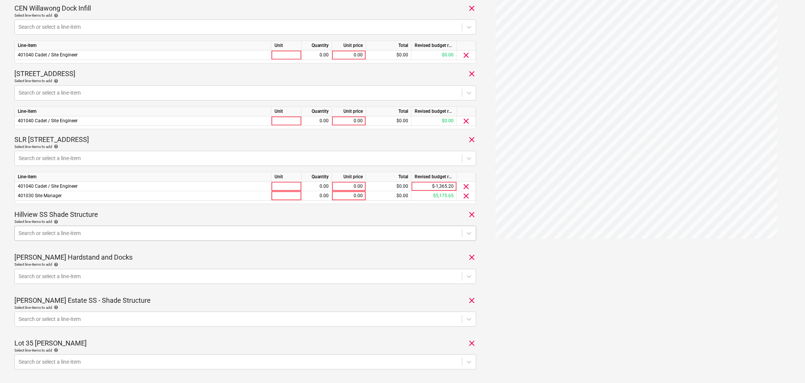
scroll to position [614, 0]
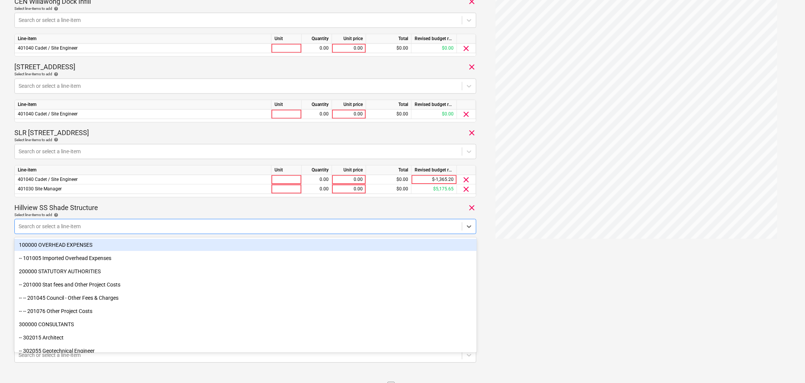
click at [86, 225] on div at bounding box center [238, 227] width 439 height 8
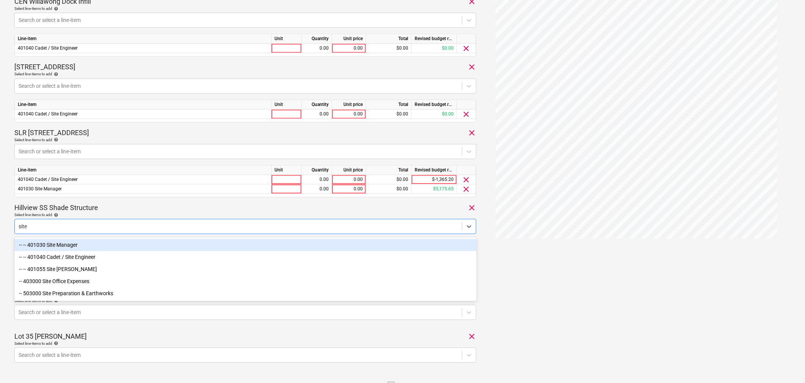
type input "site en"
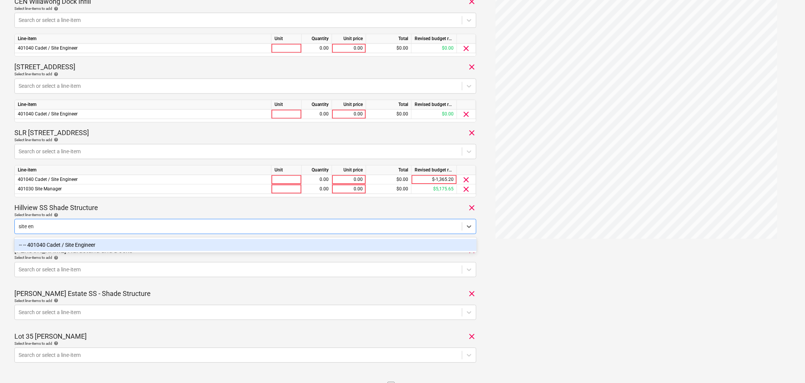
click at [103, 246] on div "-- -- 401040 Cadet / Site Engineer" at bounding box center [245, 245] width 462 height 12
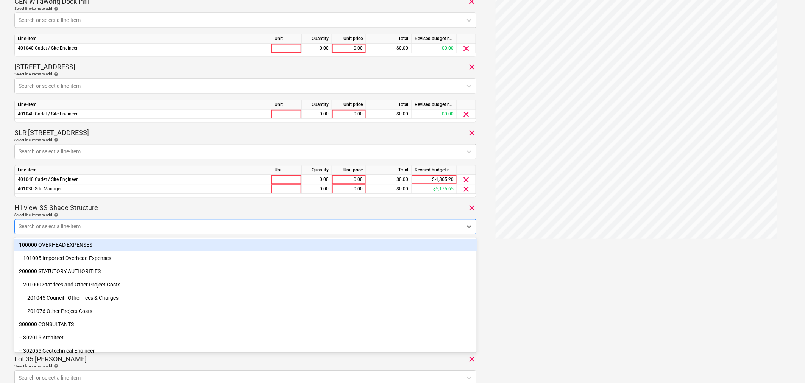
click at [121, 210] on div "Hillview SS Shade Structure clear" at bounding box center [245, 207] width 462 height 9
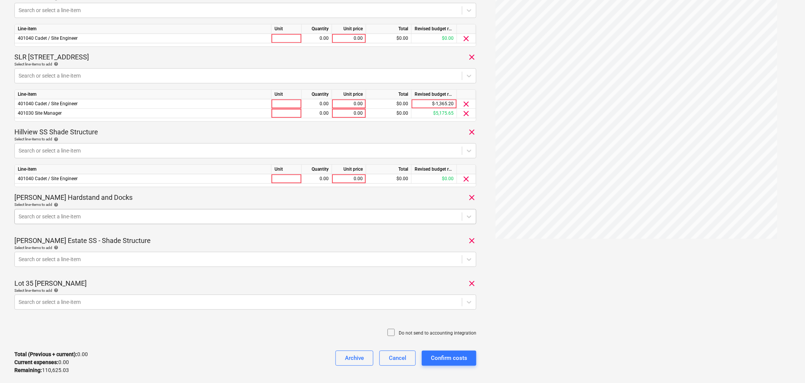
scroll to position [698, 0]
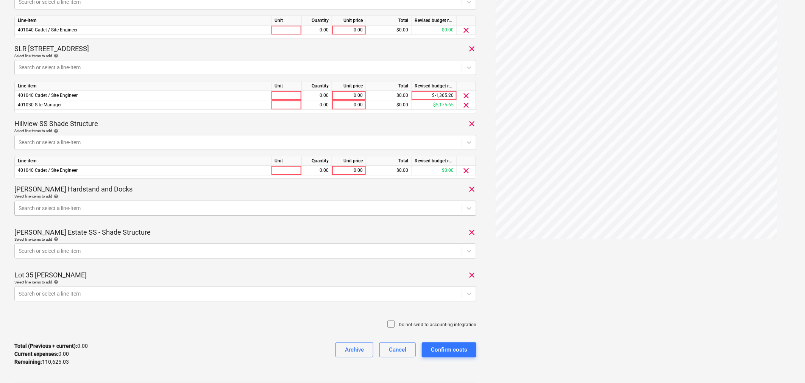
click at [78, 210] on div at bounding box center [238, 208] width 439 height 8
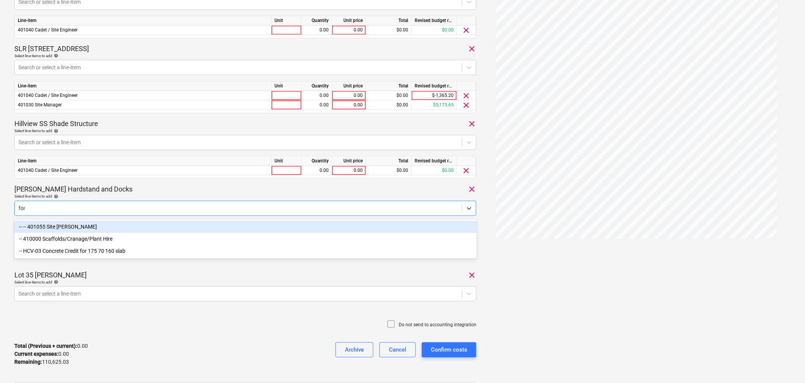
type input "forem"
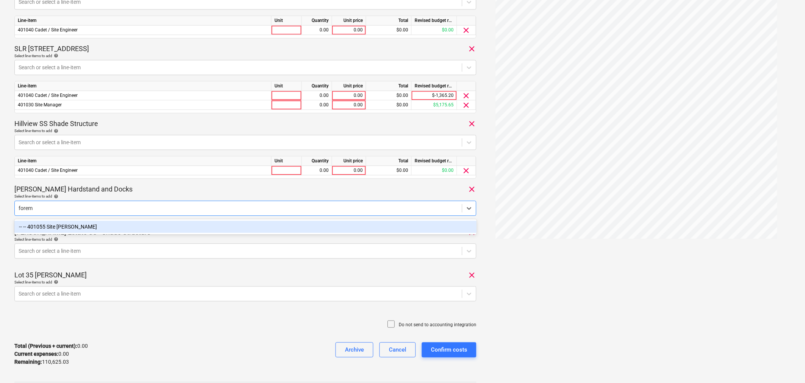
click at [84, 221] on div "-- -- 401055 Site [PERSON_NAME]" at bounding box center [245, 227] width 462 height 12
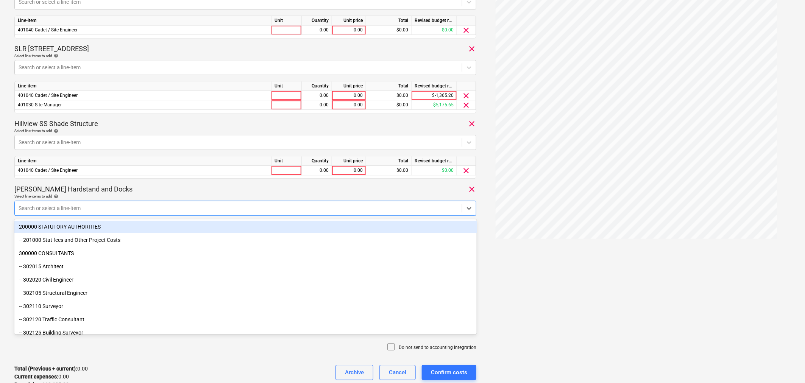
click at [107, 188] on p "[PERSON_NAME] Hardstand and Docks" at bounding box center [73, 189] width 118 height 9
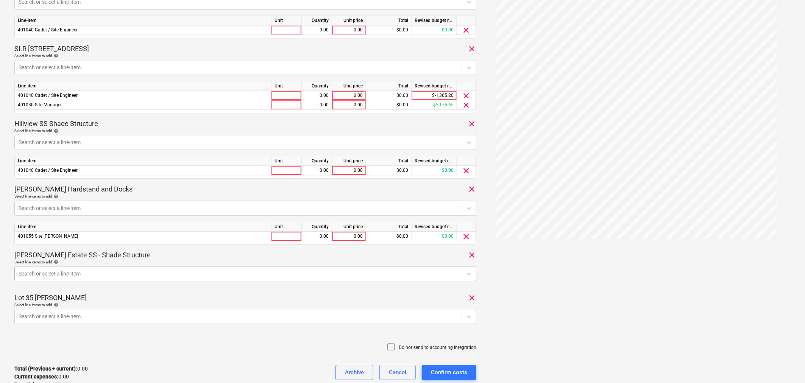
scroll to position [717, 0]
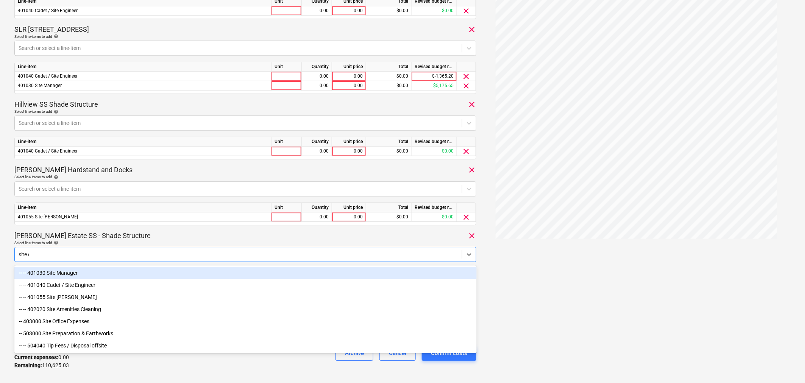
type input "site en"
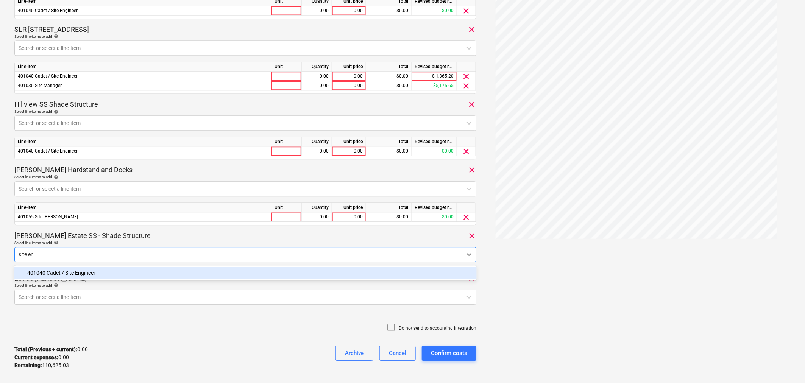
click at [79, 274] on div "-- -- 401040 Cadet / Site Engineer" at bounding box center [245, 273] width 462 height 12
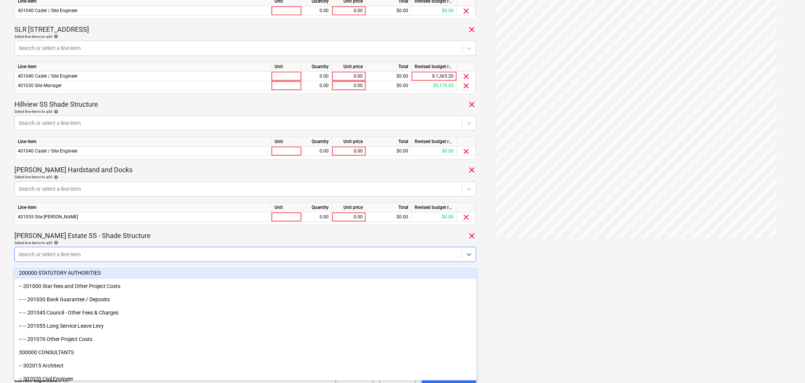
drag, startPoint x: 107, startPoint y: 237, endPoint x: 118, endPoint y: 252, distance: 18.6
click at [107, 237] on p "[PERSON_NAME] Estate SS - Shade Structure" at bounding box center [82, 235] width 136 height 9
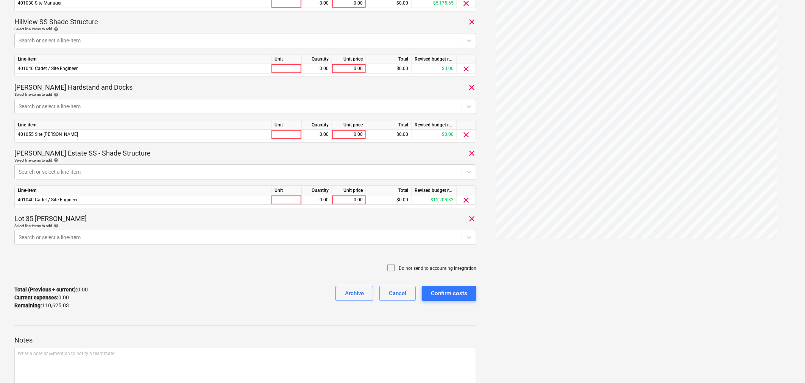
scroll to position [801, 0]
click at [100, 237] on div at bounding box center [238, 236] width 439 height 8
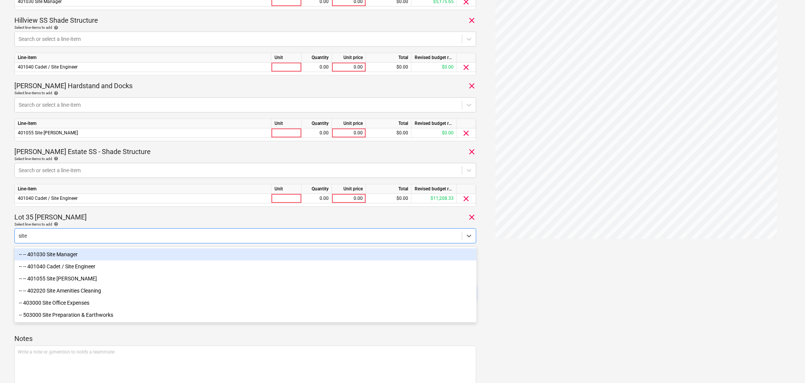
type input "site en"
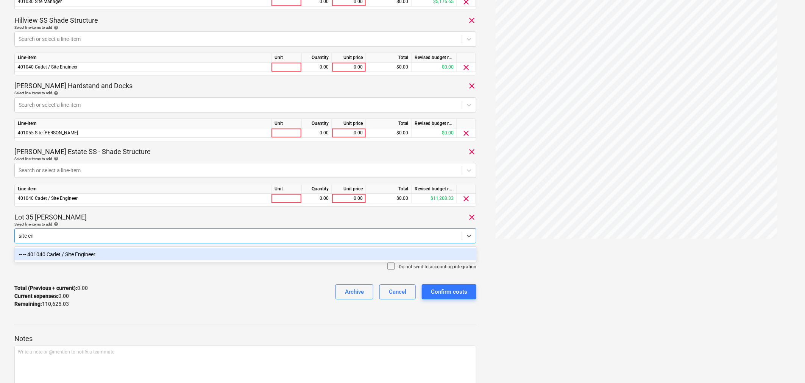
click at [101, 254] on div "-- -- 401040 Cadet / Site Engineer" at bounding box center [245, 254] width 462 height 12
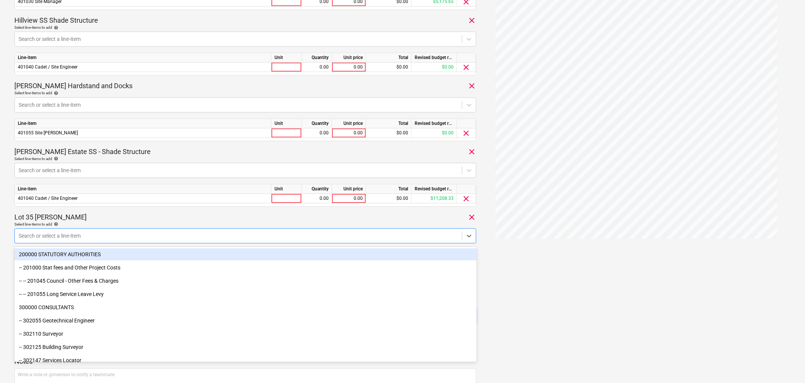
drag, startPoint x: 245, startPoint y: 221, endPoint x: 254, endPoint y: 223, distance: 8.5
click at [245, 221] on div "Lot 35 [PERSON_NAME] clear" at bounding box center [245, 217] width 462 height 9
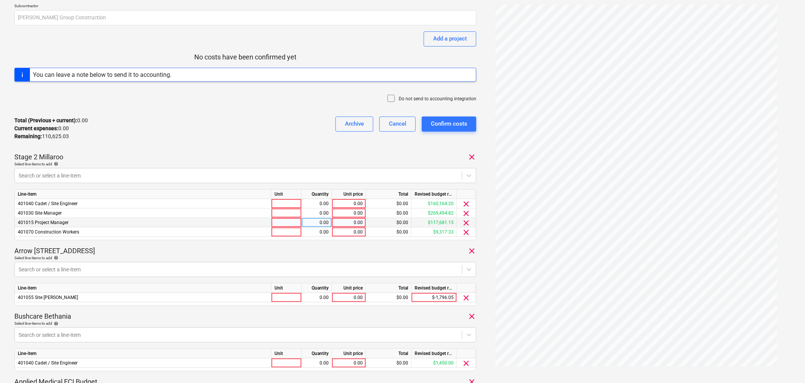
scroll to position [129, 0]
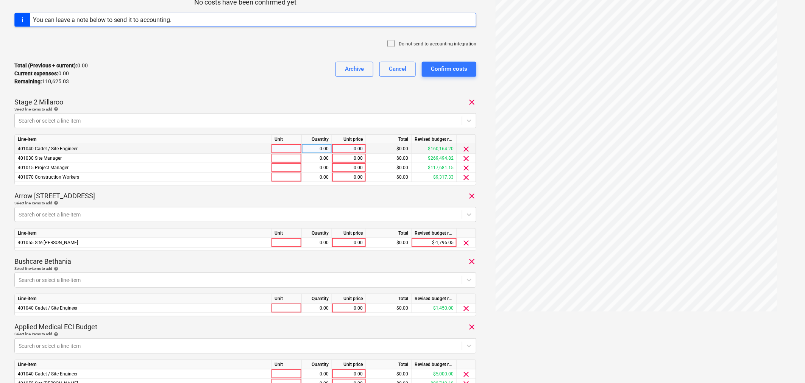
click at [290, 148] on div at bounding box center [286, 148] width 30 height 9
type input "item"
type input "15626.67"
click at [290, 158] on div at bounding box center [286, 158] width 30 height 9
type input "item"
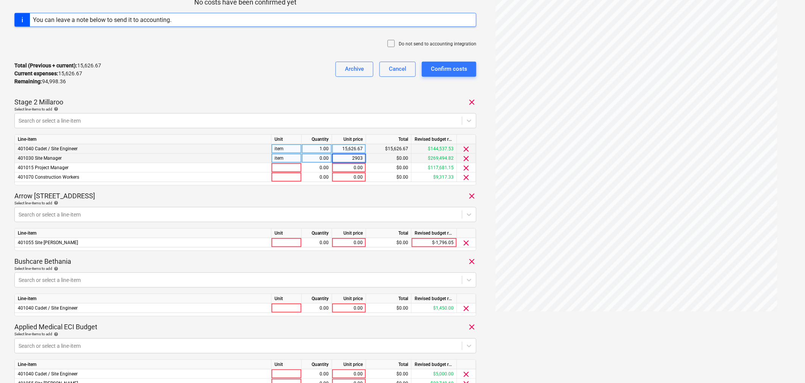
type input "29035"
type input "19000"
click at [285, 180] on div at bounding box center [286, 177] width 30 height 9
type input "item"
type input "2202.64"
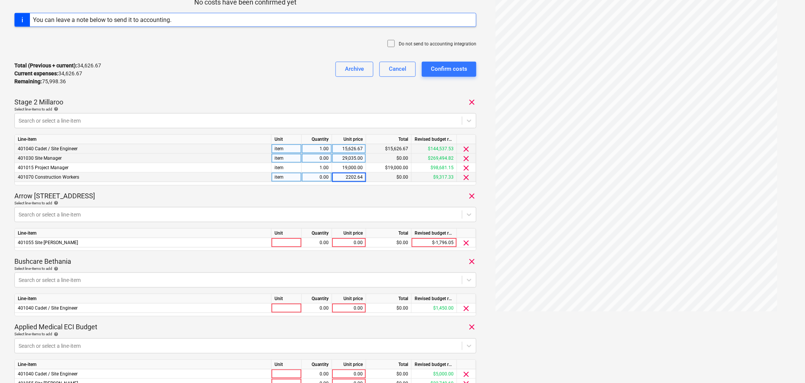
click at [294, 205] on div "Select line-items to add help" at bounding box center [245, 203] width 462 height 5
click at [285, 243] on div at bounding box center [286, 242] width 30 height 9
type input "item"
type input "3412.5"
click at [319, 265] on div "Bushcare Bethania clear" at bounding box center [245, 261] width 462 height 9
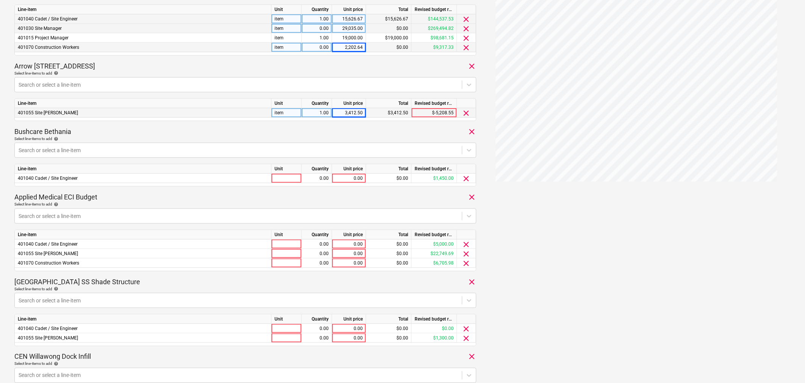
scroll to position [297, 0]
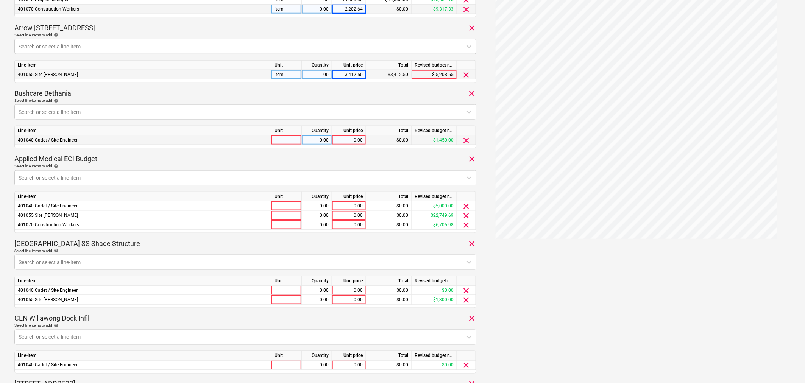
click at [289, 142] on div at bounding box center [286, 139] width 30 height 9
type input "item"
type input "1320.32"
click at [296, 158] on div "Applied Medical ECI Budget clear" at bounding box center [245, 158] width 462 height 9
click at [286, 205] on div at bounding box center [286, 205] width 30 height 9
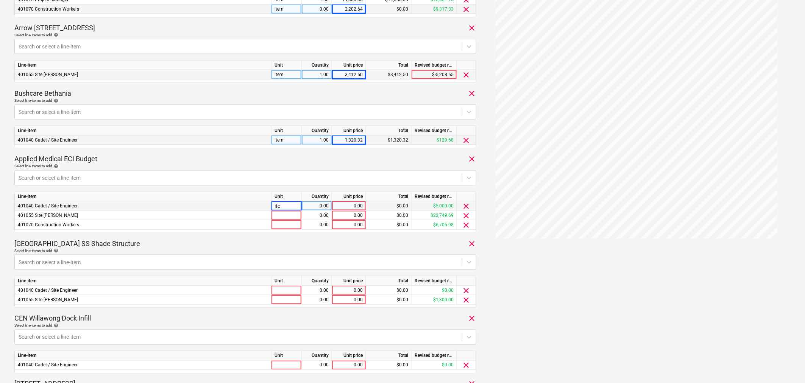
type input "item"
type input "4426.67"
click at [288, 217] on div at bounding box center [286, 215] width 30 height 9
type input "item"
type input "13520"
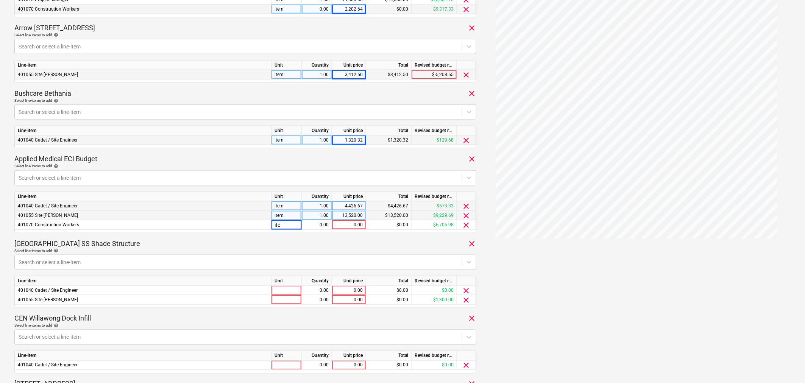
type input "item"
type input "3355.72"
click at [293, 246] on div "[GEOGRAPHIC_DATA] SS Shade Structure clear" at bounding box center [245, 243] width 462 height 9
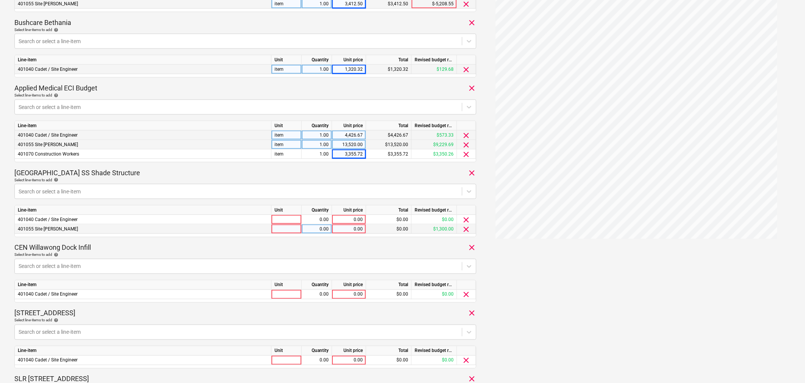
scroll to position [381, 0]
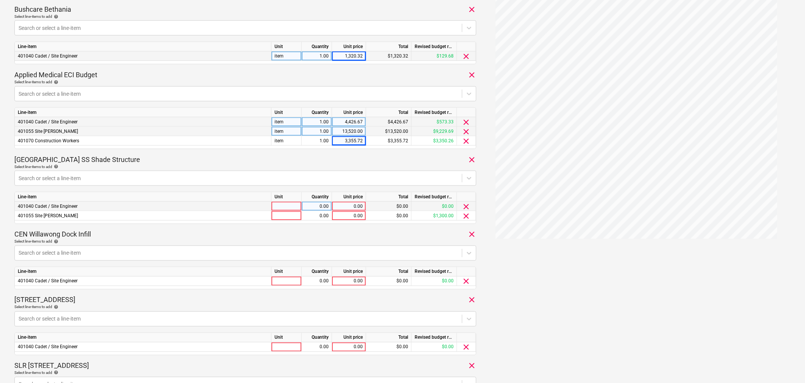
click at [279, 203] on div at bounding box center [286, 206] width 30 height 9
type input "item"
type input "44.44"
type input "item"
click at [350, 219] on div "1.00" at bounding box center [349, 215] width 28 height 9
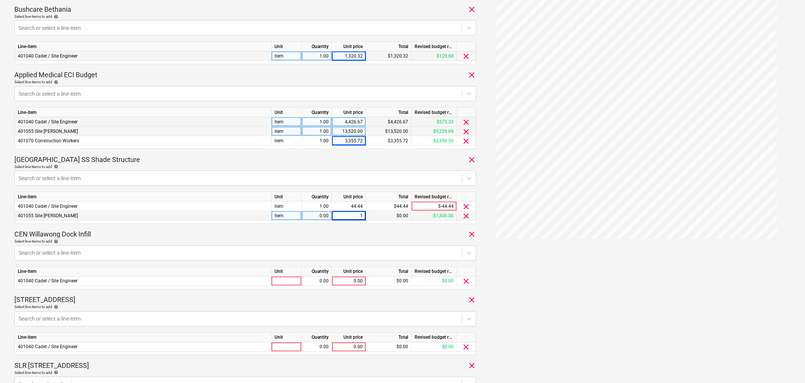
click at [350, 216] on input "1" at bounding box center [349, 215] width 34 height 9
type input "195"
click at [350, 233] on div "CEN Willawong Dock Infill clear" at bounding box center [245, 234] width 462 height 9
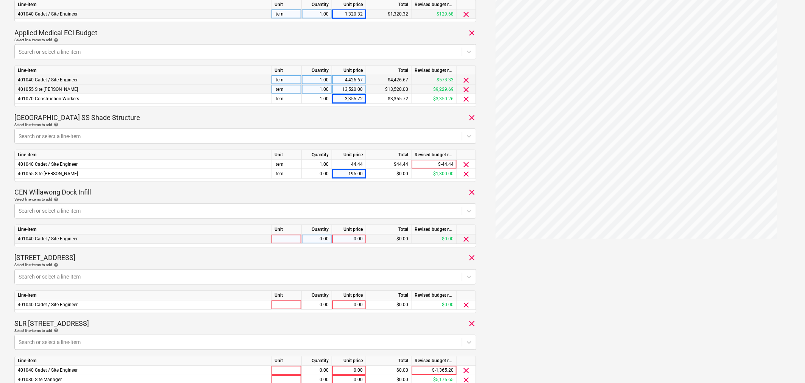
click at [289, 244] on div at bounding box center [286, 239] width 30 height 9
type input "item"
type input "60"
click at [294, 301] on div at bounding box center [286, 304] width 30 height 9
type input "item"
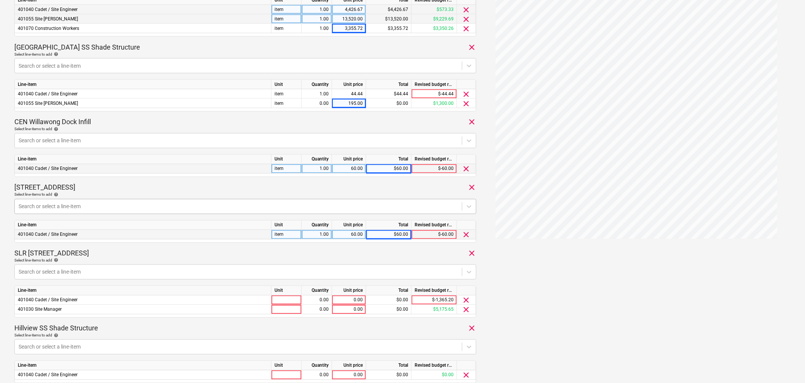
scroll to position [591, 0]
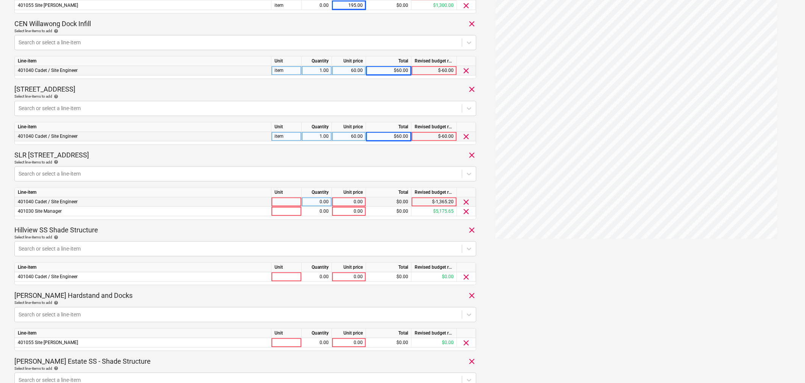
click at [286, 202] on div at bounding box center [286, 202] width 30 height 9
type input "item"
type input "1768.25"
type input "item"
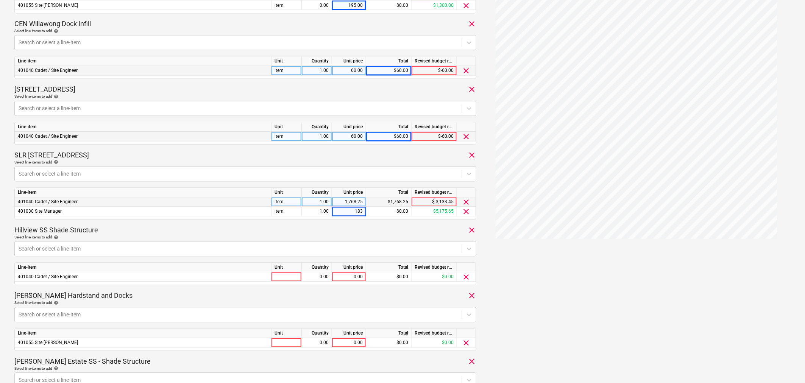
type input "1835"
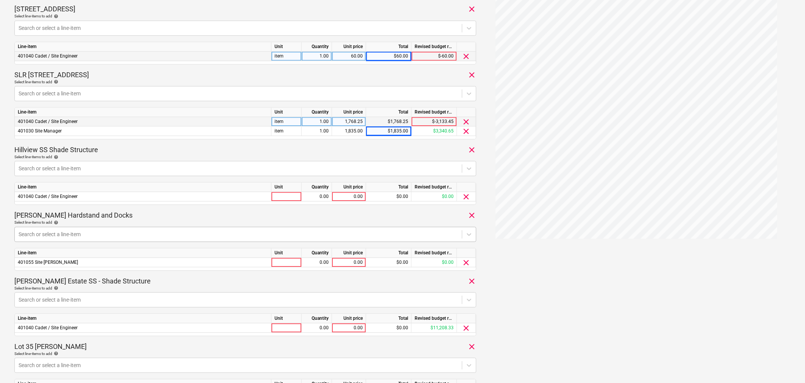
scroll to position [675, 0]
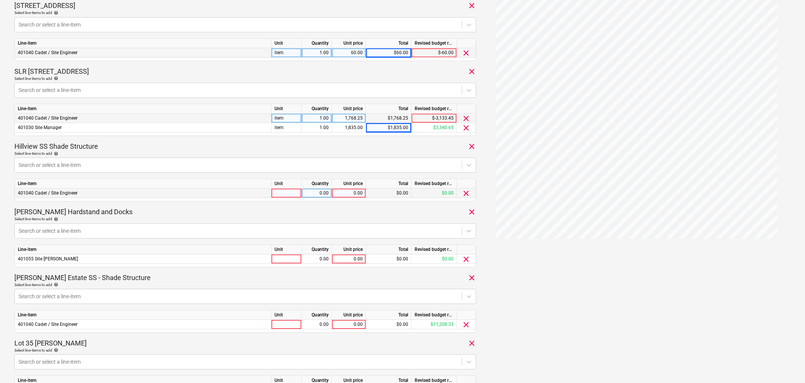
click at [286, 198] on div at bounding box center [286, 192] width 30 height 9
click at [286, 196] on input at bounding box center [286, 192] width 30 height 9
type input "item"
type input "106.67"
click at [285, 261] on div at bounding box center [286, 258] width 30 height 9
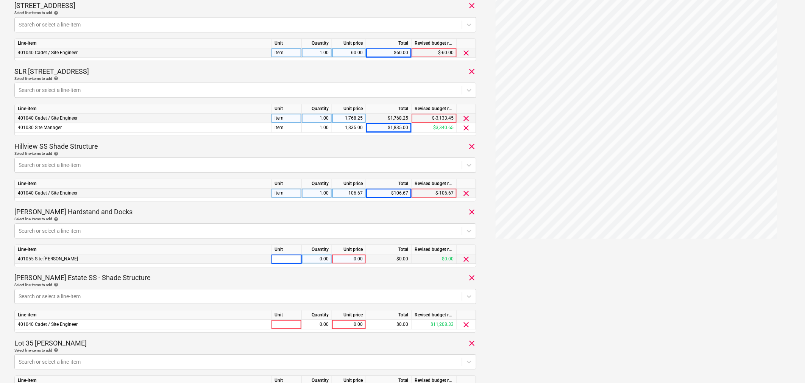
type input "t"
type input "item"
type input "6113.61"
click at [311, 281] on div "[PERSON_NAME] Estate SS - Shade Structure clear" at bounding box center [245, 277] width 462 height 9
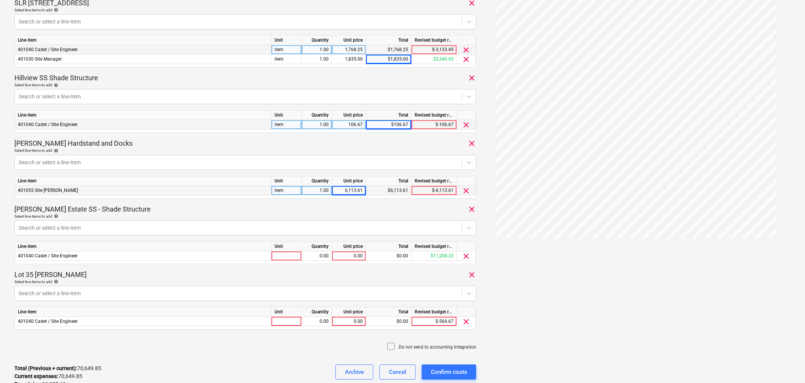
scroll to position [759, 0]
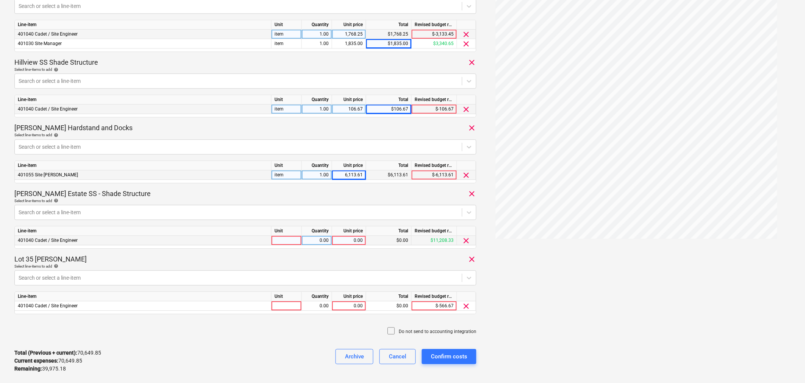
click at [288, 241] on div at bounding box center [286, 240] width 30 height 9
type input "item"
type input "7031.43"
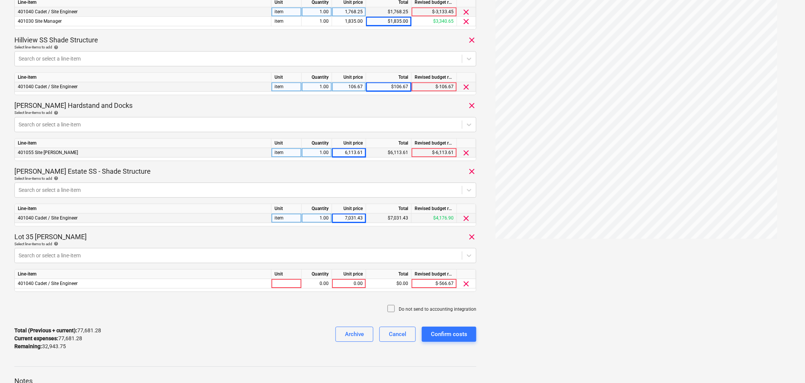
scroll to position [801, 0]
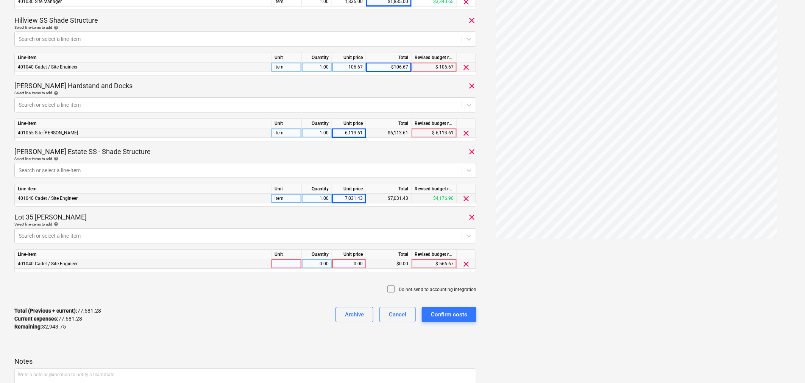
click at [287, 266] on div at bounding box center [286, 263] width 30 height 9
type input "item"
click at [319, 263] on div "0.00" at bounding box center [317, 263] width 24 height 9
type input "1"
type input "1511.11"
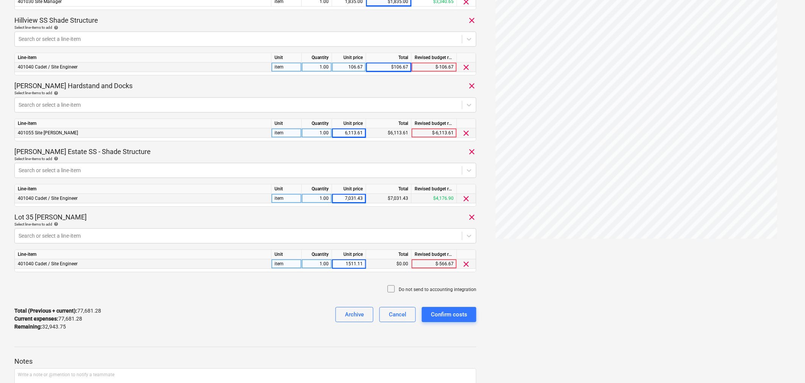
click at [290, 311] on div "Total (Previous + current) : 77,681.28 Current expenses : 77,681.28 Remaining :…" at bounding box center [245, 319] width 462 height 36
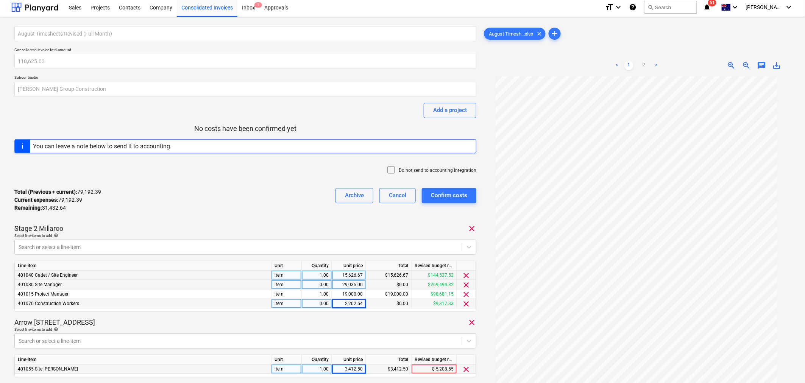
scroll to position [0, 0]
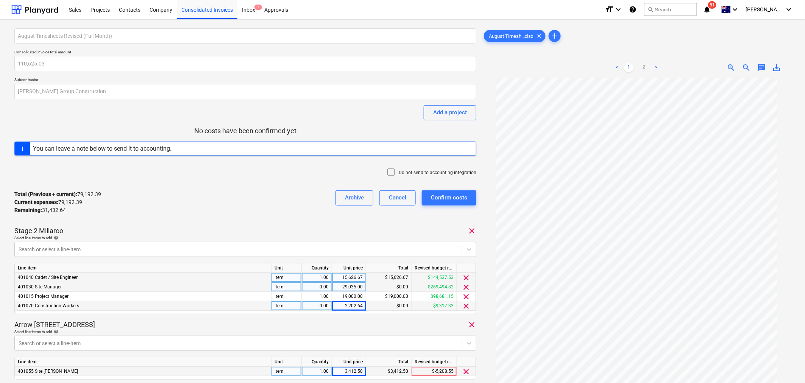
click at [234, 199] on div "Total (Previous + current) : 79,192.39 Current expenses : 79,192.39 Remaining :…" at bounding box center [245, 202] width 462 height 36
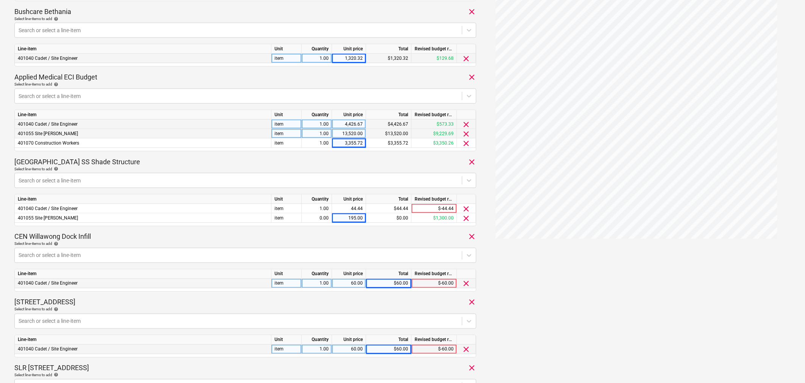
scroll to position [420, 0]
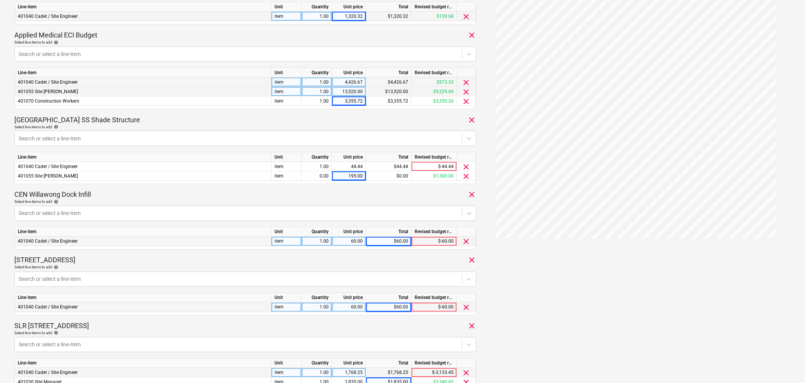
click at [361, 195] on div "CEN Willawong Dock Infill clear" at bounding box center [245, 194] width 462 height 9
click at [331, 178] on div "0.00" at bounding box center [317, 175] width 30 height 9
type input "1"
click at [347, 194] on div "CEN Willawong Dock Infill clear" at bounding box center [245, 194] width 462 height 9
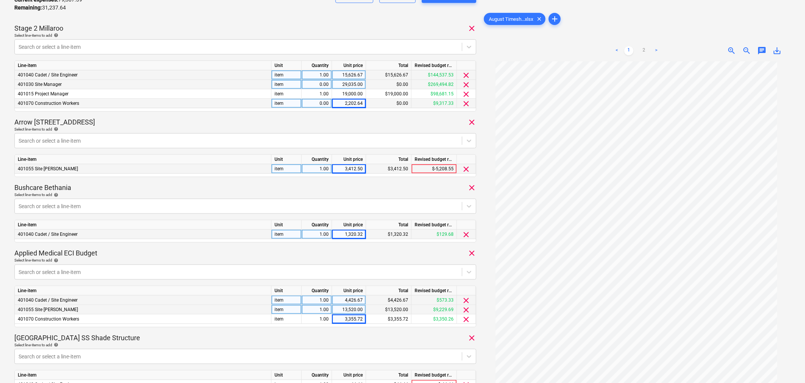
scroll to position [168, 0]
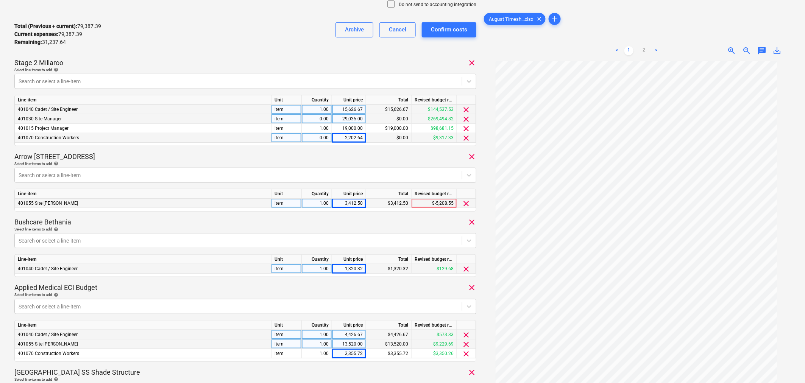
click at [317, 121] on div "0.00" at bounding box center [317, 118] width 24 height 9
type input "1"
click at [326, 138] on div "0.00" at bounding box center [317, 137] width 24 height 9
type input "1"
click at [317, 165] on div "Select line-items to add help" at bounding box center [245, 163] width 462 height 5
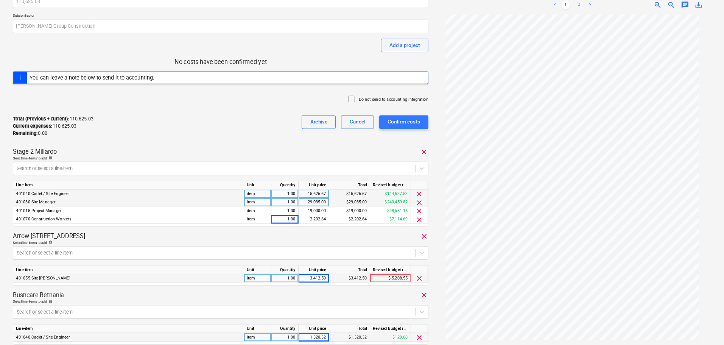
scroll to position [0, 0]
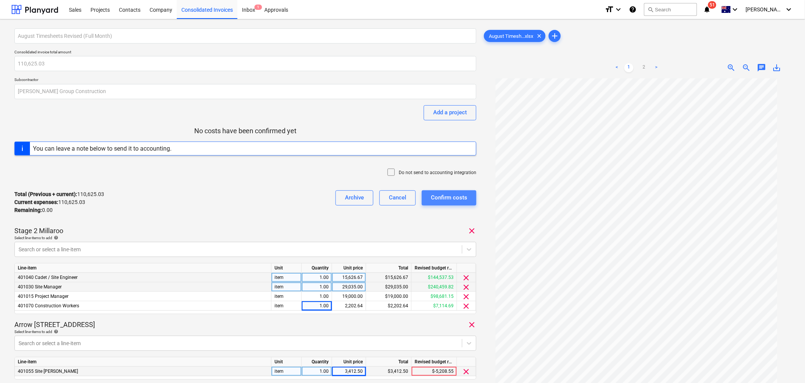
click at [443, 200] on div "Confirm costs" at bounding box center [449, 198] width 36 height 10
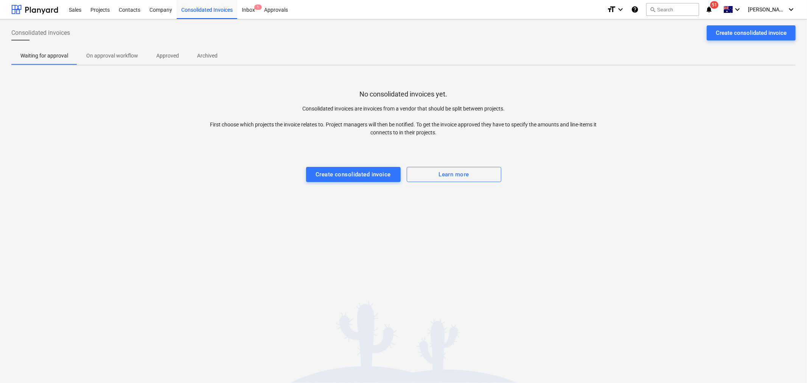
click at [112, 61] on span "On approval workflow" at bounding box center [112, 56] width 70 height 12
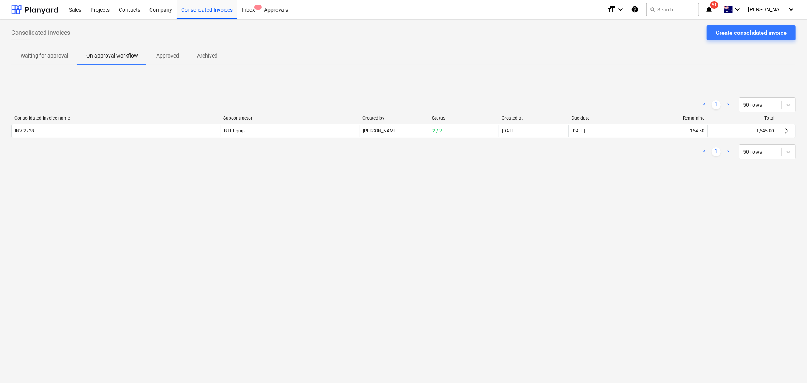
click at [156, 48] on button "Approved" at bounding box center [167, 56] width 41 height 18
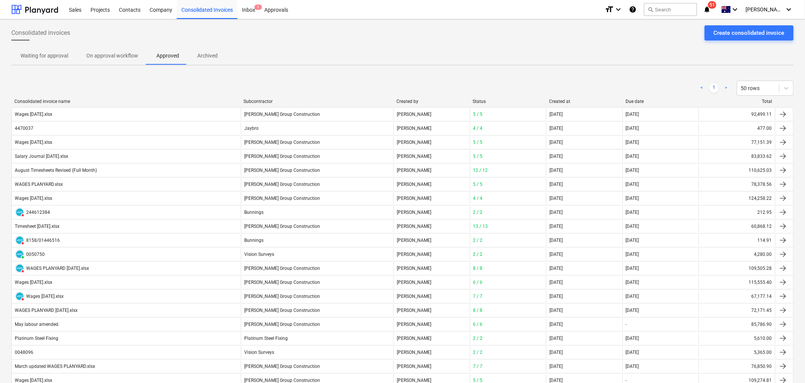
click at [630, 103] on div "Due date" at bounding box center [660, 101] width 70 height 5
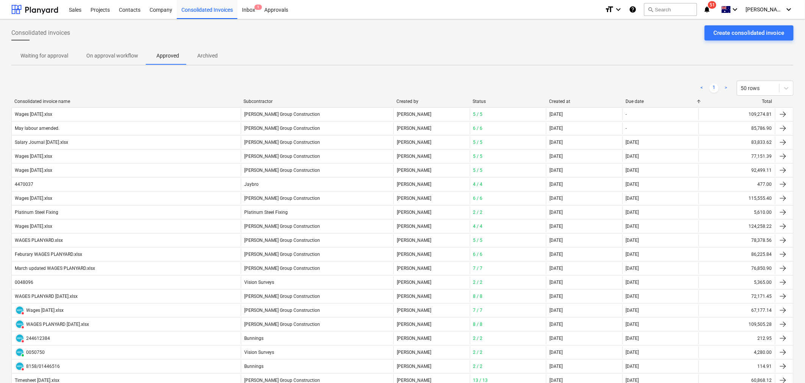
click at [636, 103] on div "Due date" at bounding box center [660, 101] width 70 height 5
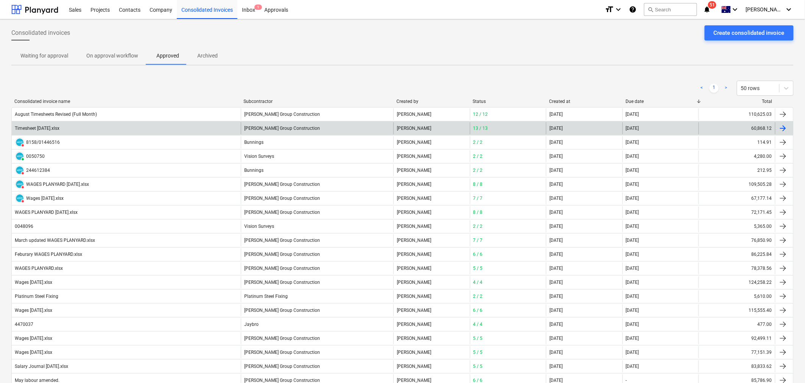
click at [308, 127] on div "[PERSON_NAME] Group Construction" at bounding box center [317, 128] width 153 height 12
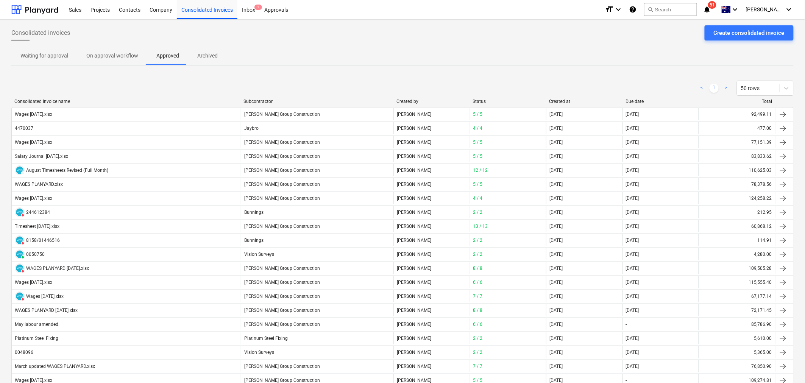
click at [647, 104] on div "Consolidated invoice name Subcontractor Created by Status Created at Due date T…" at bounding box center [402, 103] width 782 height 8
click at [638, 100] on div "Due date" at bounding box center [660, 101] width 70 height 5
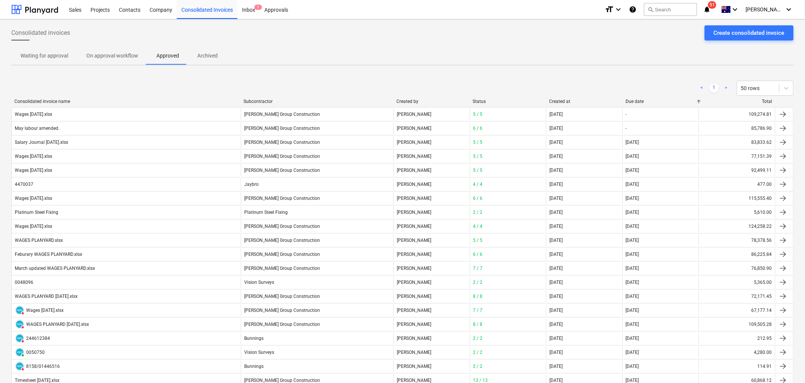
click at [638, 100] on div "Due date" at bounding box center [660, 101] width 70 height 5
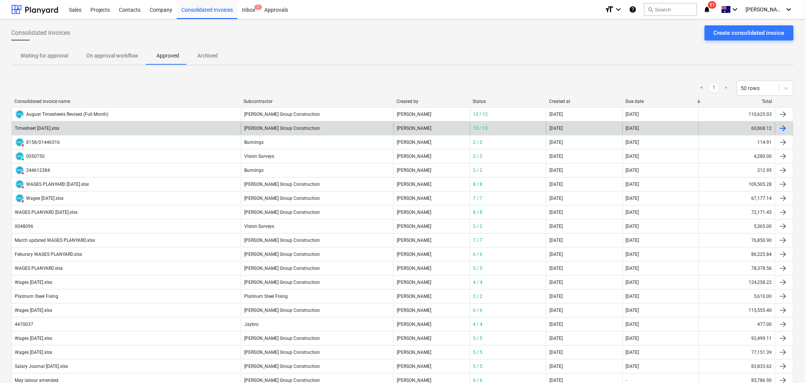
click at [750, 129] on div "60,868.12" at bounding box center [736, 128] width 76 height 12
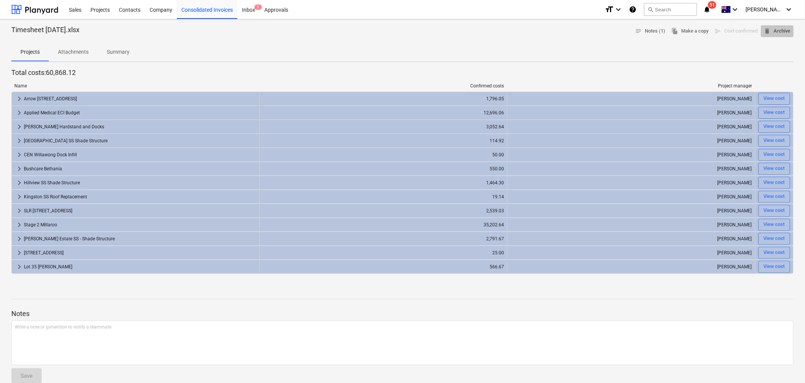
click at [788, 29] on span "delete Archive" at bounding box center [777, 31] width 26 height 9
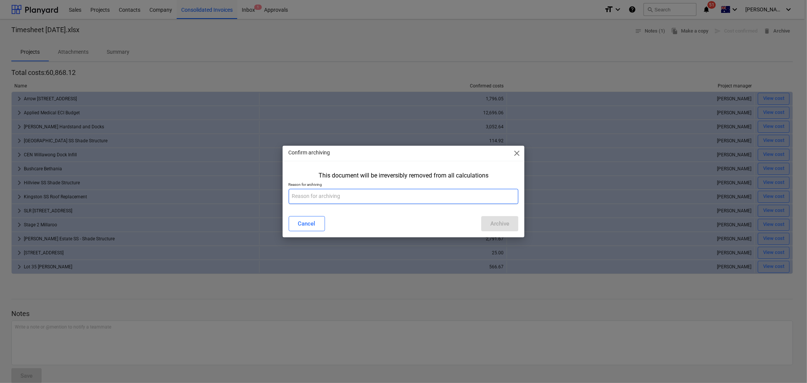
click at [331, 198] on input "text" at bounding box center [404, 196] width 230 height 15
type input "t"
type input "i"
type input "timesheet was missing 2 weeks."
drag, startPoint x: 502, startPoint y: 223, endPoint x: 658, endPoint y: 322, distance: 185.8
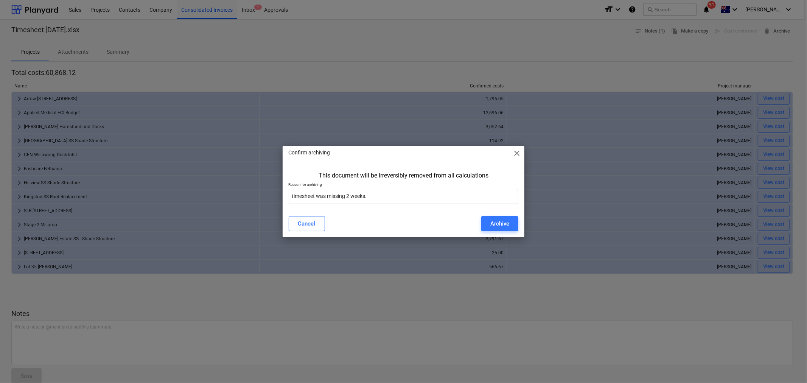
click at [503, 223] on div "Archive" at bounding box center [499, 224] width 19 height 10
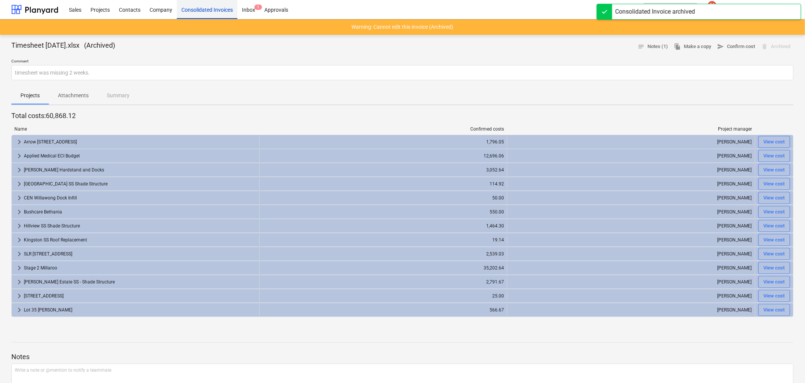
click at [214, 12] on div "Consolidated Invoices" at bounding box center [207, 9] width 61 height 19
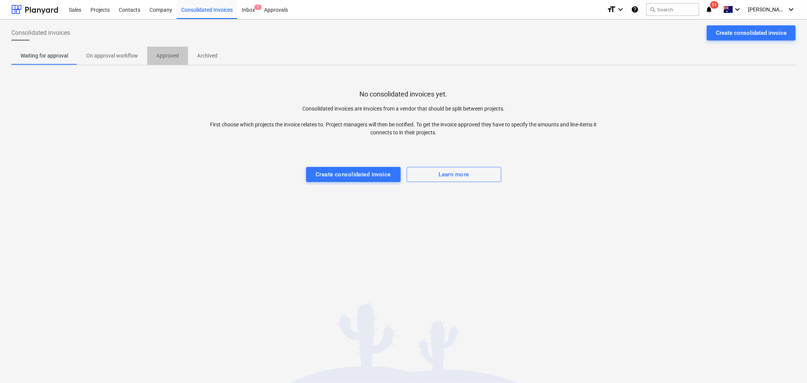
click at [167, 50] on span "Approved" at bounding box center [167, 56] width 41 height 12
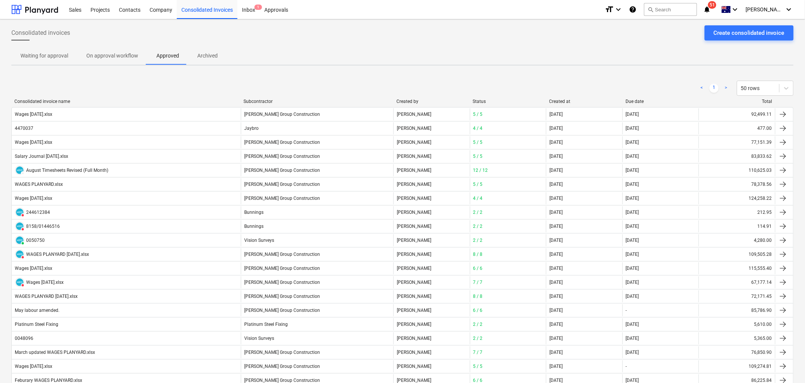
click at [644, 100] on div "Due date" at bounding box center [660, 101] width 70 height 5
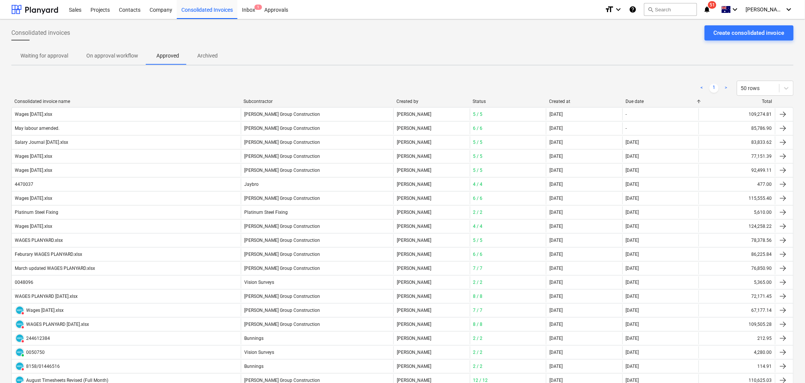
click at [644, 100] on div "Due date" at bounding box center [660, 101] width 70 height 5
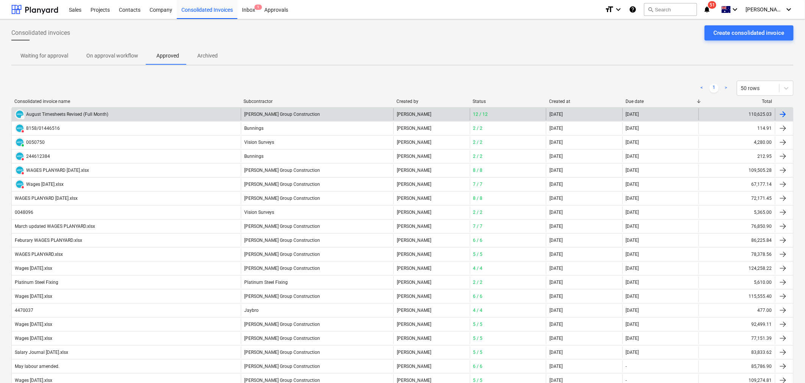
click at [256, 120] on div "[PERSON_NAME] Group Construction" at bounding box center [317, 114] width 153 height 12
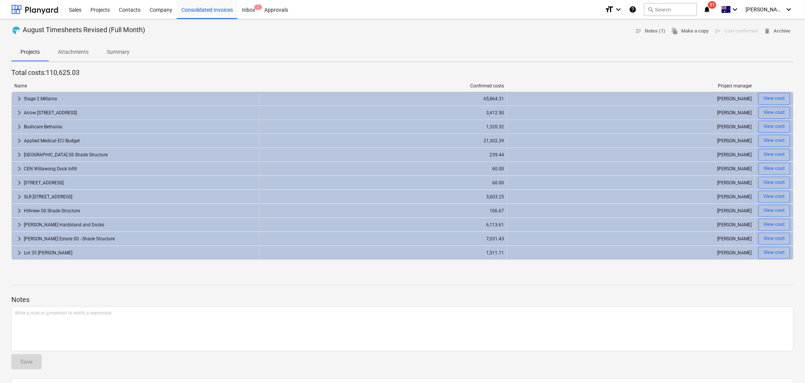
click at [119, 51] on p "Summary" at bounding box center [118, 52] width 23 height 8
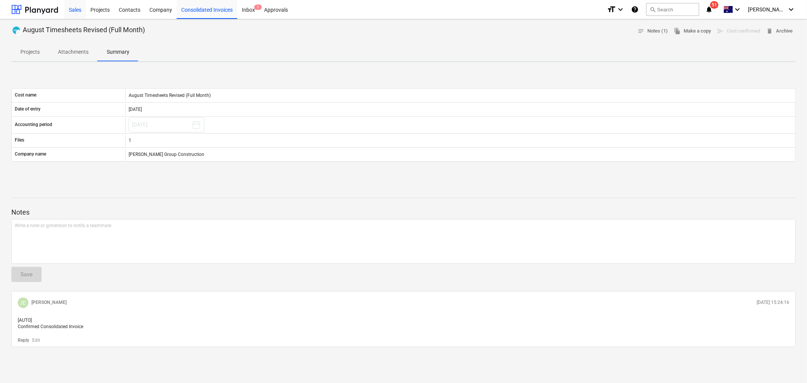
click at [81, 11] on div "Sales" at bounding box center [75, 9] width 22 height 19
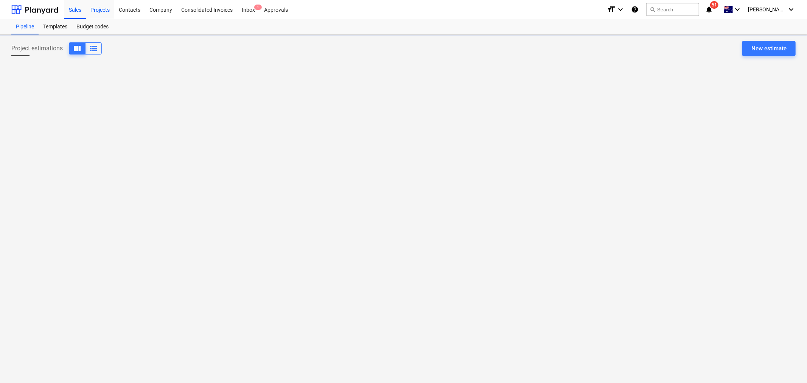
click at [101, 9] on div "Projects" at bounding box center [100, 9] width 28 height 19
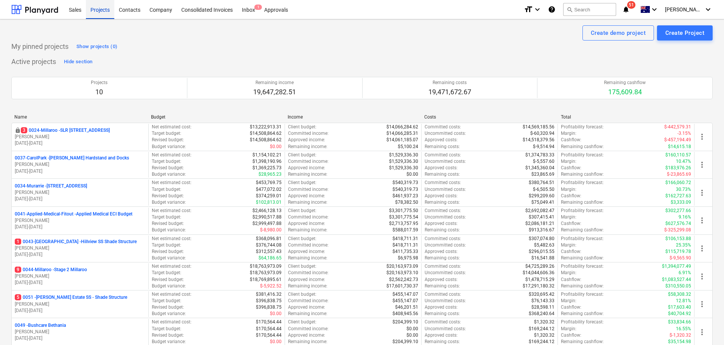
click at [81, 13] on div "Sales" at bounding box center [75, 9] width 22 height 19
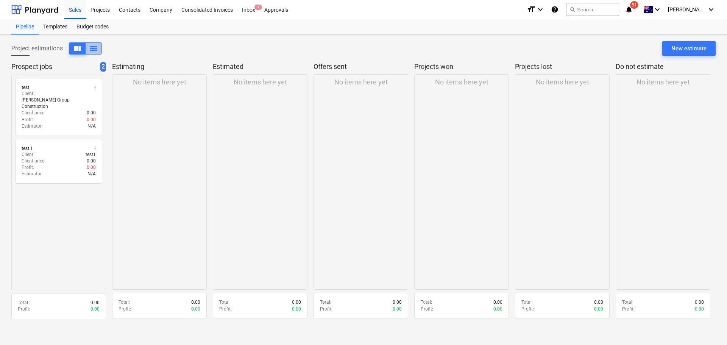
click at [94, 47] on span "view_list" at bounding box center [93, 48] width 9 height 9
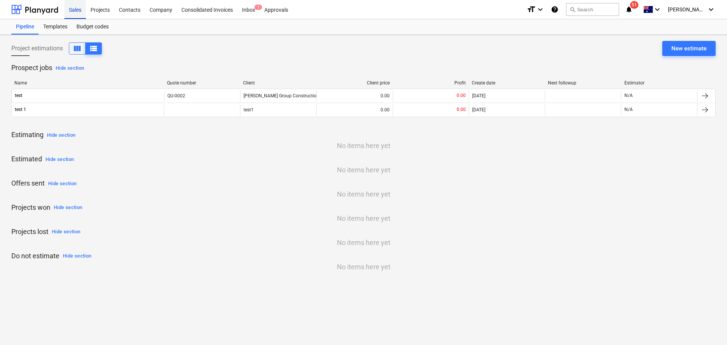
click at [98, 5] on div "Projects" at bounding box center [100, 9] width 28 height 19
click at [78, 9] on div "Sales" at bounding box center [75, 9] width 22 height 19
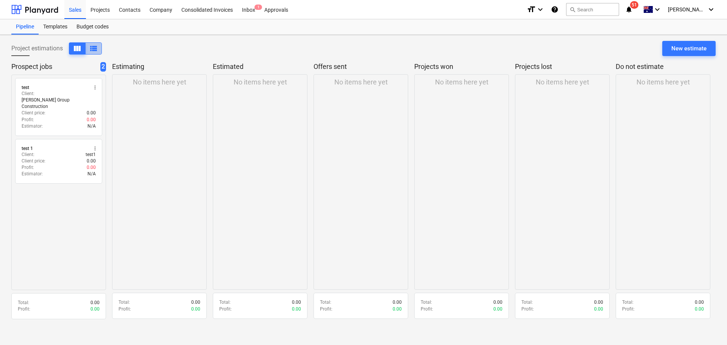
click at [95, 49] on span "view_list" at bounding box center [93, 48] width 9 height 9
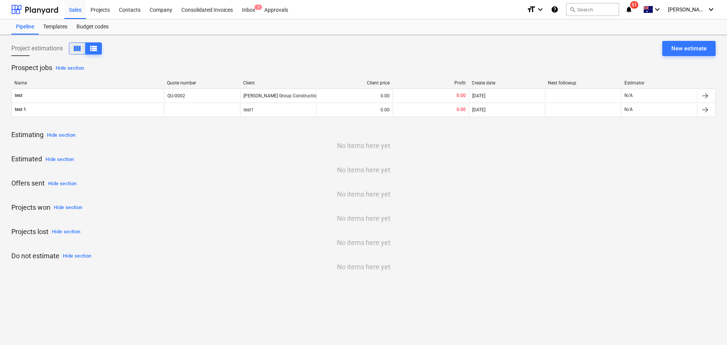
click at [76, 48] on span "view_column" at bounding box center [77, 48] width 9 height 9
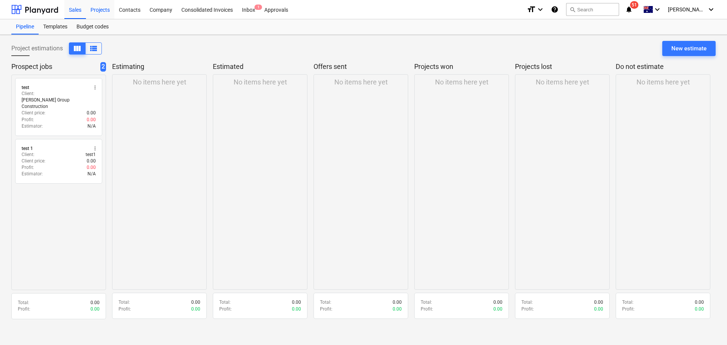
click at [100, 5] on div "Projects" at bounding box center [100, 9] width 28 height 19
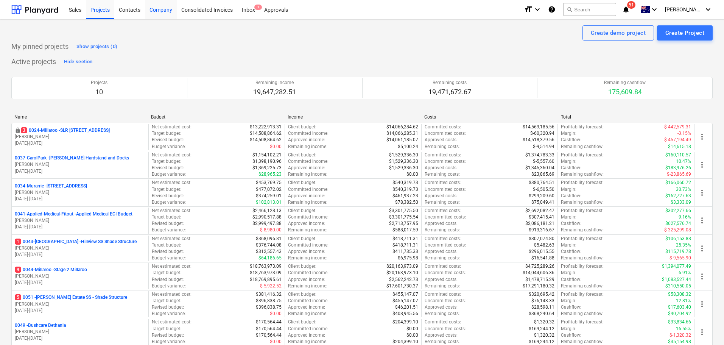
click at [150, 12] on div "Company" at bounding box center [161, 9] width 32 height 19
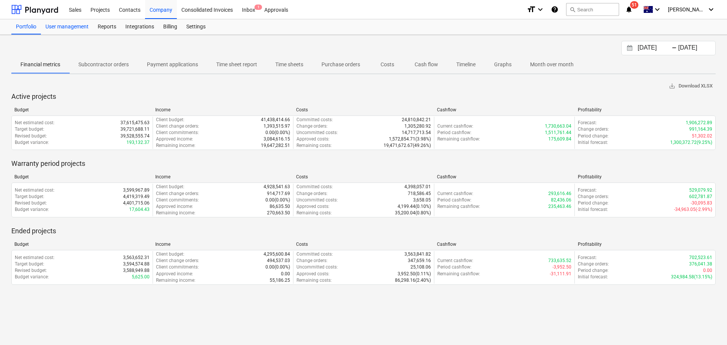
click at [69, 28] on div "User management" at bounding box center [67, 26] width 52 height 15
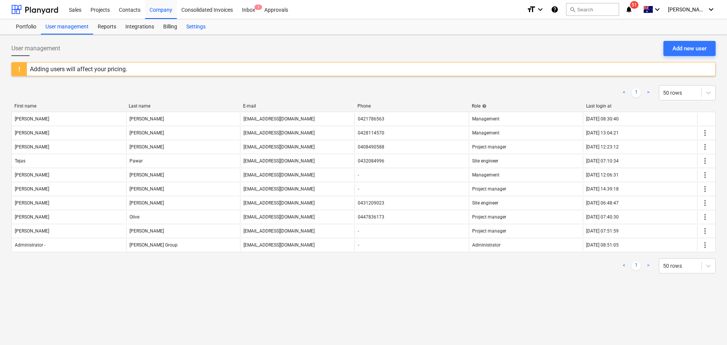
click at [193, 28] on div "Settings" at bounding box center [196, 26] width 28 height 15
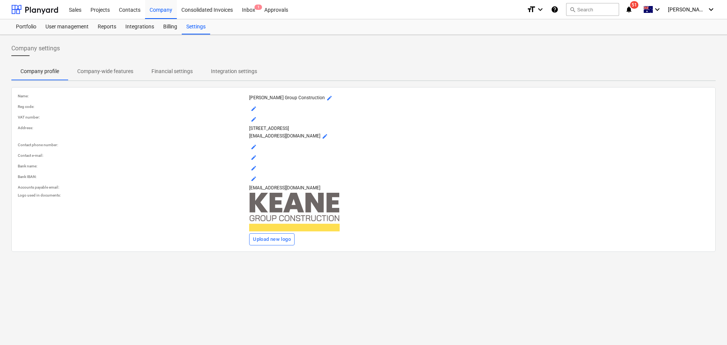
click at [182, 70] on p "Financial settings" at bounding box center [171, 71] width 41 height 8
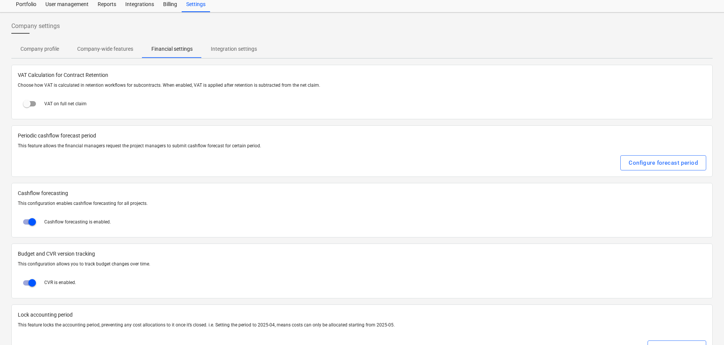
scroll to position [51, 0]
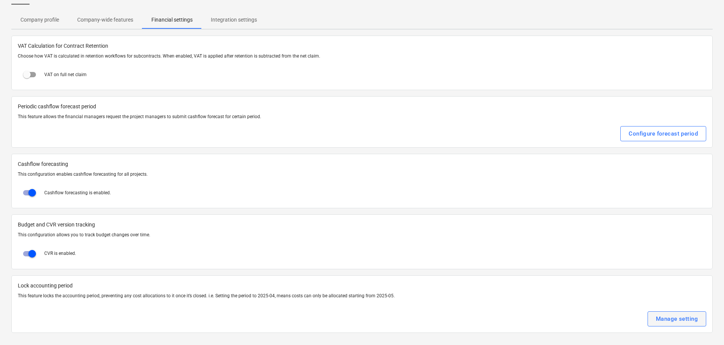
click at [699, 319] on button "Manage setting" at bounding box center [677, 318] width 59 height 15
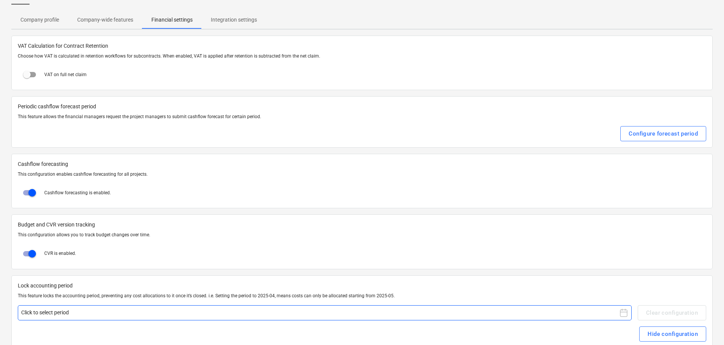
click at [623, 311] on icon at bounding box center [623, 312] width 9 height 9
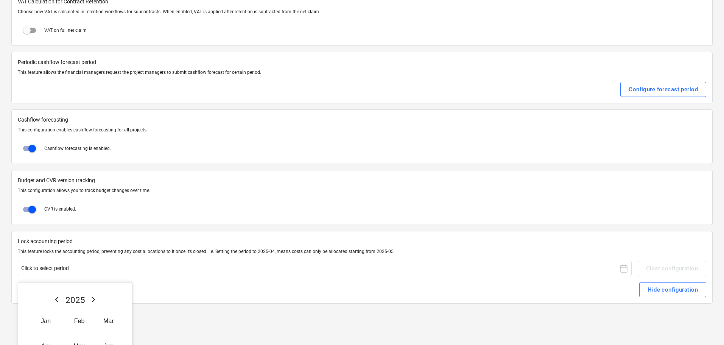
scroll to position [169, 0]
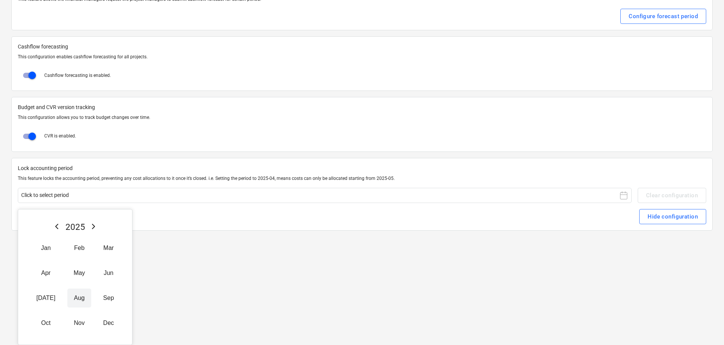
click at [67, 298] on button "Aug" at bounding box center [78, 297] width 23 height 19
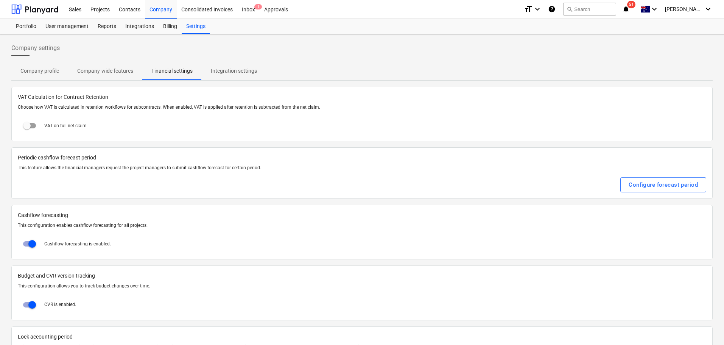
scroll to position [0, 0]
click at [95, 9] on div "Projects" at bounding box center [100, 9] width 28 height 19
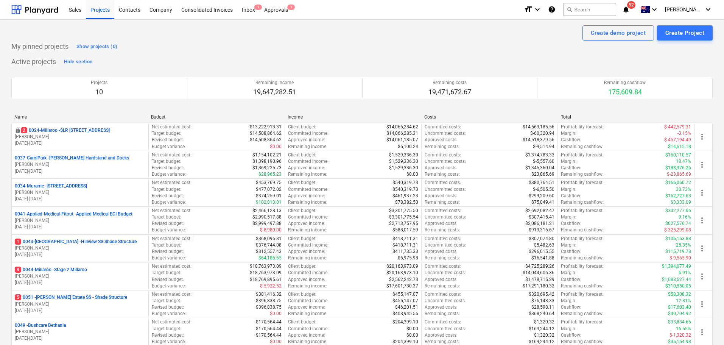
click at [74, 270] on p "9 0044-Millaroo - Stage 2 Millaroo" at bounding box center [51, 269] width 72 height 6
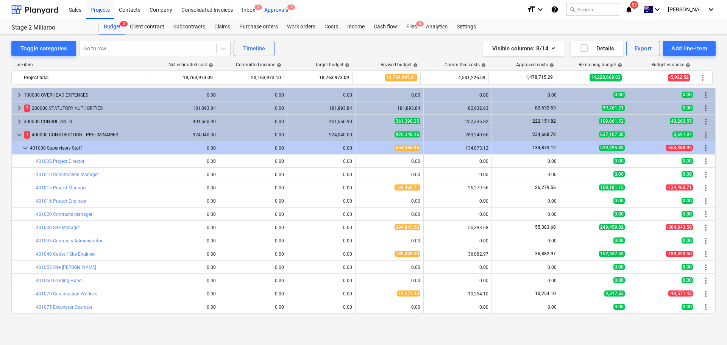
click at [287, 10] on div "Approvals 1" at bounding box center [276, 9] width 33 height 19
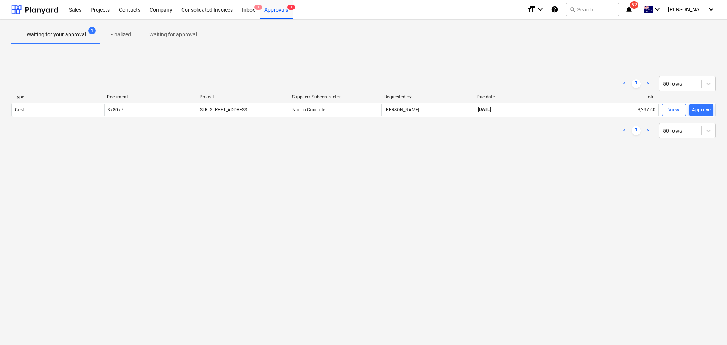
click at [673, 112] on div "View" at bounding box center [673, 110] width 11 height 9
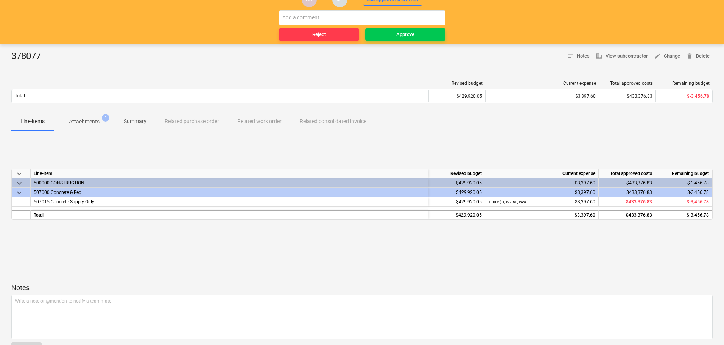
scroll to position [45, 0]
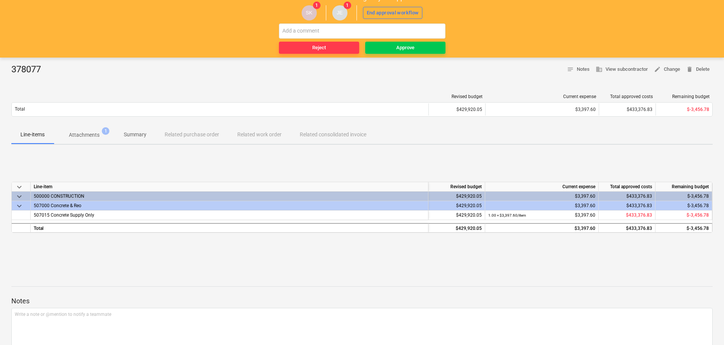
click at [82, 133] on p "Attachments" at bounding box center [84, 135] width 31 height 8
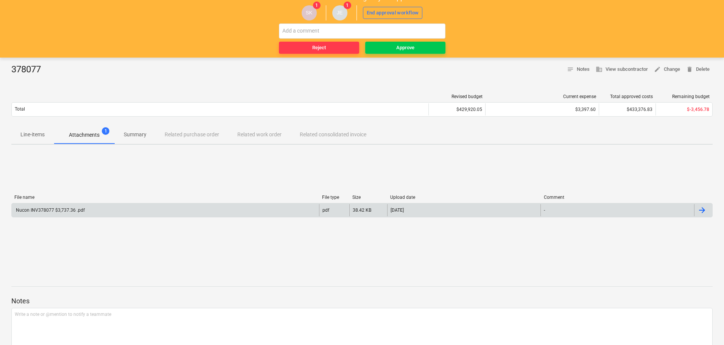
click at [58, 216] on div "Nucon INV378077 $3,737.36 .pdf pdf 38.42 KB [DATE] -" at bounding box center [361, 210] width 701 height 14
click at [51, 211] on div "Nucon INV378077 $3,737.36 .pdf" at bounding box center [50, 209] width 70 height 5
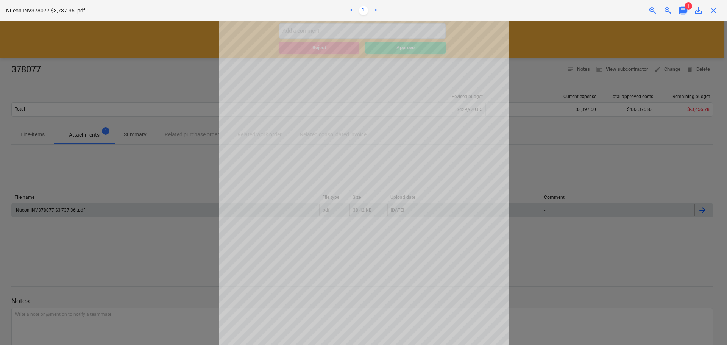
click at [684, 11] on span "chat" at bounding box center [682, 10] width 9 height 9
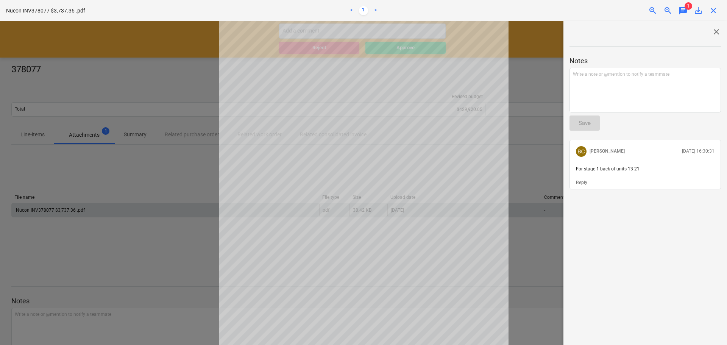
click at [712, 31] on span "close" at bounding box center [715, 31] width 9 height 9
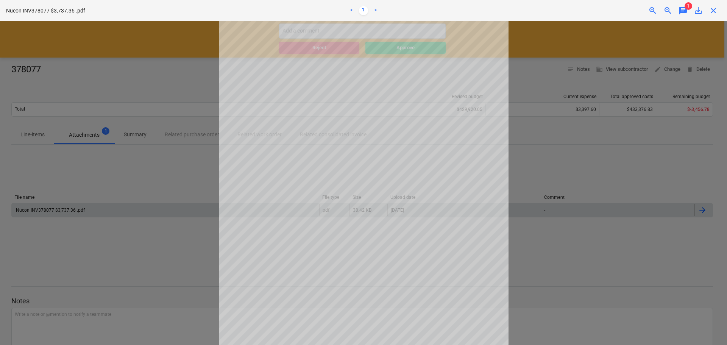
click at [714, 11] on span "close" at bounding box center [712, 10] width 9 height 9
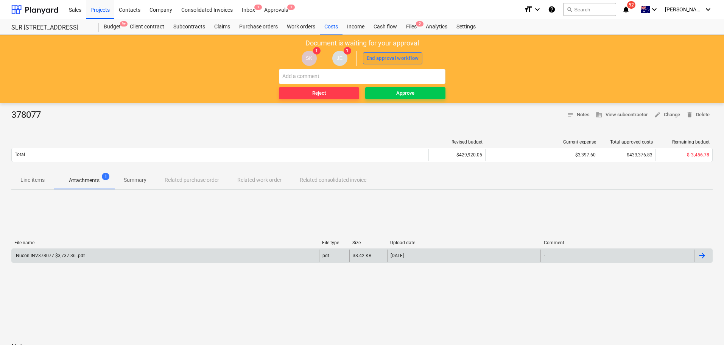
click at [398, 58] on div "End approval workflow" at bounding box center [393, 58] width 52 height 9
click at [405, 93] on div "Approve" at bounding box center [405, 93] width 18 height 9
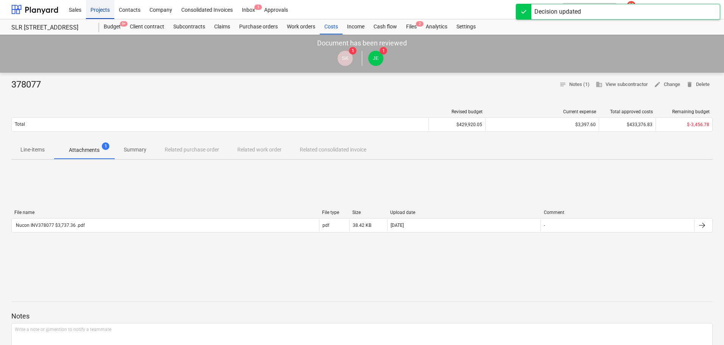
click at [105, 12] on div "Projects" at bounding box center [100, 9] width 28 height 19
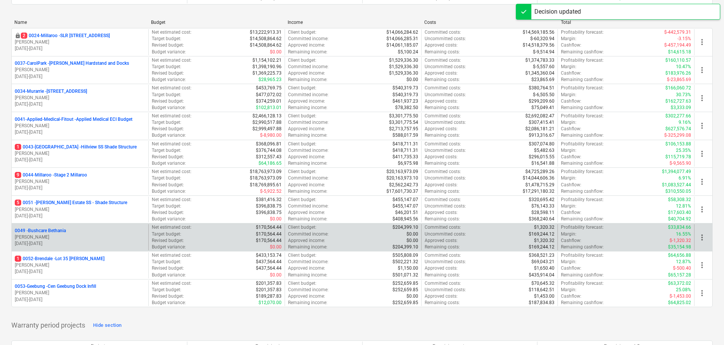
scroll to position [114, 0]
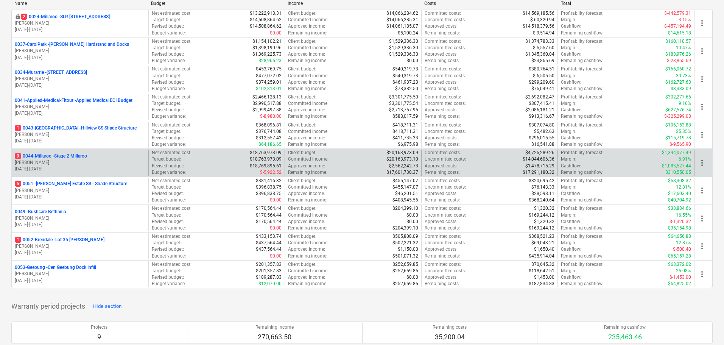
click at [65, 151] on div "9 0044-Millaroo - Stage 2 Millaroo [PERSON_NAME] [DATE] - [DATE]" at bounding box center [80, 162] width 137 height 26
click at [65, 152] on div "9 0044-Millaroo - Stage 2 Millaroo [PERSON_NAME] [DATE] - [DATE]" at bounding box center [80, 162] width 137 height 26
click at [78, 156] on p "9 0044-Millaroo - Stage 2 Millaroo" at bounding box center [51, 156] width 72 height 6
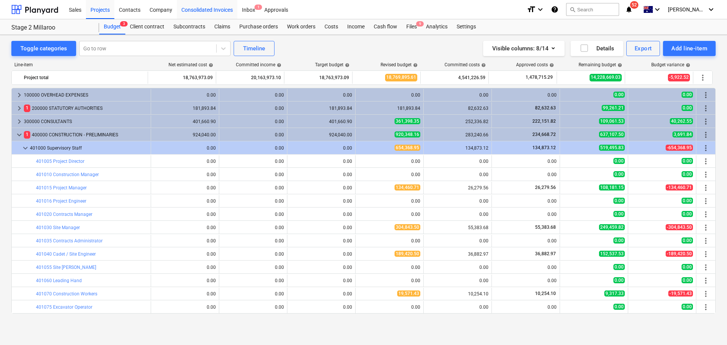
click at [212, 11] on div "Consolidated Invoices" at bounding box center [207, 9] width 61 height 19
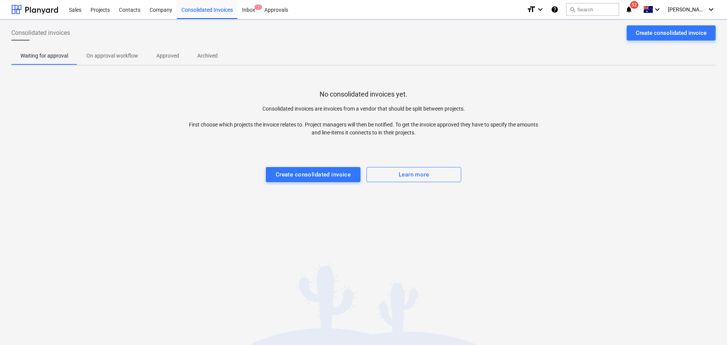
click at [165, 55] on p "Approved" at bounding box center [167, 56] width 23 height 8
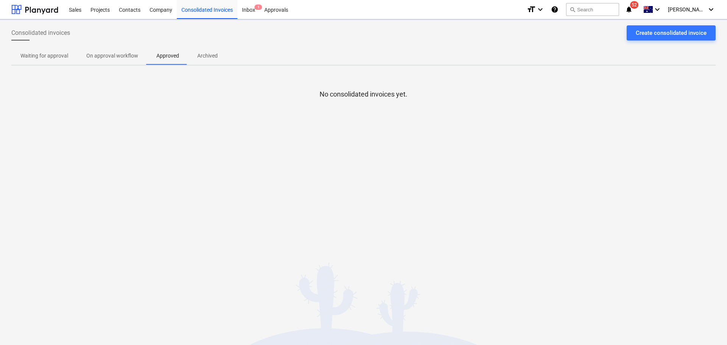
click at [126, 55] on p "On approval workflow" at bounding box center [112, 56] width 52 height 8
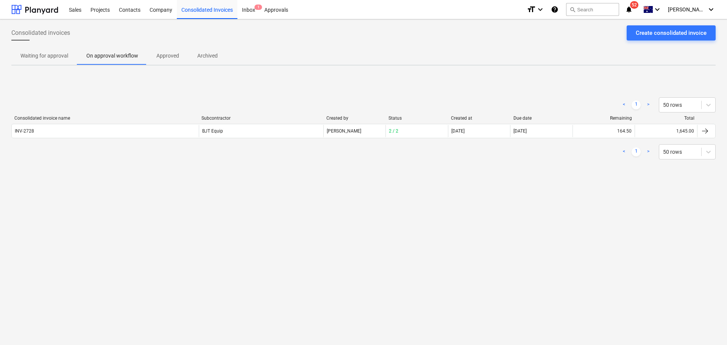
click at [164, 53] on p "Approved" at bounding box center [167, 56] width 23 height 8
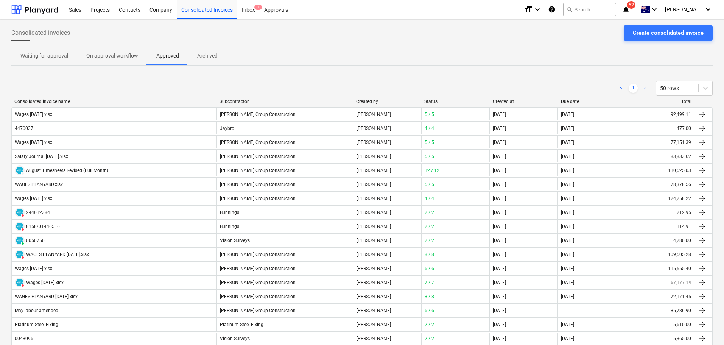
click at [121, 48] on button "On approval workflow" at bounding box center [112, 56] width 70 height 18
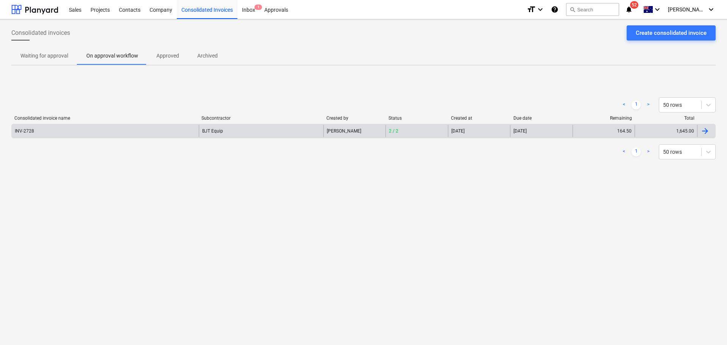
click at [215, 129] on div "BJT Equip" at bounding box center [261, 131] width 125 height 12
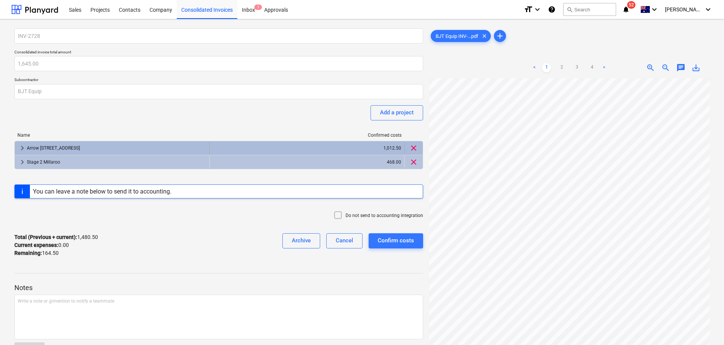
click at [21, 148] on span "keyboard_arrow_right" at bounding box center [22, 147] width 9 height 9
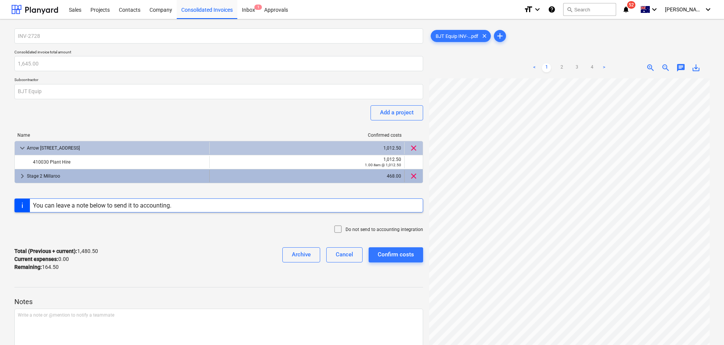
click at [18, 177] on span "keyboard_arrow_right" at bounding box center [22, 175] width 9 height 9
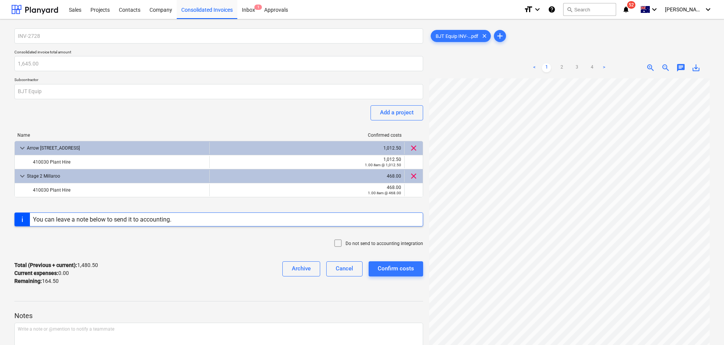
click at [561, 74] on div "< 1 2 3 4 >" at bounding box center [569, 67] width 89 height 21
click at [560, 61] on div "< 1 2 3 4 >" at bounding box center [569, 67] width 89 height 21
click at [561, 65] on link "2" at bounding box center [561, 67] width 9 height 9
click at [576, 67] on link "3" at bounding box center [576, 67] width 9 height 9
click at [587, 70] on link "4" at bounding box center [591, 67] width 9 height 9
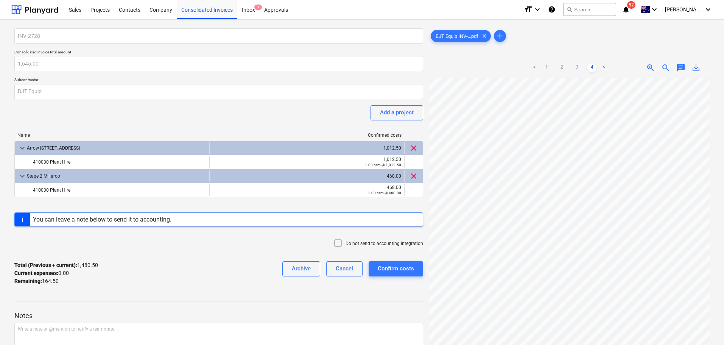
click at [577, 67] on link "3" at bounding box center [576, 67] width 9 height 9
click at [403, 269] on div "Confirm costs" at bounding box center [396, 268] width 36 height 10
click at [200, 11] on div "Consolidated Invoices" at bounding box center [207, 9] width 61 height 19
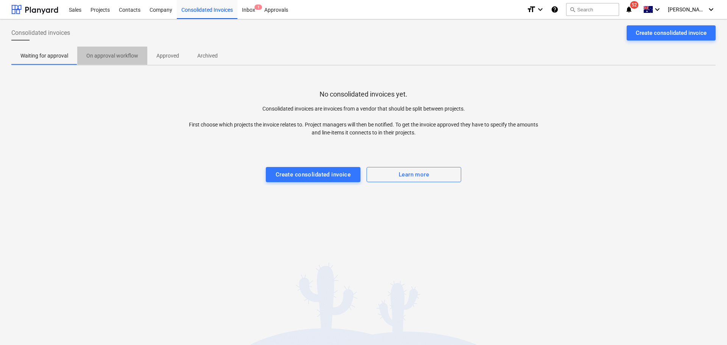
click at [104, 60] on span "On approval workflow" at bounding box center [112, 56] width 70 height 12
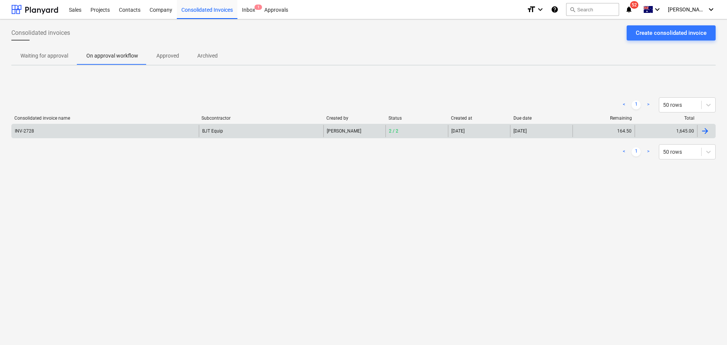
click at [212, 131] on div "BJT Equip" at bounding box center [261, 131] width 125 height 12
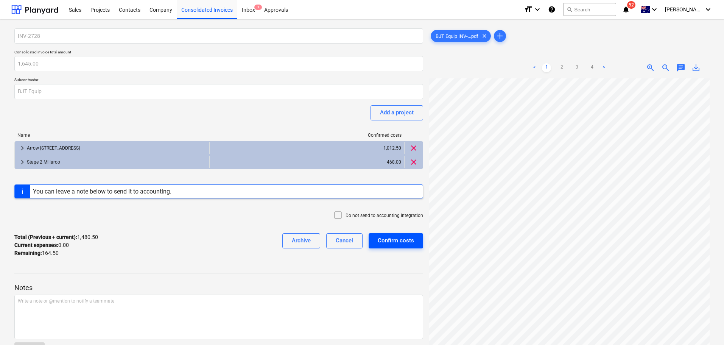
click at [398, 241] on div "Confirm costs" at bounding box center [396, 240] width 36 height 10
click at [342, 242] on div "Cancel" at bounding box center [344, 240] width 17 height 10
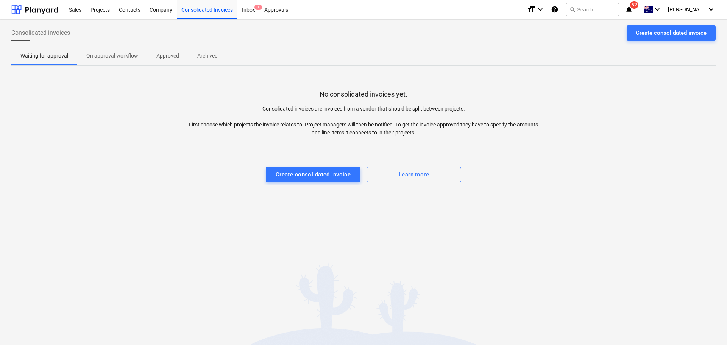
click at [118, 62] on button "On approval workflow" at bounding box center [112, 56] width 70 height 18
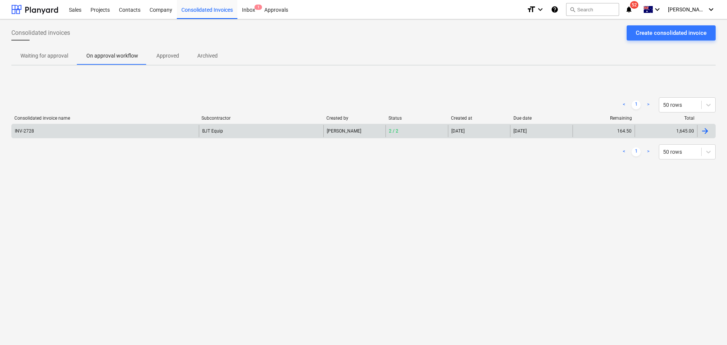
click at [207, 131] on div "BJT Equip" at bounding box center [261, 131] width 125 height 12
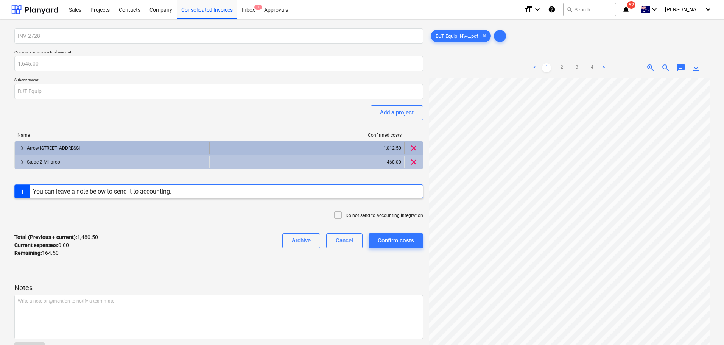
click at [19, 146] on span "keyboard_arrow_right" at bounding box center [22, 147] width 9 height 9
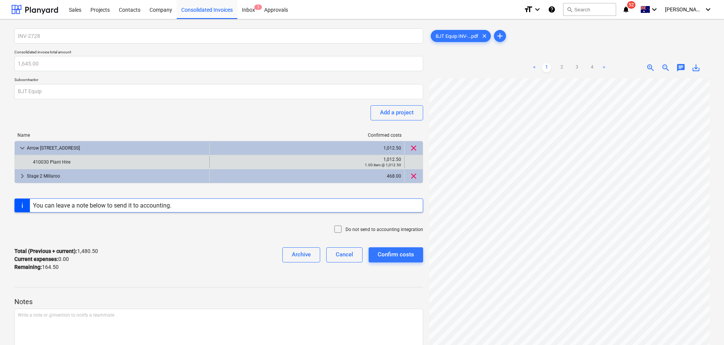
click at [389, 163] on small "1.00 item @ 1,012.50" at bounding box center [383, 165] width 36 height 4
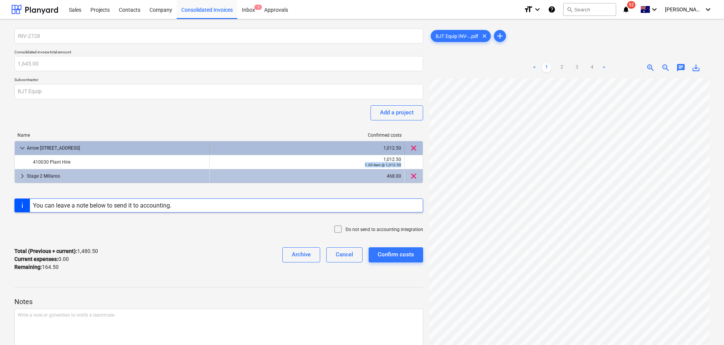
click at [414, 146] on span "clear" at bounding box center [413, 147] width 9 height 9
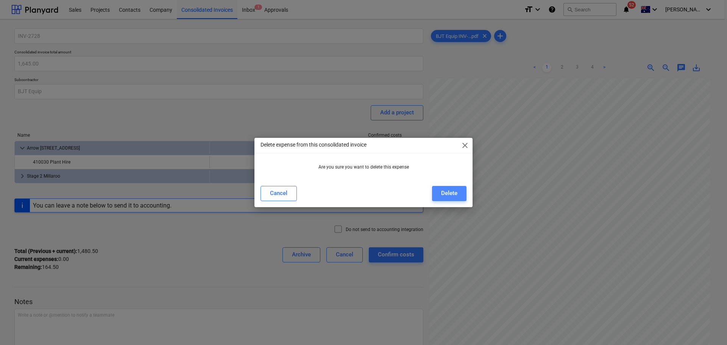
click at [461, 193] on button "Delete" at bounding box center [449, 193] width 34 height 15
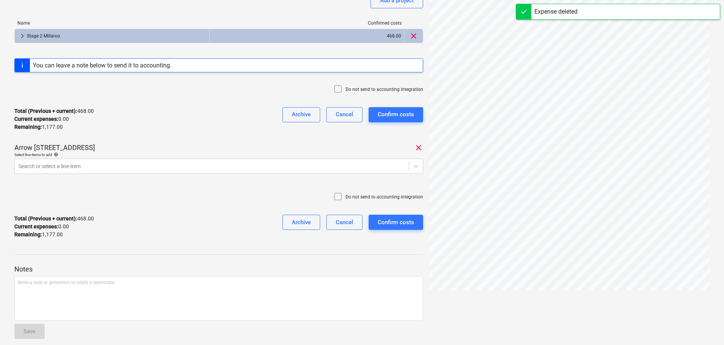
scroll to position [114, 0]
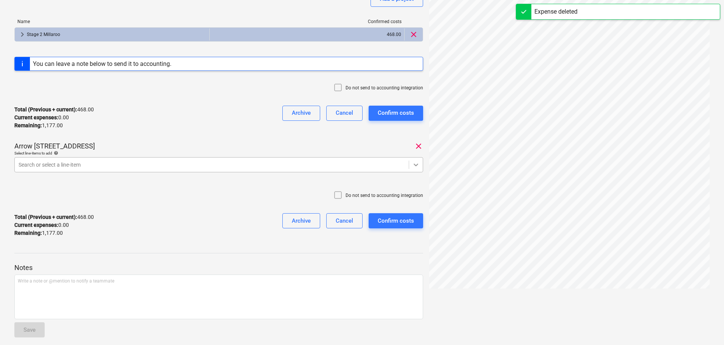
click at [422, 160] on div at bounding box center [416, 165] width 14 height 14
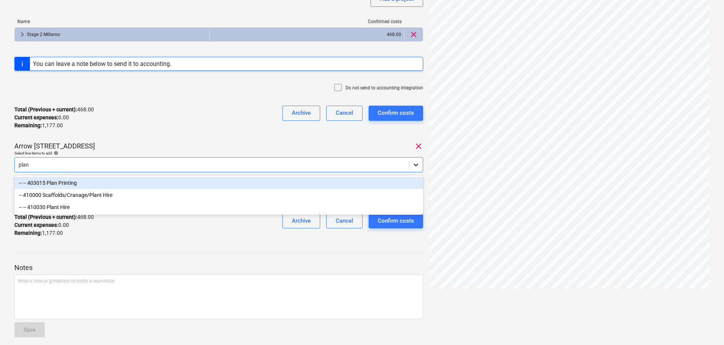
type input "plant"
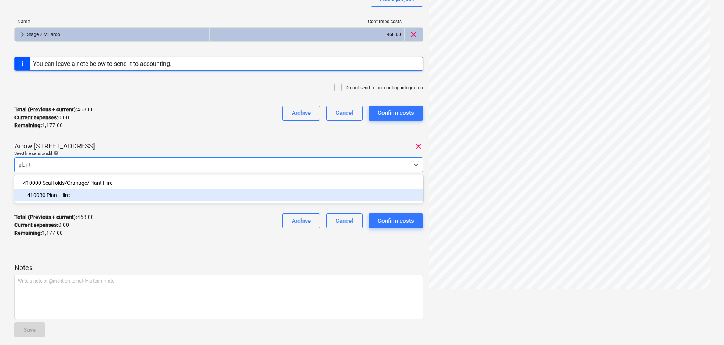
click at [126, 195] on div "-- -- 410030 Plant Hire" at bounding box center [218, 195] width 409 height 12
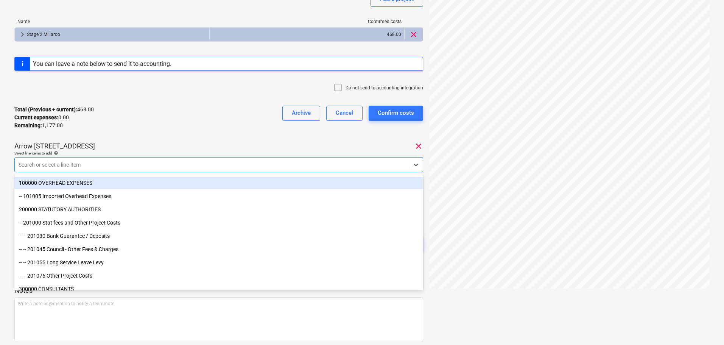
click at [133, 99] on div "Do not send to accounting integration" at bounding box center [218, 88] width 409 height 23
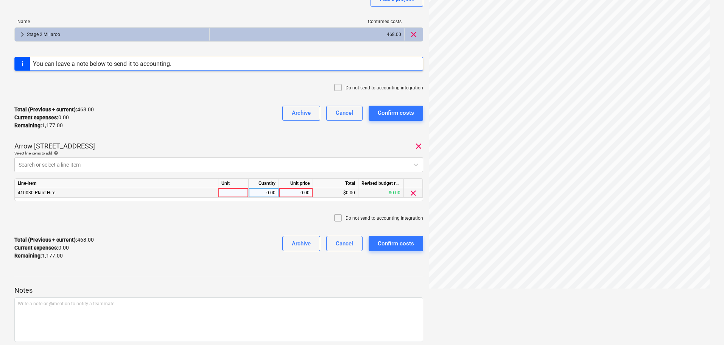
click at [227, 190] on div at bounding box center [233, 192] width 30 height 9
type input "item"
type input "1125"
click at [226, 123] on div "Total (Previous + current) : 468.00 Current expenses : 0.00 Remaining : 1,177.0…" at bounding box center [218, 118] width 409 height 36
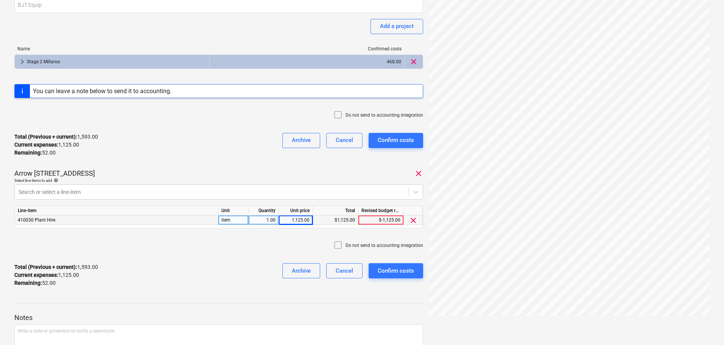
scroll to position [0, 0]
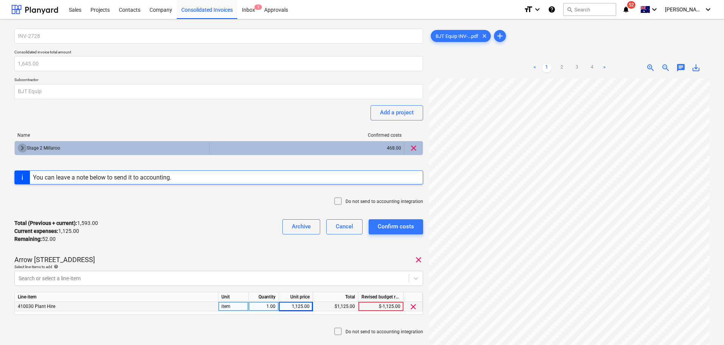
click at [24, 146] on span "keyboard_arrow_right" at bounding box center [22, 147] width 9 height 9
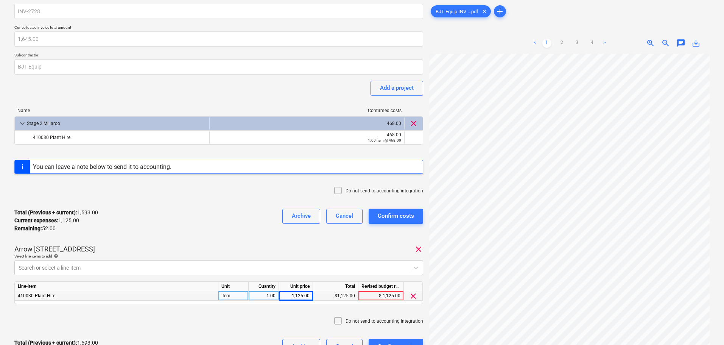
scroll to position [38, 0]
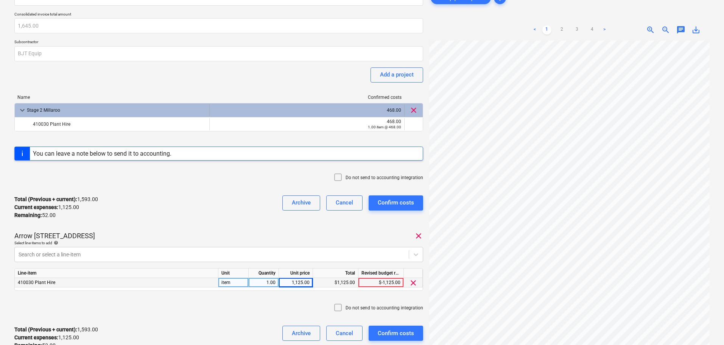
click at [415, 111] on span "clear" at bounding box center [413, 110] width 9 height 9
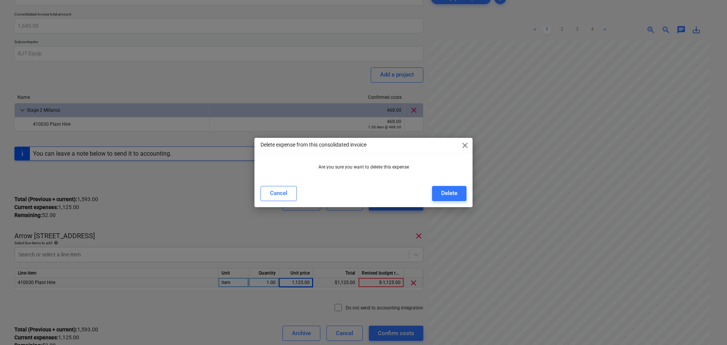
click at [466, 144] on span "close" at bounding box center [464, 145] width 9 height 9
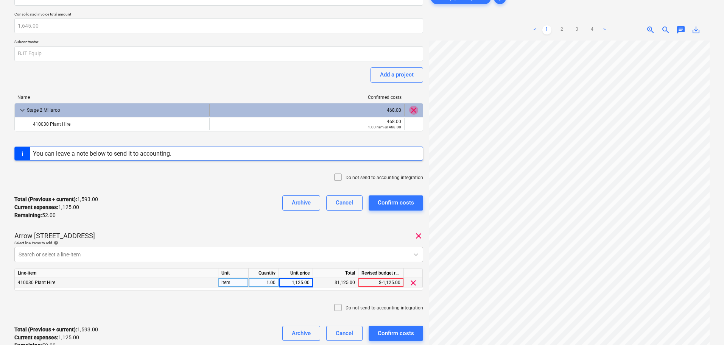
click at [414, 109] on span "clear" at bounding box center [413, 110] width 9 height 9
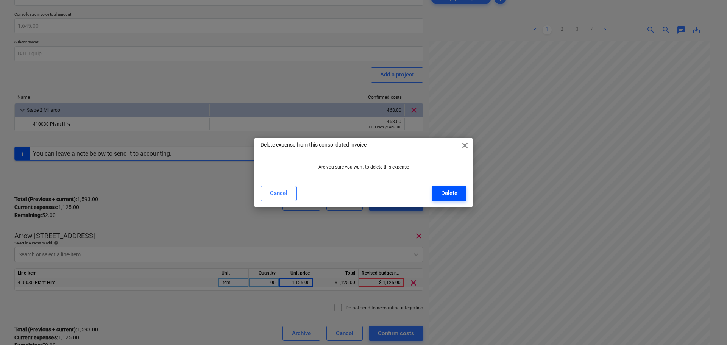
click at [440, 193] on button "Delete" at bounding box center [449, 193] width 34 height 15
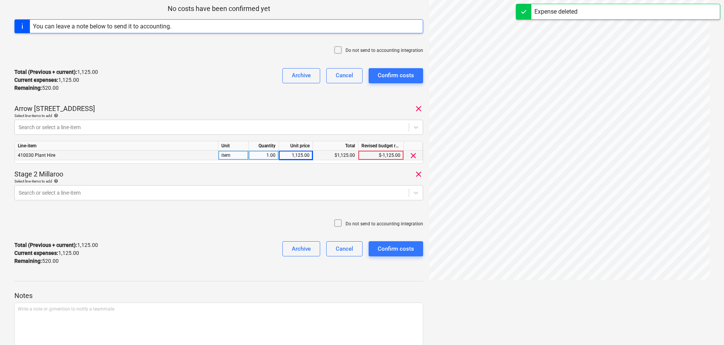
scroll to position [151, 0]
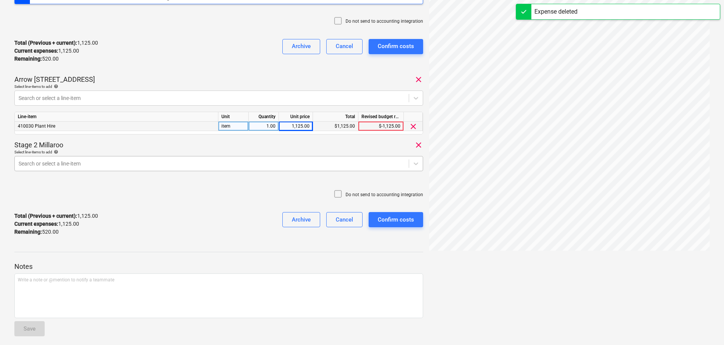
click at [409, 165] on span at bounding box center [409, 163] width 0 height 8
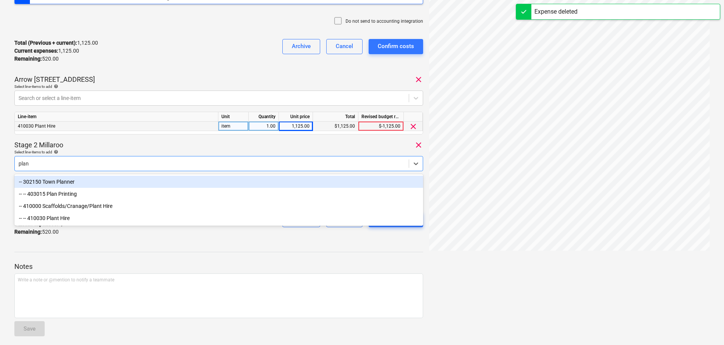
type input "plant"
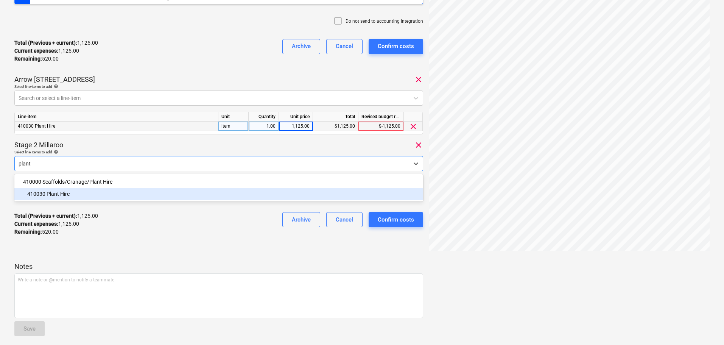
click at [113, 196] on div "-- -- 410030 Plant Hire" at bounding box center [218, 194] width 409 height 12
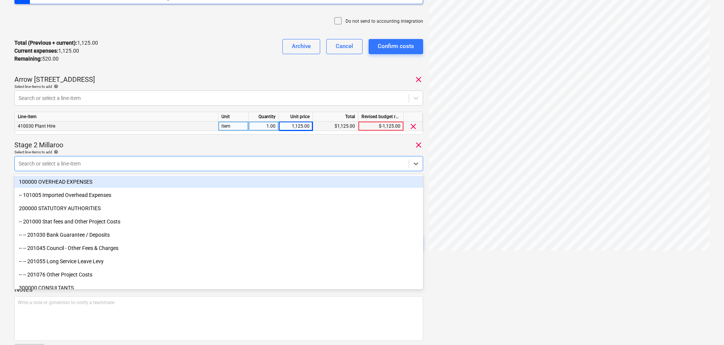
click at [120, 145] on div "Stage 2 Millaroo clear" at bounding box center [218, 144] width 409 height 9
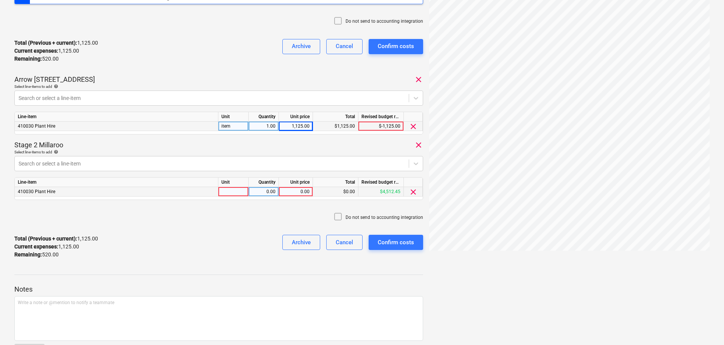
click at [235, 191] on div at bounding box center [233, 191] width 30 height 9
type input "item"
type input "520"
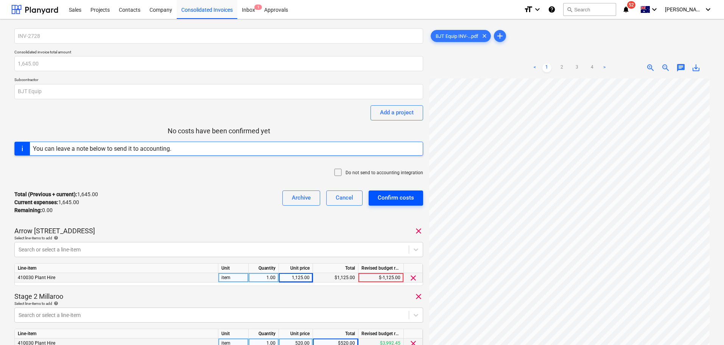
click at [396, 200] on div "Confirm costs" at bounding box center [396, 198] width 36 height 10
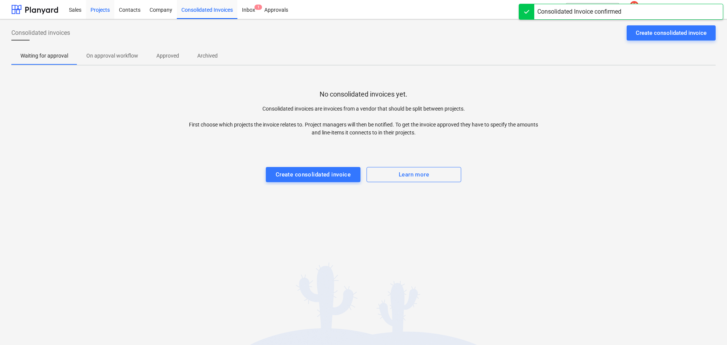
click at [102, 7] on div "Projects" at bounding box center [100, 9] width 28 height 19
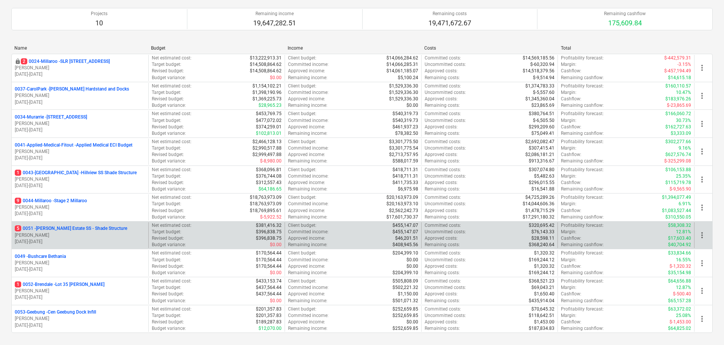
scroll to position [151, 0]
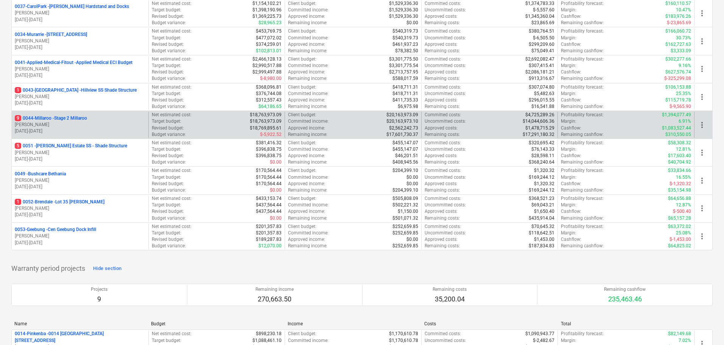
click at [70, 117] on p "9 0044-Millaroo - Stage 2 Millaroo" at bounding box center [51, 118] width 72 height 6
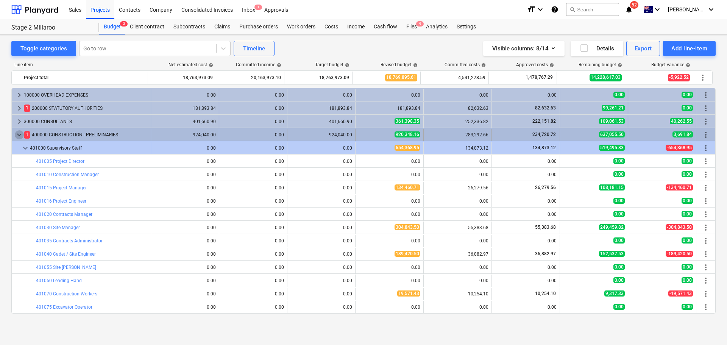
click at [17, 135] on span "keyboard_arrow_down" at bounding box center [19, 134] width 9 height 9
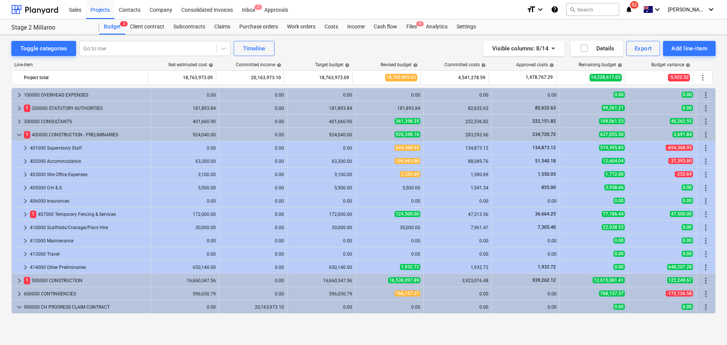
click at [19, 147] on div at bounding box center [18, 148] width 6 height 12
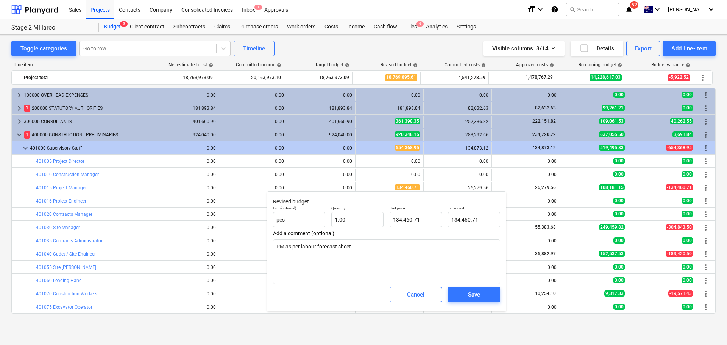
type textarea "x"
type input "134460.71"
click at [426, 217] on input "134460.71" at bounding box center [415, 219] width 52 height 15
type textarea "x"
type input "134460.71"
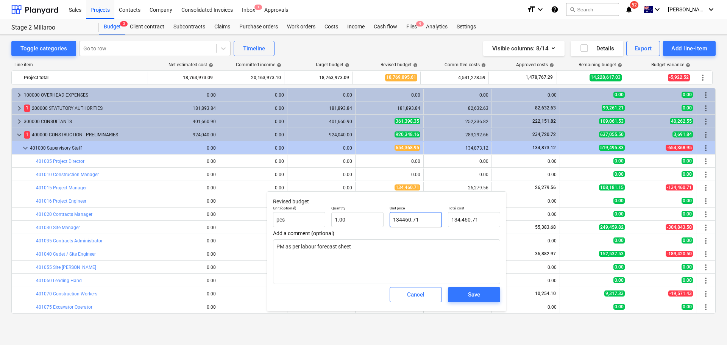
click at [426, 215] on input "134460.71" at bounding box center [415, 219] width 52 height 15
type textarea "x"
type input "1"
type input "1.00"
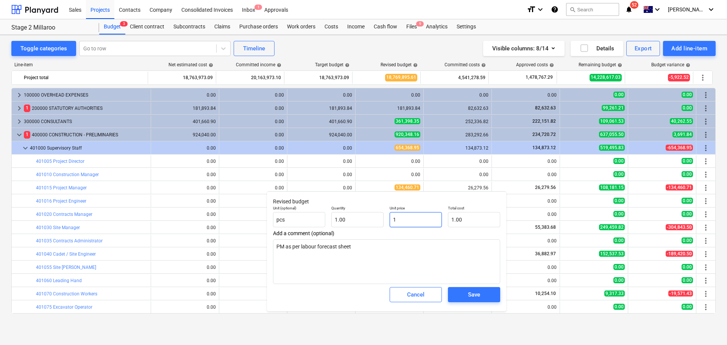
type textarea "x"
type input "15"
type input "15.00"
type textarea "x"
type input "155"
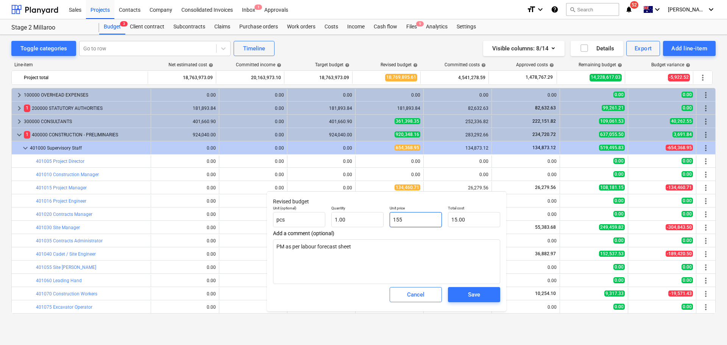
type input "155.00"
type textarea "x"
type input "1550"
type input "1,550.00"
type textarea "x"
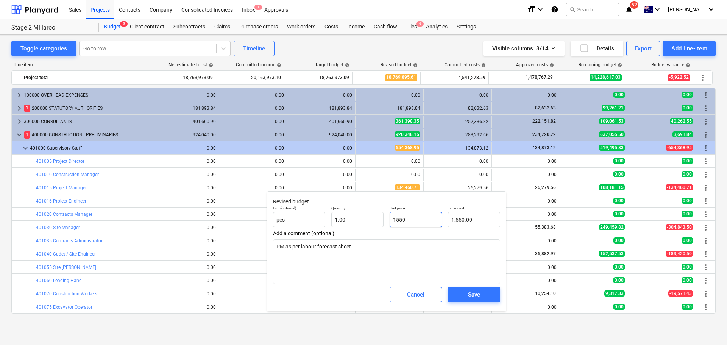
type input "15503"
type input "15,503.00"
type textarea "x"
type input "155038"
type input "155,038.00"
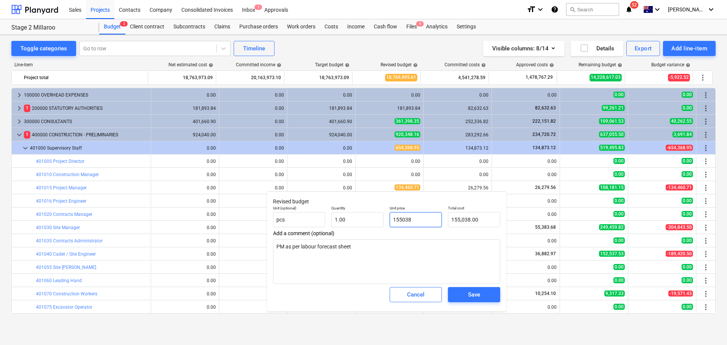
type textarea "x"
type input "155038."
type textarea "x"
type input "155038.4"
type input "155,038.40"
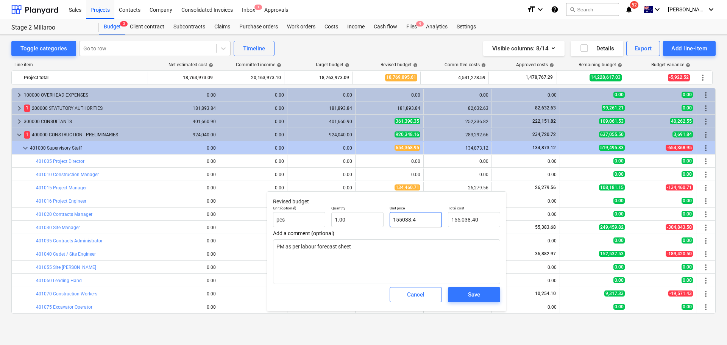
type input "155038.49"
type textarea "x"
type input "155,038.49"
type input "155038.49"
type textarea "x"
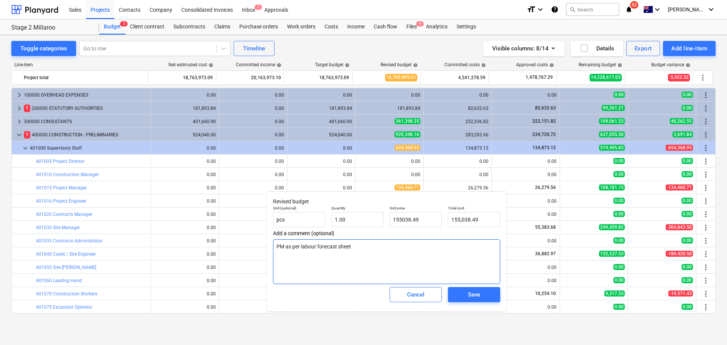
type input "155,038.49"
click at [398, 256] on textarea "PM as per labour forecast sheet" at bounding box center [386, 261] width 227 height 45
drag, startPoint x: 390, startPoint y: 252, endPoint x: 269, endPoint y: 247, distance: 120.4
click at [270, 247] on div "Revised budget Unit (optional) pcs Quantity 1.00 Unit price 155,038.49 Total co…" at bounding box center [386, 251] width 239 height 120
type textarea "x"
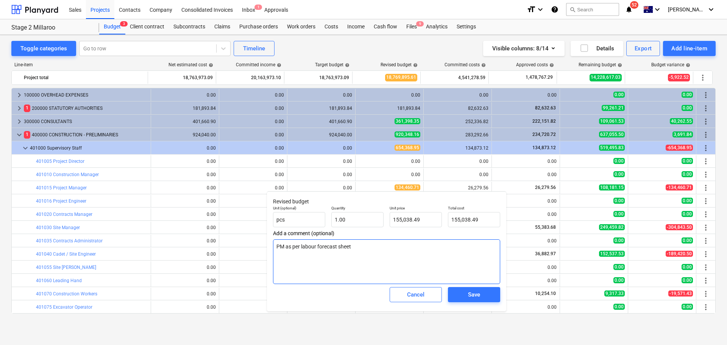
type textarea "R"
type textarea "x"
type textarea "Re"
type textarea "x"
type textarea "Ref"
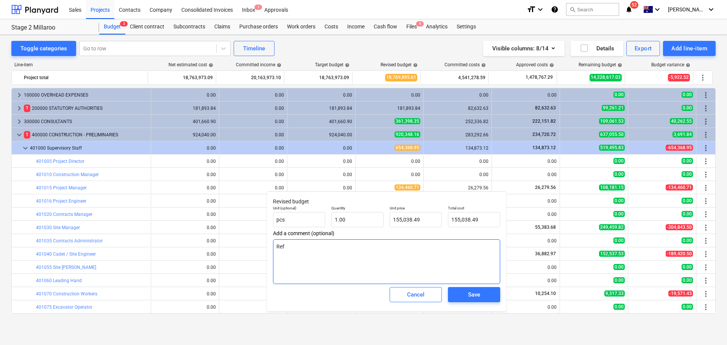
type textarea "x"
type textarea "Refer"
type textarea "x"
type textarea "Refer"
type textarea "x"
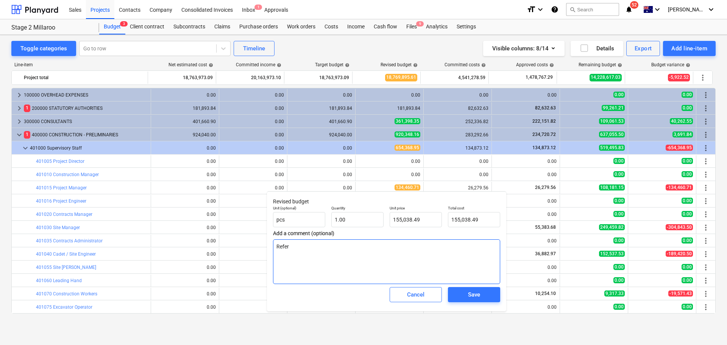
type textarea "Refer l"
type textarea "x"
type textarea "Refer la"
type textarea "x"
type textarea "Refer lab"
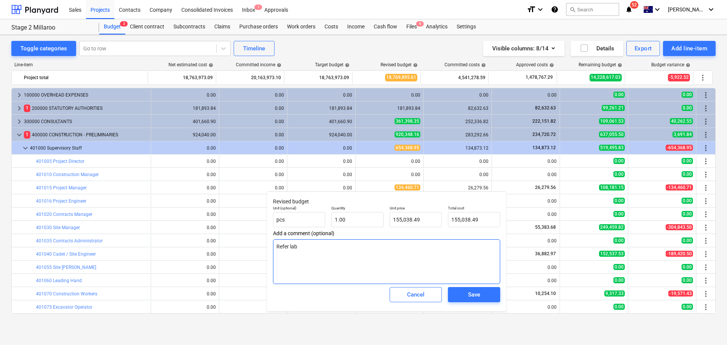
type textarea "x"
type textarea "Refer labou"
type textarea "x"
type textarea "Refer labour"
type textarea "x"
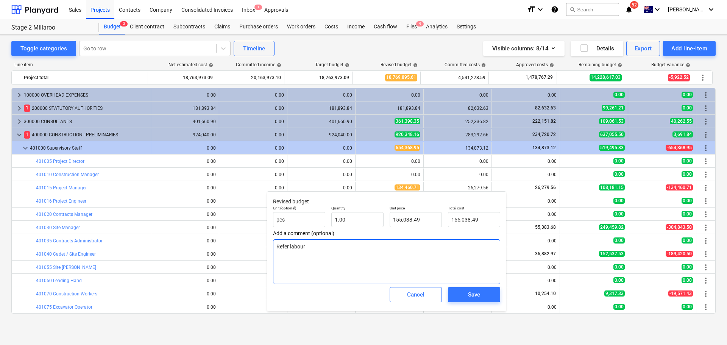
type textarea "Refer labour"
type textarea "x"
type textarea "Refer labour"
type textarea "x"
type textarea "Refer labour for"
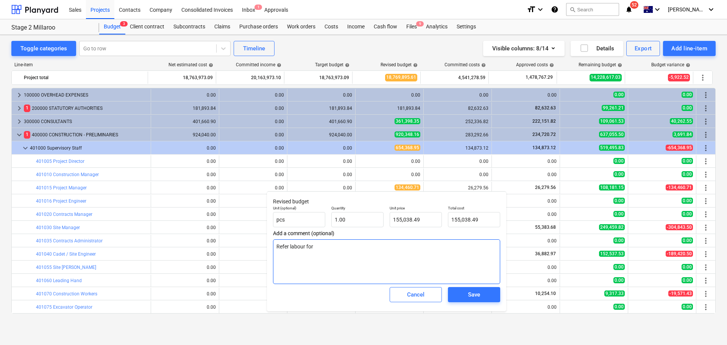
type textarea "x"
type textarea "Refer labour fore"
type textarea "x"
type textarea "Refer labour forec"
type textarea "x"
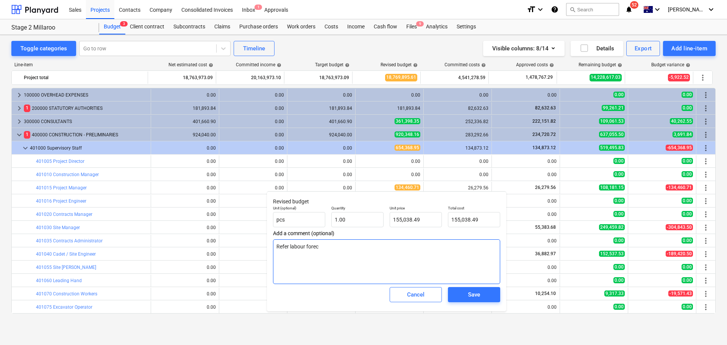
type textarea "Refer labour foreca"
type textarea "x"
type textarea "Refer labour forecast"
type textarea "x"
type textarea "Refer labour forecast"
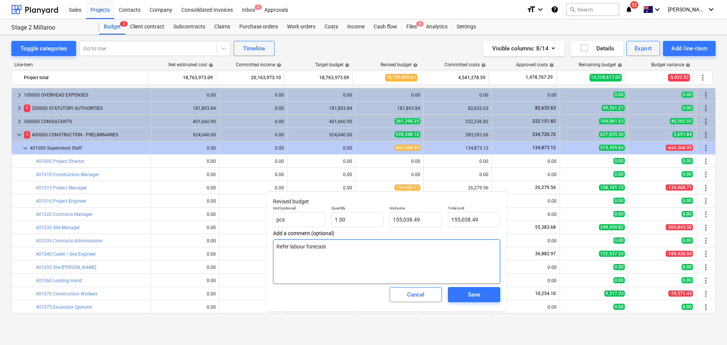
type textarea "x"
type textarea "Refer labour forecast s"
type textarea "x"
type textarea "Refer labour forecast spr"
type textarea "x"
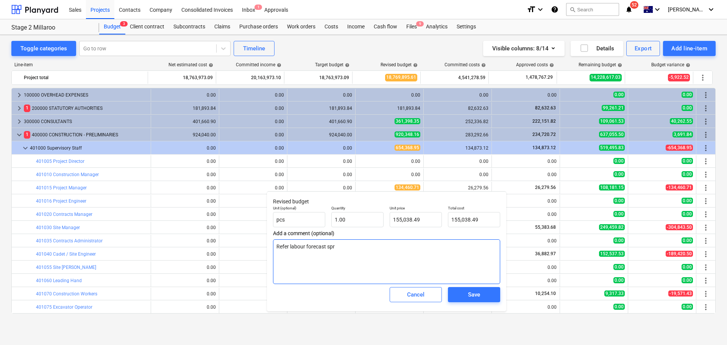
type textarea "Refer labour forecast spre"
type textarea "x"
type textarea "Refer labour forecast sprea"
type textarea "x"
type textarea "Refer labour forecast spread"
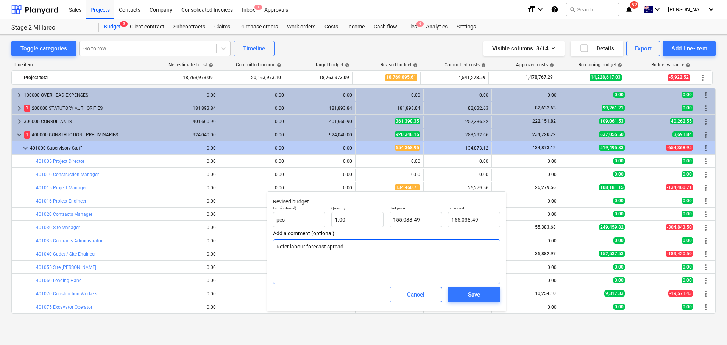
type textarea "x"
type textarea "Refer labour forecast spreads"
type textarea "x"
type textarea "Refer labour forecast spreadsh"
type textarea "x"
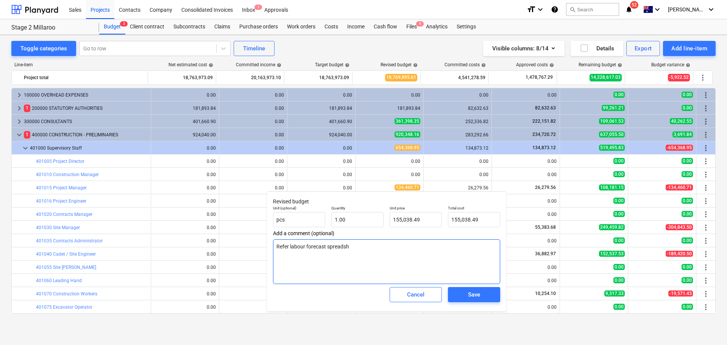
type textarea "Refer labour forecast spreadshe"
type textarea "x"
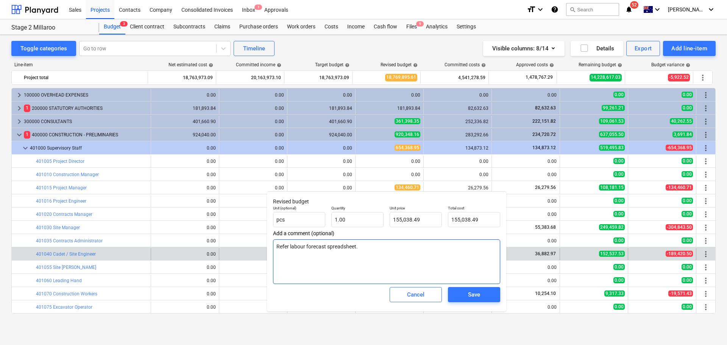
drag, startPoint x: 400, startPoint y: 274, endPoint x: 254, endPoint y: 254, distance: 147.5
click at [258, 254] on body "Sales Projects Contacts Company Consolidated Invoices Inbox 1 Approvals format_…" at bounding box center [363, 172] width 727 height 345
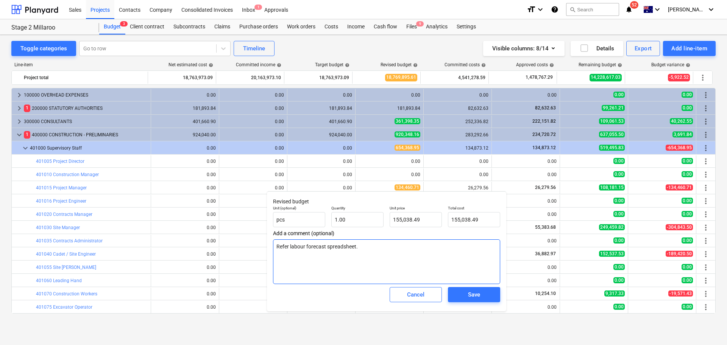
click at [369, 246] on textarea "Refer labour forecast spreadsheet." at bounding box center [386, 261] width 227 height 45
drag, startPoint x: 304, startPoint y: 247, endPoint x: 254, endPoint y: 247, distance: 50.3
click at [254, 247] on body "Sales Projects Contacts Company Consolidated Invoices Inbox 1 Approvals format_…" at bounding box center [363, 172] width 727 height 345
click at [351, 246] on textarea "Refer labour forecast spreadsheet." at bounding box center [386, 261] width 227 height 45
drag, startPoint x: 375, startPoint y: 251, endPoint x: 271, endPoint y: 244, distance: 105.0
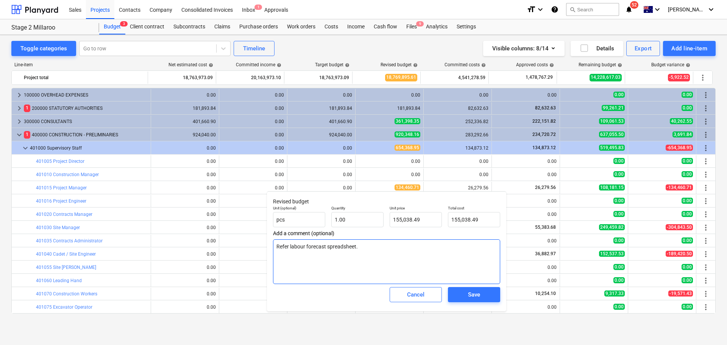
click at [271, 244] on div "Revised budget Unit (optional) pcs Quantity 1.00 Unit price 155,038.49 Total co…" at bounding box center [386, 251] width 239 height 120
click at [490, 303] on div "Save" at bounding box center [474, 294] width 58 height 21
click at [483, 295] on span "Save" at bounding box center [474, 295] width 34 height 10
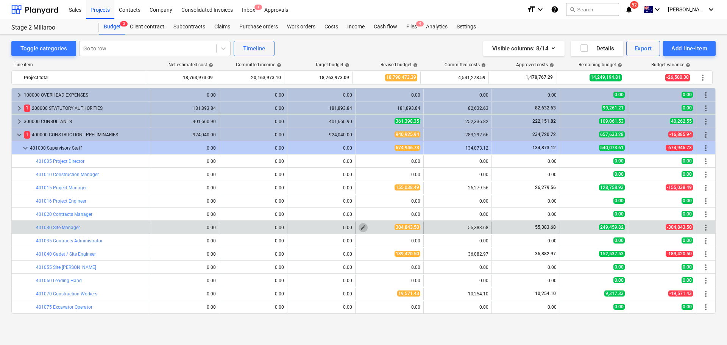
click at [361, 228] on span "edit" at bounding box center [363, 227] width 6 height 6
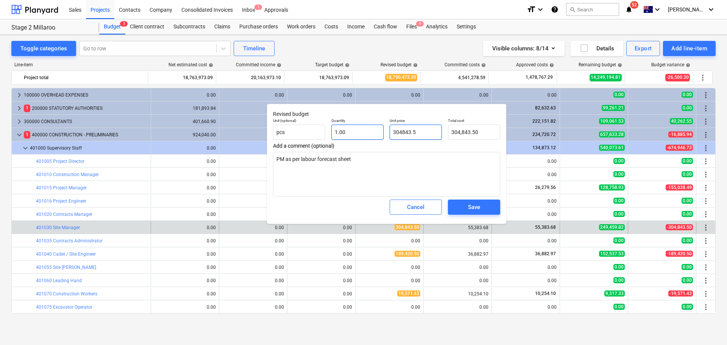
drag, startPoint x: 424, startPoint y: 131, endPoint x: 359, endPoint y: 139, distance: 65.5
click at [358, 142] on div "Unit (optional) pcs Quantity 1.00 Unit price 304843.5 Total cost 304,843.50" at bounding box center [386, 129] width 233 height 28
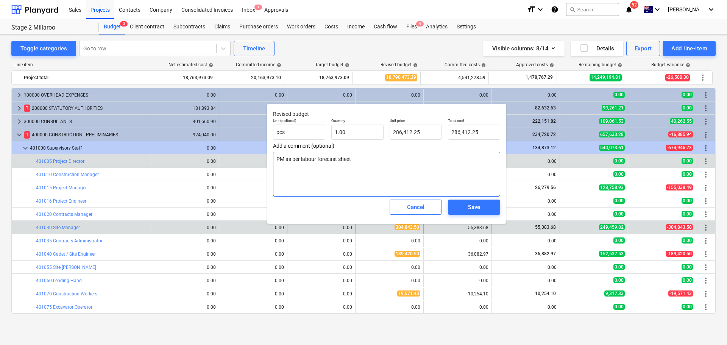
drag, startPoint x: 330, startPoint y: 163, endPoint x: 258, endPoint y: 164, distance: 72.3
click at [258, 164] on body "Sales Projects Contacts Company Consolidated Invoices Inbox 1 Approvals format_…" at bounding box center [363, 172] width 727 height 345
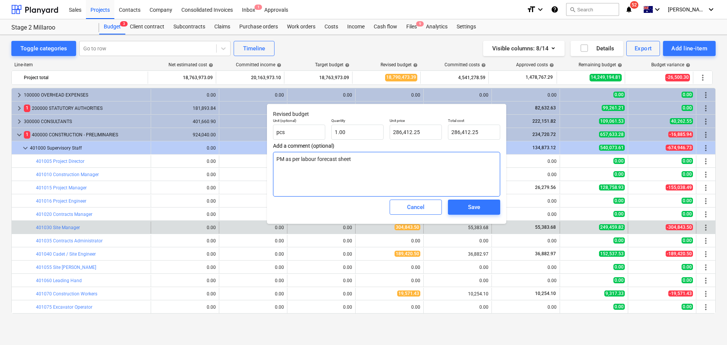
click at [356, 174] on textarea "PM as per labour forecast sheet" at bounding box center [386, 174] width 227 height 45
drag, startPoint x: 368, startPoint y: 165, endPoint x: 274, endPoint y: 158, distance: 94.1
click at [274, 158] on textarea "PM as per labour forecast sheet" at bounding box center [386, 174] width 227 height 45
click at [471, 204] on div "Save" at bounding box center [474, 207] width 12 height 10
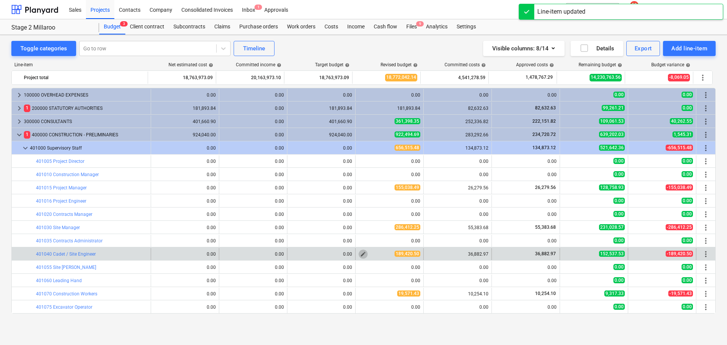
click at [360, 254] on span "edit" at bounding box center [363, 254] width 6 height 6
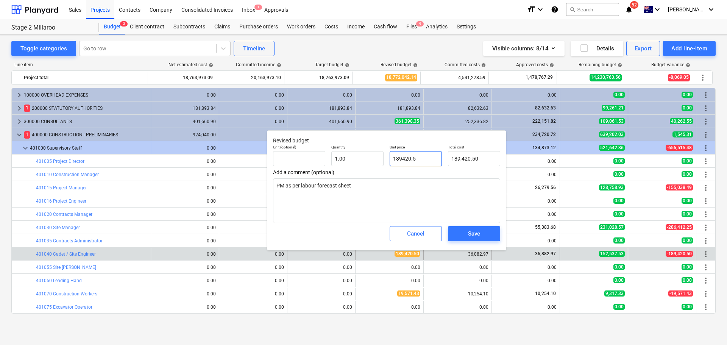
drag, startPoint x: 377, startPoint y: 160, endPoint x: 394, endPoint y: 163, distance: 17.2
click at [370, 162] on div "Unit (optional) Quantity 1.00 Unit price 189420.5 Total cost 189,420.50" at bounding box center [386, 156] width 233 height 28
click at [471, 235] on div "Save" at bounding box center [474, 234] width 12 height 10
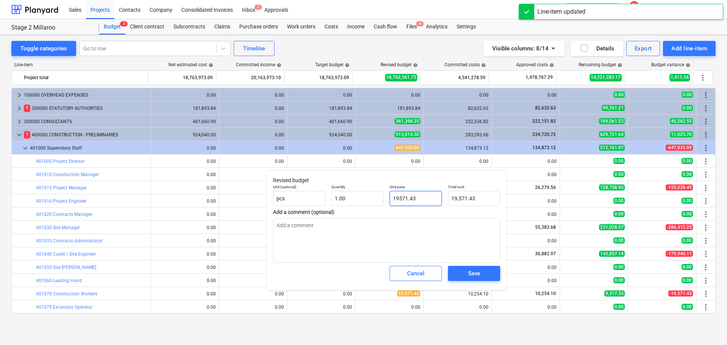
drag, startPoint x: 427, startPoint y: 198, endPoint x: 386, endPoint y: 199, distance: 40.9
click at [386, 199] on div "Unit price 19571.43" at bounding box center [415, 195] width 58 height 28
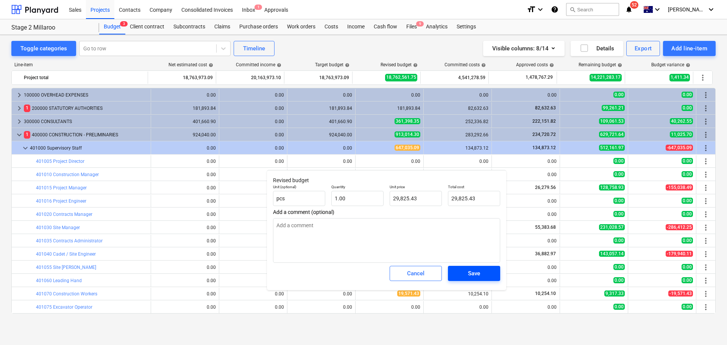
click at [473, 275] on div "Save" at bounding box center [474, 273] width 12 height 10
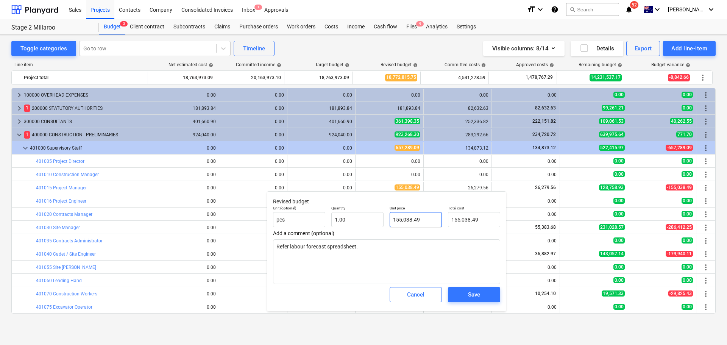
click at [419, 223] on input "155,038.49" at bounding box center [415, 219] width 52 height 15
click at [467, 290] on span "Save" at bounding box center [474, 295] width 34 height 10
